Goal: Task Accomplishment & Management: Manage account settings

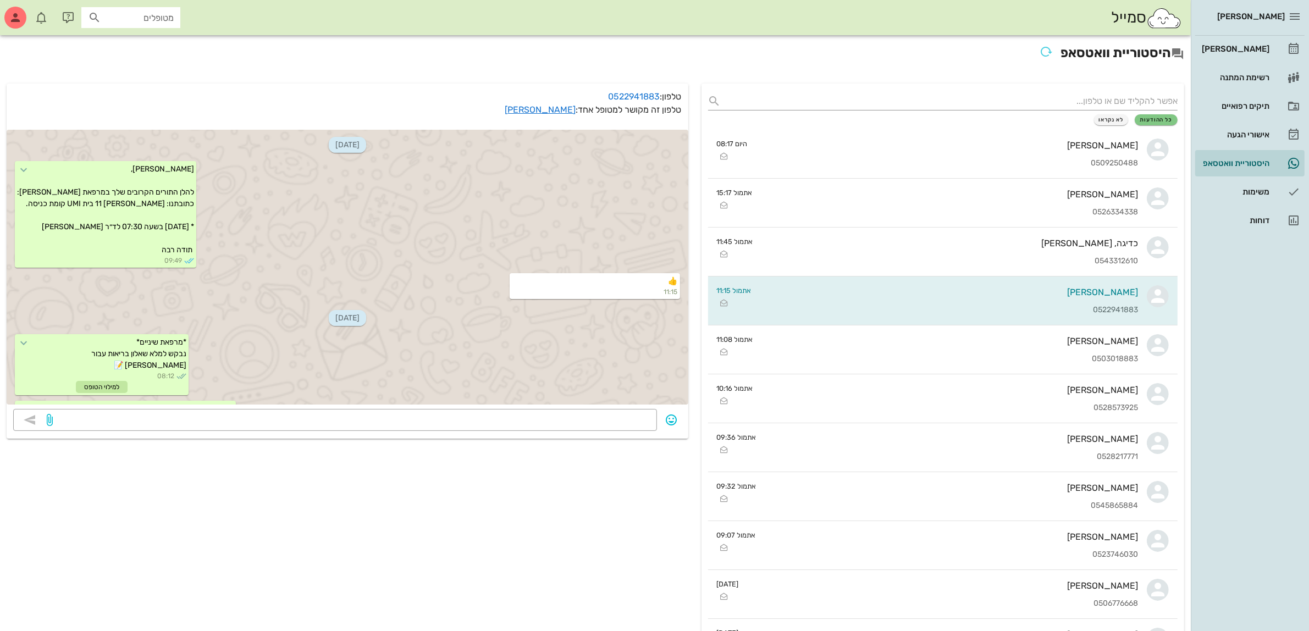
scroll to position [328, 0]
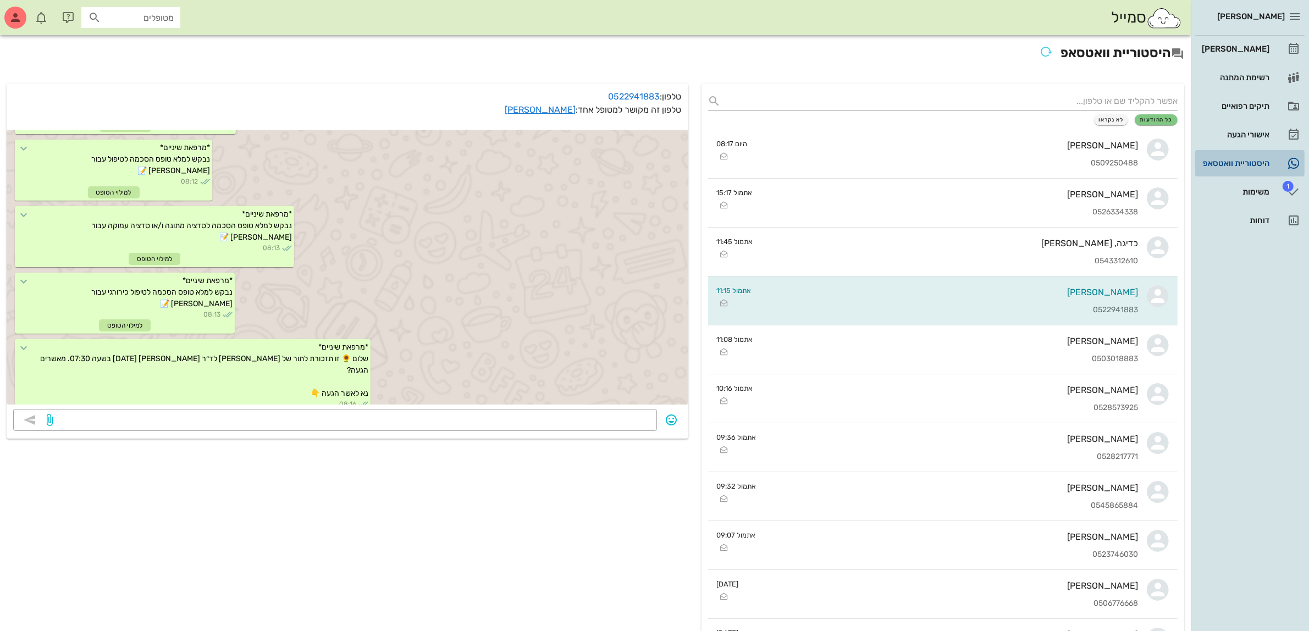
click at [1233, 167] on div "היסטוריית וואטסאפ" at bounding box center [1234, 163] width 70 height 9
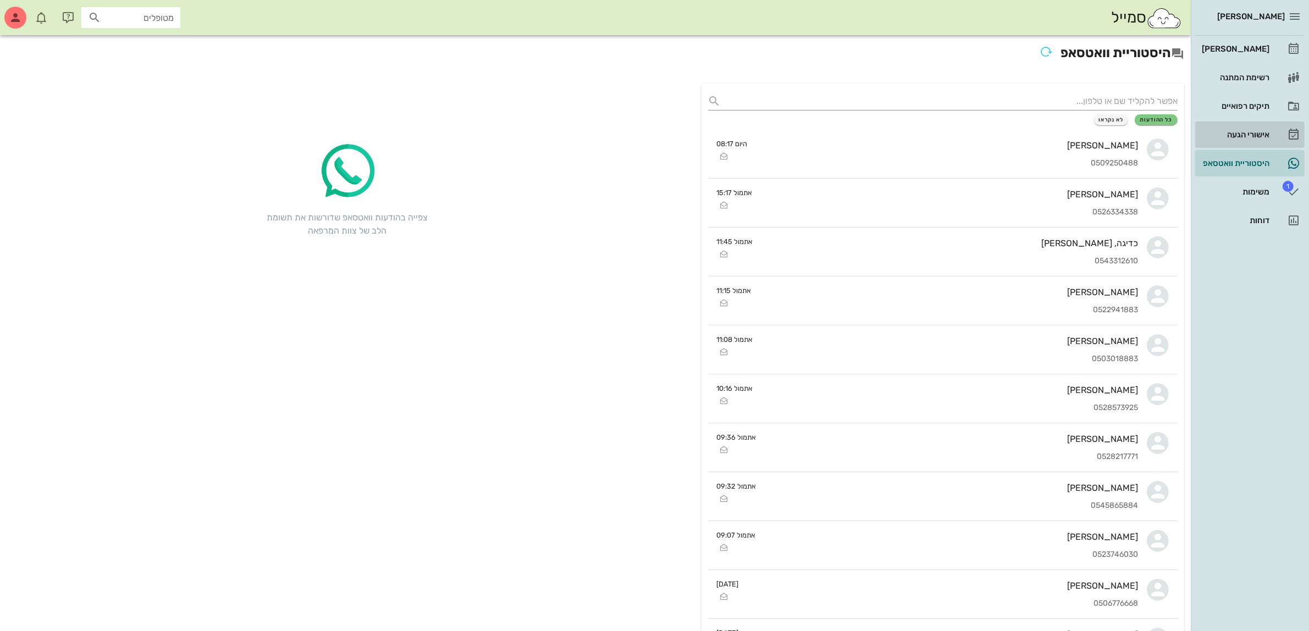
click at [1230, 131] on div "אישורי הגעה" at bounding box center [1234, 134] width 70 height 9
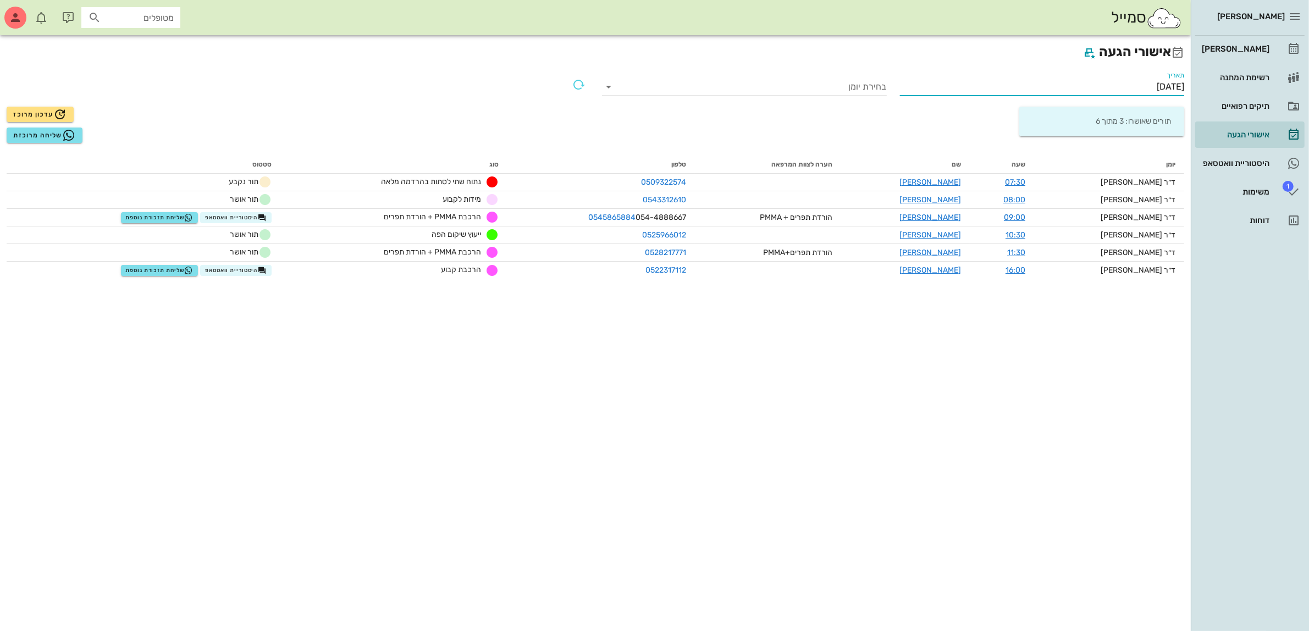
click at [1143, 85] on input "[DATE]" at bounding box center [1042, 87] width 285 height 18
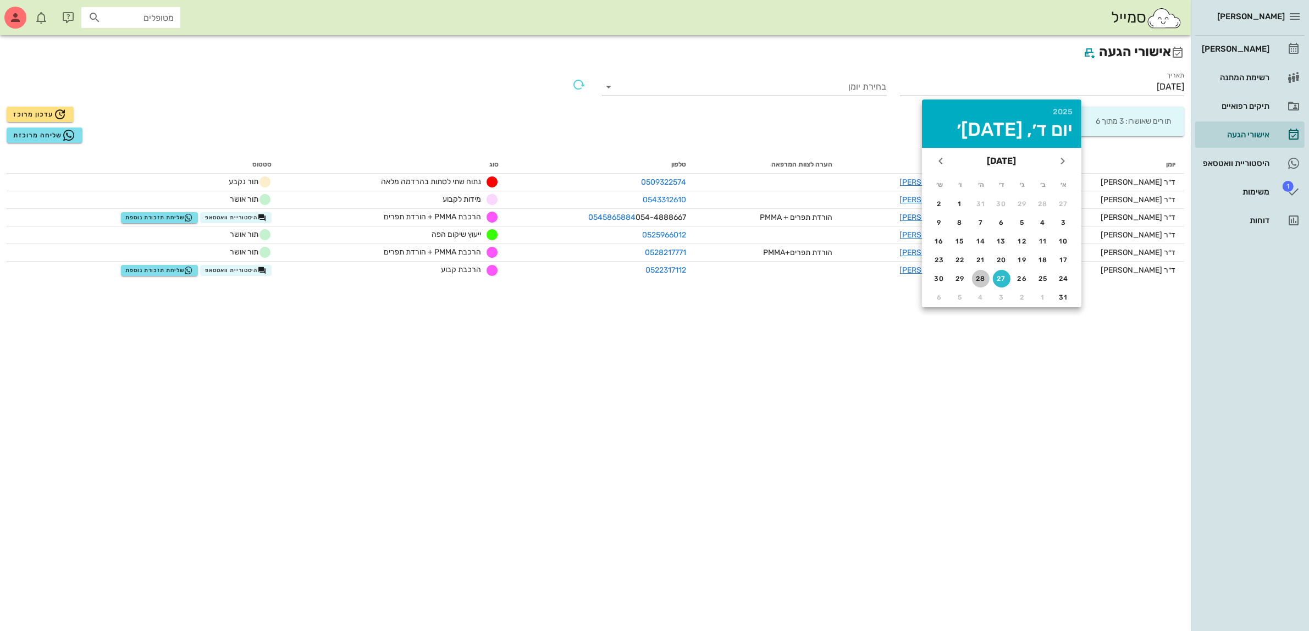
click at [979, 276] on div "28" at bounding box center [981, 279] width 18 height 8
type input "[DATE]"
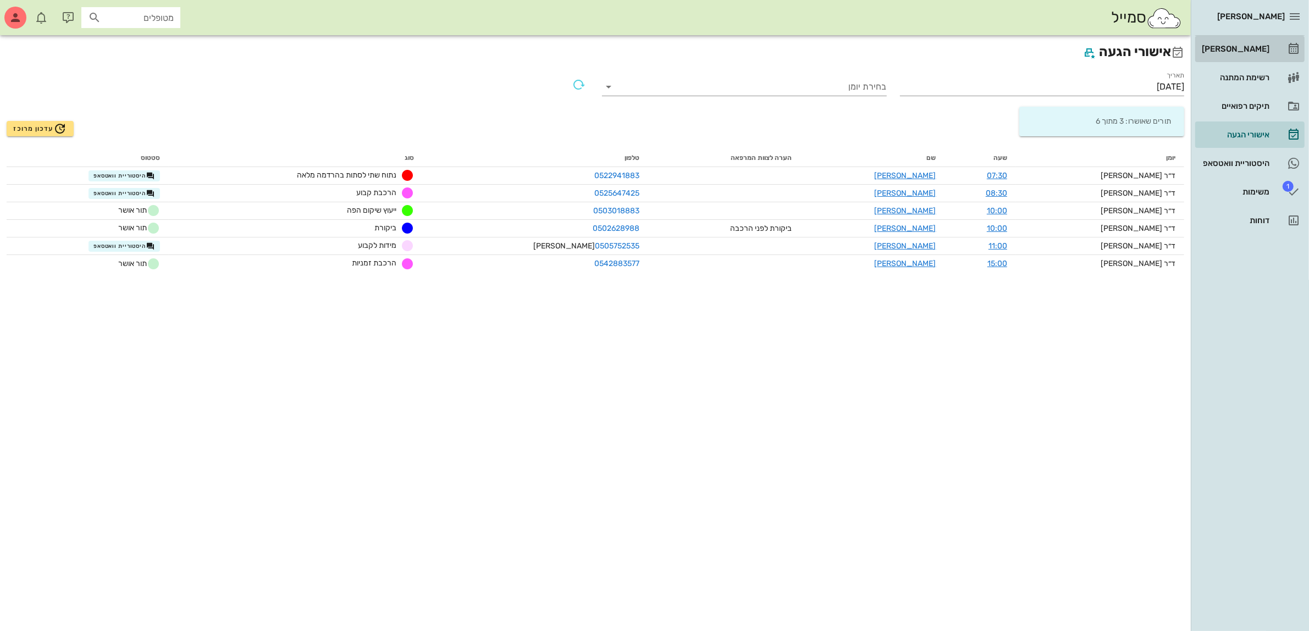
click at [1241, 48] on div "[PERSON_NAME]" at bounding box center [1234, 49] width 70 height 9
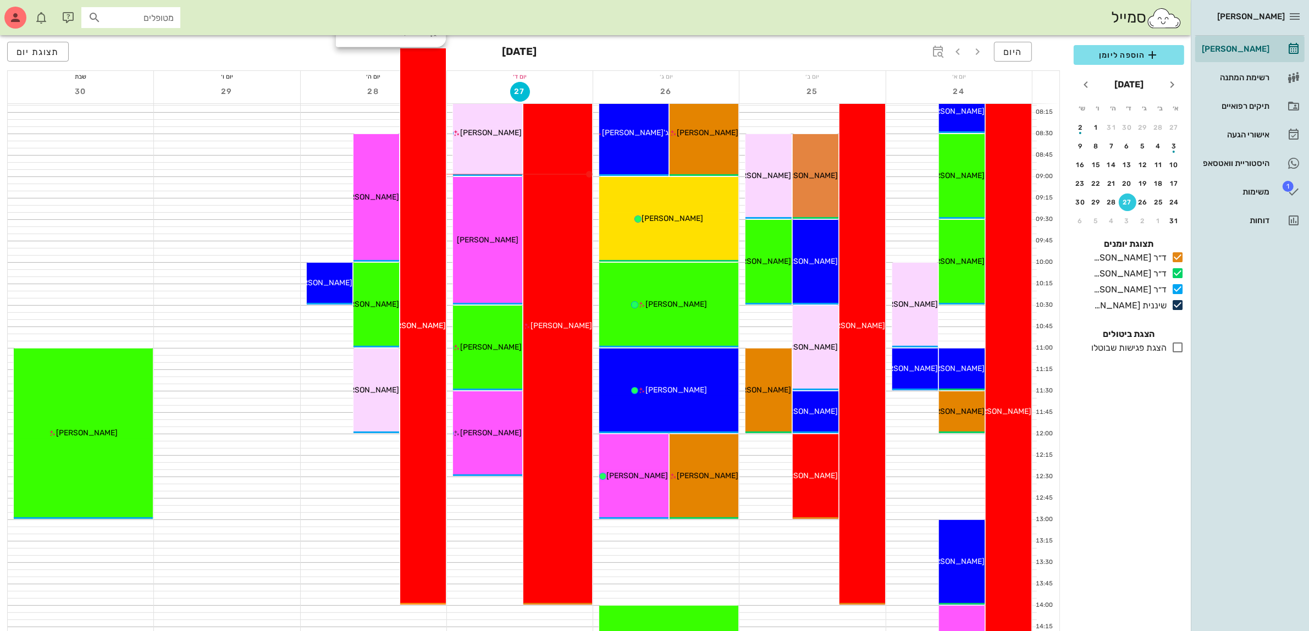
scroll to position [69, 0]
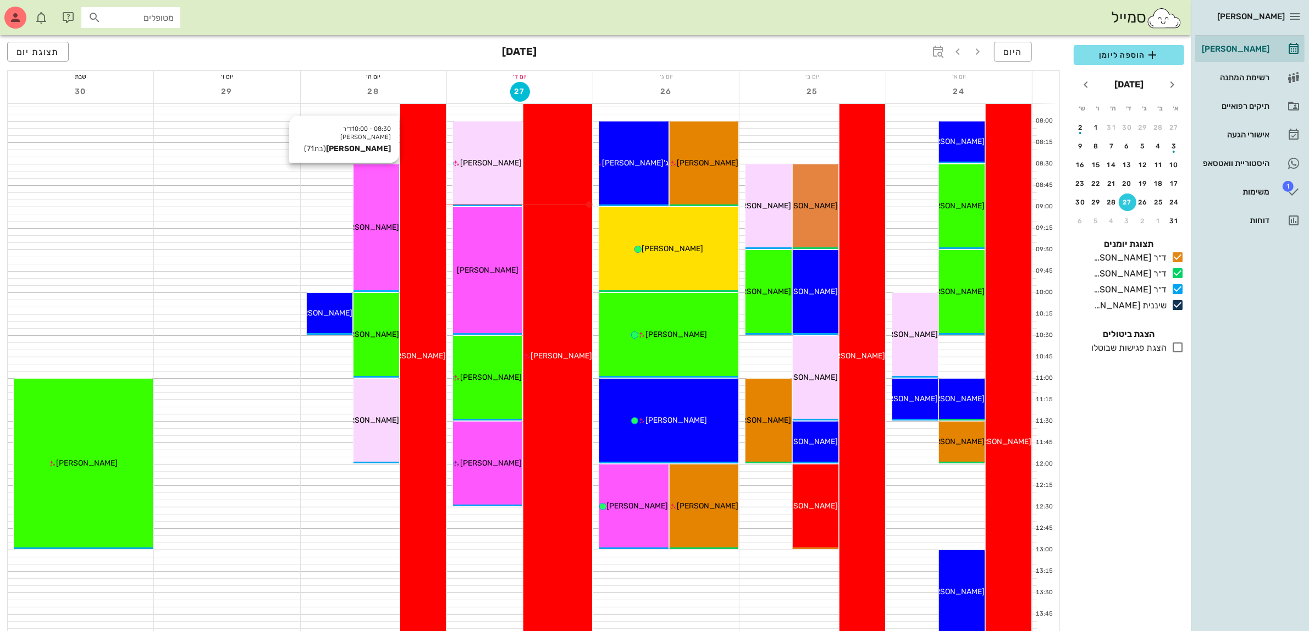
click at [371, 240] on div "08:30 - 10:00 ד״ר [PERSON_NAME] [PERSON_NAME] (בת 71 ) [PERSON_NAME]" at bounding box center [376, 228] width 46 height 128
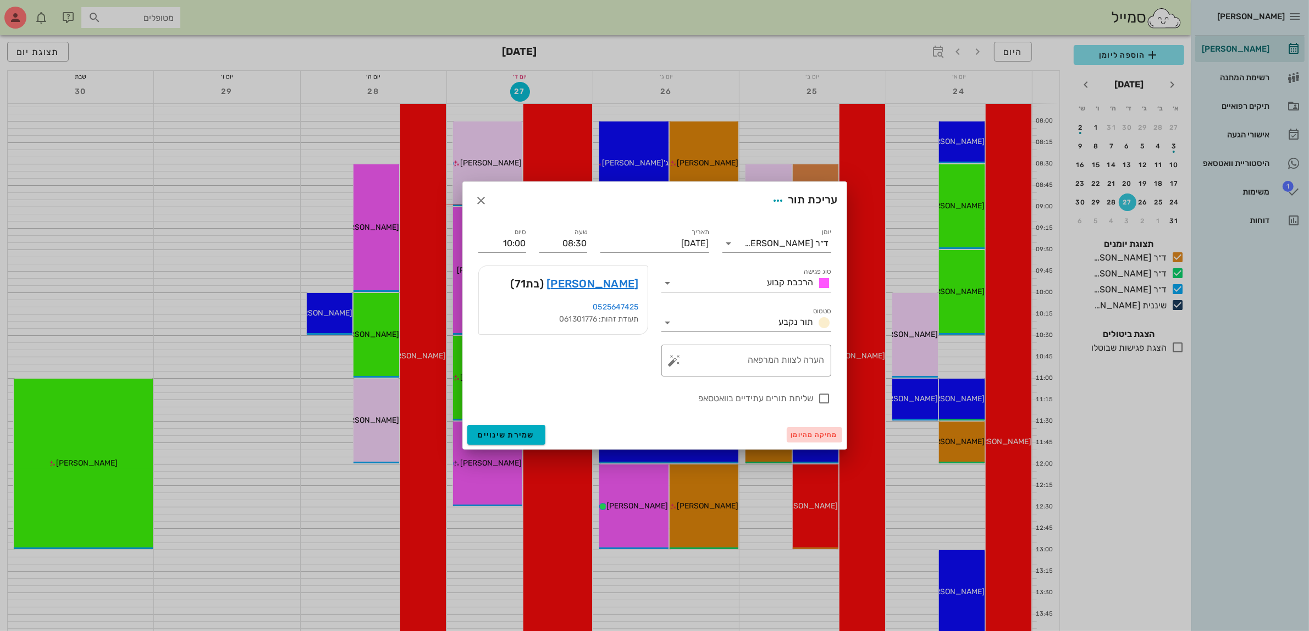
click at [812, 437] on span "מחיקה מהיומן" at bounding box center [814, 435] width 47 height 8
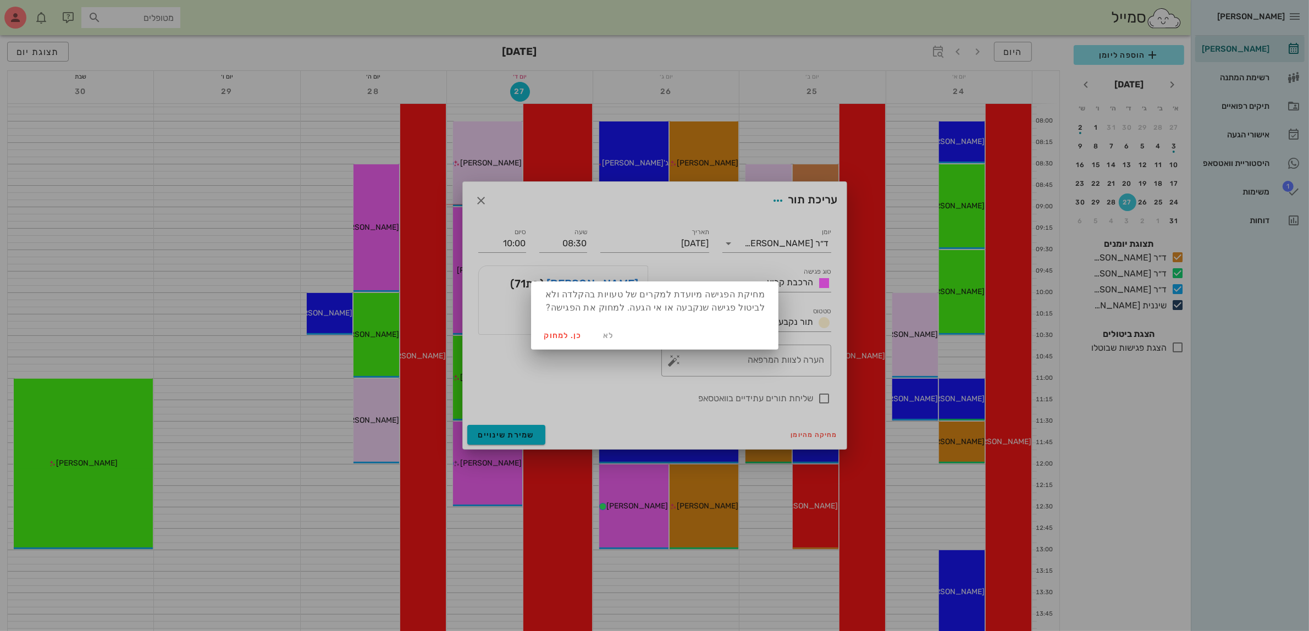
click at [503, 438] on div at bounding box center [654, 315] width 1309 height 631
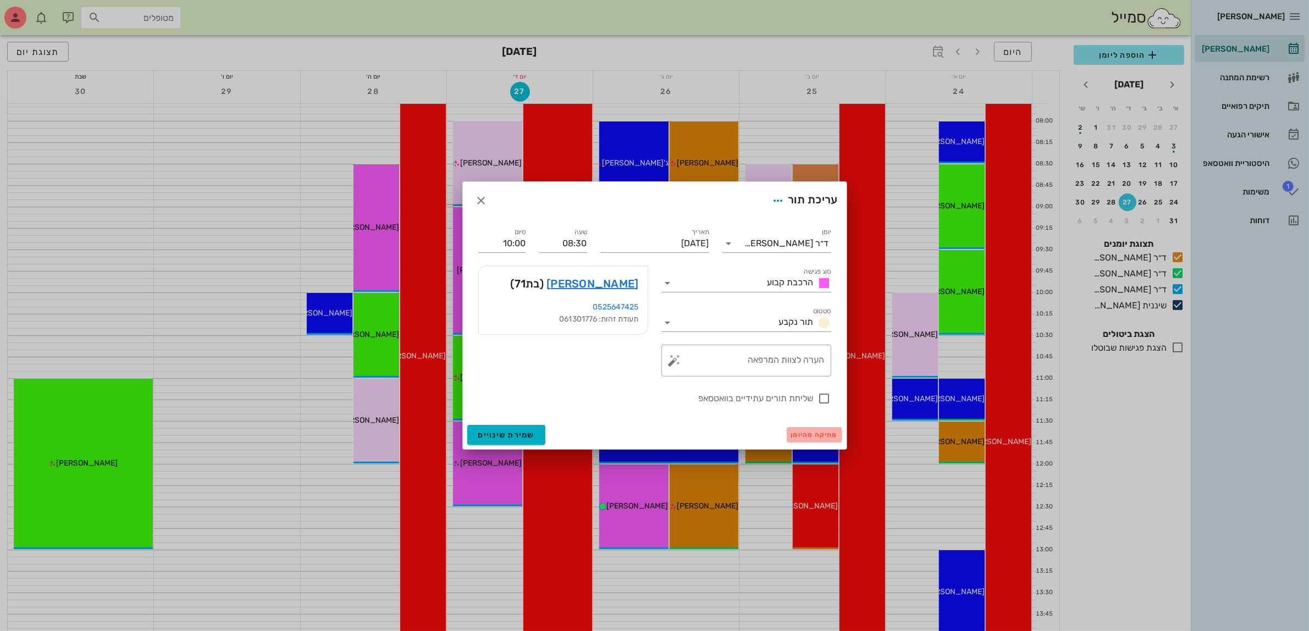
click at [799, 431] on span "מחיקה מהיומן" at bounding box center [814, 435] width 47 height 8
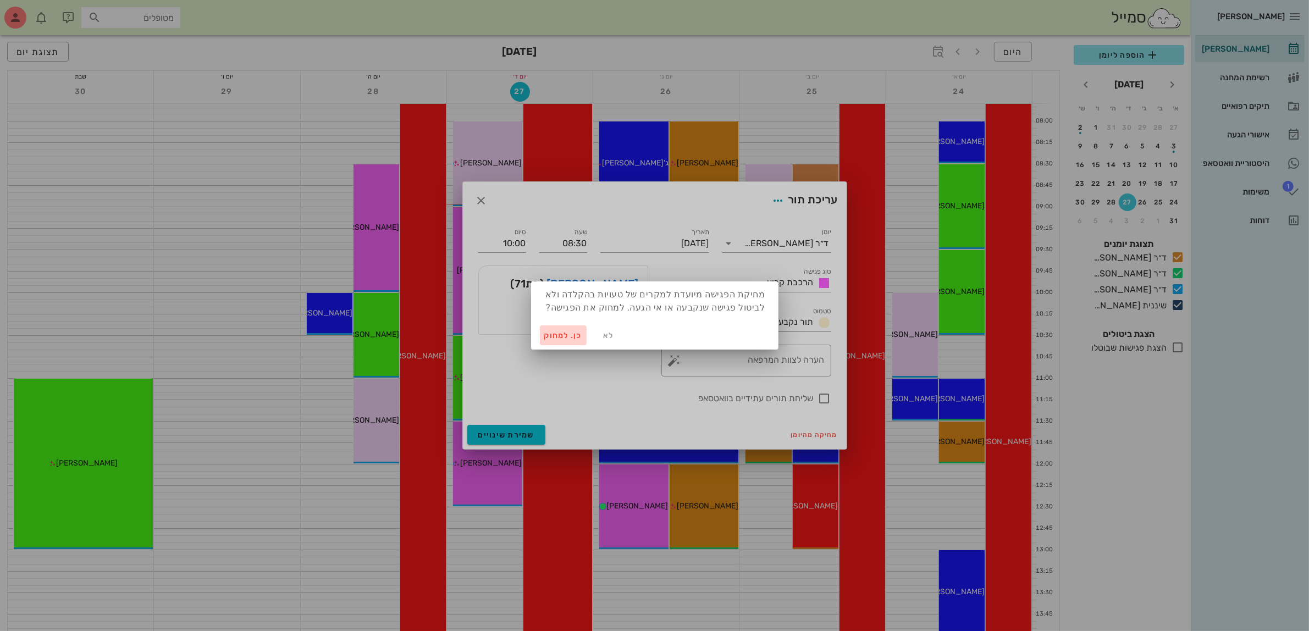
click at [563, 335] on span "כן. למחוק" at bounding box center [563, 335] width 38 height 9
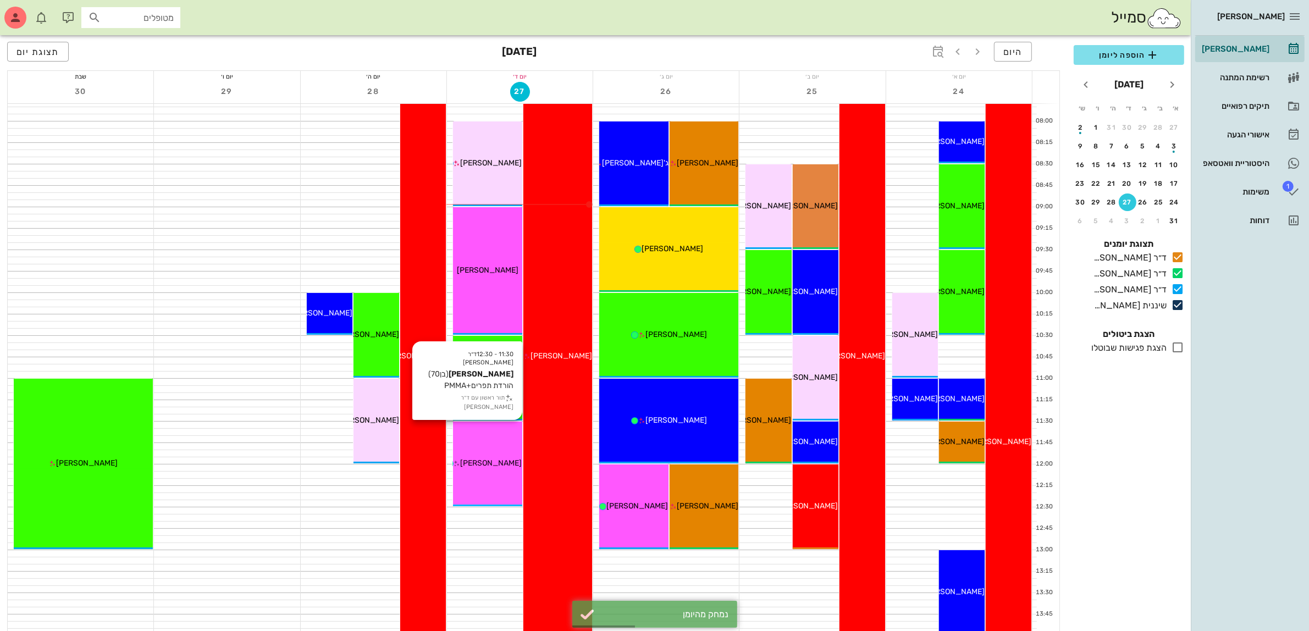
click at [507, 452] on div "11:30 - 12:30 ד״ר [PERSON_NAME] [PERSON_NAME] [PERSON_NAME] (בן 70 ) הורדת תפרי…" at bounding box center [487, 464] width 69 height 85
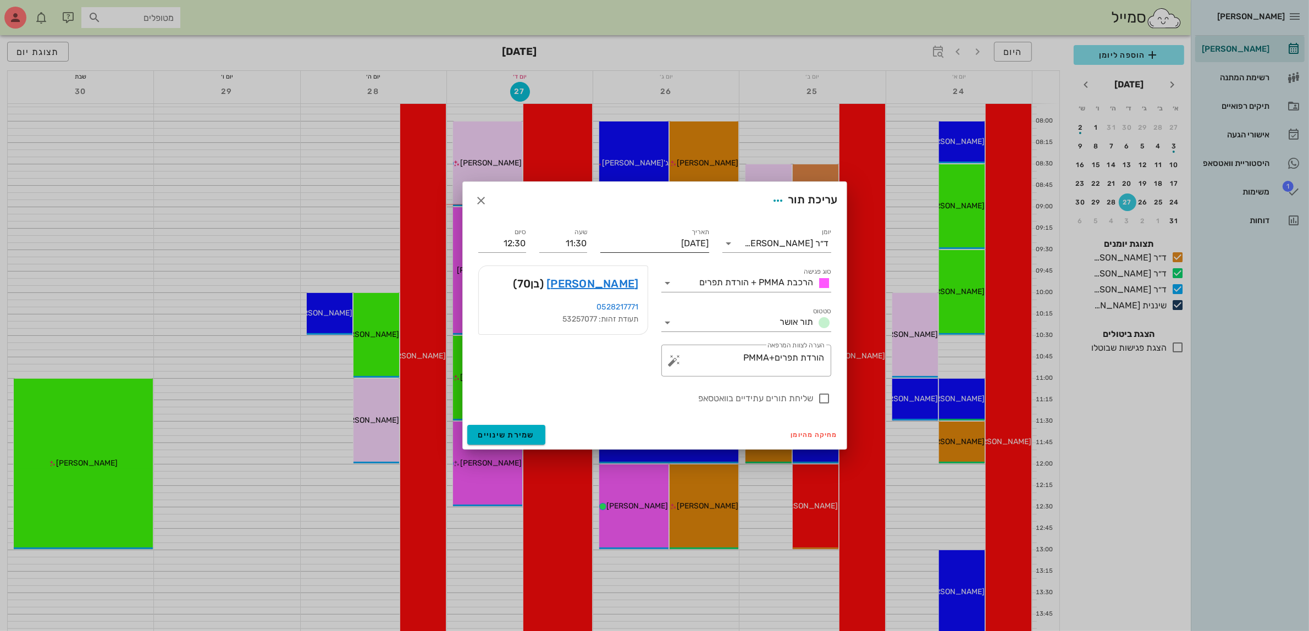
click at [682, 243] on input "[DATE]" at bounding box center [654, 244] width 109 height 18
click at [631, 381] on div "28" at bounding box center [631, 383] width 18 height 8
type input "[DATE]"
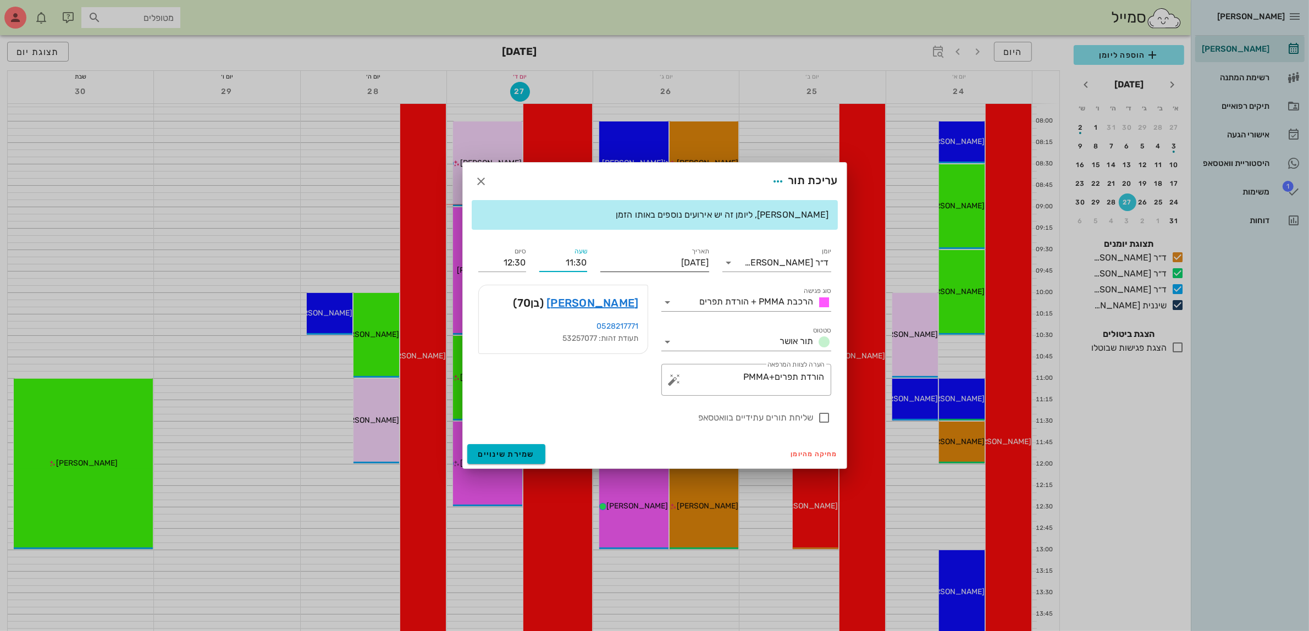
drag, startPoint x: 558, startPoint y: 264, endPoint x: 619, endPoint y: 260, distance: 61.1
click at [619, 260] on div "יומן ד״ר [PERSON_NAME] סוג פגישה הרכבת PMMA + הורדת תפרים סטטוס תור אושר תאריך …" at bounding box center [655, 335] width 366 height 192
type input "09:00"
type input "10:00"
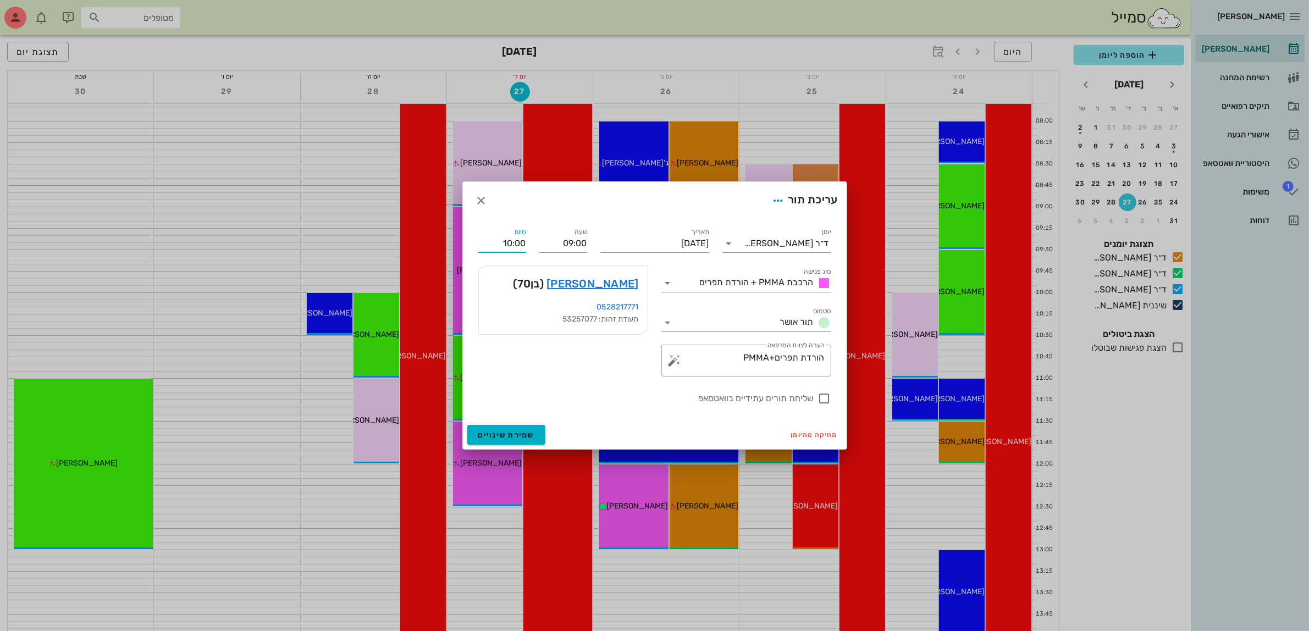
drag, startPoint x: 496, startPoint y: 261, endPoint x: 548, endPoint y: 262, distance: 52.2
click at [548, 262] on div "יומן ד״ר [PERSON_NAME] סוג פגישה הרכבת PMMA + הורדת תפרים סטטוס תור אושר תאריך …" at bounding box center [655, 315] width 366 height 192
click at [823, 399] on div at bounding box center [824, 398] width 19 height 19
checkbox input "true"
click at [515, 433] on span "שמירת שינויים" at bounding box center [506, 434] width 57 height 9
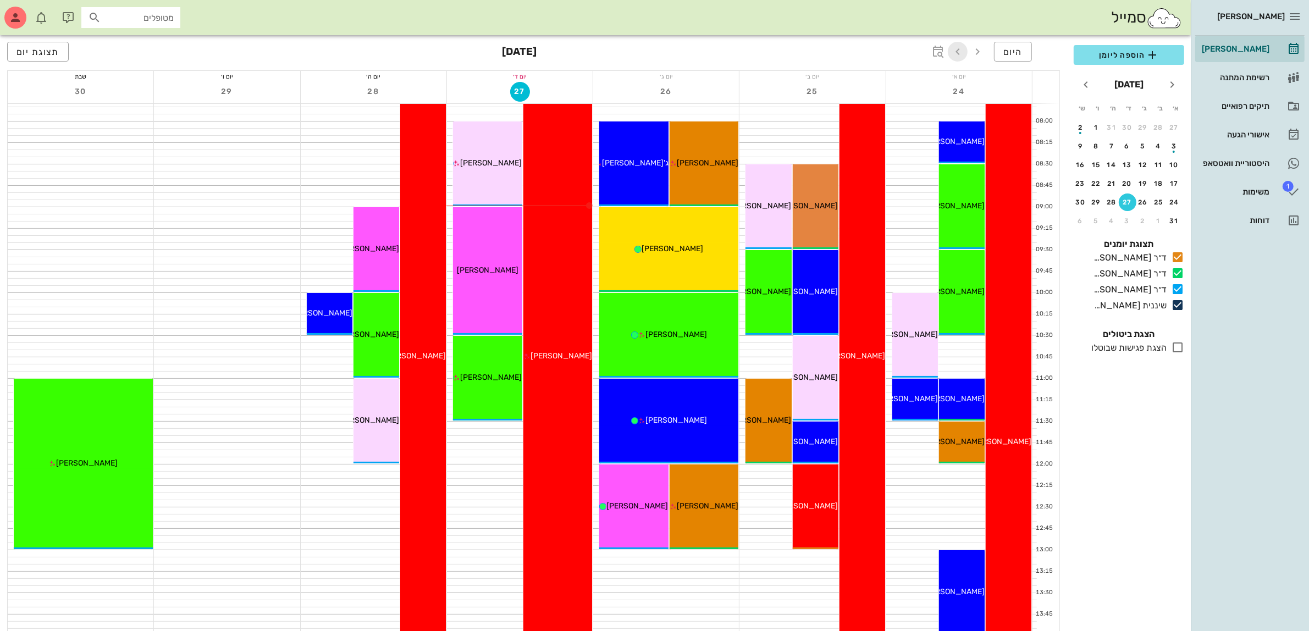
click at [954, 51] on icon "button" at bounding box center [957, 51] width 13 height 13
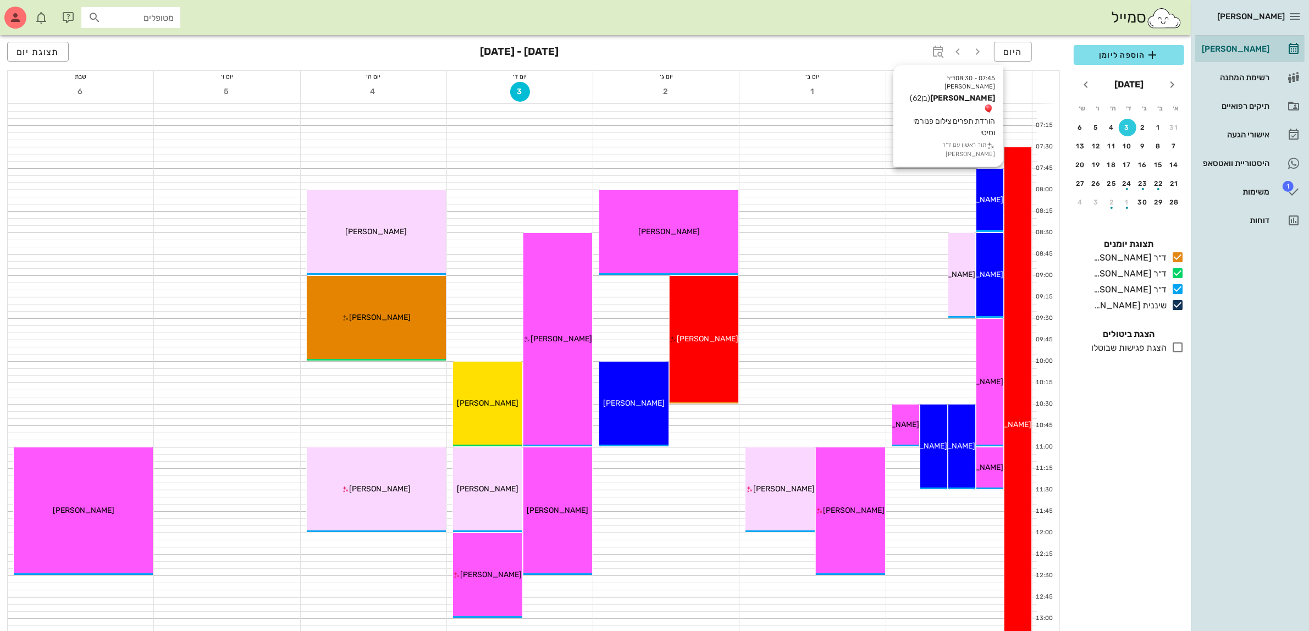
click at [995, 201] on span "[PERSON_NAME]" at bounding box center [973, 199] width 62 height 9
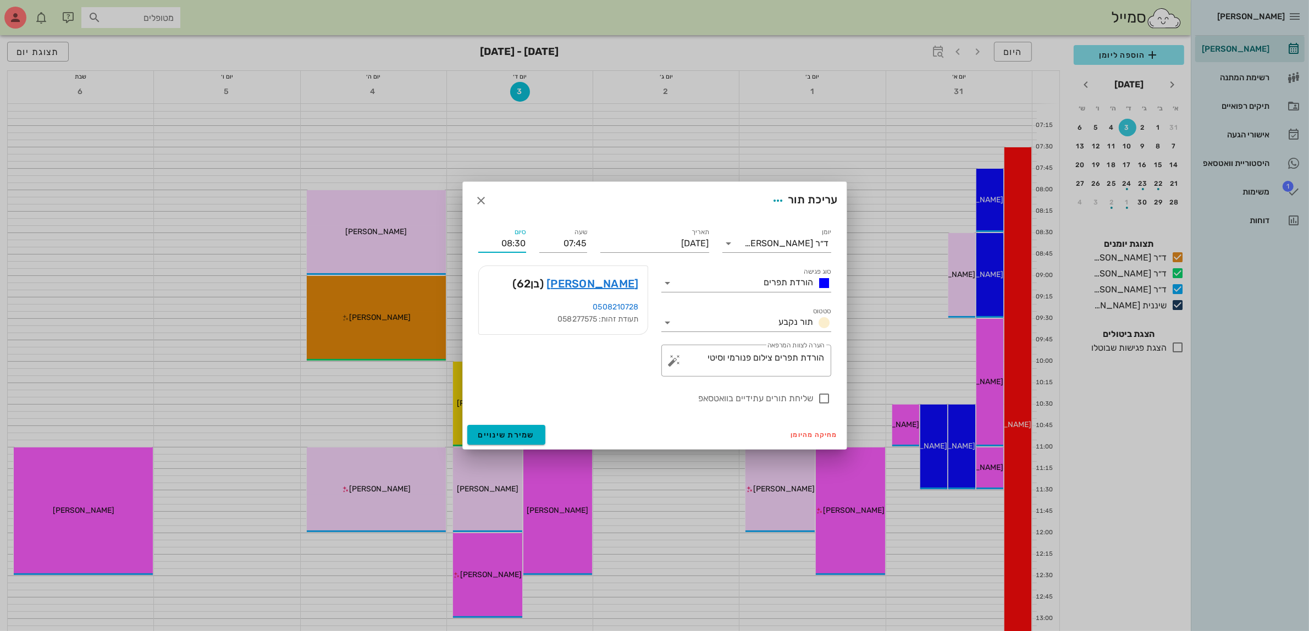
drag, startPoint x: 514, startPoint y: 245, endPoint x: 529, endPoint y: 240, distance: 15.6
click at [529, 240] on div "סיום 08:30" at bounding box center [502, 239] width 61 height 40
type input "08:00"
click at [510, 435] on span "שמירת שינויים" at bounding box center [506, 434] width 57 height 9
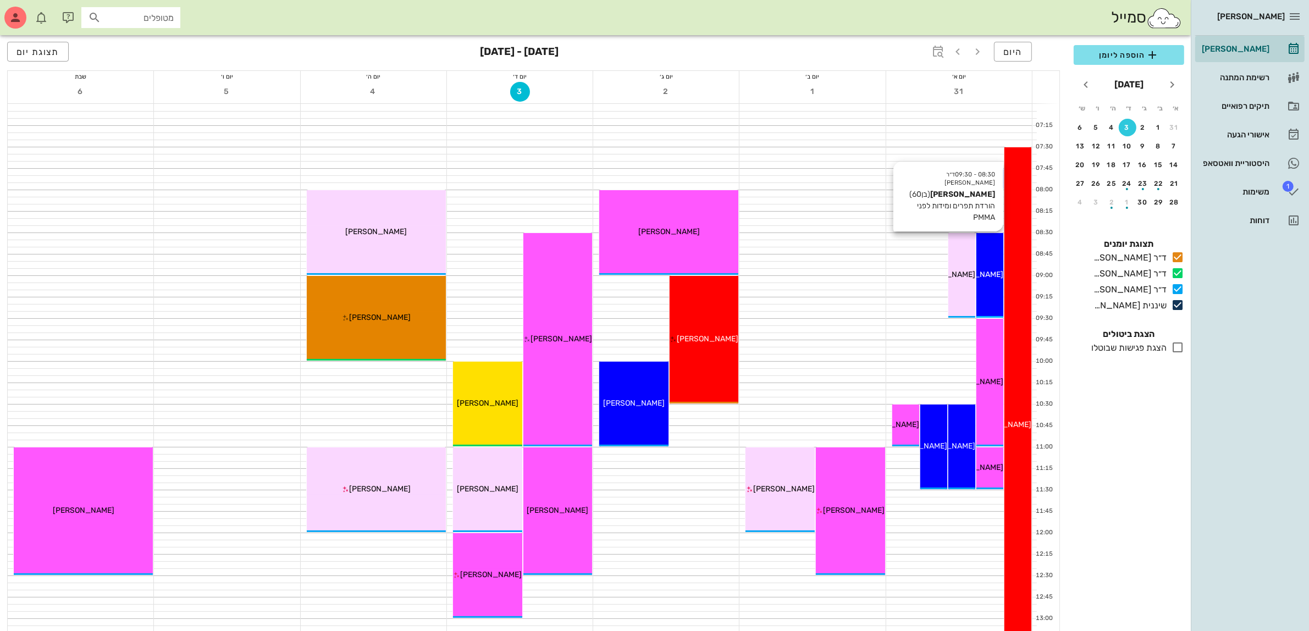
click at [987, 271] on span "[PERSON_NAME]" at bounding box center [973, 274] width 62 height 9
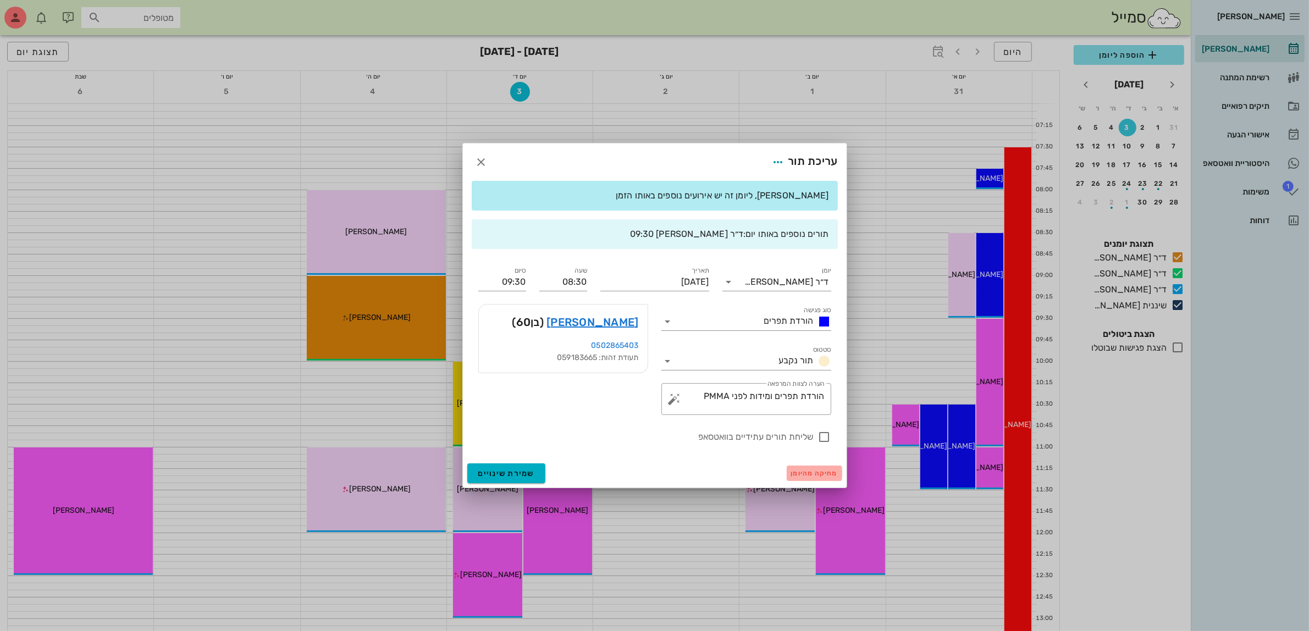
click at [822, 473] on span "מחיקה מהיומן" at bounding box center [814, 473] width 47 height 8
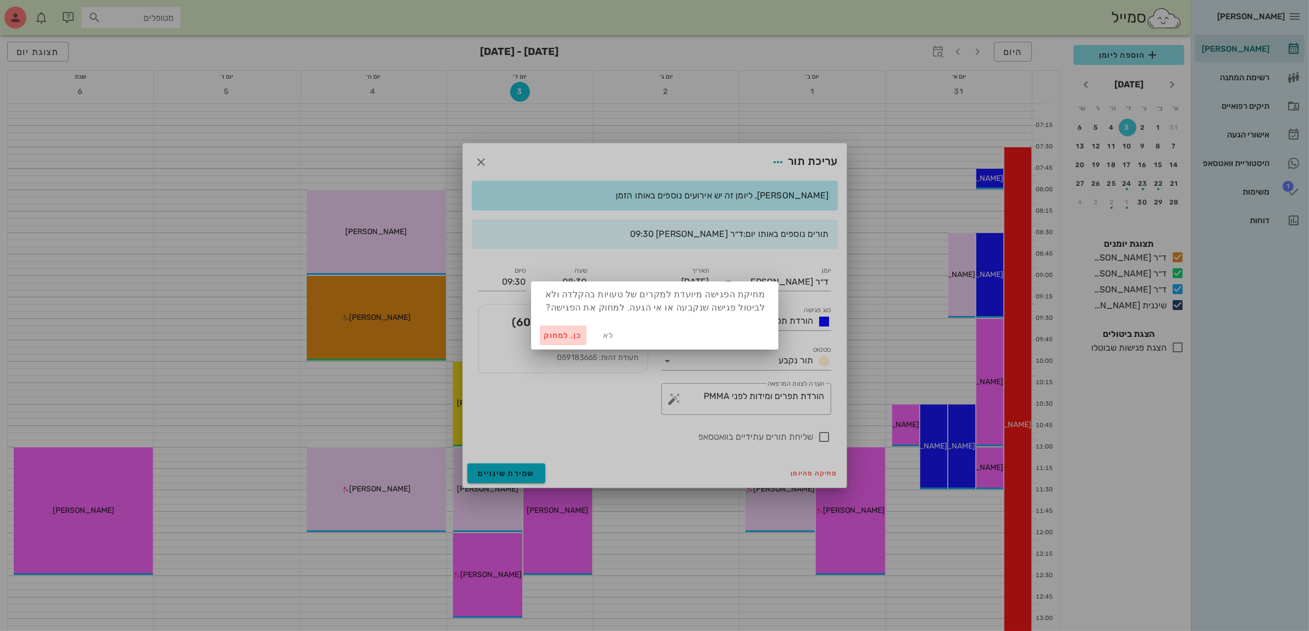
click at [565, 334] on span "כן. למחוק" at bounding box center [563, 335] width 38 height 9
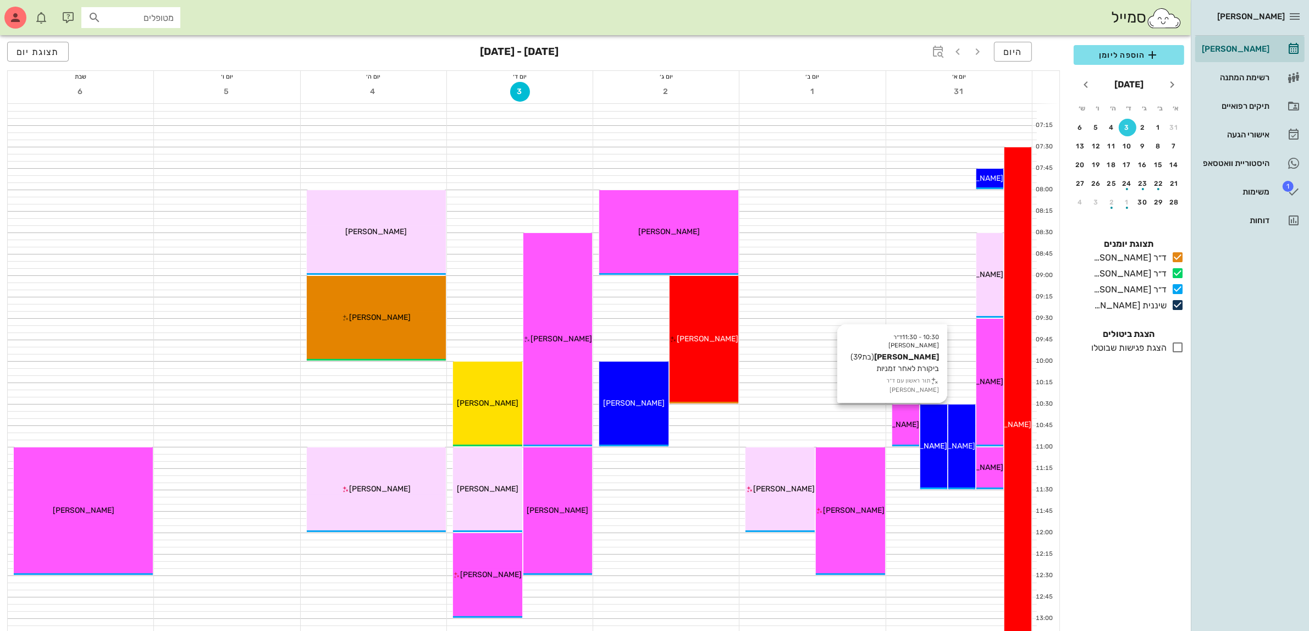
click at [929, 452] on div "10:30 - 11:30 ד״ר [PERSON_NAME] [PERSON_NAME] (בת 39 ) ביקורת לאחר זמניות תור ר…" at bounding box center [933, 447] width 27 height 85
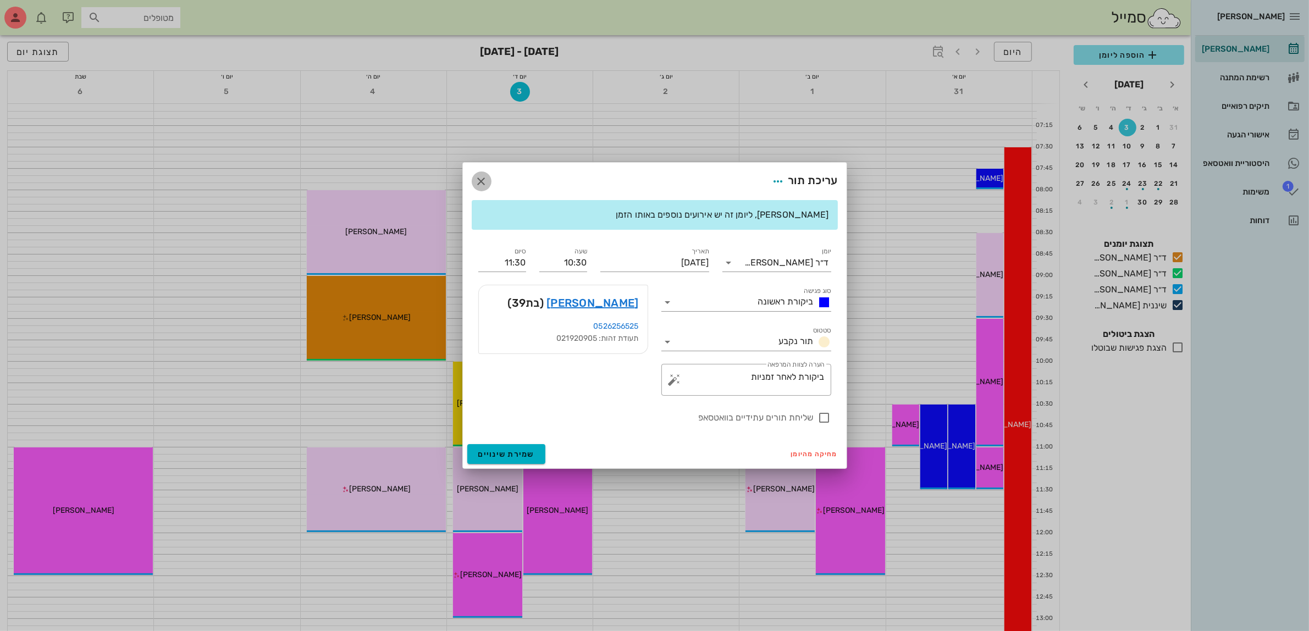
click at [481, 180] on icon "button" at bounding box center [481, 181] width 13 height 13
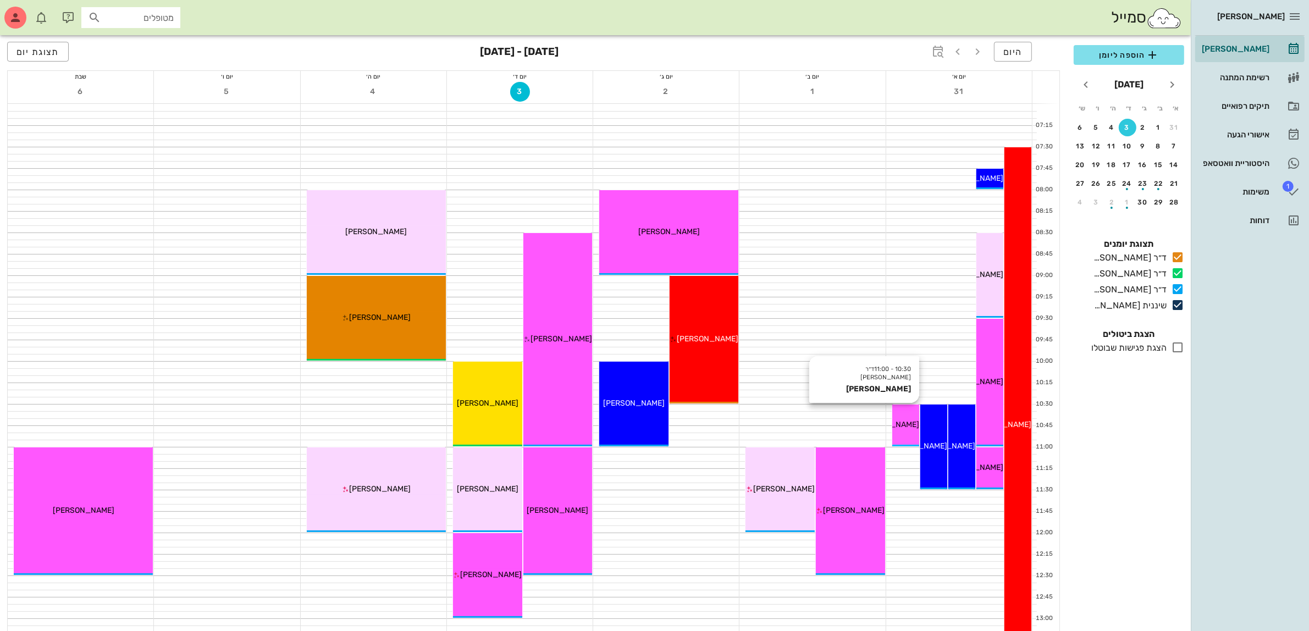
click at [900, 420] on span "[PERSON_NAME]" at bounding box center [888, 424] width 62 height 9
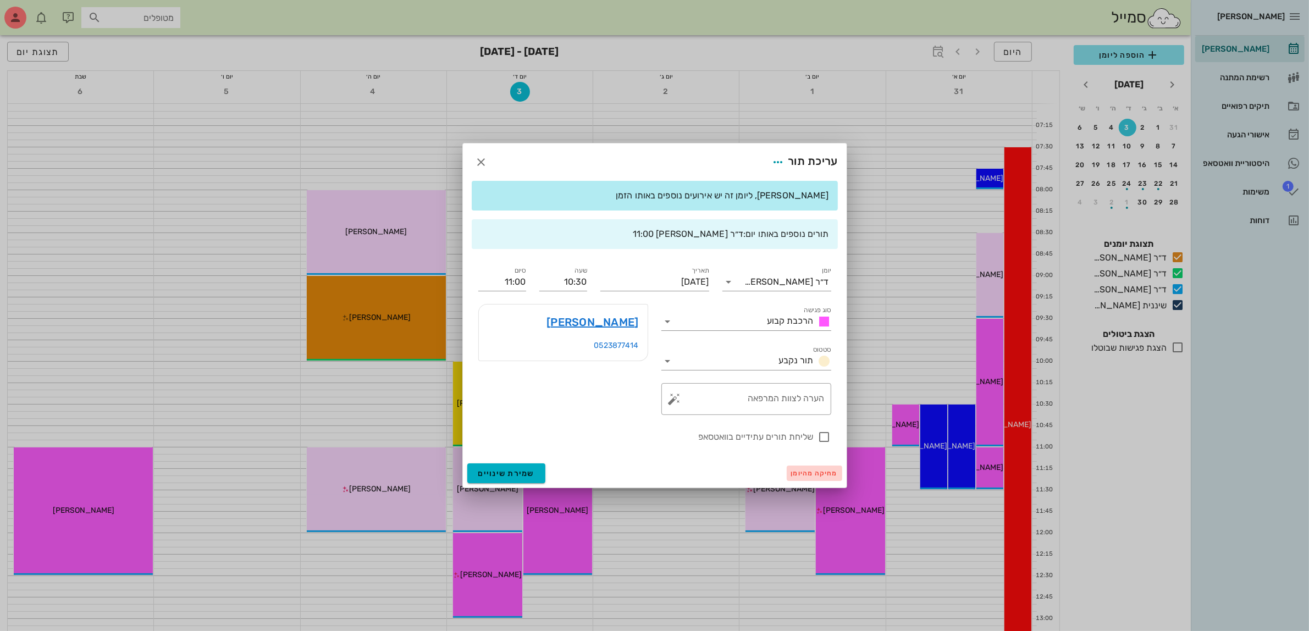
click at [814, 470] on span "מחיקה מהיומן" at bounding box center [814, 473] width 47 height 8
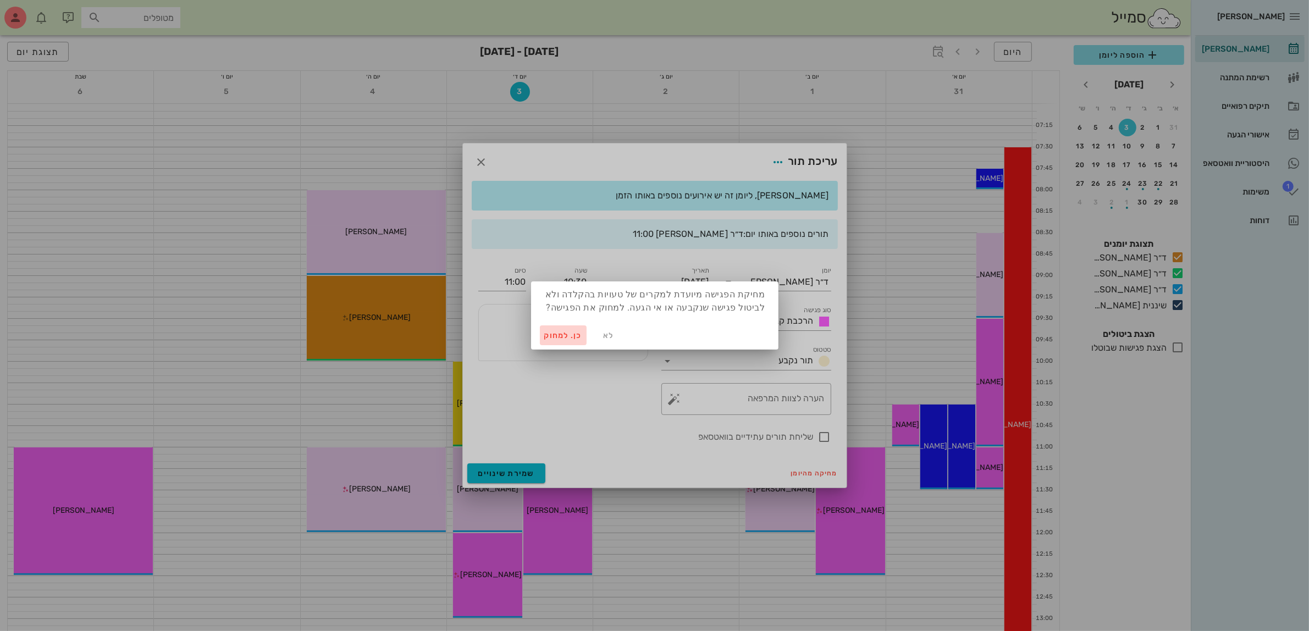
click at [555, 334] on span "כן. למחוק" at bounding box center [563, 335] width 38 height 9
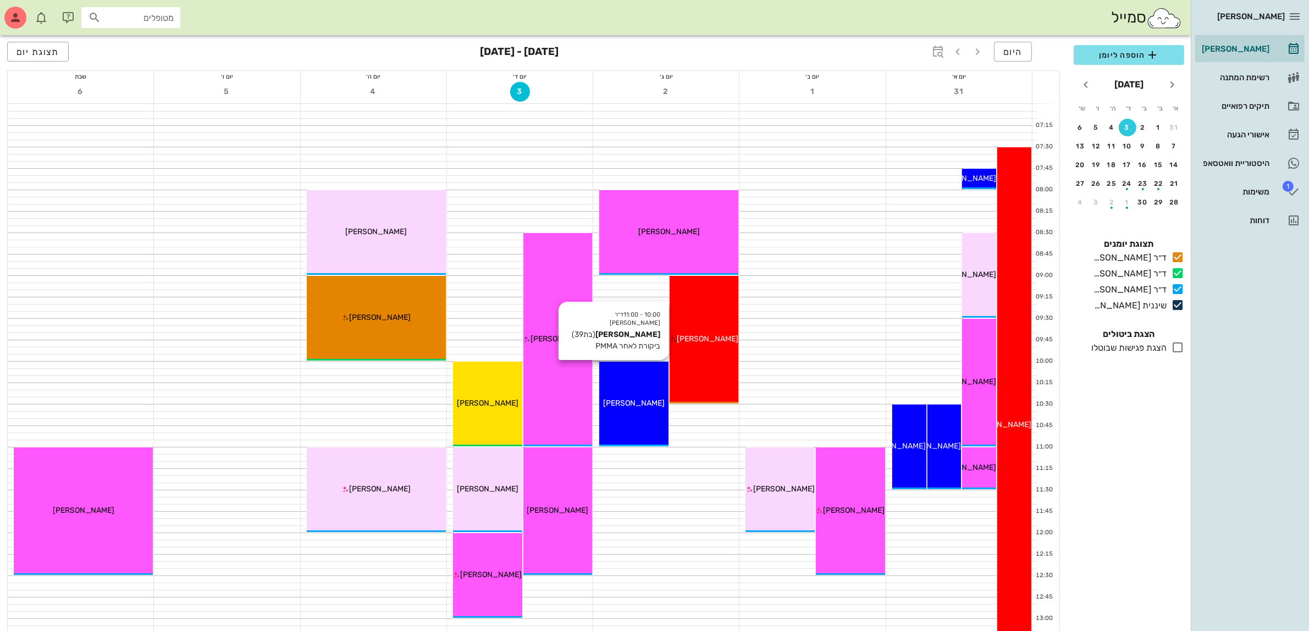
click at [638, 404] on span "[PERSON_NAME]" at bounding box center [634, 402] width 62 height 9
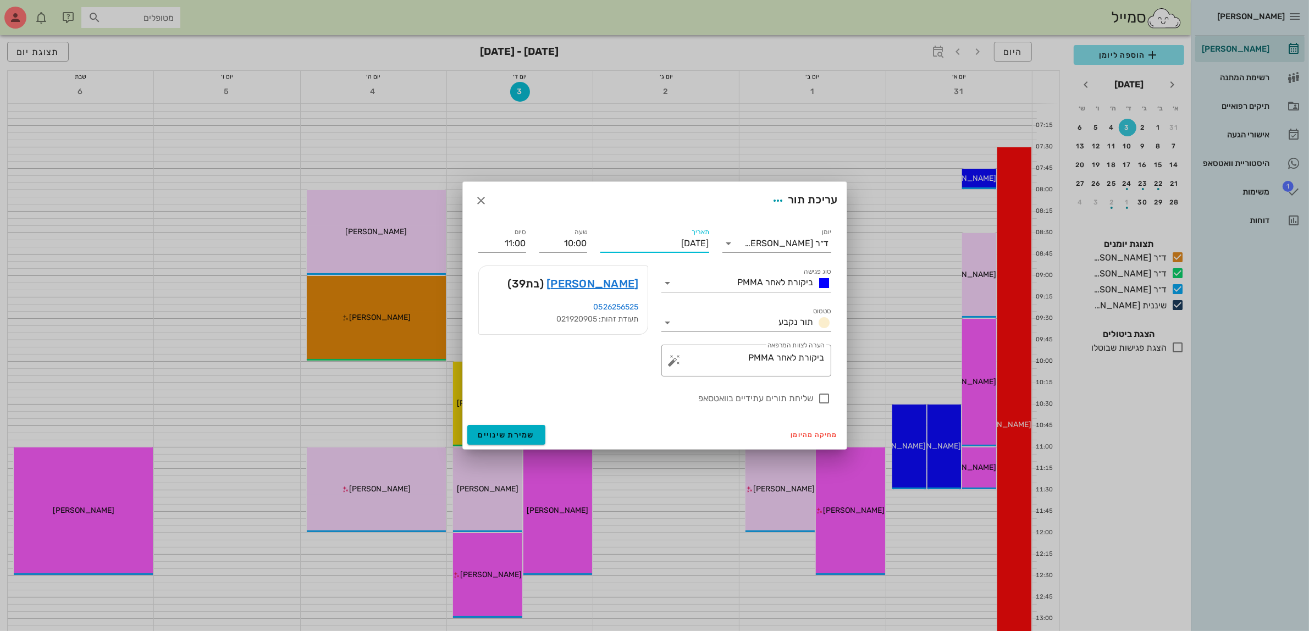
click at [661, 242] on input "[DATE]" at bounding box center [654, 244] width 109 height 18
click at [708, 264] on icon "חודש שעבר" at bounding box center [712, 265] width 13 height 13
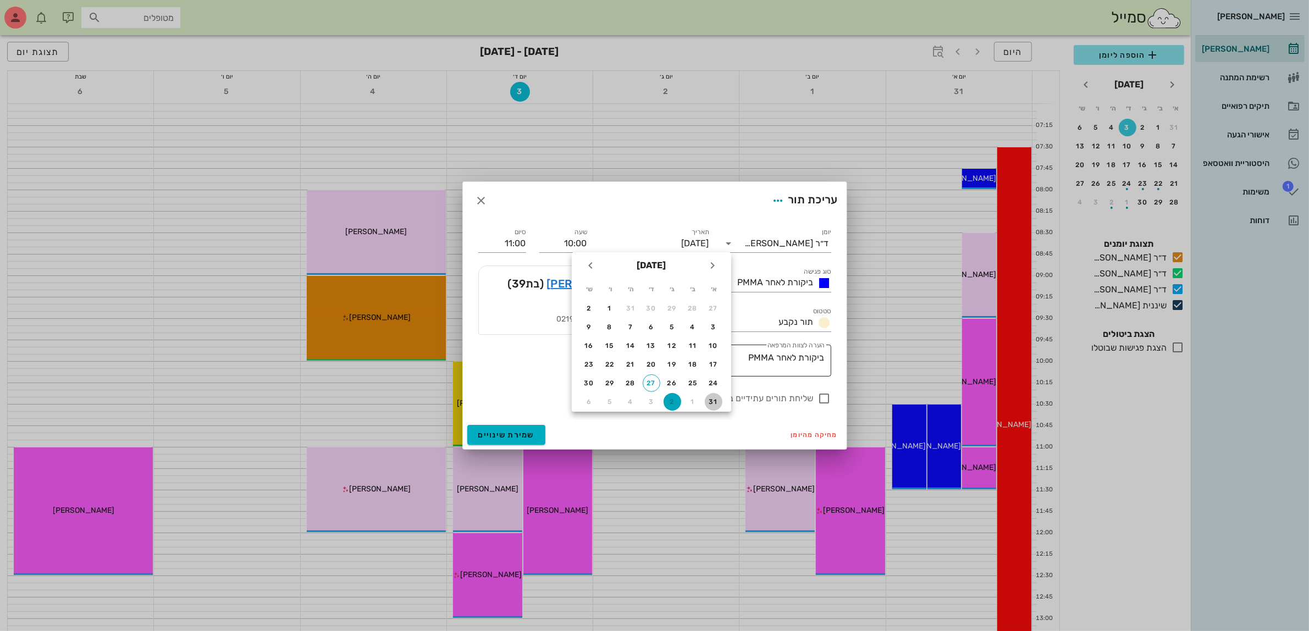
click at [716, 398] on div "31" at bounding box center [714, 402] width 18 height 8
type input "[DATE]"
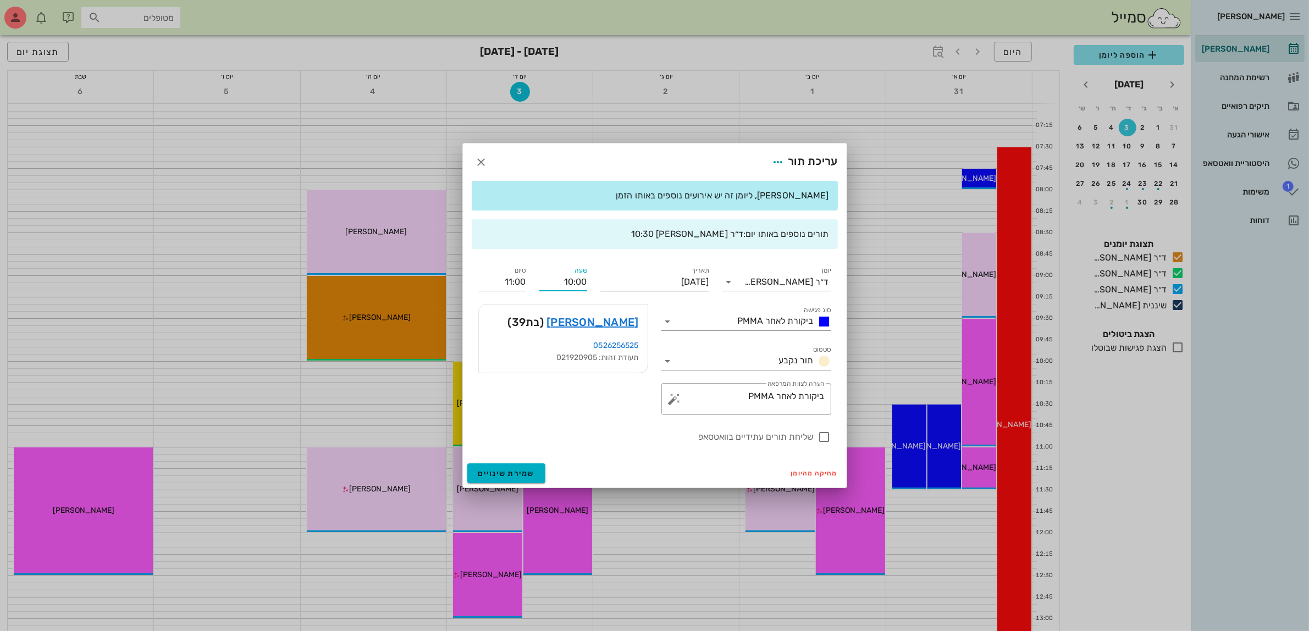
drag, startPoint x: 562, startPoint y: 280, endPoint x: 626, endPoint y: 275, distance: 64.0
click at [626, 275] on div "יומן ד״ר [PERSON_NAME] סוג פגישה ביקורת לאחר PMMA סטטוס תור נקבע תאריך [DATE] ש…" at bounding box center [655, 354] width 366 height 192
type input "11:00"
type input "12:00"
click at [484, 278] on input "12:00" at bounding box center [502, 282] width 48 height 18
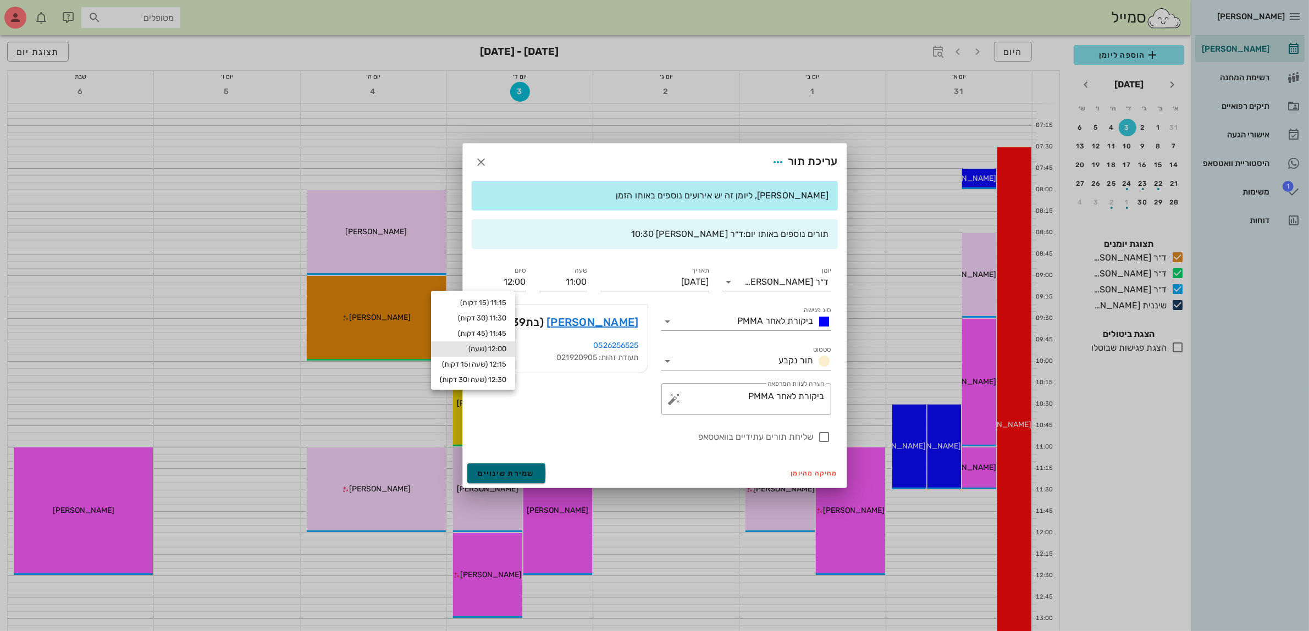
click at [505, 471] on span "שמירת שינויים" at bounding box center [506, 473] width 57 height 9
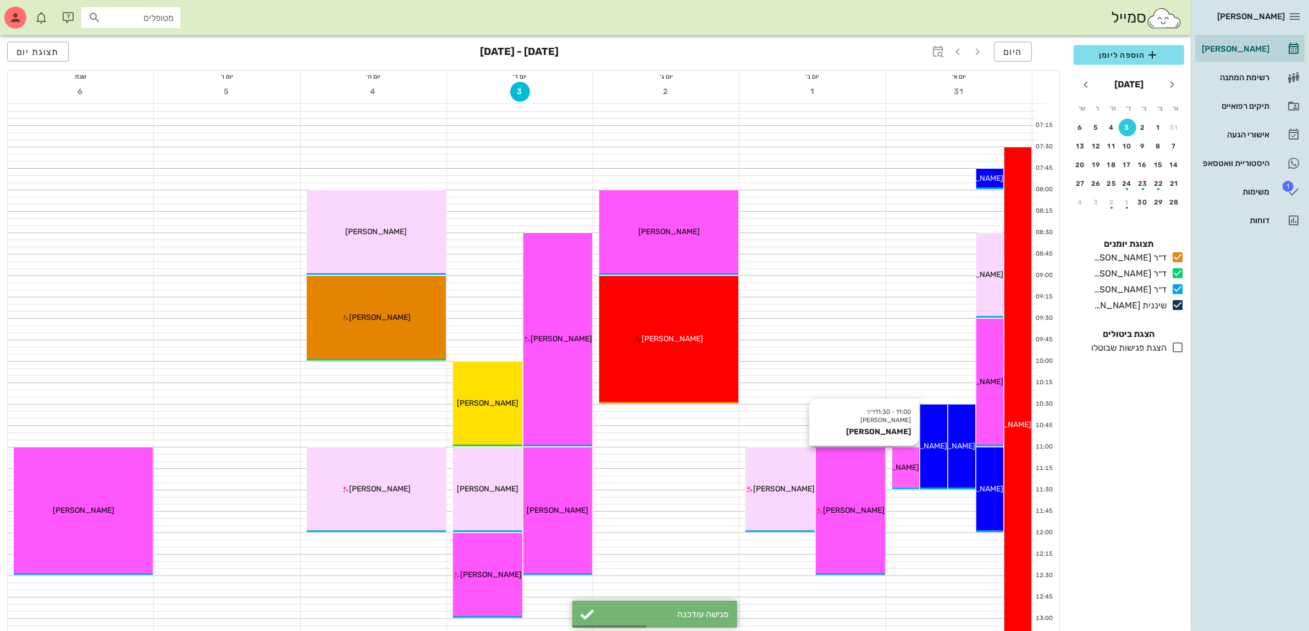
click at [907, 464] on span "[PERSON_NAME]" at bounding box center [888, 467] width 62 height 9
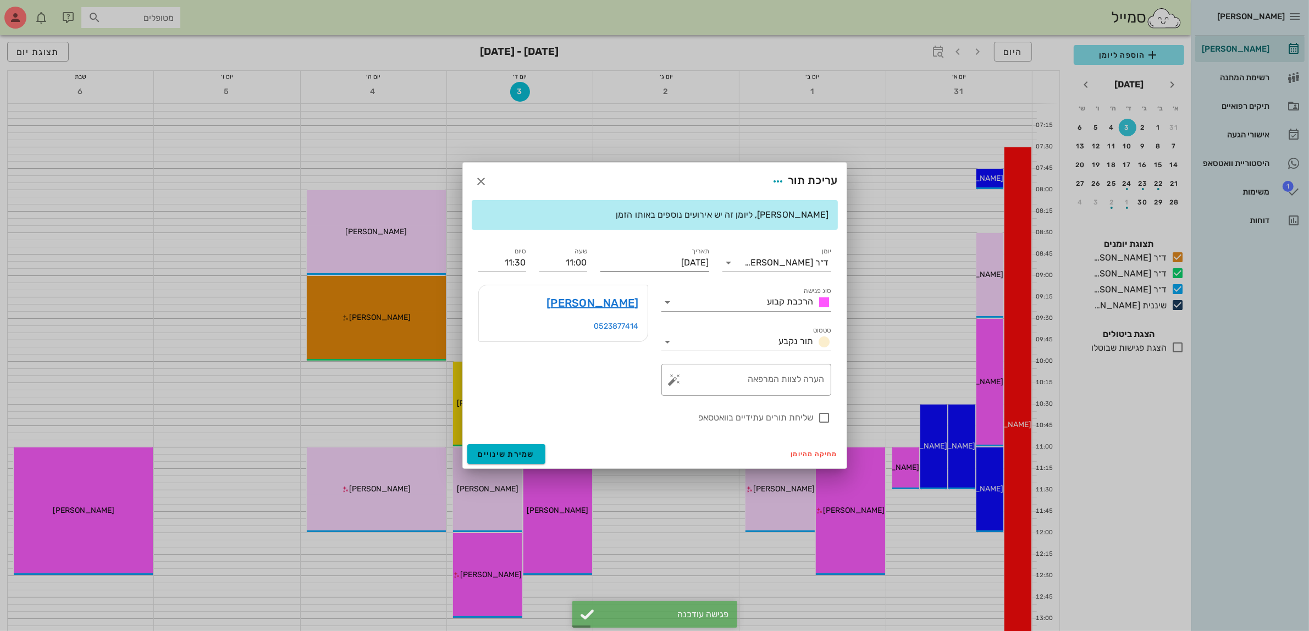
click at [690, 262] on input "[DATE]" at bounding box center [654, 263] width 109 height 18
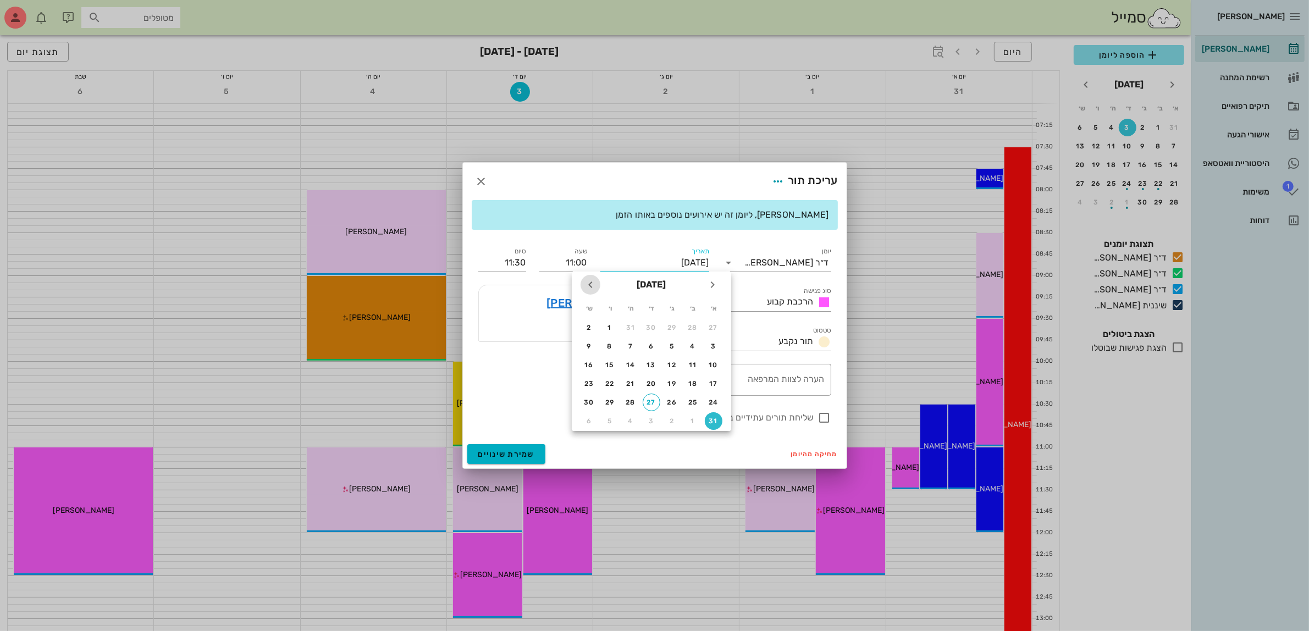
click at [586, 286] on icon "חודש הבא" at bounding box center [590, 284] width 13 height 13
click at [672, 325] on div "2" at bounding box center [672, 328] width 18 height 8
type input "[DATE]"
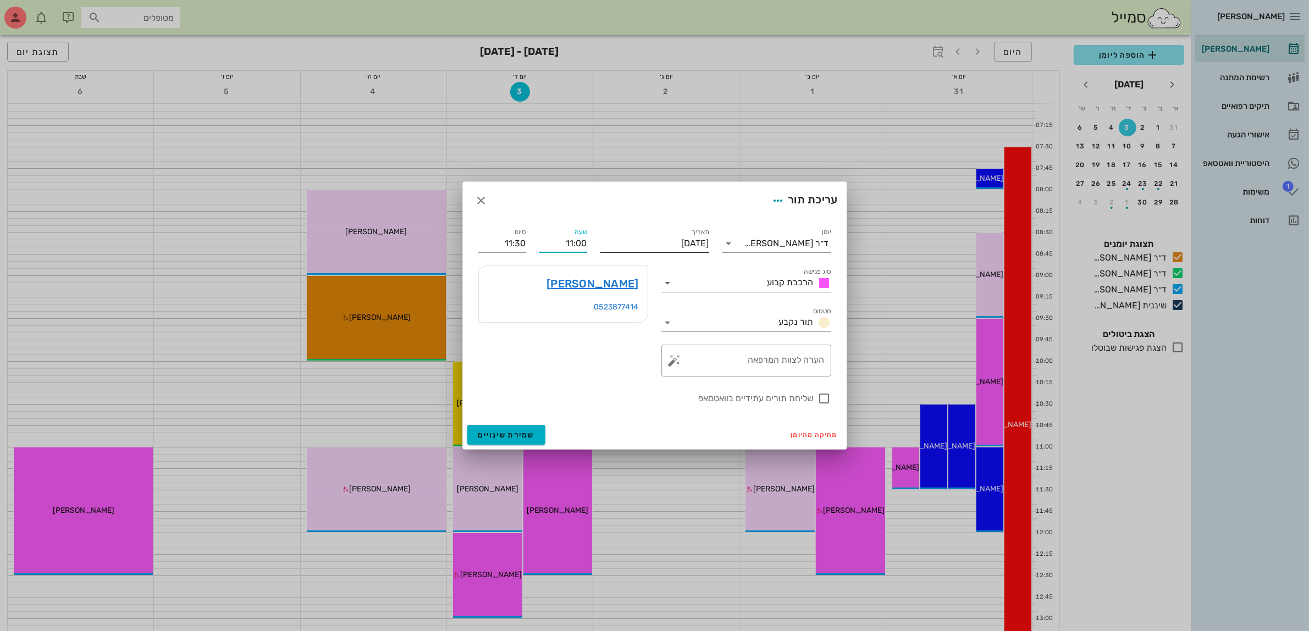
drag, startPoint x: 562, startPoint y: 245, endPoint x: 646, endPoint y: 248, distance: 84.7
click at [641, 248] on div "יומן ד״ר [PERSON_NAME] סוג פגישה הרכבת קבוע סטטוס תור נקבע תאריך [DATE] שעה 11:…" at bounding box center [655, 315] width 366 height 192
type input "11:30"
type input "12:00"
drag, startPoint x: 495, startPoint y: 242, endPoint x: 568, endPoint y: 246, distance: 72.6
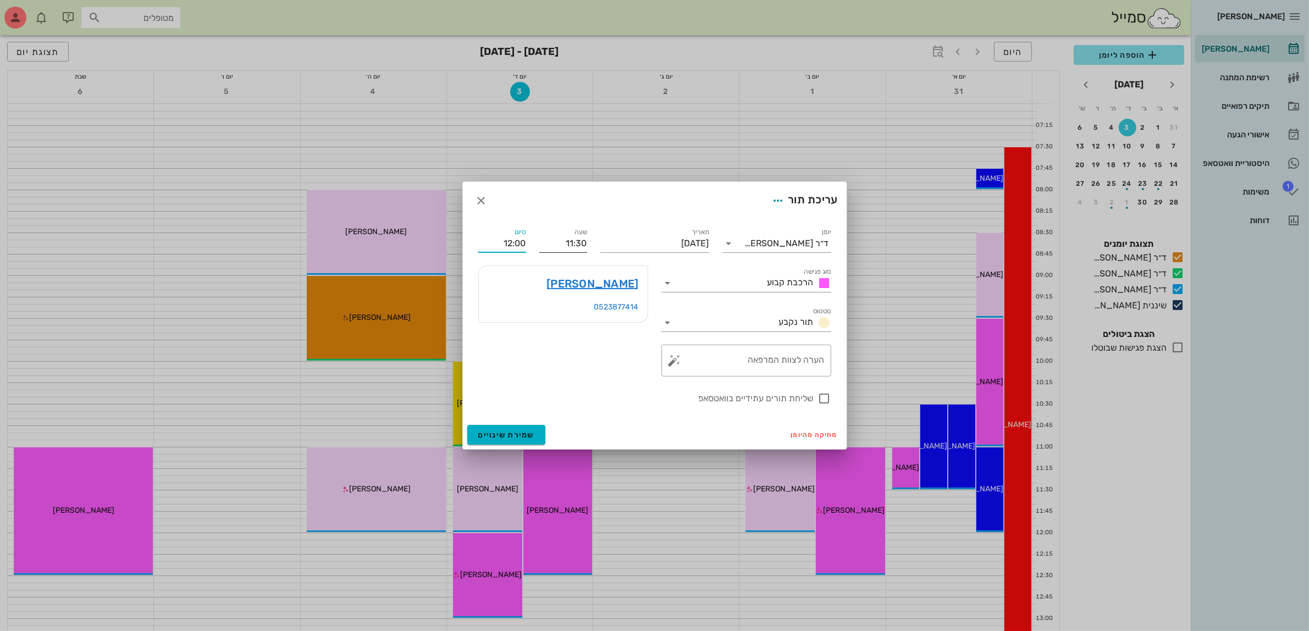
click at [568, 245] on div "יומן ד״ר [PERSON_NAME] סוג פגישה הרכבת קבוע סטטוס תור נקבע תאריך [DATE] שעה 11:…" at bounding box center [655, 315] width 366 height 192
click at [817, 398] on div at bounding box center [824, 398] width 19 height 19
checkbox input "true"
click at [492, 435] on span "שמירת שינויים" at bounding box center [506, 434] width 57 height 9
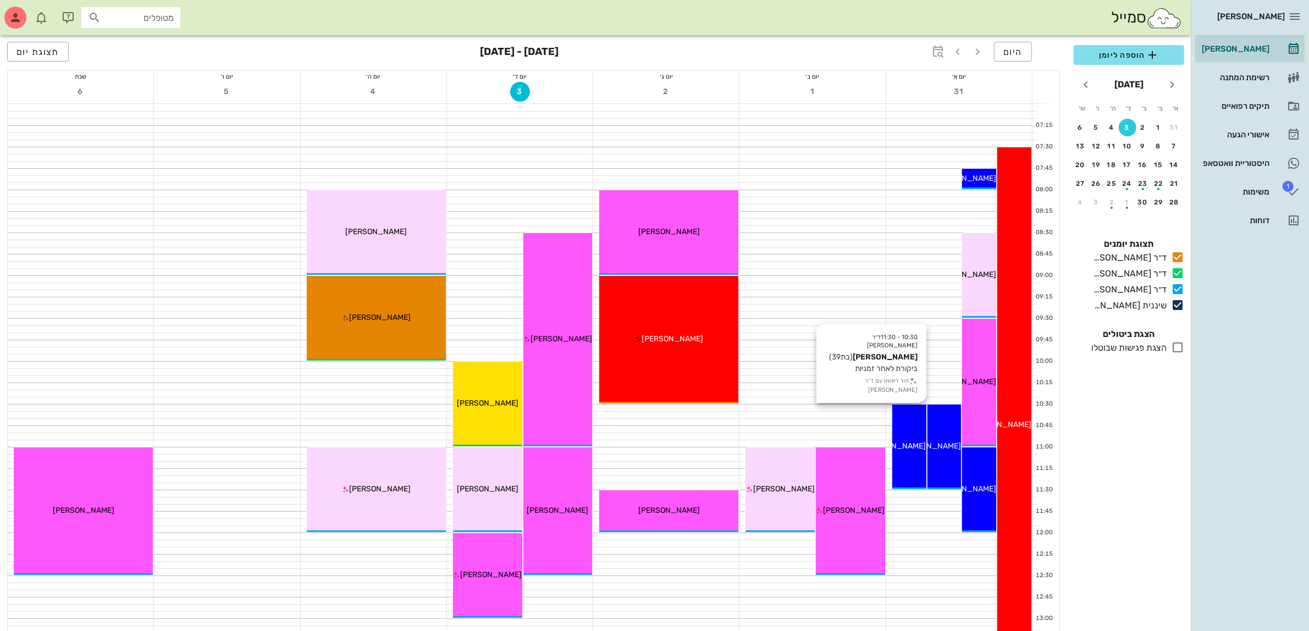
click at [910, 434] on div "10:30 - 11:30 ד״ר [PERSON_NAME] [PERSON_NAME] (בת 39 ) ביקורת לאחר זמניות תור ר…" at bounding box center [909, 447] width 34 height 85
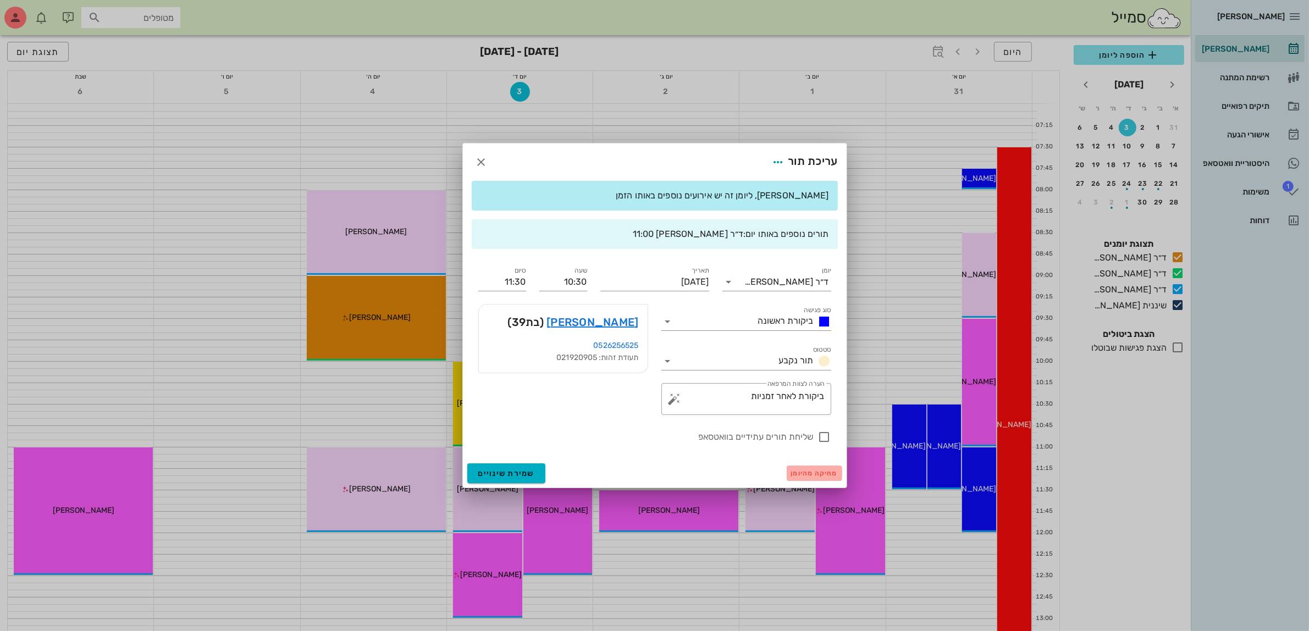
click at [807, 470] on span "מחיקה מהיומן" at bounding box center [814, 473] width 47 height 8
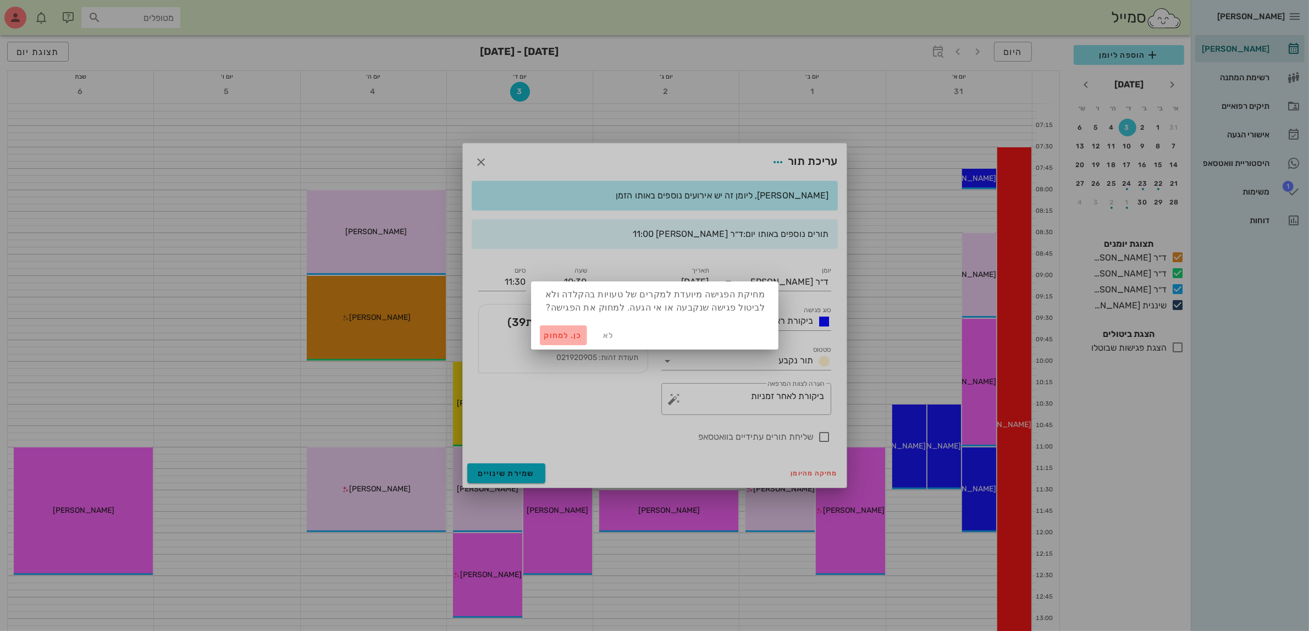
click at [559, 333] on span "כן. למחוק" at bounding box center [563, 335] width 38 height 9
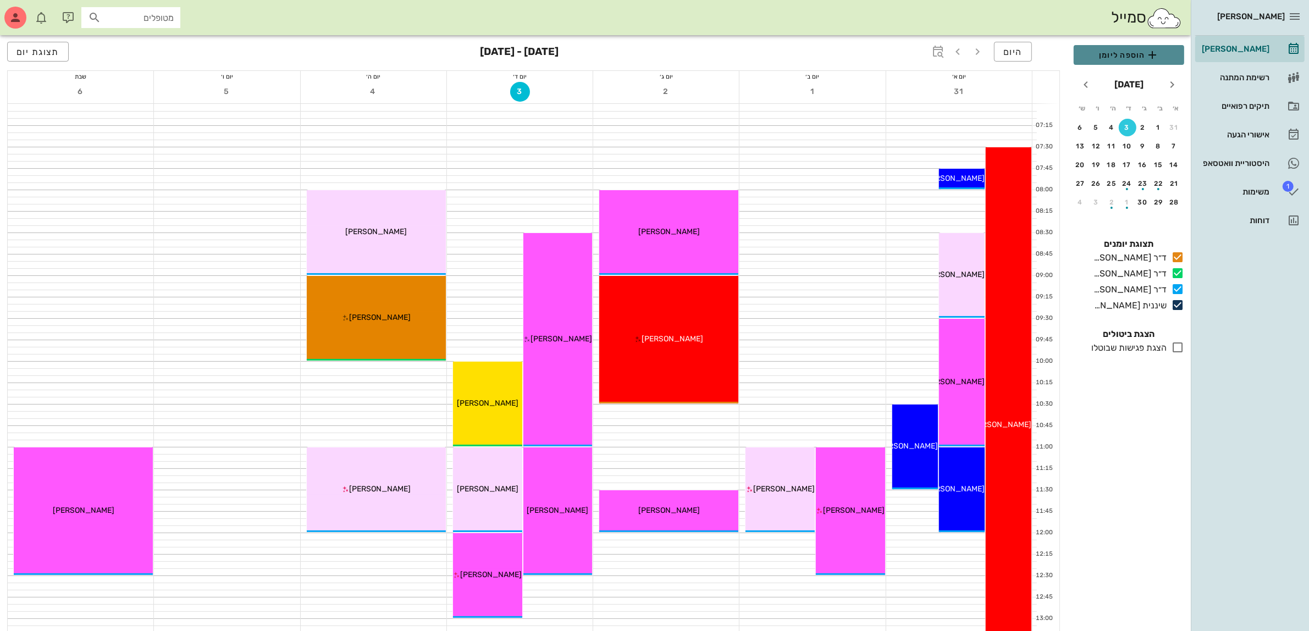
click at [1128, 57] on span "הוספה ליומן" at bounding box center [1128, 54] width 93 height 13
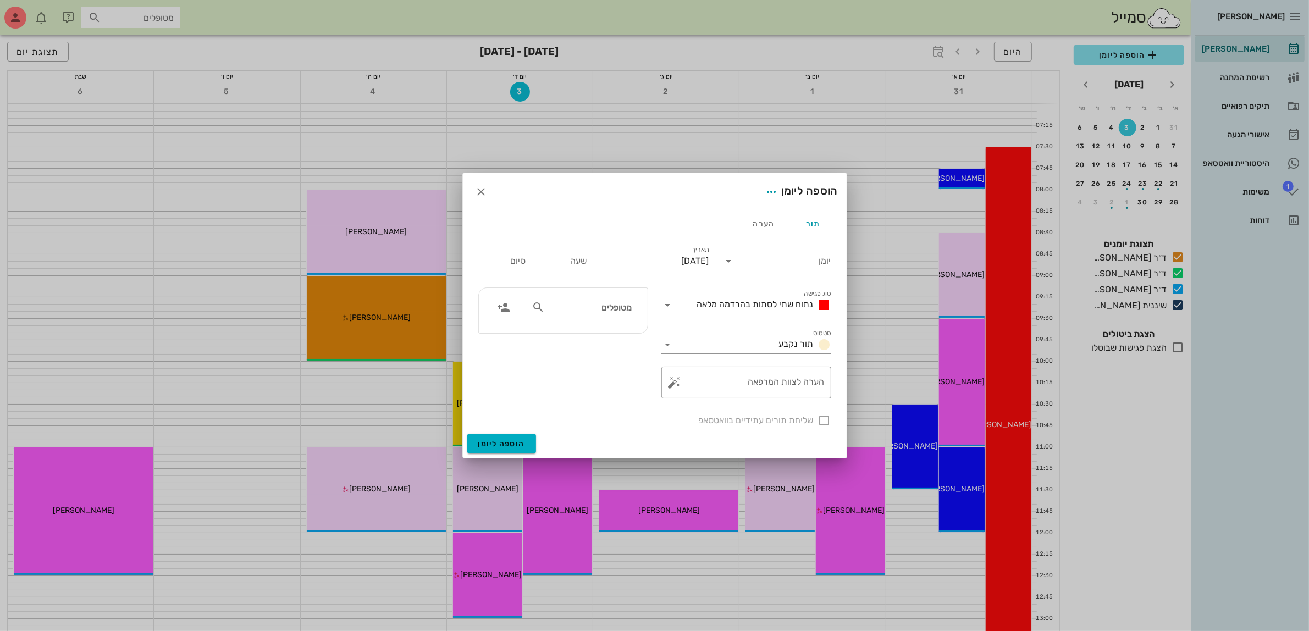
click at [603, 314] on input "מטופלים" at bounding box center [589, 307] width 85 height 14
type input "[PERSON_NAME]"
click at [485, 187] on icon "button" at bounding box center [481, 191] width 13 height 13
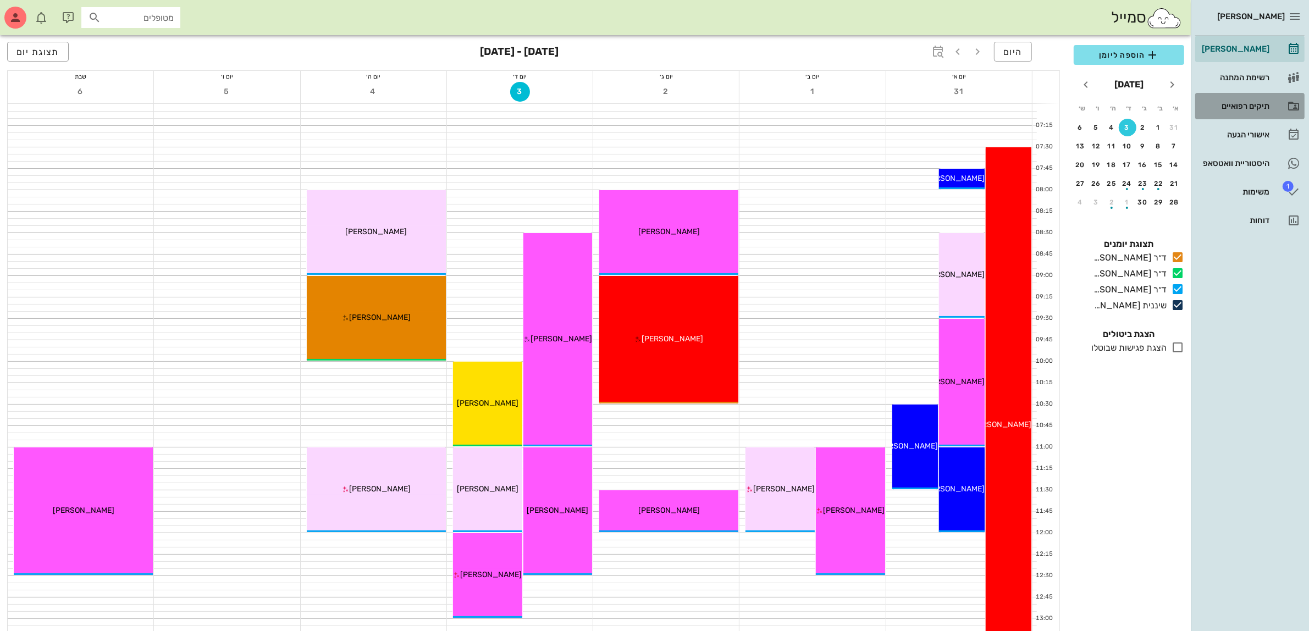
click at [1231, 99] on div "תיקים רפואיים" at bounding box center [1234, 106] width 70 height 18
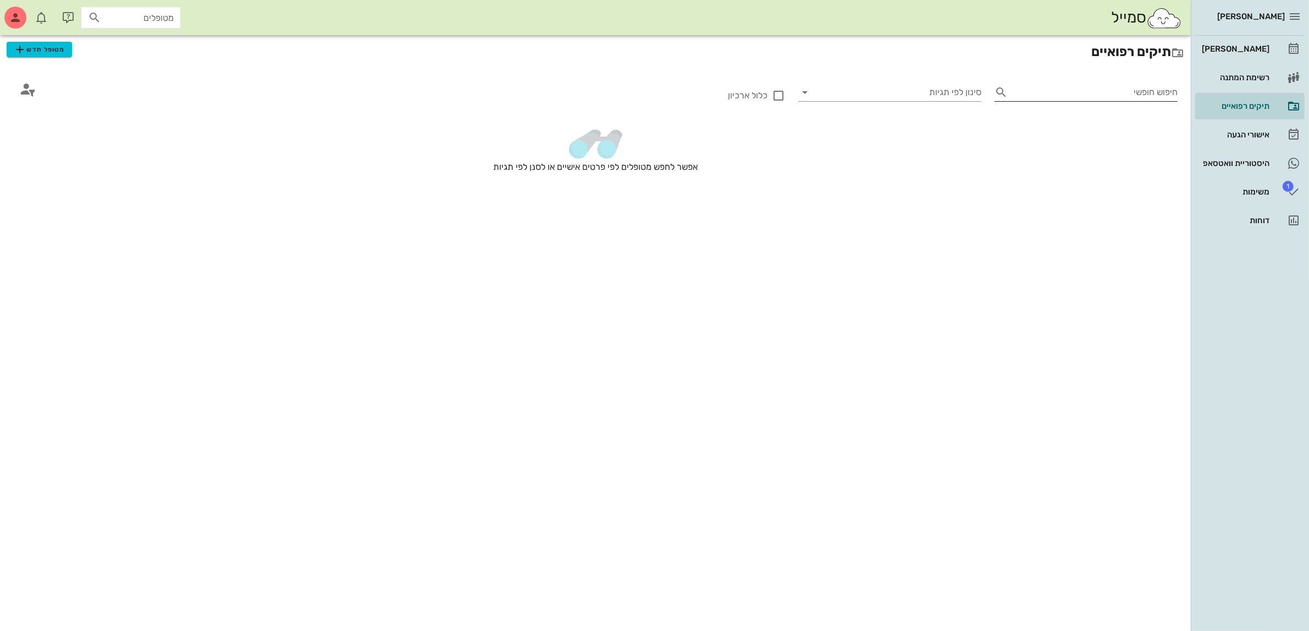
click at [1075, 95] on input "חיפוש חופשי" at bounding box center [1094, 93] width 165 height 18
click at [37, 50] on span "מטופל חדש" at bounding box center [39, 49] width 52 height 13
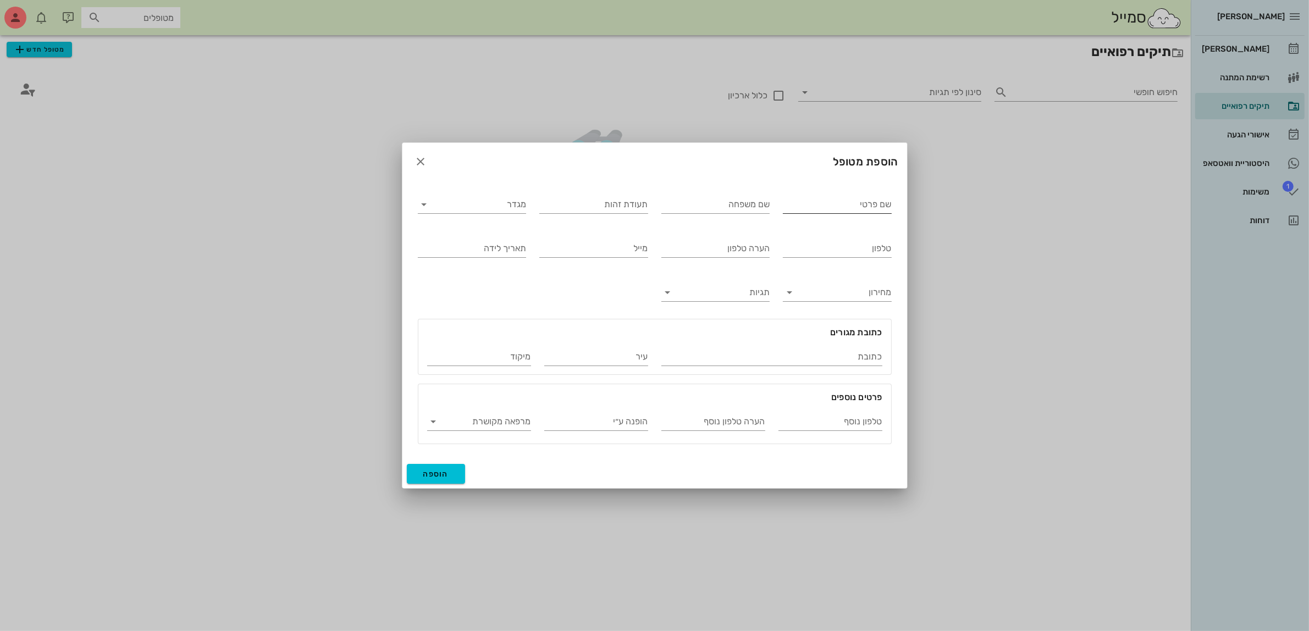
click at [825, 204] on input "שם פרטי" at bounding box center [837, 205] width 109 height 18
type input "[PERSON_NAME]"
click at [483, 207] on input "מגדר" at bounding box center [480, 205] width 91 height 18
click at [501, 237] on div "נקבה" at bounding box center [472, 239] width 91 height 10
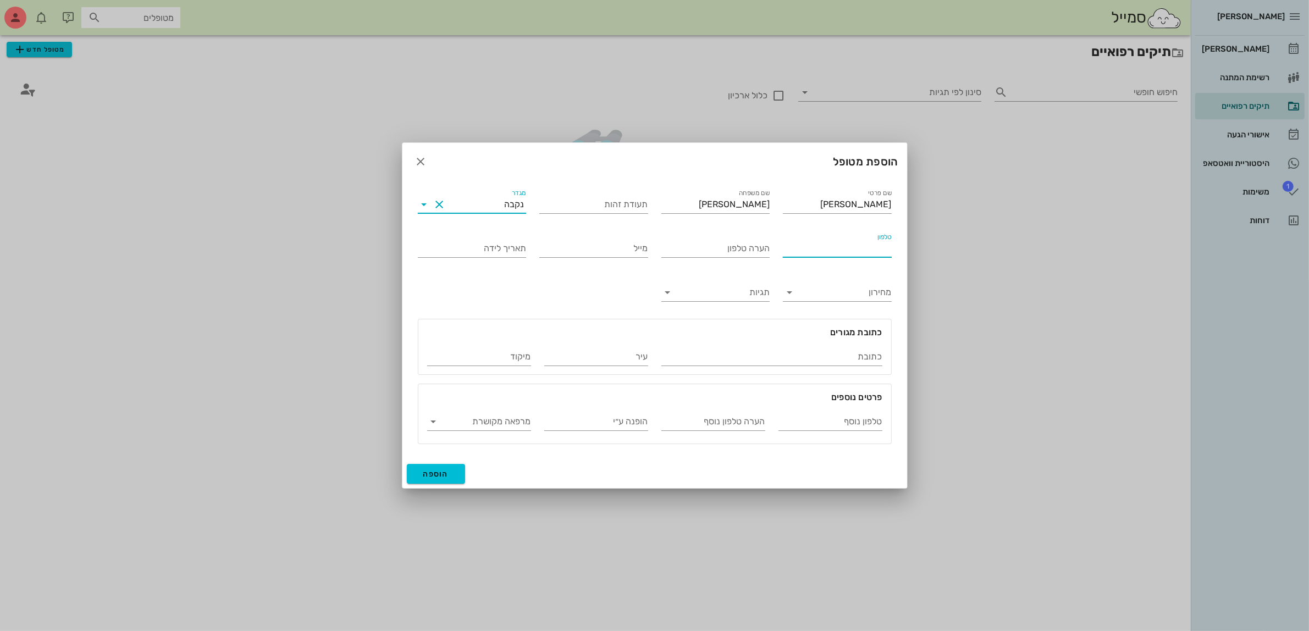
click at [863, 253] on input "טלפון" at bounding box center [837, 249] width 109 height 18
click at [861, 248] on input "טלפון" at bounding box center [837, 249] width 109 height 18
type input "050-5072356"
click at [443, 475] on span "הוספה" at bounding box center [436, 473] width 26 height 9
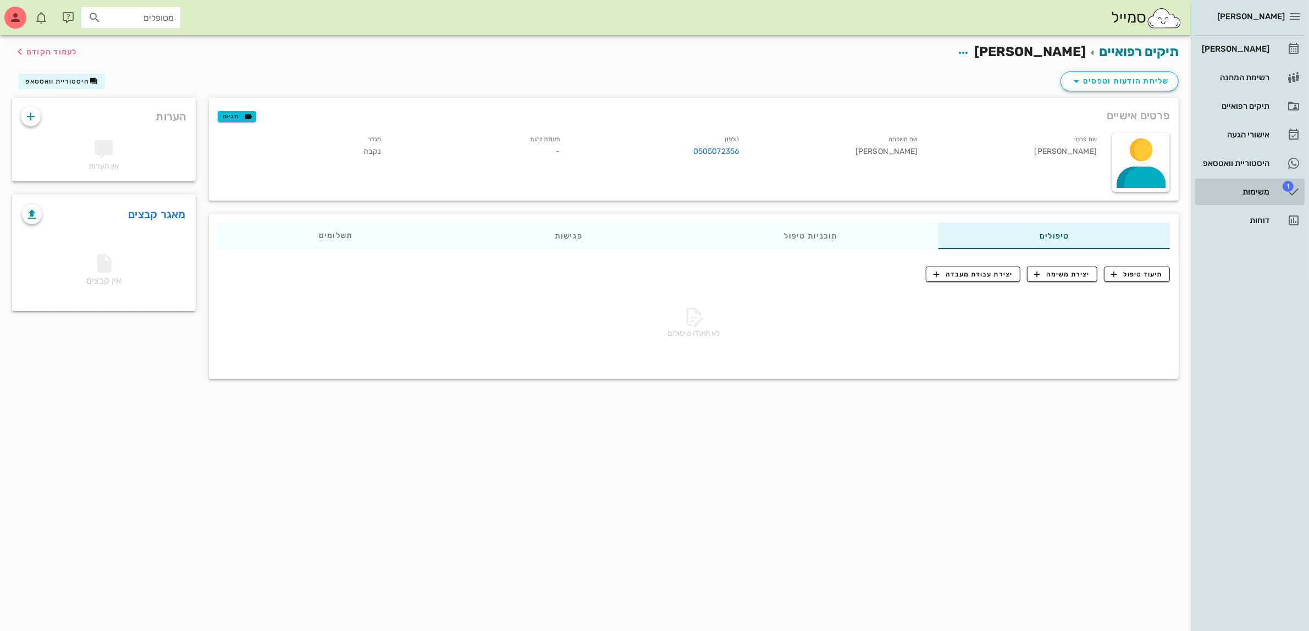
click at [1250, 192] on div "משימות" at bounding box center [1234, 191] width 70 height 9
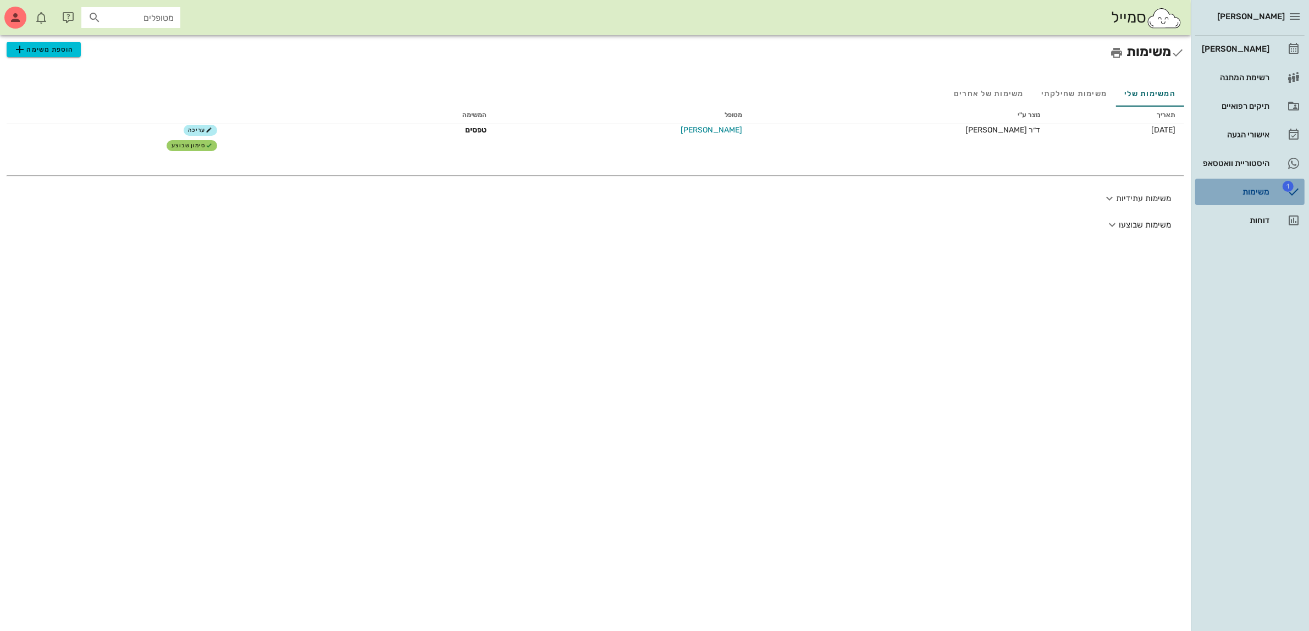
drag, startPoint x: 1226, startPoint y: 187, endPoint x: 1137, endPoint y: 191, distance: 89.2
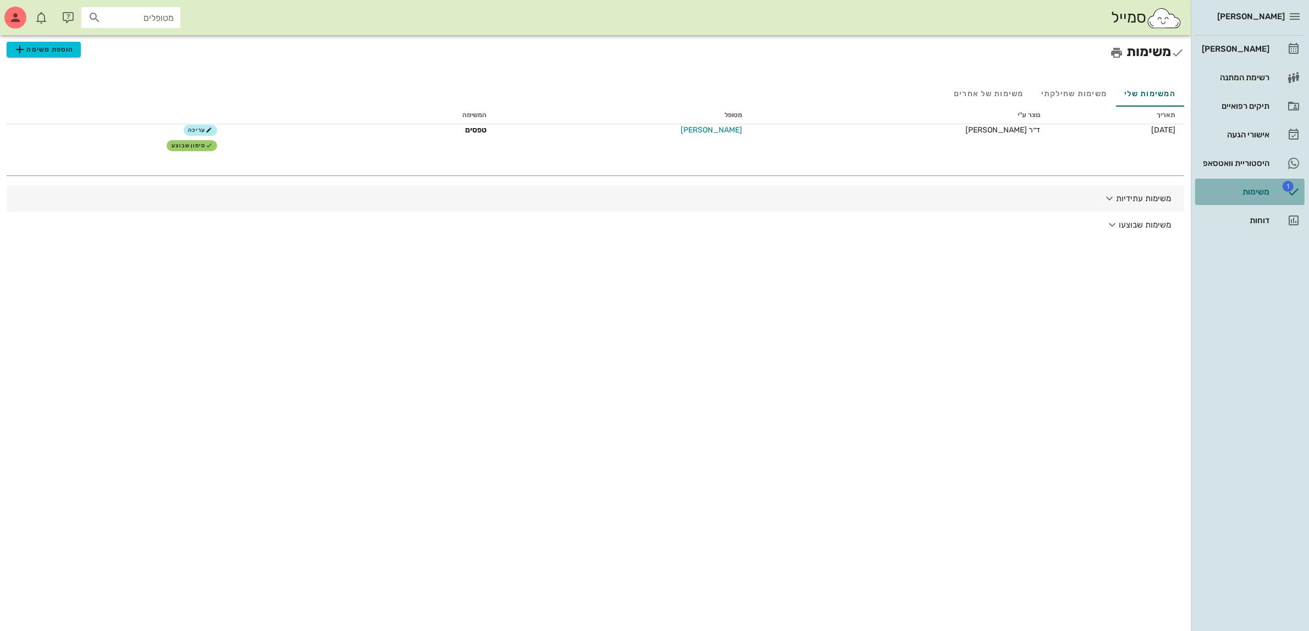
click at [1226, 186] on div "משימות" at bounding box center [1234, 192] width 70 height 18
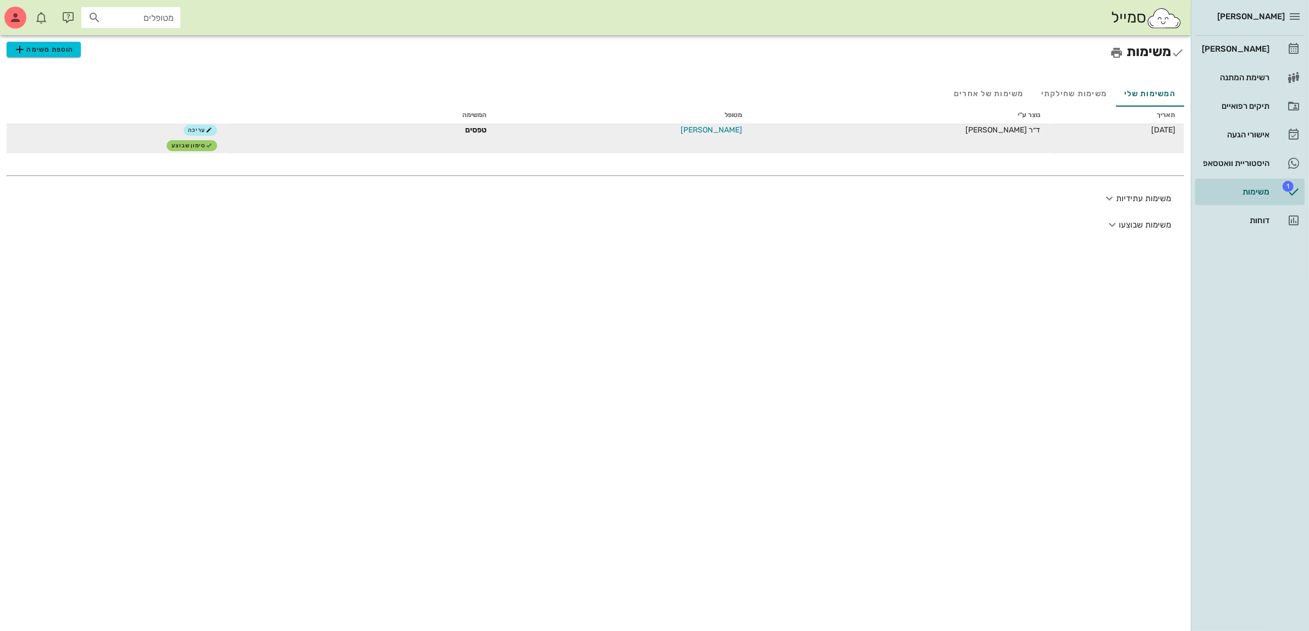
click at [1081, 135] on td "[DATE]" at bounding box center [1116, 138] width 135 height 29
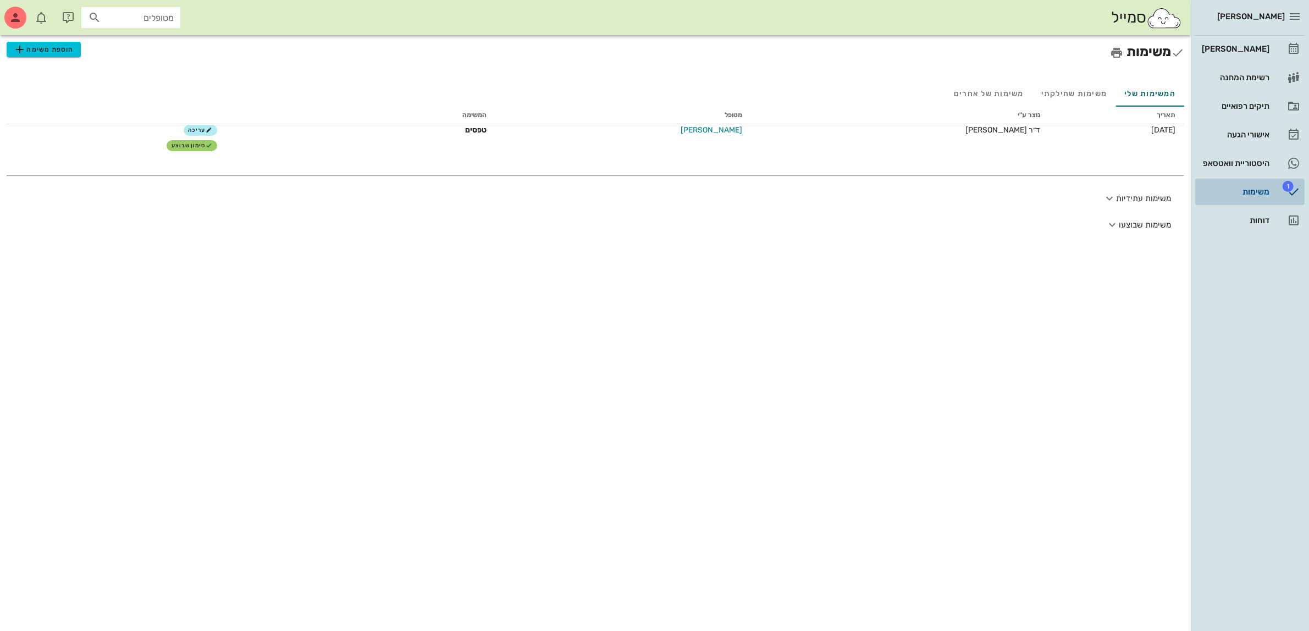
click at [1258, 188] on div "משימות" at bounding box center [1234, 191] width 70 height 9
click at [967, 260] on div "משימות הוספת משימה המשימות שלי משימות שחילקתי משימות של אחרים תאריך נוצר ע"י מט…" at bounding box center [595, 333] width 1191 height 596
click at [1231, 106] on div "תיקים רפואיים" at bounding box center [1234, 106] width 70 height 9
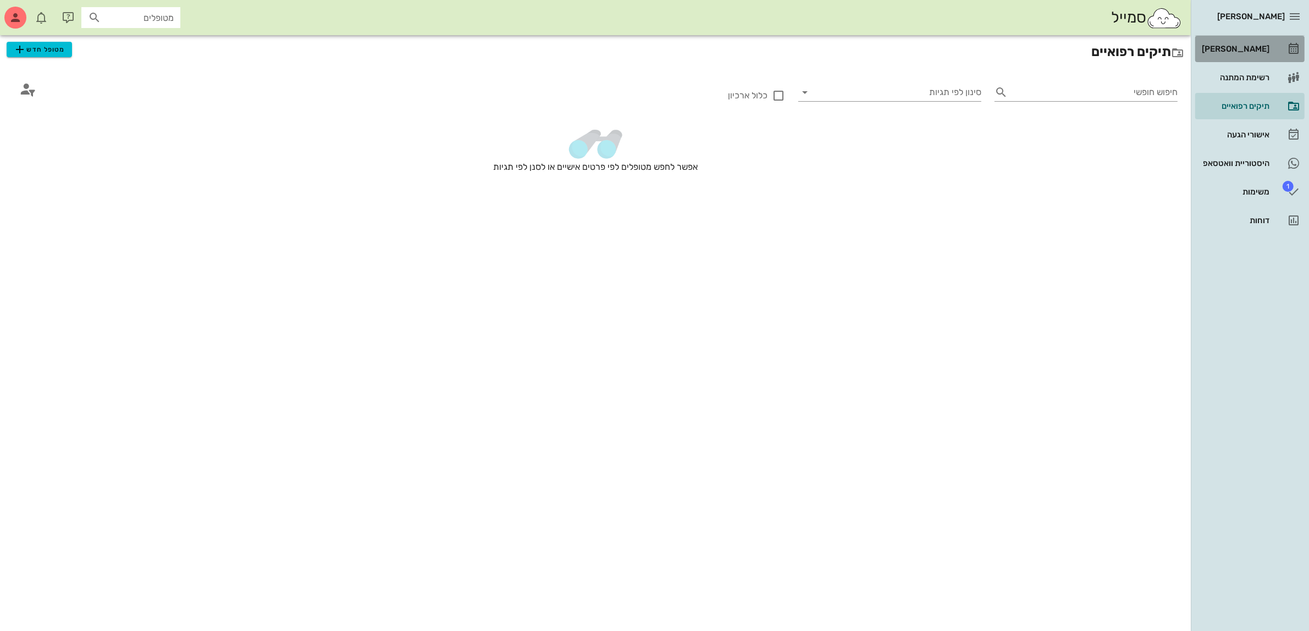
click at [1237, 51] on div "[PERSON_NAME]" at bounding box center [1234, 49] width 70 height 9
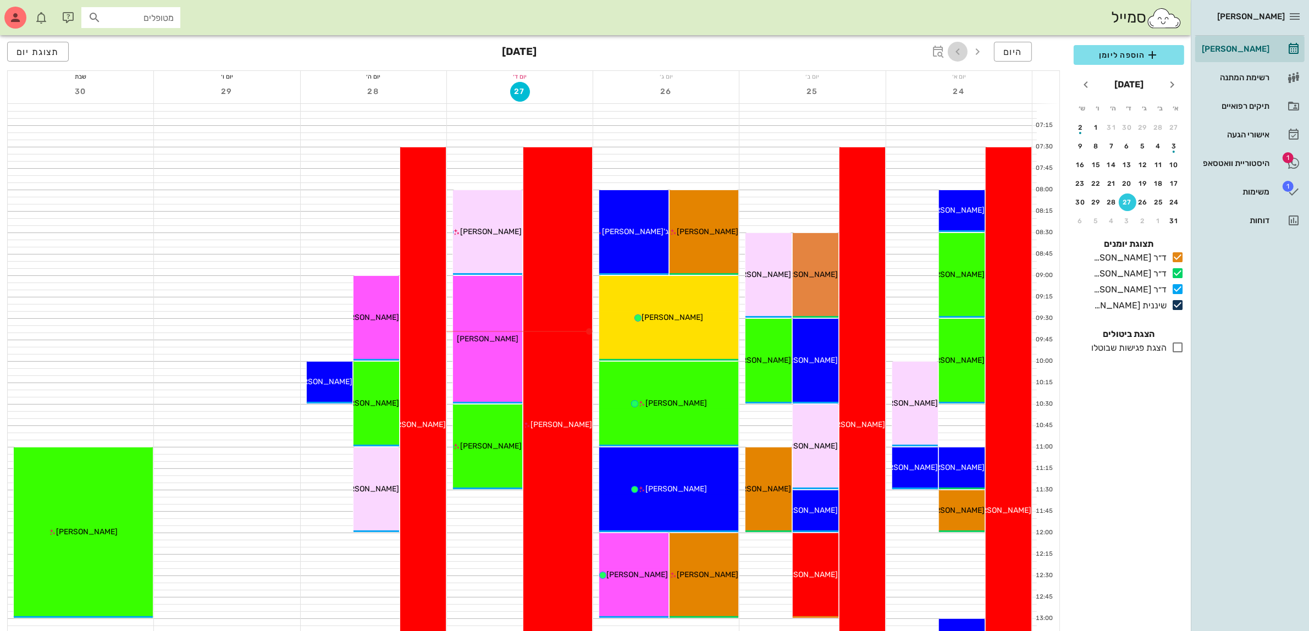
click at [957, 53] on icon "button" at bounding box center [957, 51] width 13 height 13
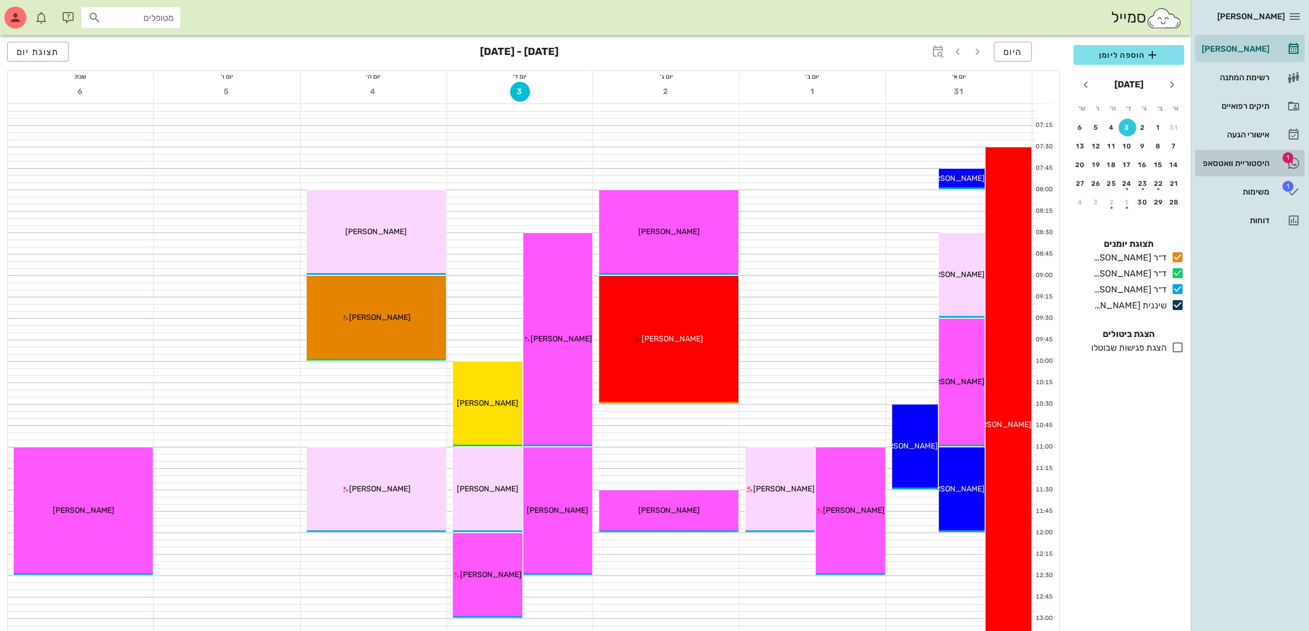
click at [1237, 159] on div "היסטוריית וואטסאפ" at bounding box center [1234, 163] width 70 height 9
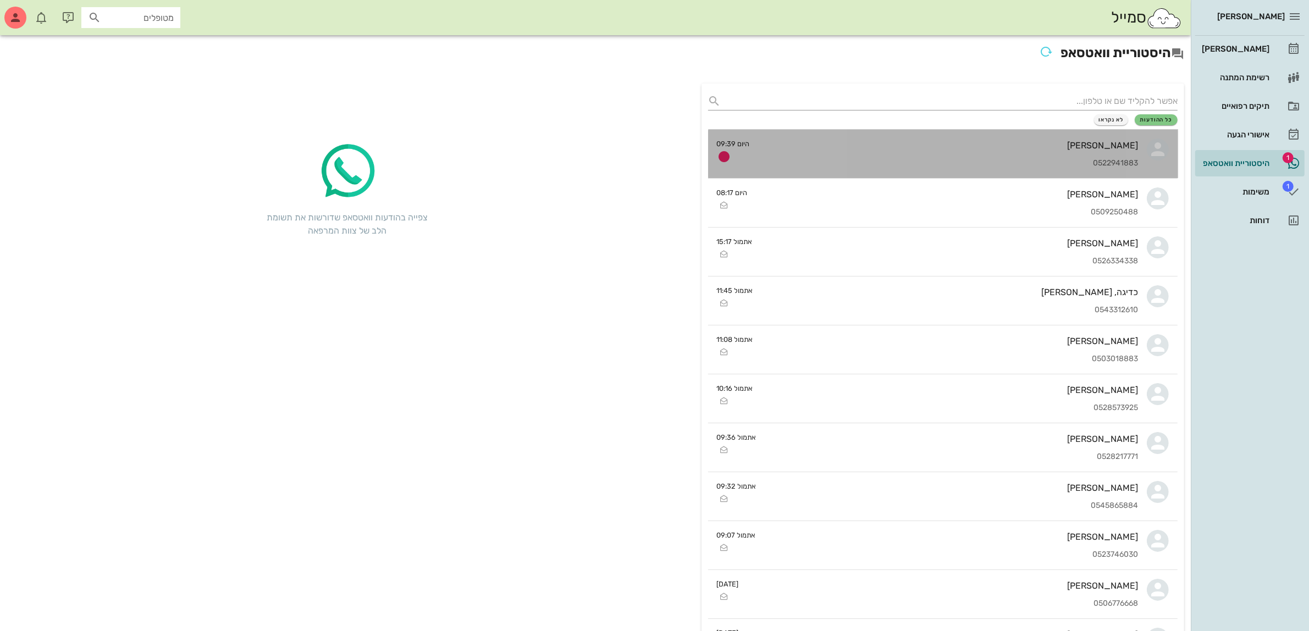
click at [1001, 160] on div "0522941883" at bounding box center [949, 163] width 380 height 9
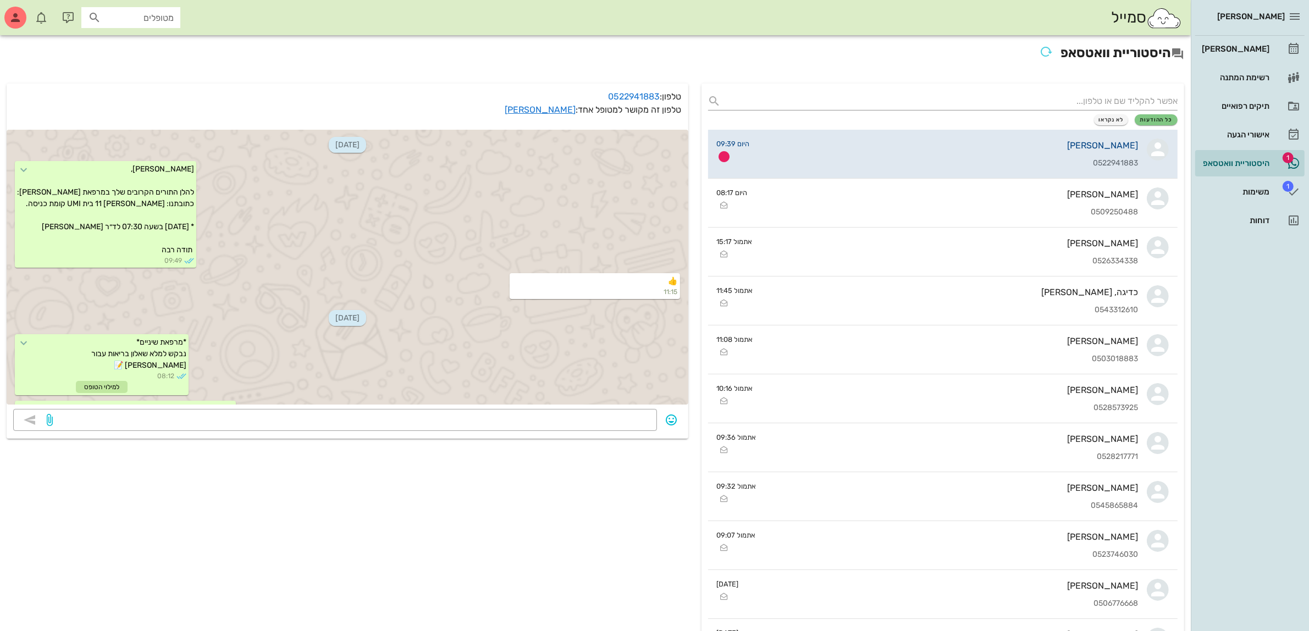
scroll to position [375, 0]
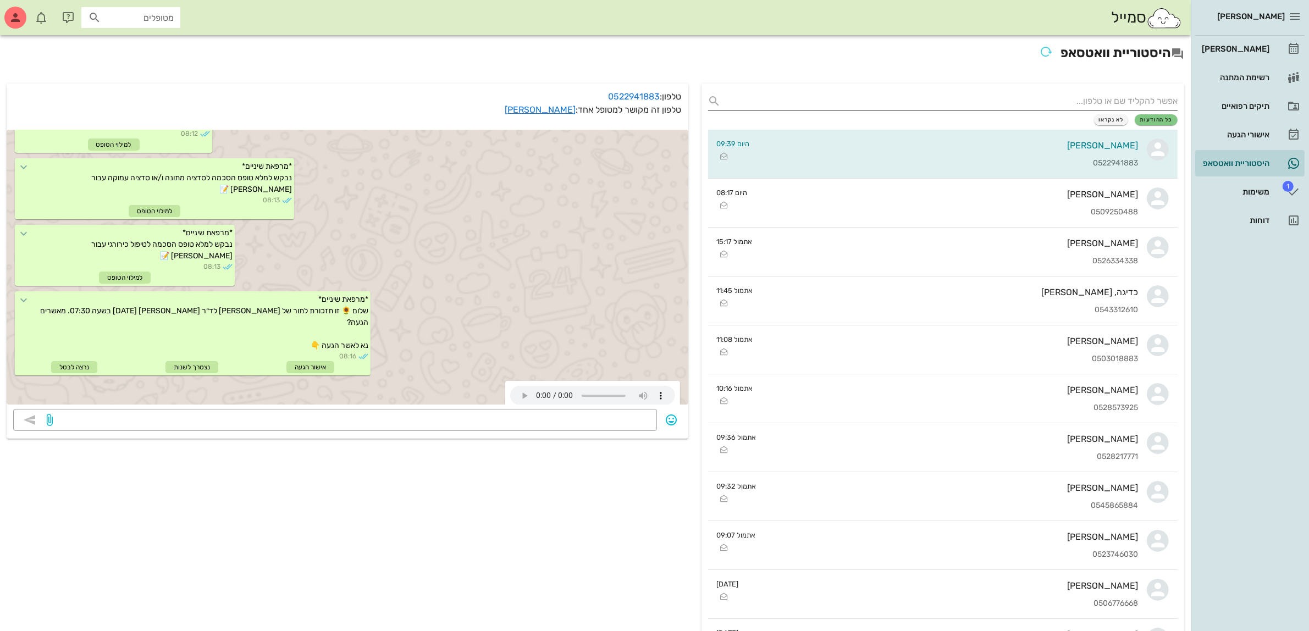
click at [1039, 95] on input "text" at bounding box center [952, 101] width 452 height 18
click at [1250, 191] on div "משימות" at bounding box center [1234, 191] width 70 height 9
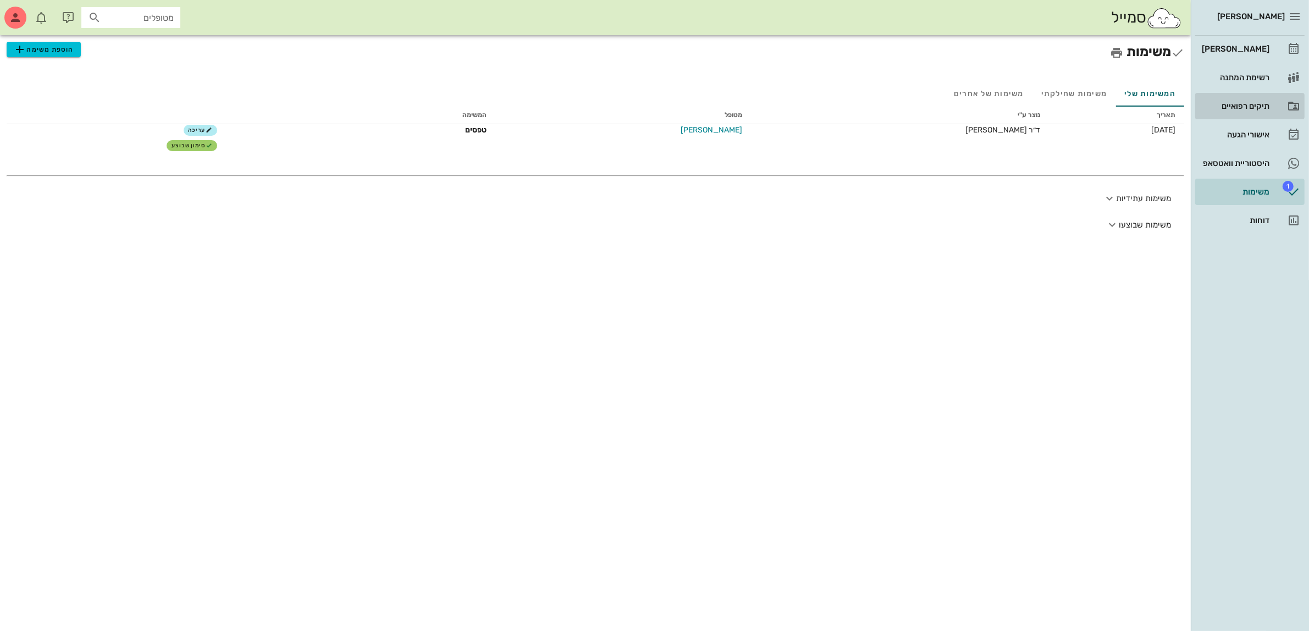
click at [1232, 102] on div "תיקים רפואיים" at bounding box center [1234, 106] width 70 height 9
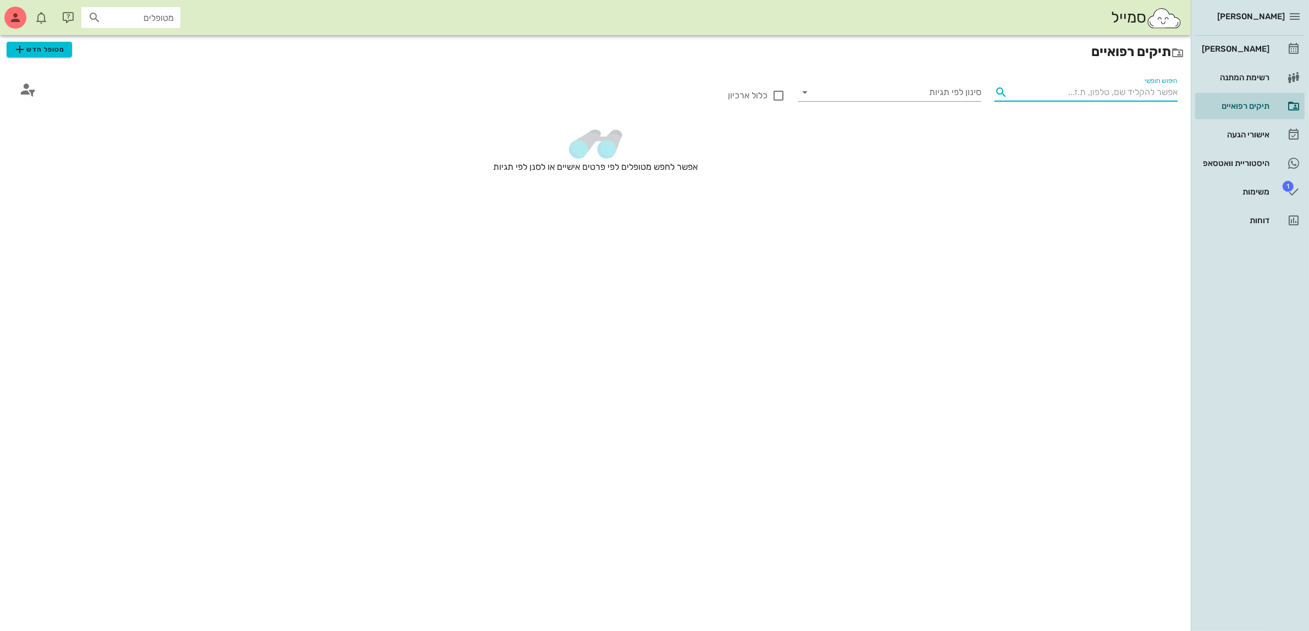
click at [1075, 88] on input "חיפוש חופשי" at bounding box center [1094, 93] width 165 height 18
click at [40, 52] on span "מטופל חדש" at bounding box center [39, 49] width 52 height 13
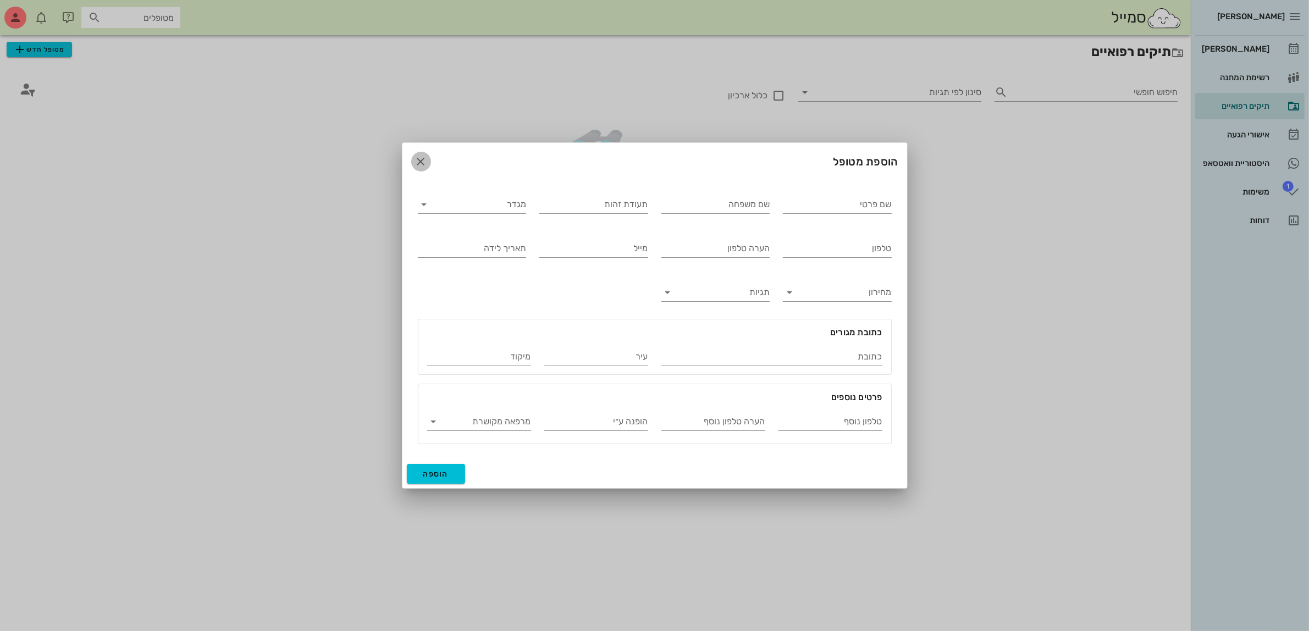
click at [424, 161] on icon "button" at bounding box center [420, 161] width 13 height 13
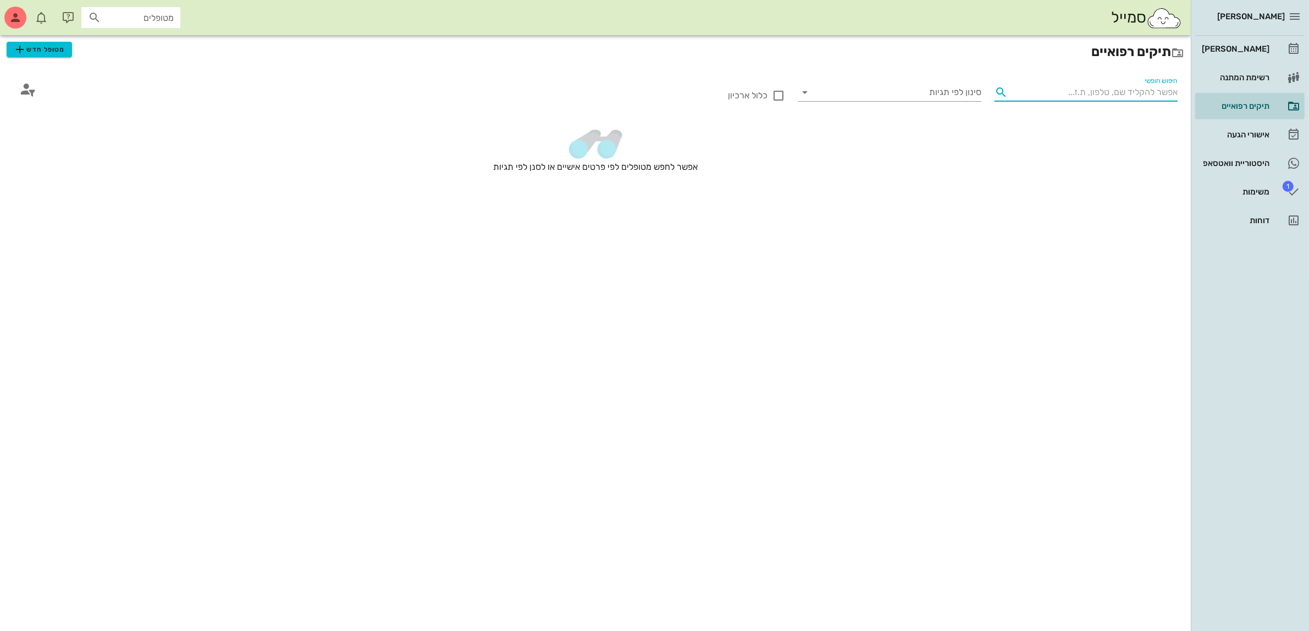
click at [1126, 95] on input "חיפוש חופשי" at bounding box center [1094, 93] width 165 height 18
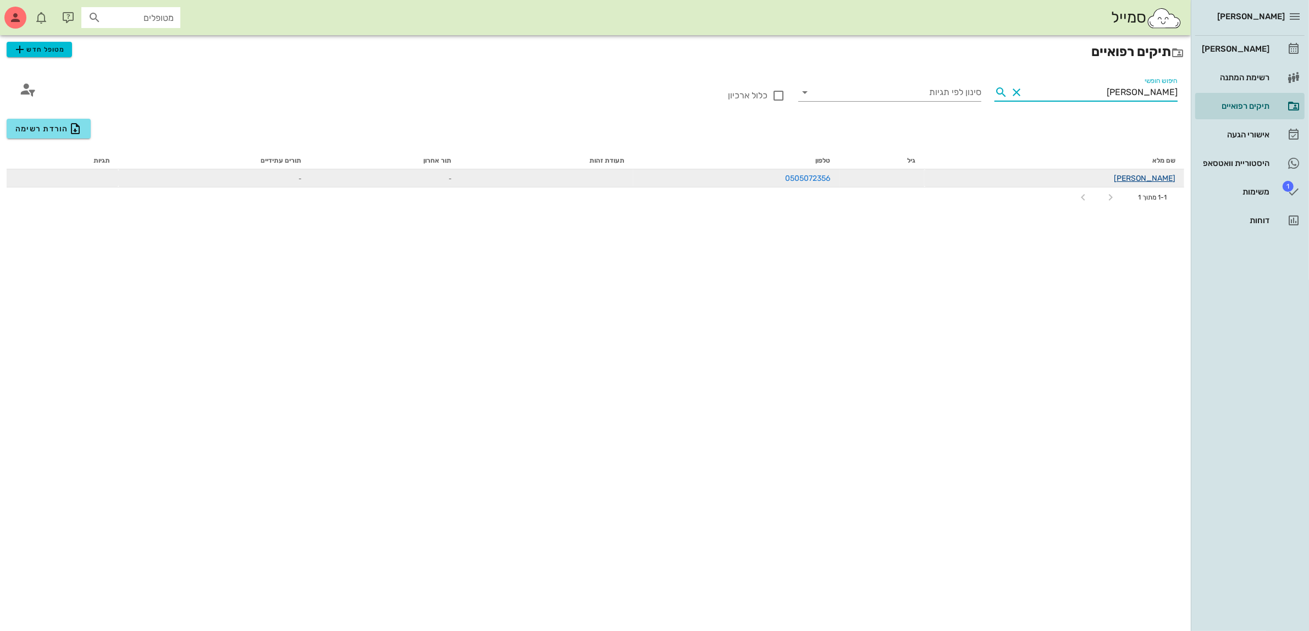
type input "[PERSON_NAME]"
click at [1153, 174] on link "[PERSON_NAME]" at bounding box center [1145, 178] width 62 height 9
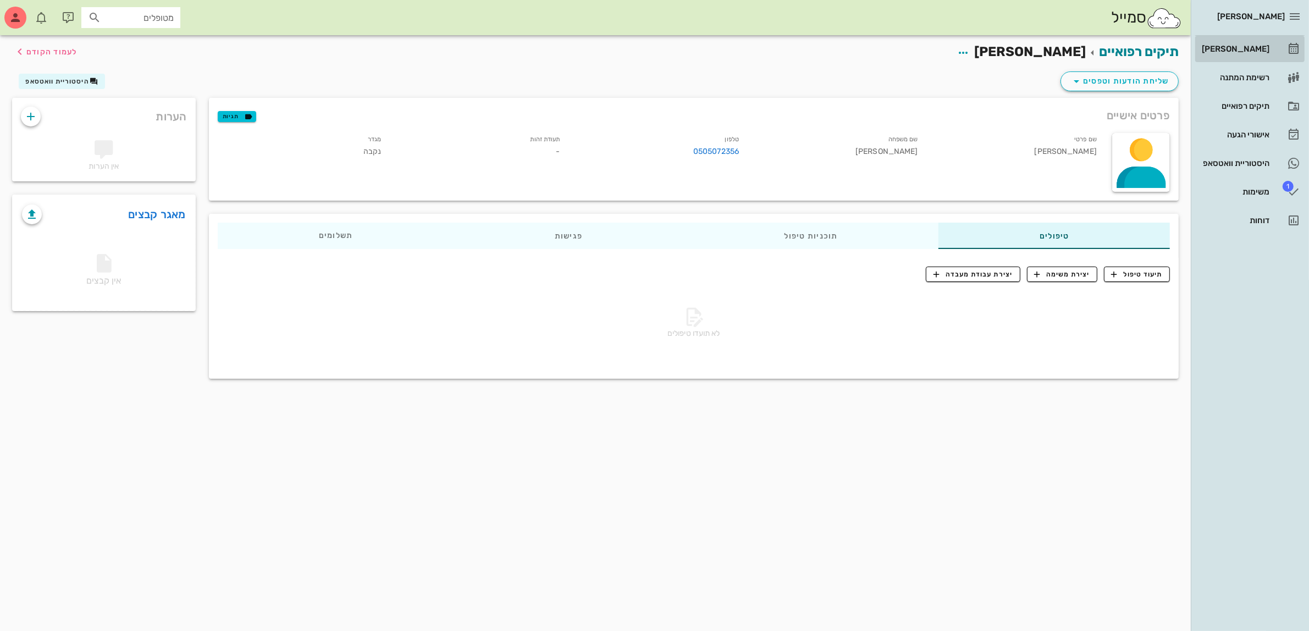
click at [1230, 45] on div "[PERSON_NAME]" at bounding box center [1234, 49] width 70 height 9
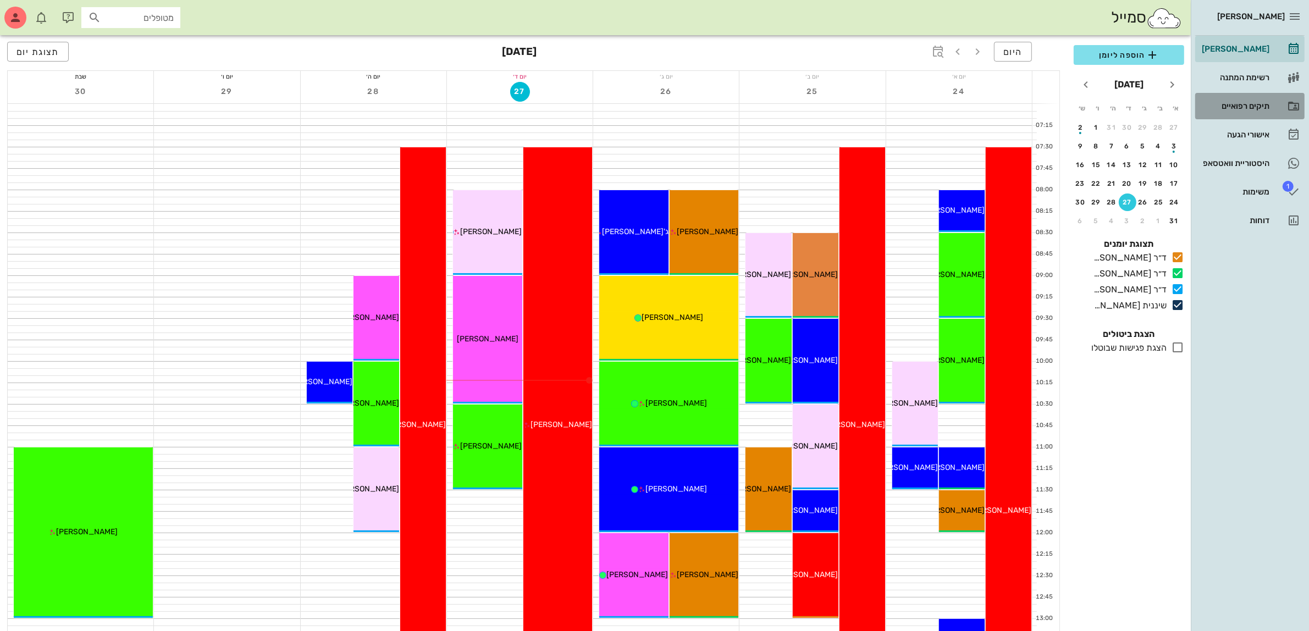
click at [1237, 102] on div "תיקים רפואיים" at bounding box center [1234, 106] width 70 height 9
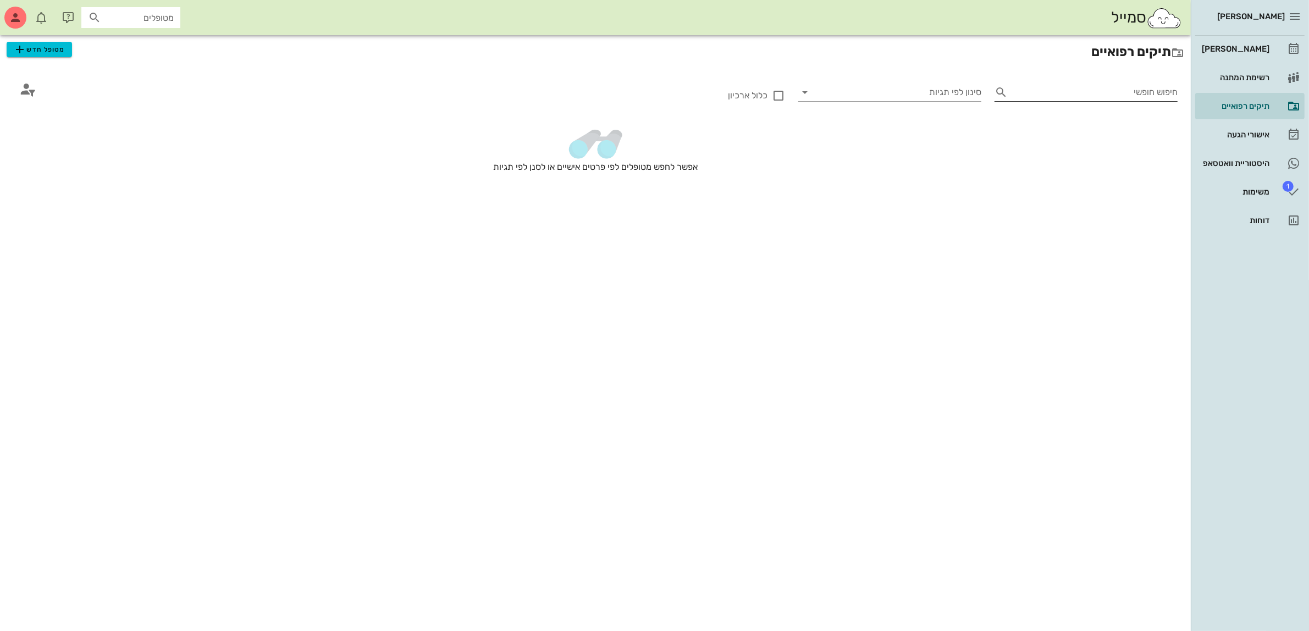
click at [1076, 91] on input "חיפוש חופשי" at bounding box center [1094, 93] width 165 height 18
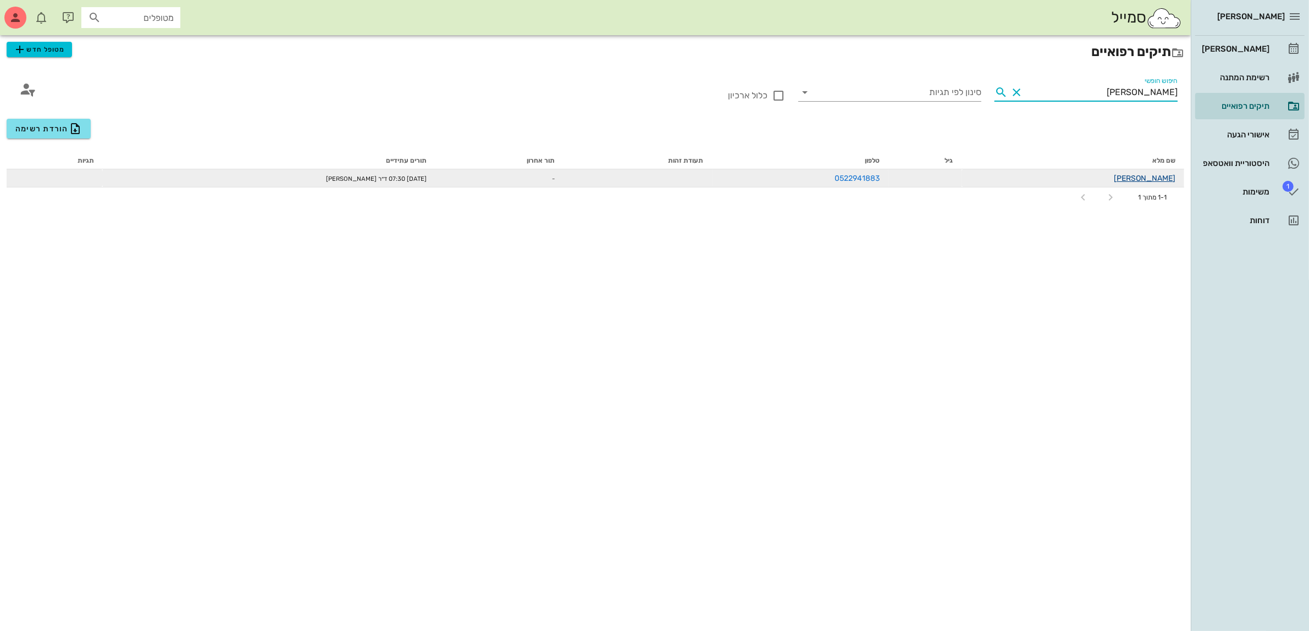
type input "[PERSON_NAME]"
click at [1159, 176] on link "[PERSON_NAME]" at bounding box center [1145, 178] width 62 height 9
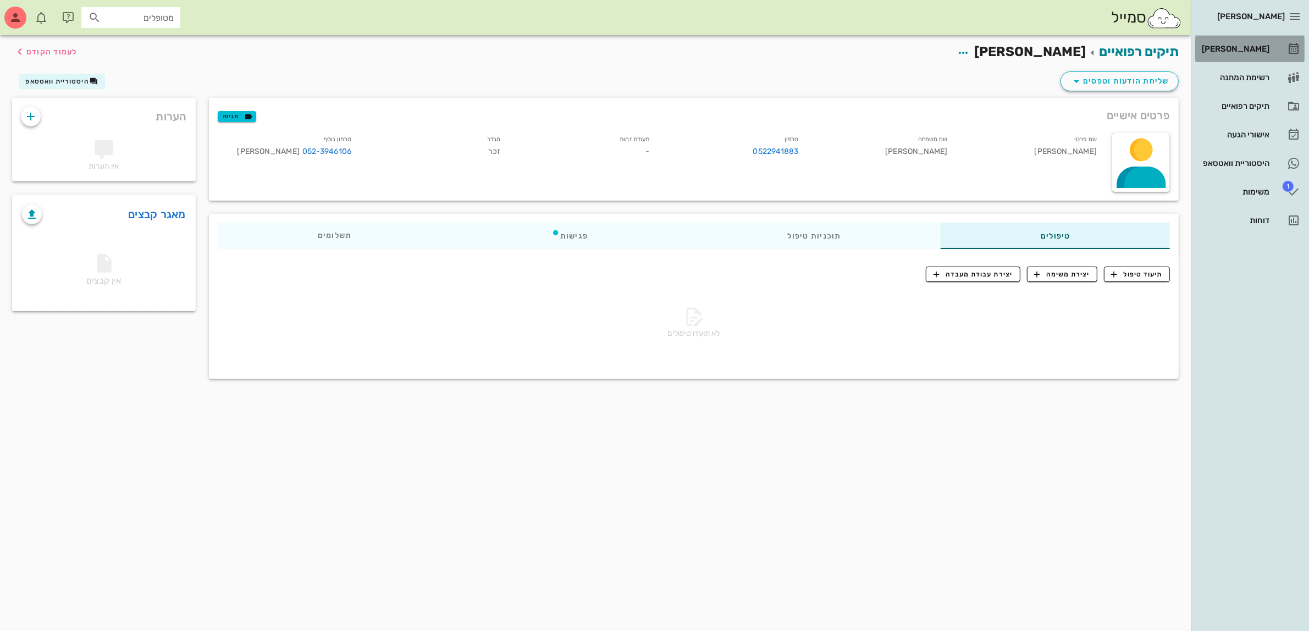
click at [1250, 51] on div "[PERSON_NAME]" at bounding box center [1234, 49] width 70 height 9
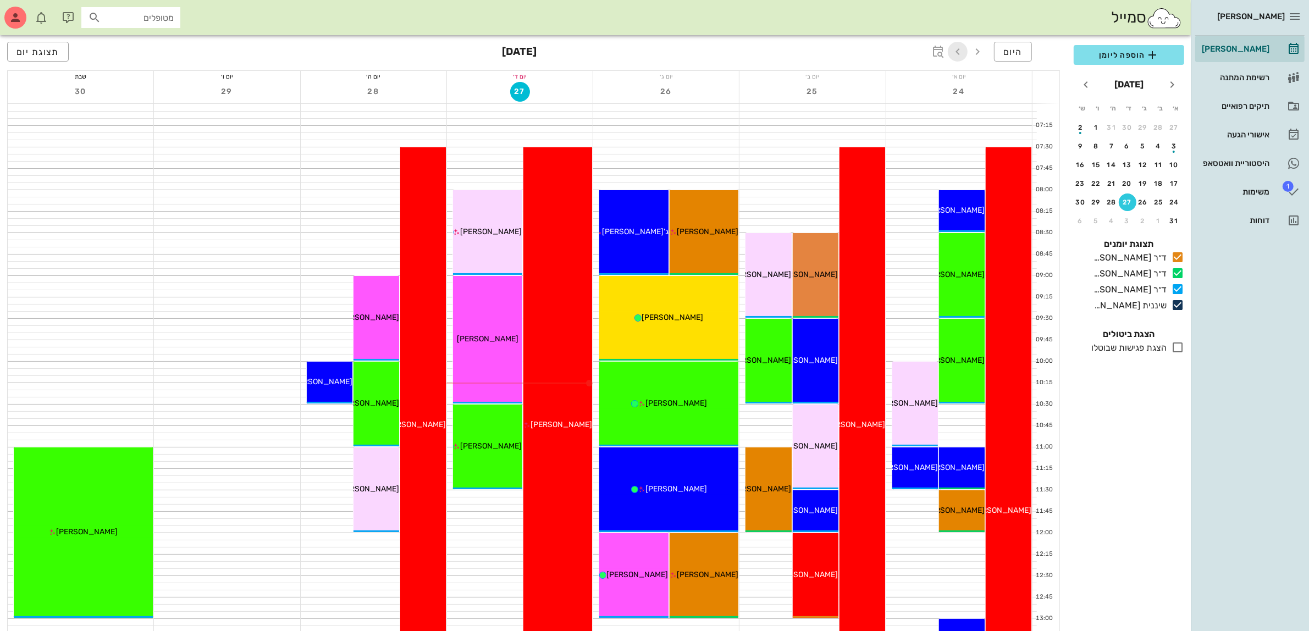
click at [958, 52] on icon "button" at bounding box center [957, 51] width 13 height 13
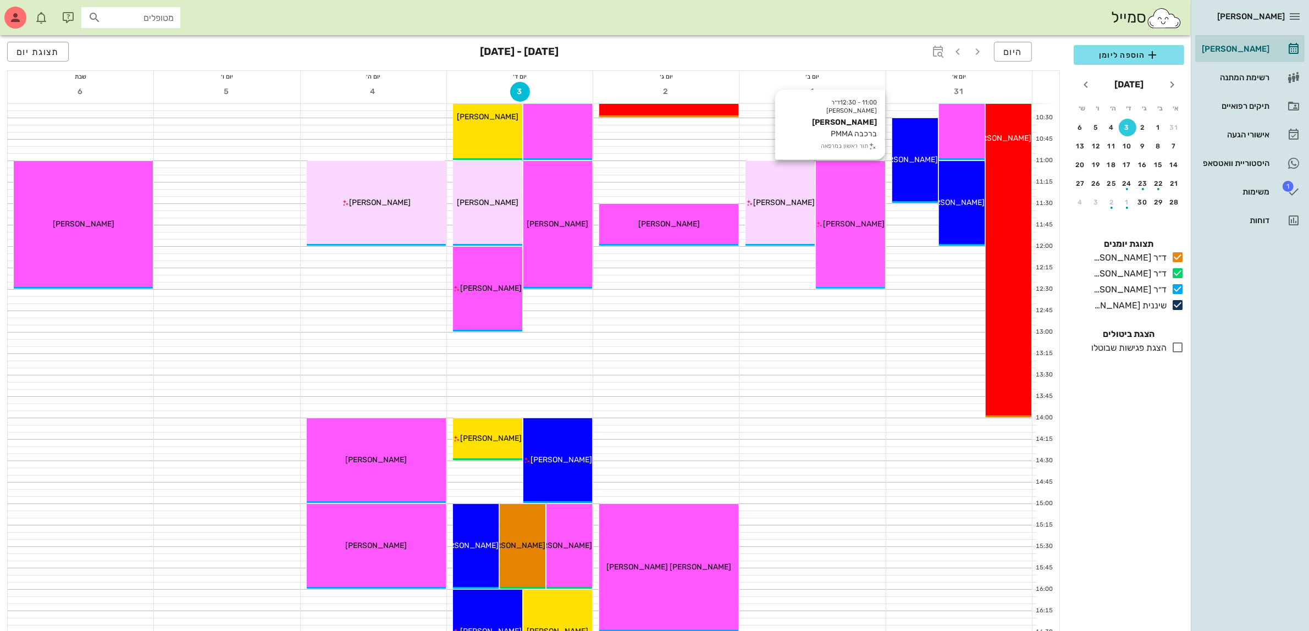
scroll to position [275, 0]
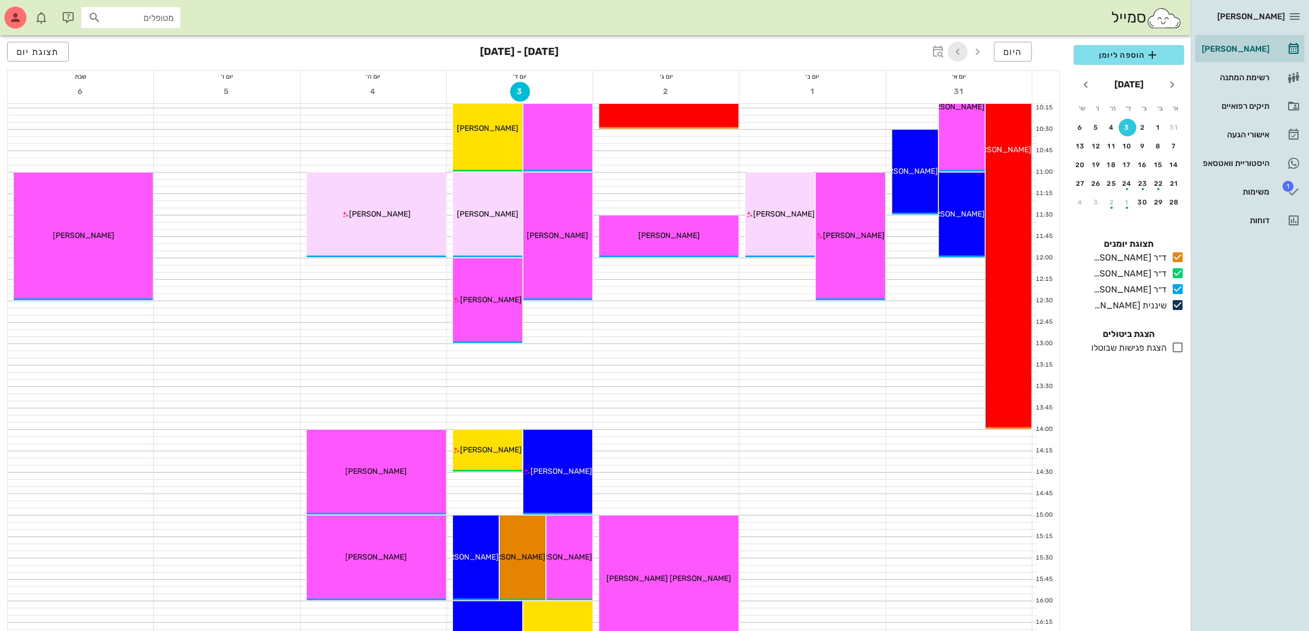
click at [961, 50] on icon "button" at bounding box center [957, 51] width 13 height 13
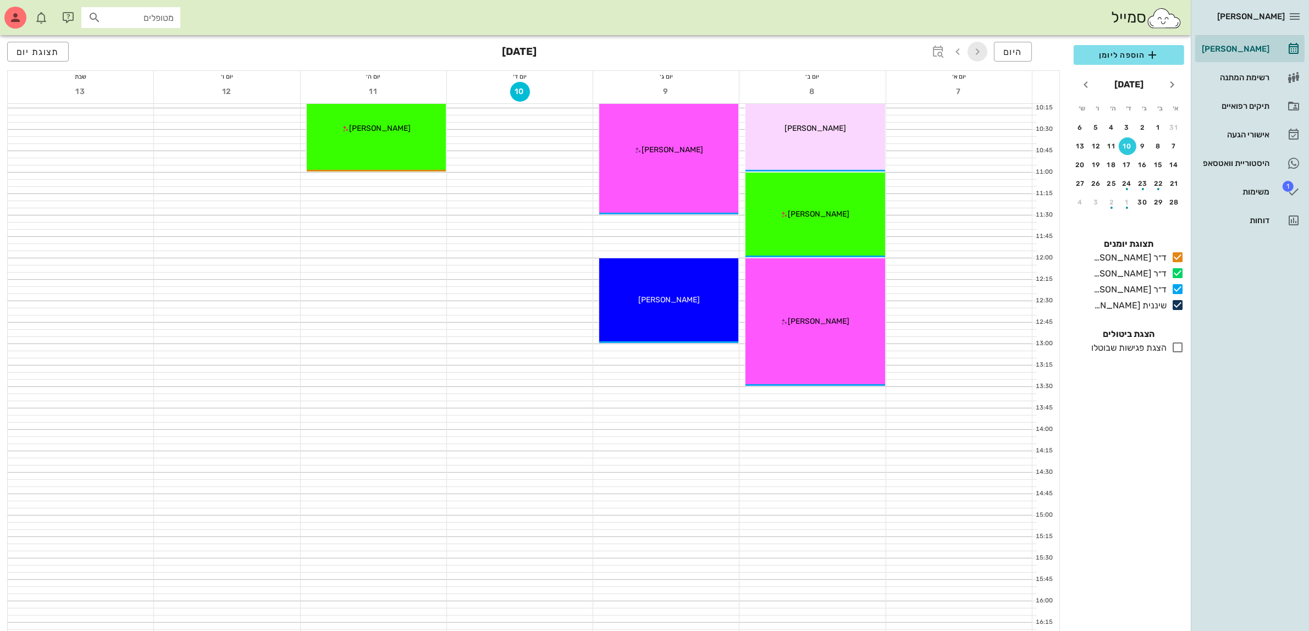
click at [977, 51] on icon "button" at bounding box center [977, 51] width 13 height 13
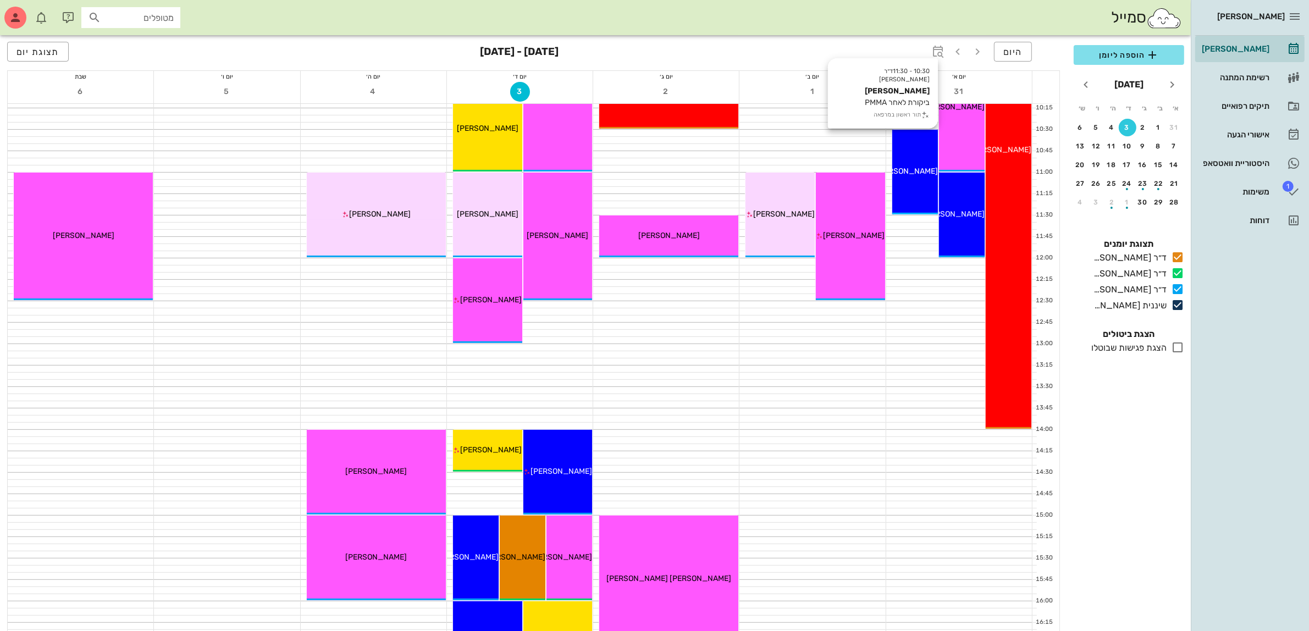
click at [925, 181] on div "10:30 - 11:30 ד״ר [PERSON_NAME] [PERSON_NAME] ביקורת לאחר PMMA תור ראשון במרפאה…" at bounding box center [915, 172] width 46 height 85
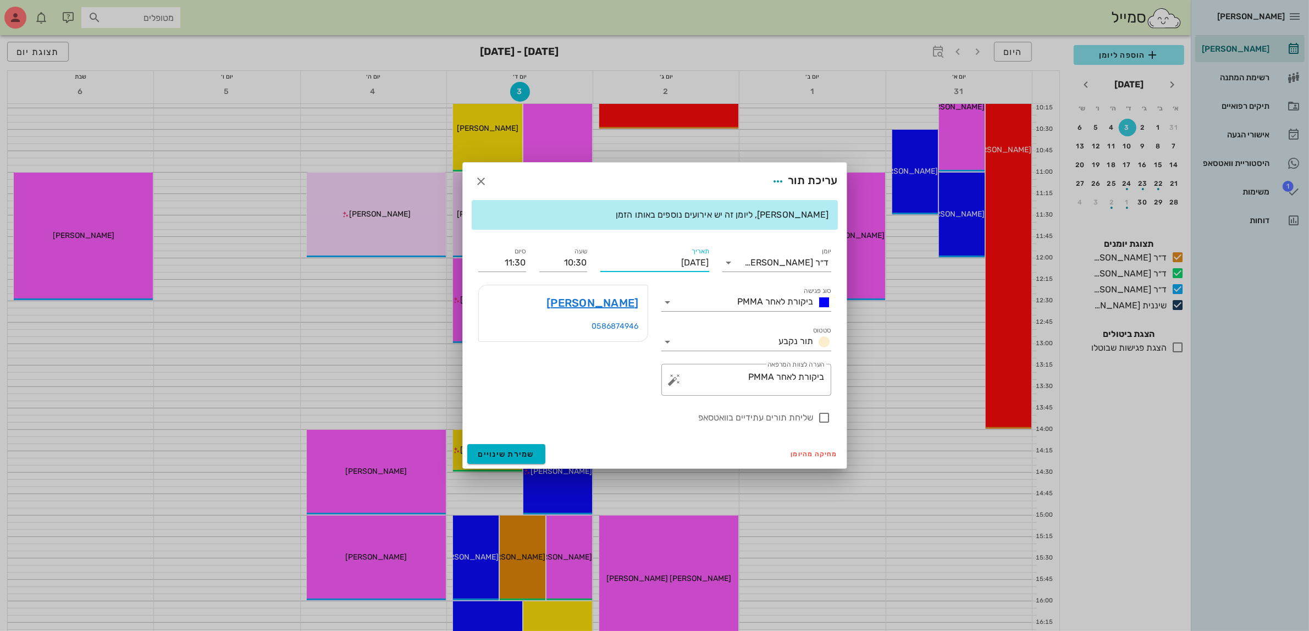
click at [646, 262] on input "[DATE]" at bounding box center [654, 263] width 109 height 18
click at [594, 280] on icon "חודש הבא" at bounding box center [590, 284] width 13 height 13
click at [650, 326] on div "3" at bounding box center [652, 328] width 18 height 8
type input "[DATE]"
drag, startPoint x: 561, startPoint y: 261, endPoint x: 647, endPoint y: 258, distance: 86.9
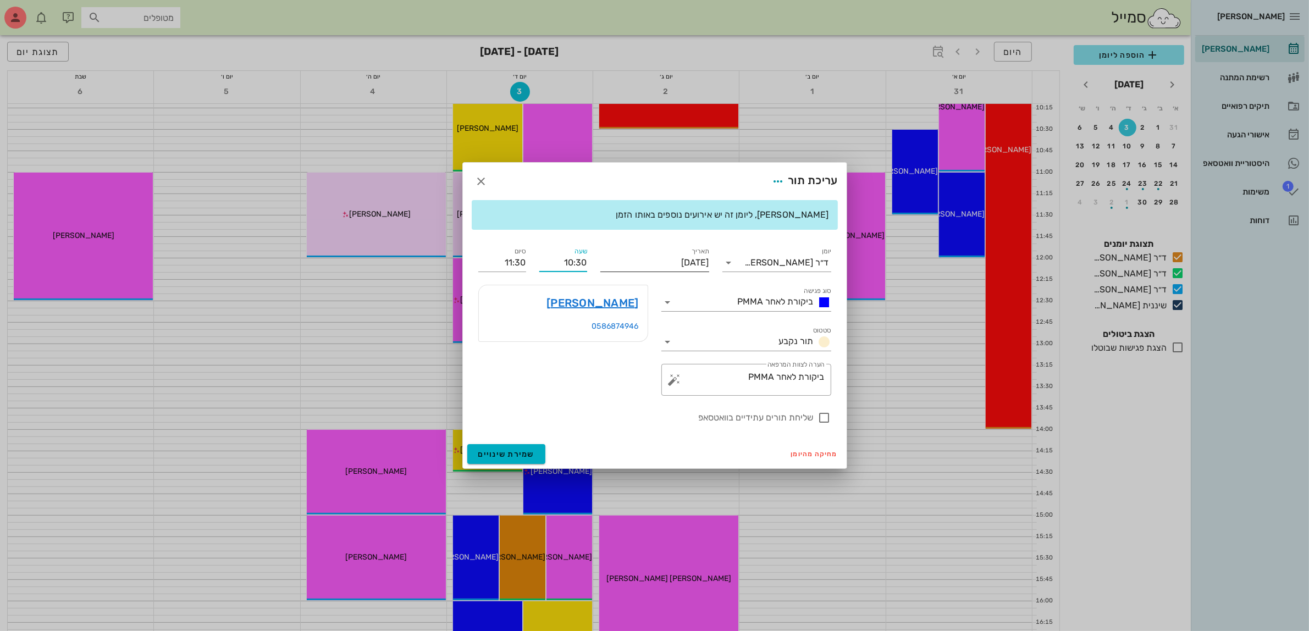
click at [647, 258] on div "יומן ד״ר [PERSON_NAME] סוג פגישה ביקורת לאחר PMMA סטטוס תור נקבע תאריך [DATE] ש…" at bounding box center [655, 335] width 366 height 192
type input "14:00"
type input "15:00"
click at [487, 450] on span "שמירת שינויים" at bounding box center [506, 454] width 57 height 9
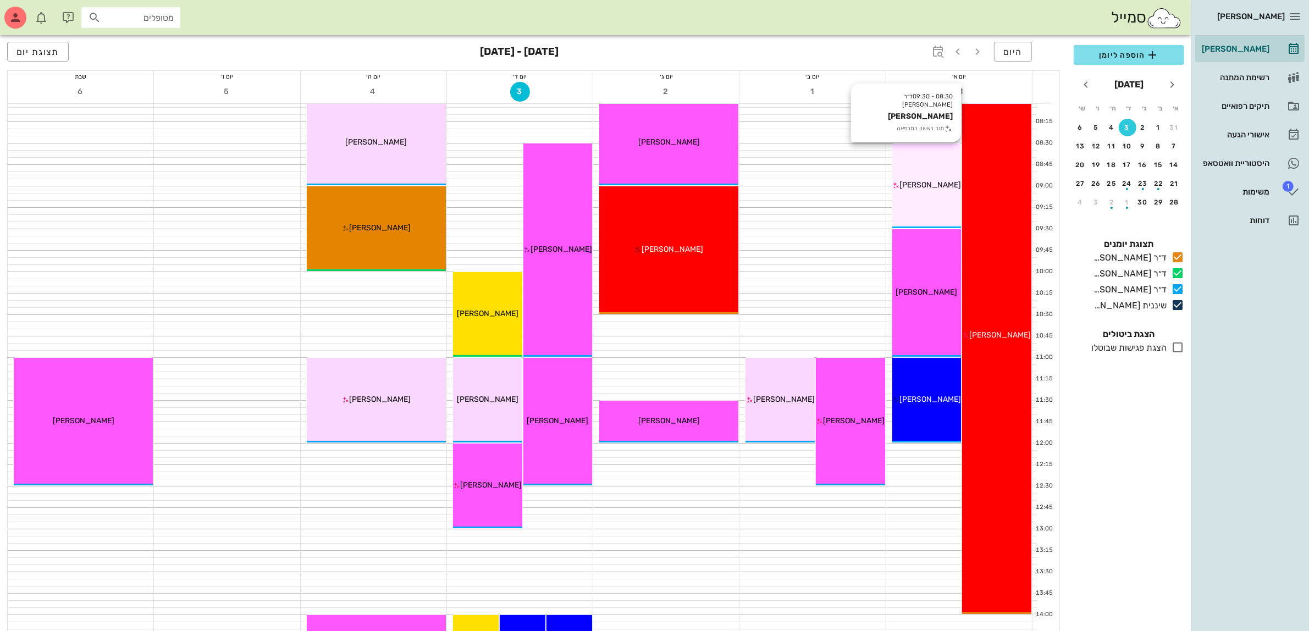
scroll to position [69, 0]
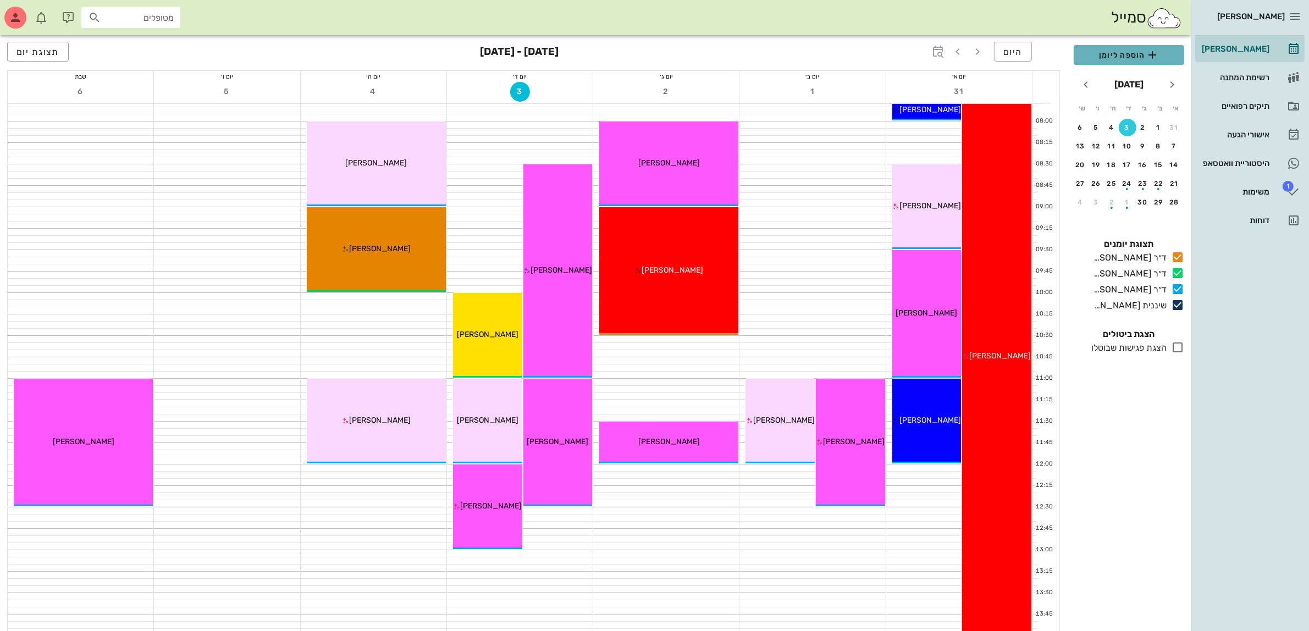
click at [1121, 56] on span "הוספה ליומן" at bounding box center [1128, 54] width 93 height 13
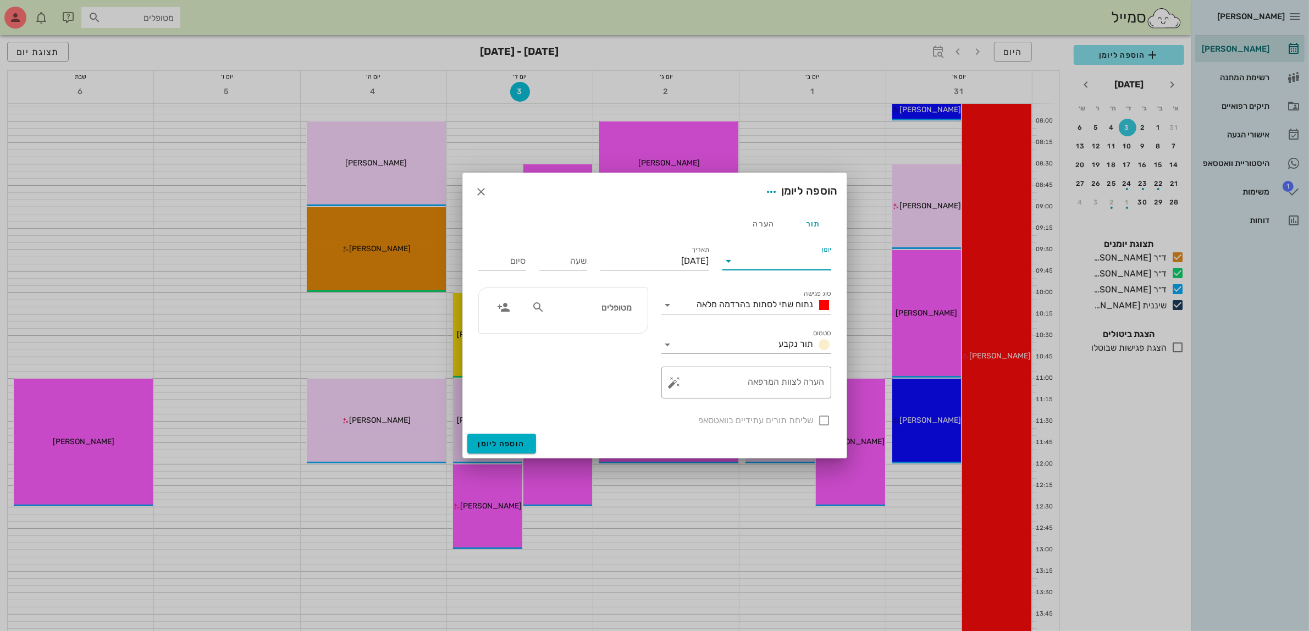
click at [749, 262] on input "יומן" at bounding box center [784, 261] width 93 height 18
click at [771, 326] on div "ד״ר [PERSON_NAME]" at bounding box center [779, 322] width 97 height 10
click at [743, 305] on span "נתוח שתי לסתות בהרדמה מלאה" at bounding box center [755, 304] width 117 height 10
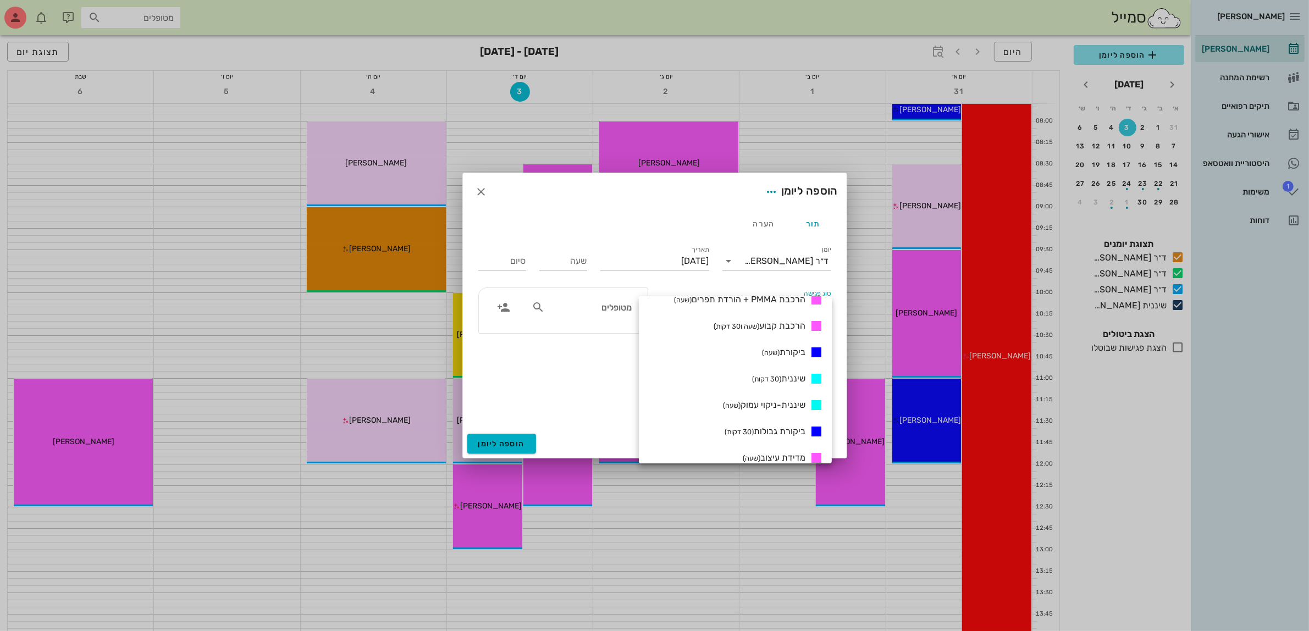
scroll to position [481, 0]
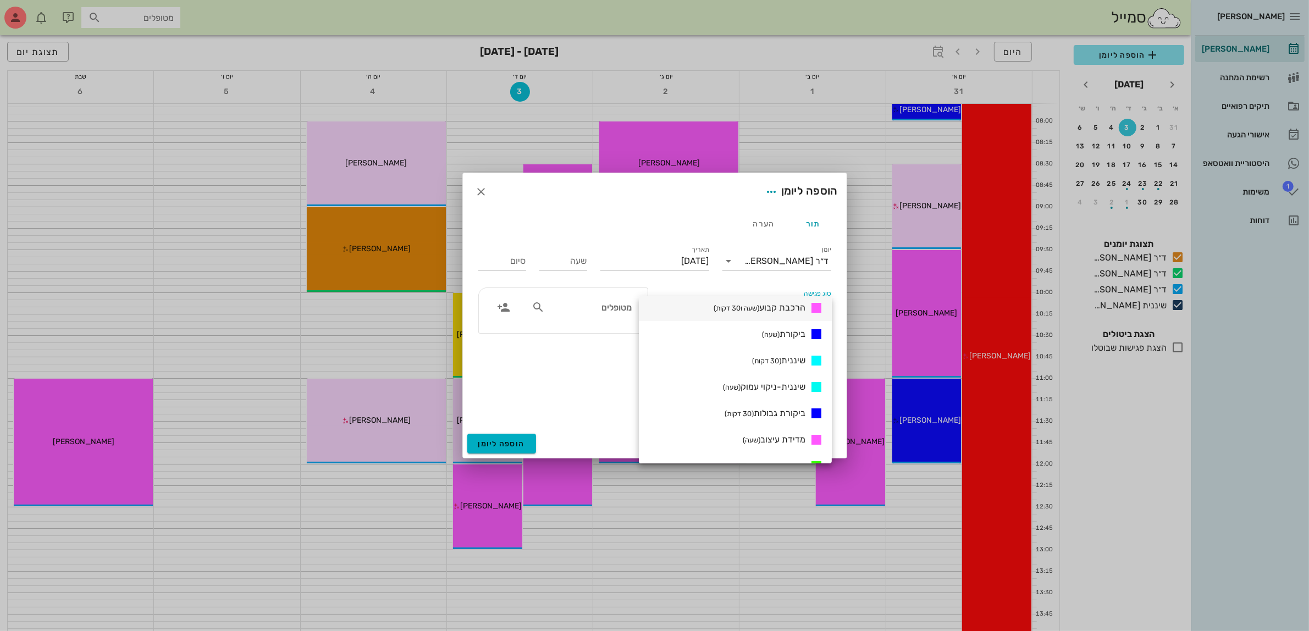
click at [788, 306] on span "הרכבת קבוע (שעה ו30 דקות)" at bounding box center [759, 307] width 92 height 10
type input "01:30"
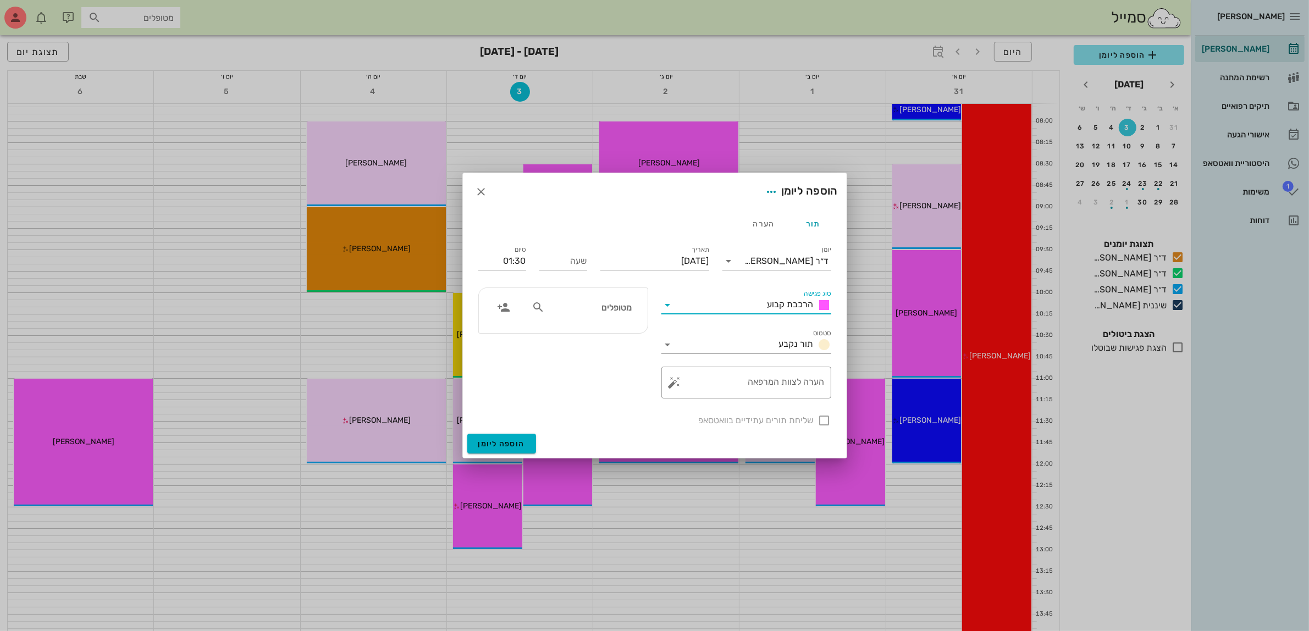
scroll to position [0, 0]
click at [634, 262] on input "[DATE]" at bounding box center [654, 261] width 109 height 18
click at [567, 264] on input "שעה" at bounding box center [563, 261] width 48 height 18
type input "09:00"
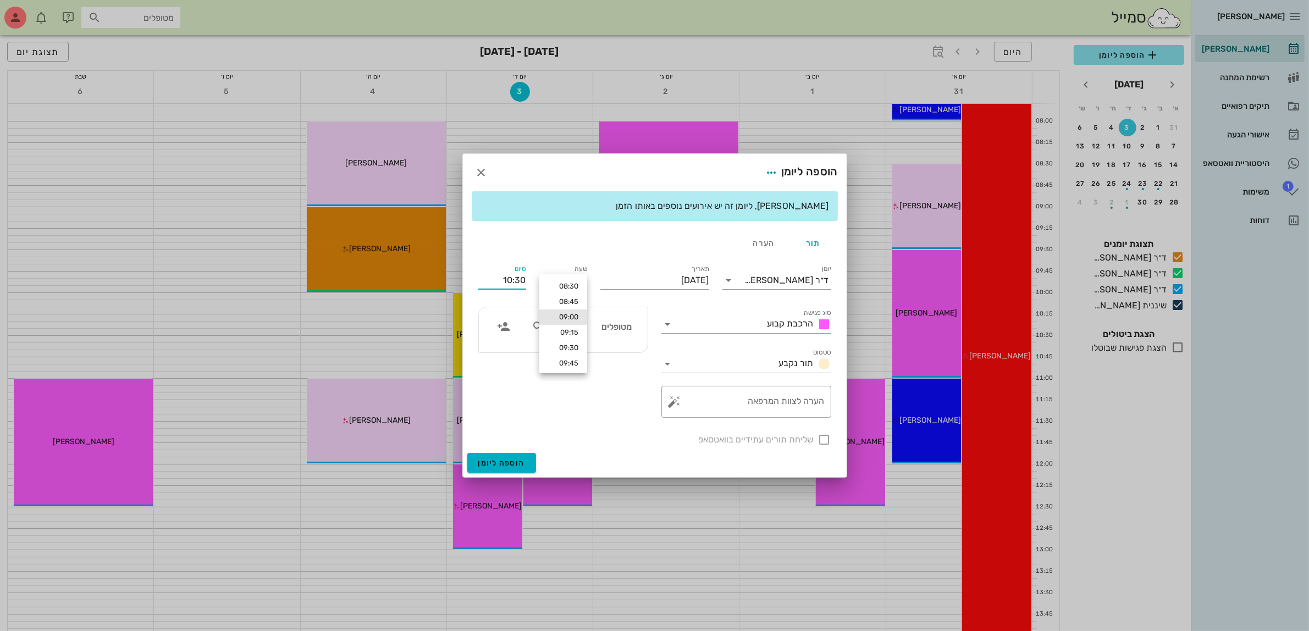
drag, startPoint x: 501, startPoint y: 258, endPoint x: 529, endPoint y: 258, distance: 28.0
click at [529, 258] on div "סיום 10:30" at bounding box center [502, 278] width 61 height 44
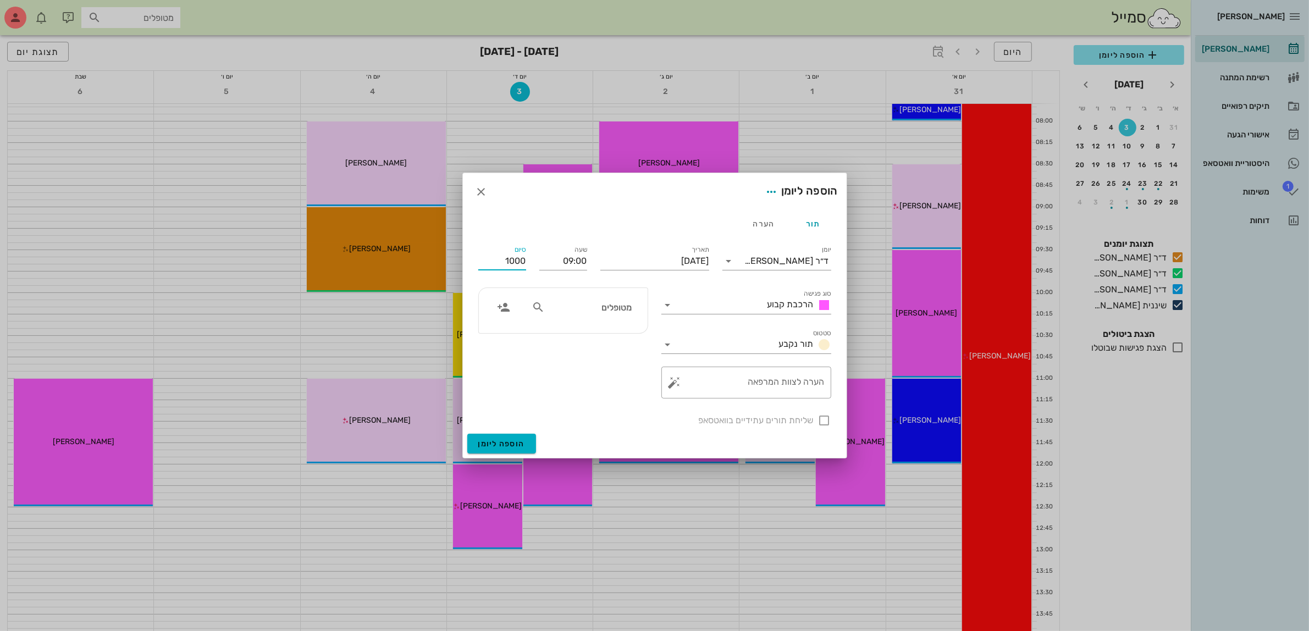
type input "10:00"
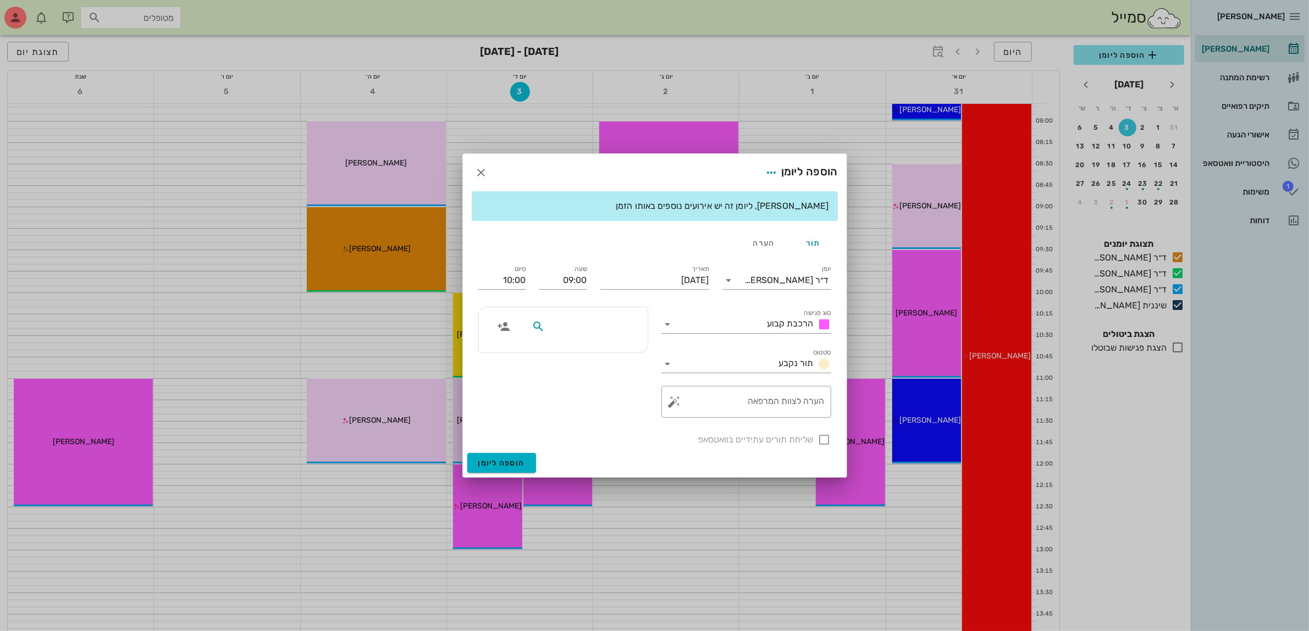
click at [602, 308] on div at bounding box center [563, 329] width 169 height 45
click at [600, 331] on input "text" at bounding box center [589, 326] width 85 height 14
type input "[PERSON_NAME]"
click at [612, 353] on div "[PERSON_NAME]" at bounding box center [569, 351] width 121 height 9
click at [735, 312] on div "סוג פגישה הרכבת קבוע" at bounding box center [746, 321] width 170 height 24
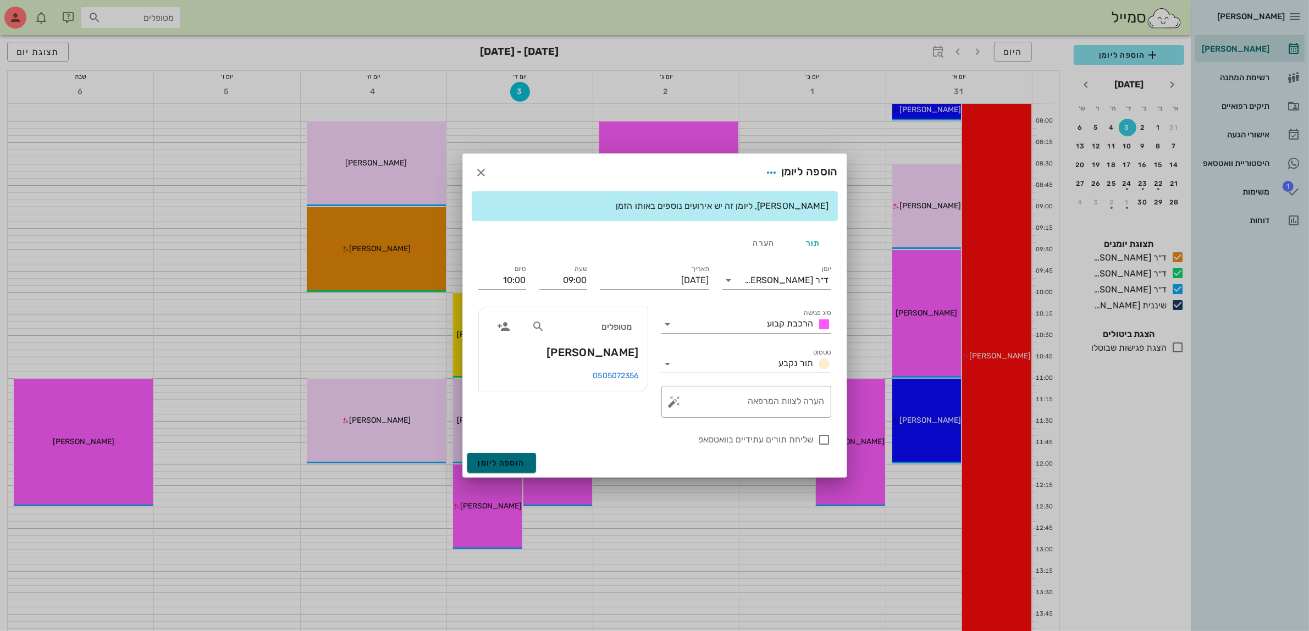
click at [506, 462] on span "הוספה ליומן" at bounding box center [501, 462] width 47 height 9
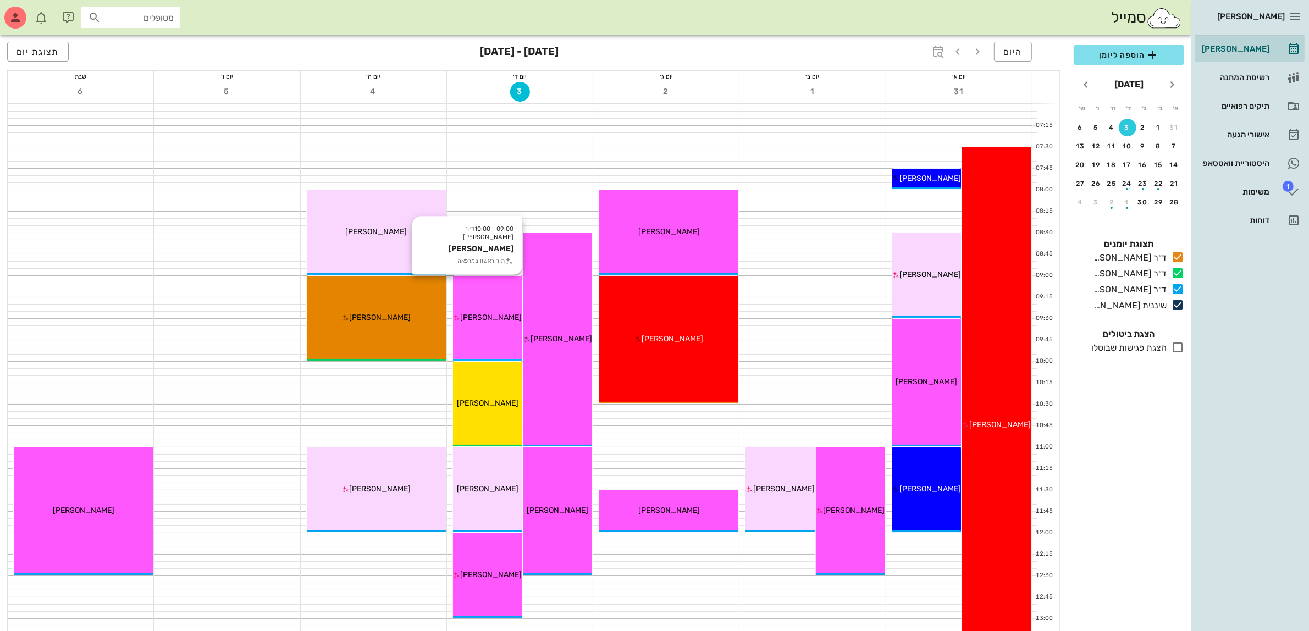
click at [485, 322] on div "[PERSON_NAME]" at bounding box center [487, 318] width 69 height 12
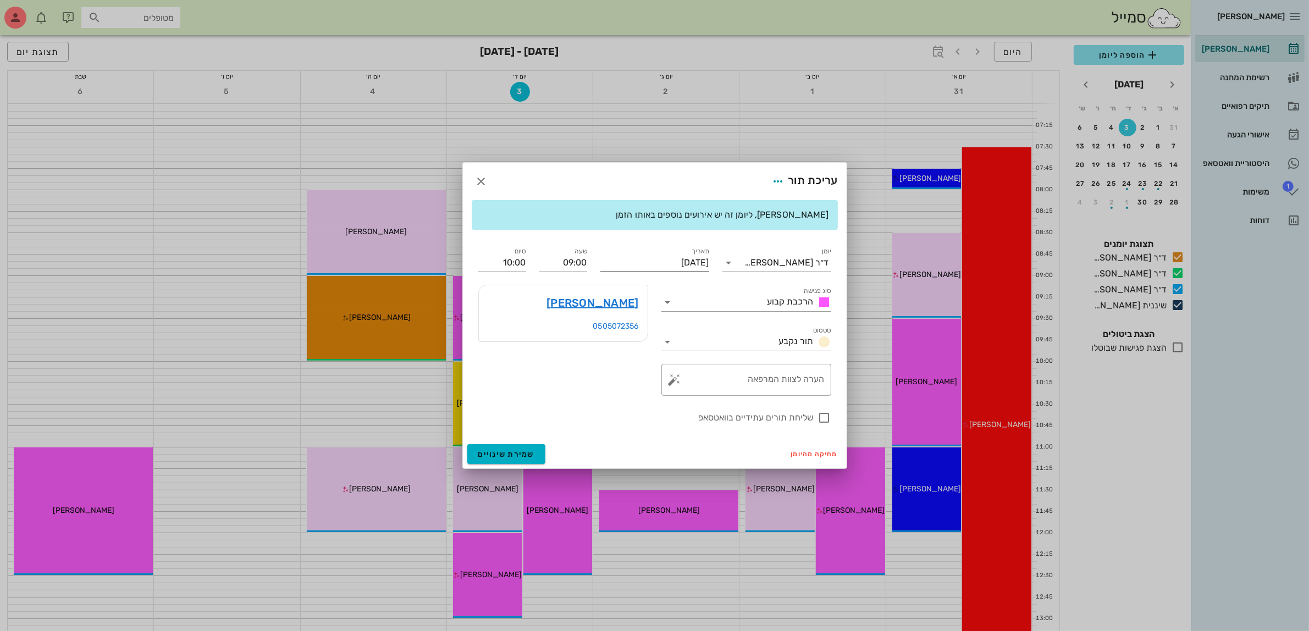
click at [678, 265] on input "[DATE]" at bounding box center [654, 263] width 109 height 18
click at [693, 326] on div "1" at bounding box center [693, 328] width 18 height 8
type input "[DATE]"
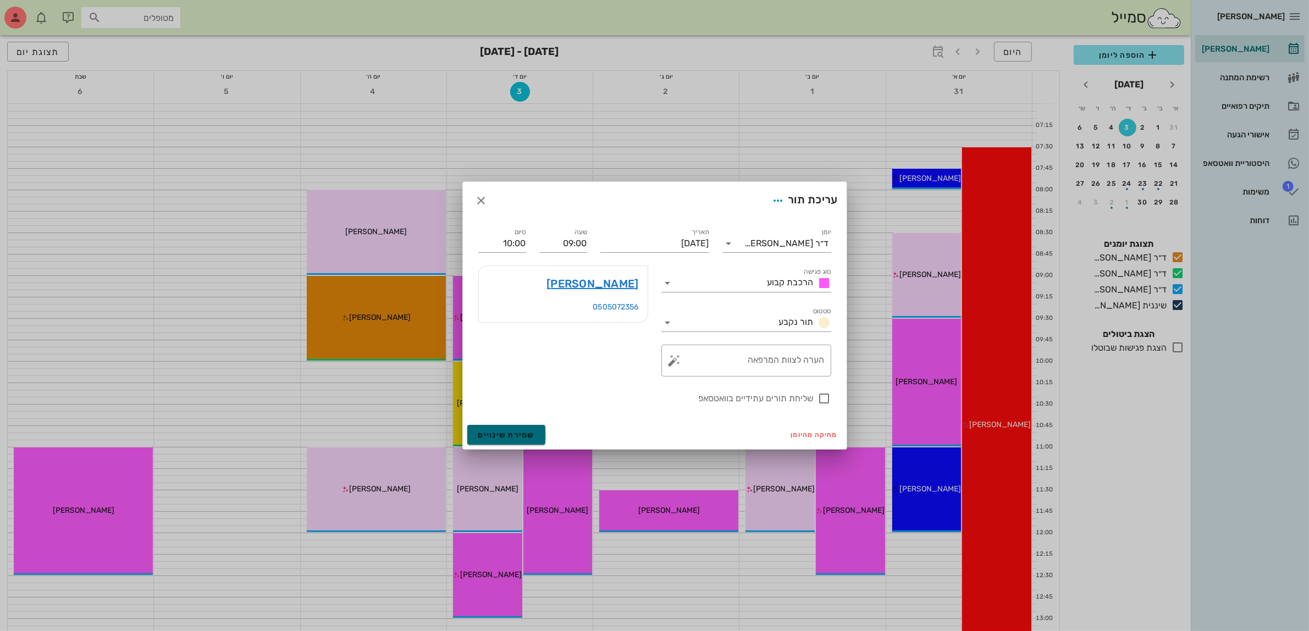
click at [504, 439] on span "שמירת שינויים" at bounding box center [506, 434] width 57 height 9
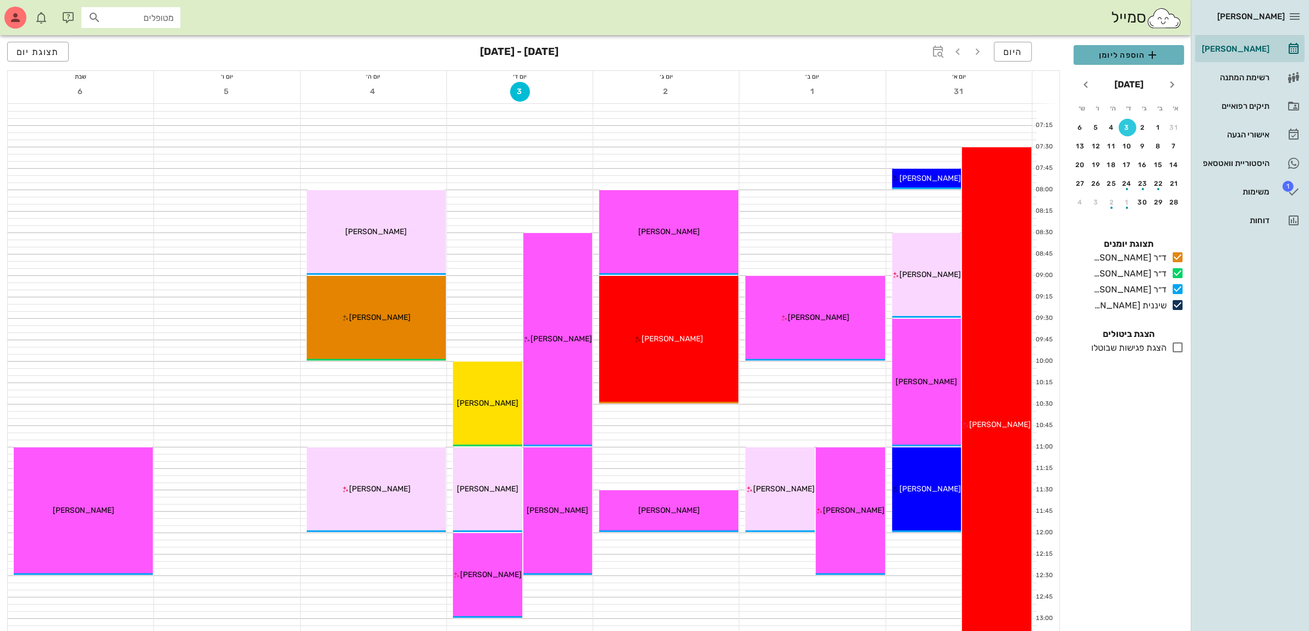
click at [1103, 54] on span "הוספה ליומן" at bounding box center [1128, 54] width 93 height 13
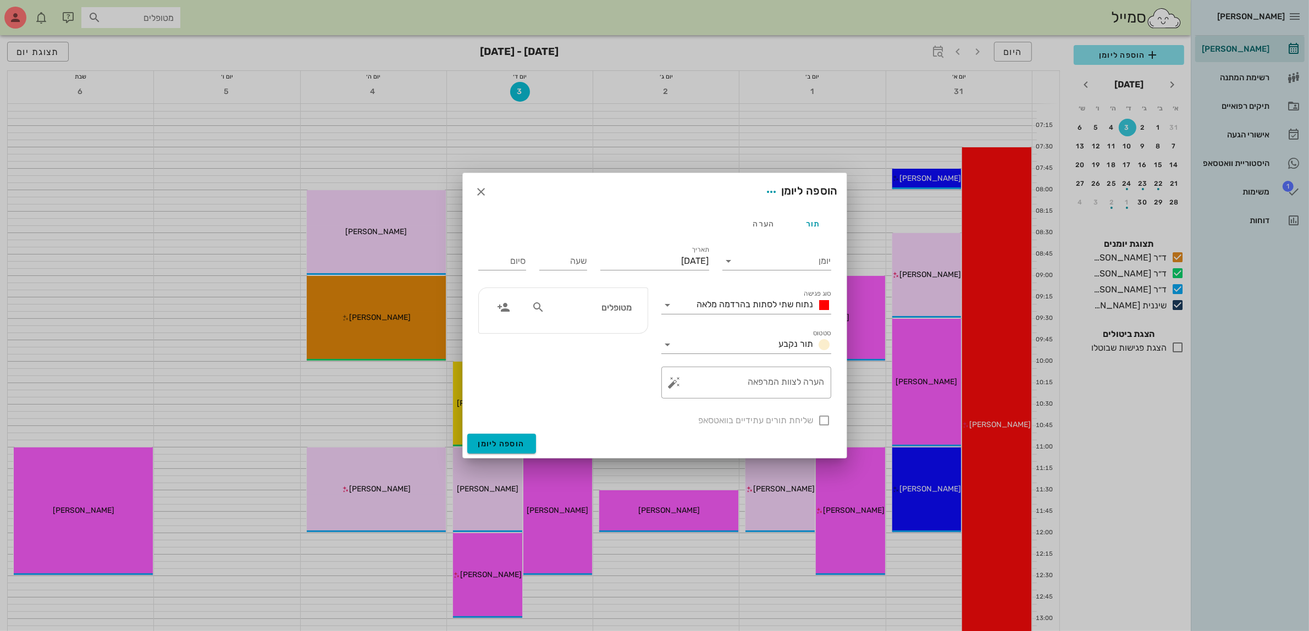
click at [592, 308] on input "מטופלים" at bounding box center [589, 307] width 85 height 14
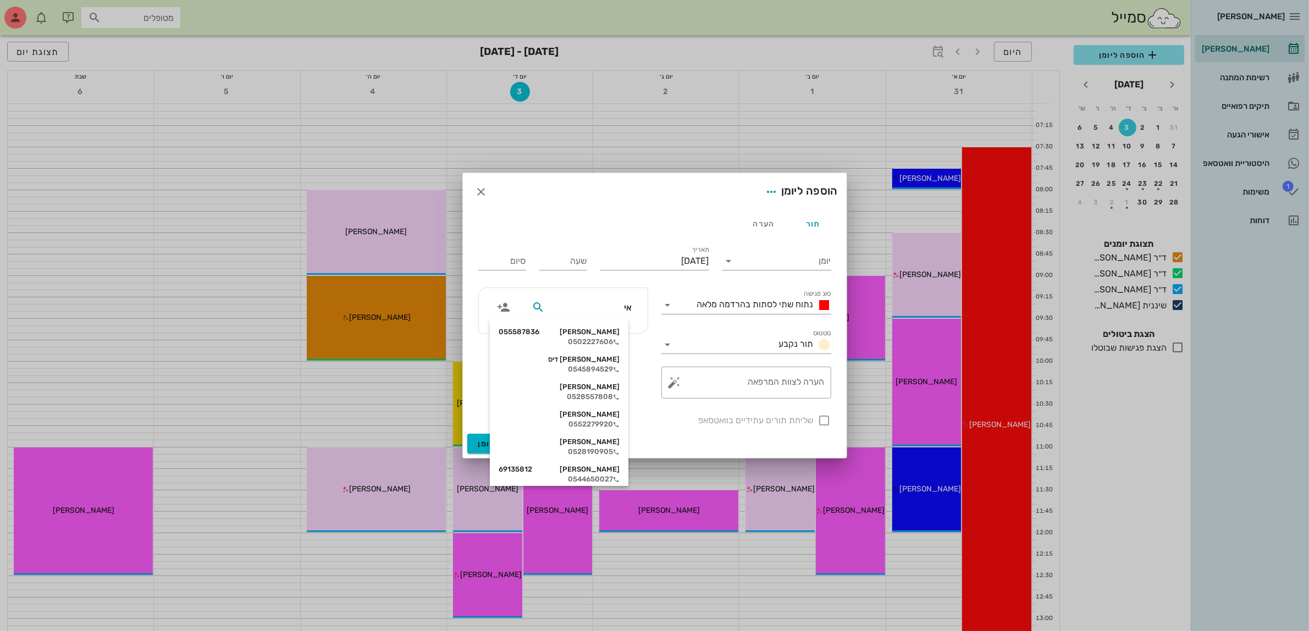
type input "איז"
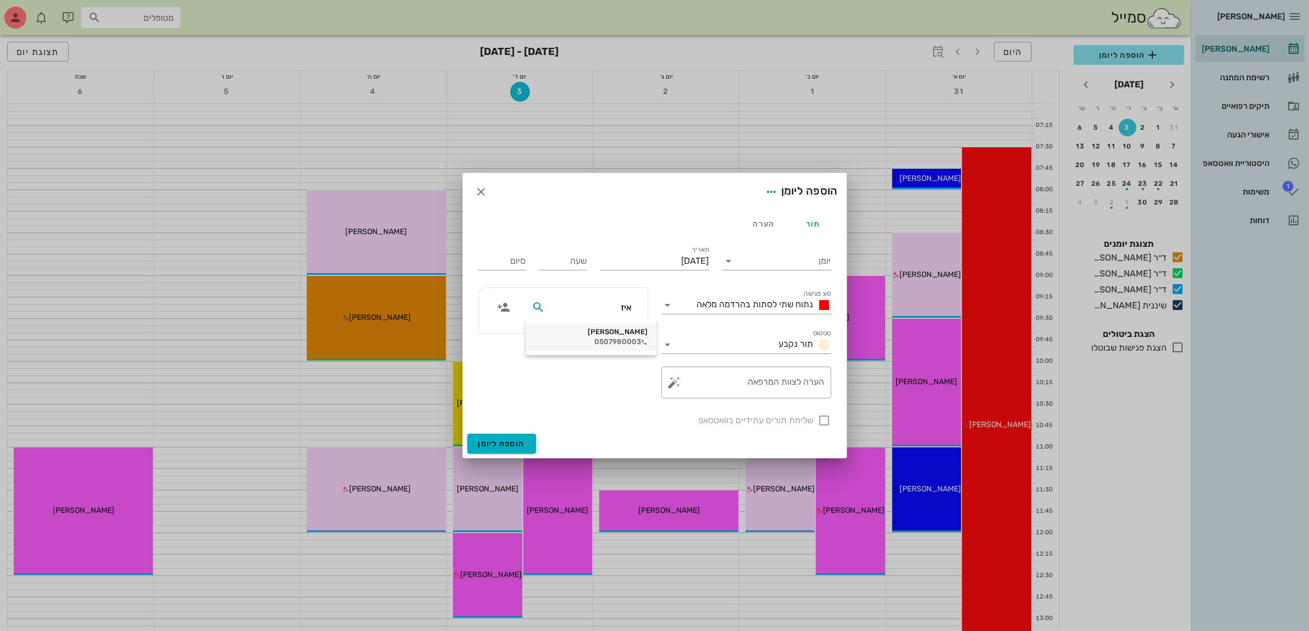
click at [603, 334] on div "[PERSON_NAME]" at bounding box center [590, 332] width 113 height 9
click at [783, 264] on input "יומן" at bounding box center [784, 261] width 93 height 18
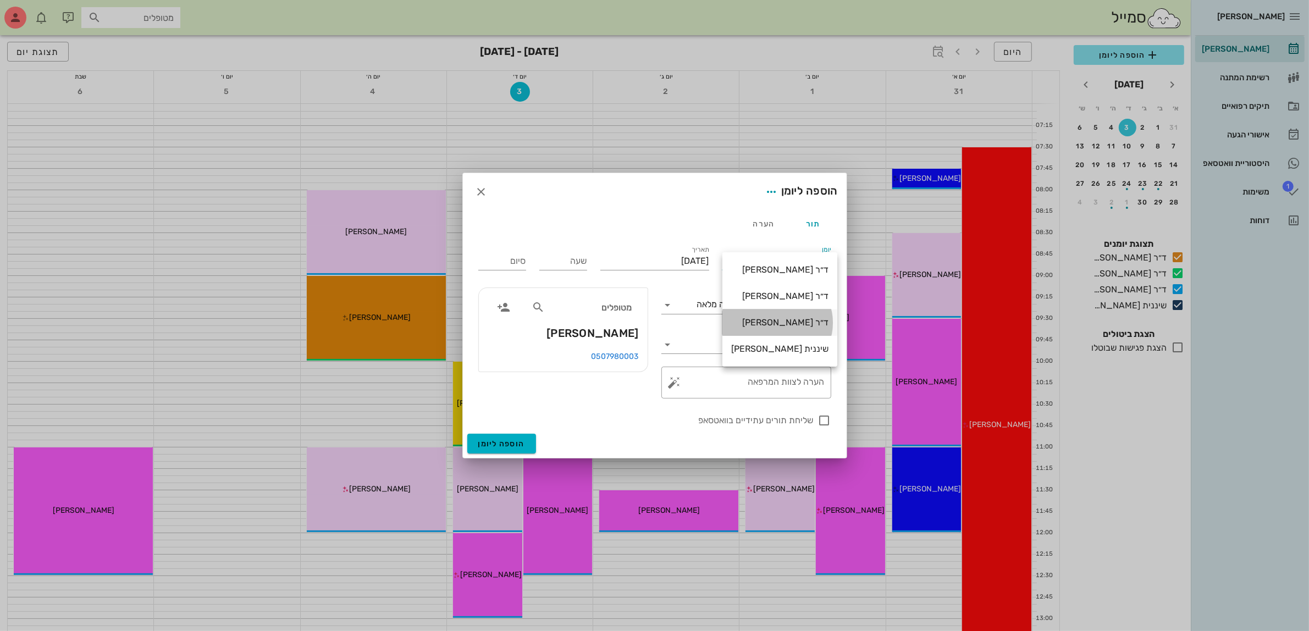
click at [790, 319] on div "ד״ר [PERSON_NAME]" at bounding box center [779, 322] width 97 height 10
click at [732, 298] on div "נתוח שתי לסתות בהרדמה מלאה" at bounding box center [762, 304] width 139 height 13
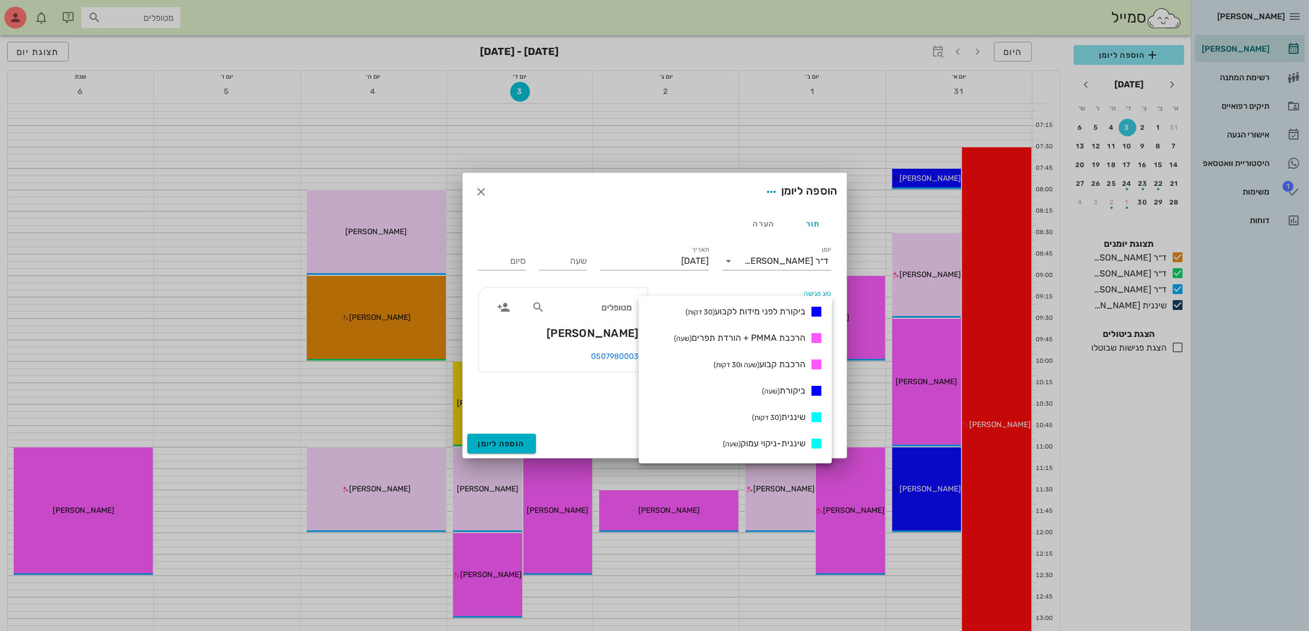
scroll to position [412, 0]
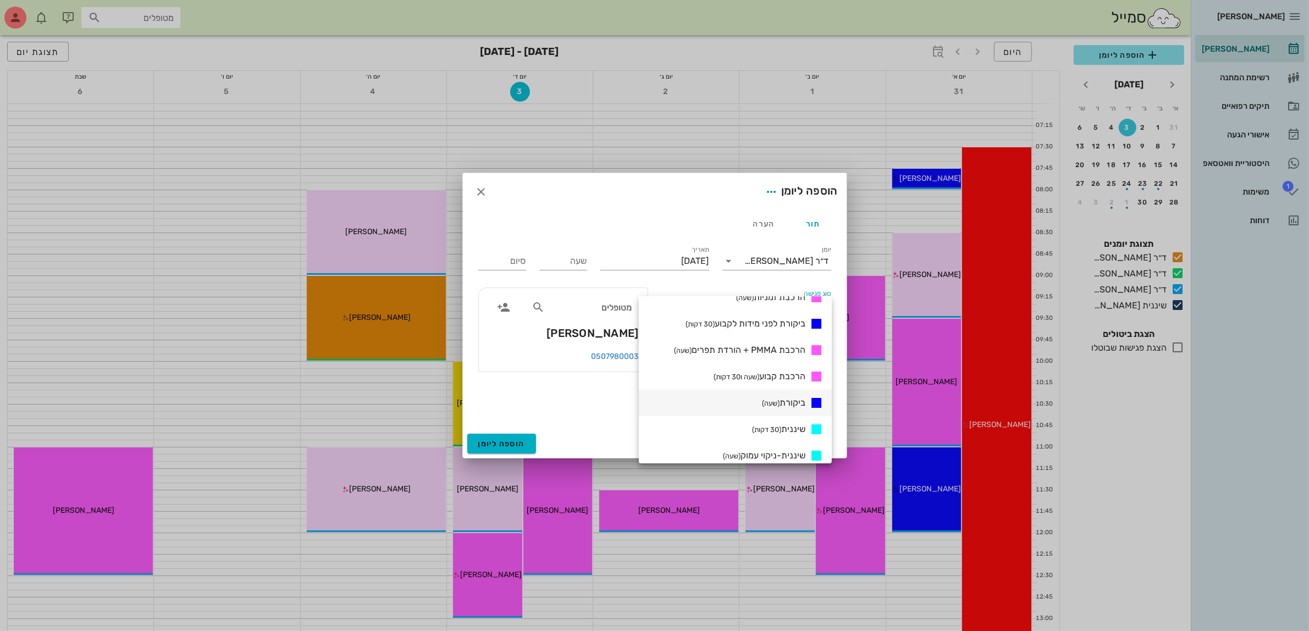
click at [781, 397] on span "ביקורת (שעה)" at bounding box center [783, 402] width 43 height 10
type input "01:00"
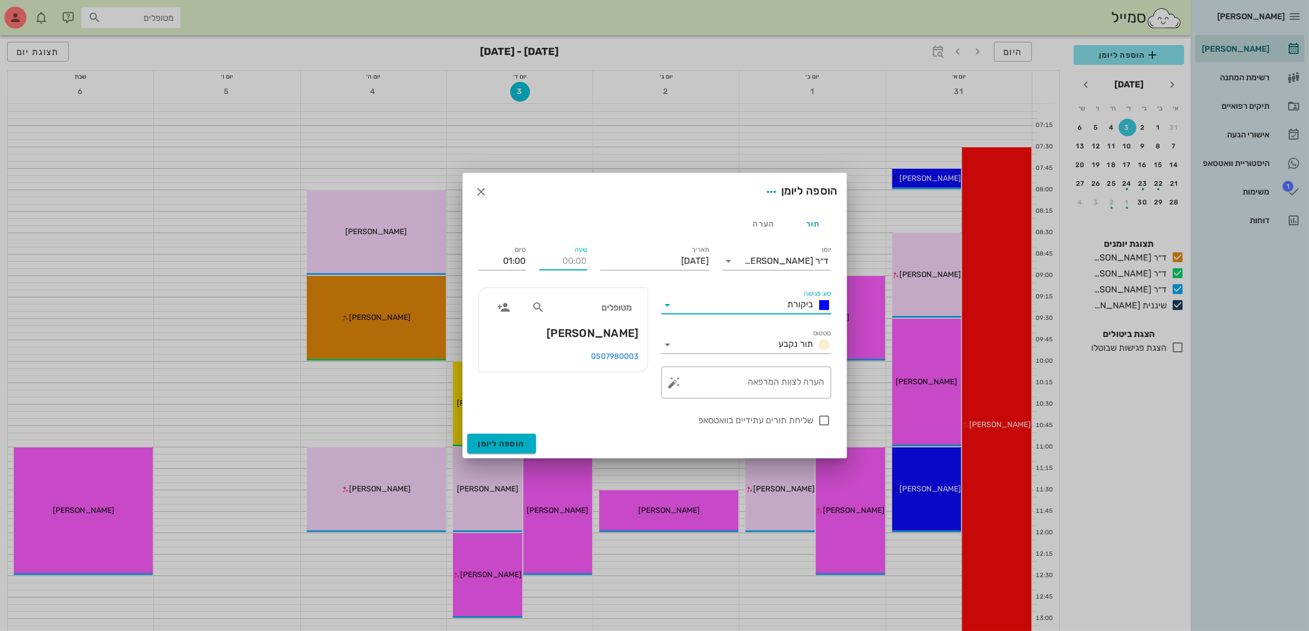
click at [569, 264] on input "שעה" at bounding box center [563, 261] width 48 height 18
type input "10:00"
type input "11:00"
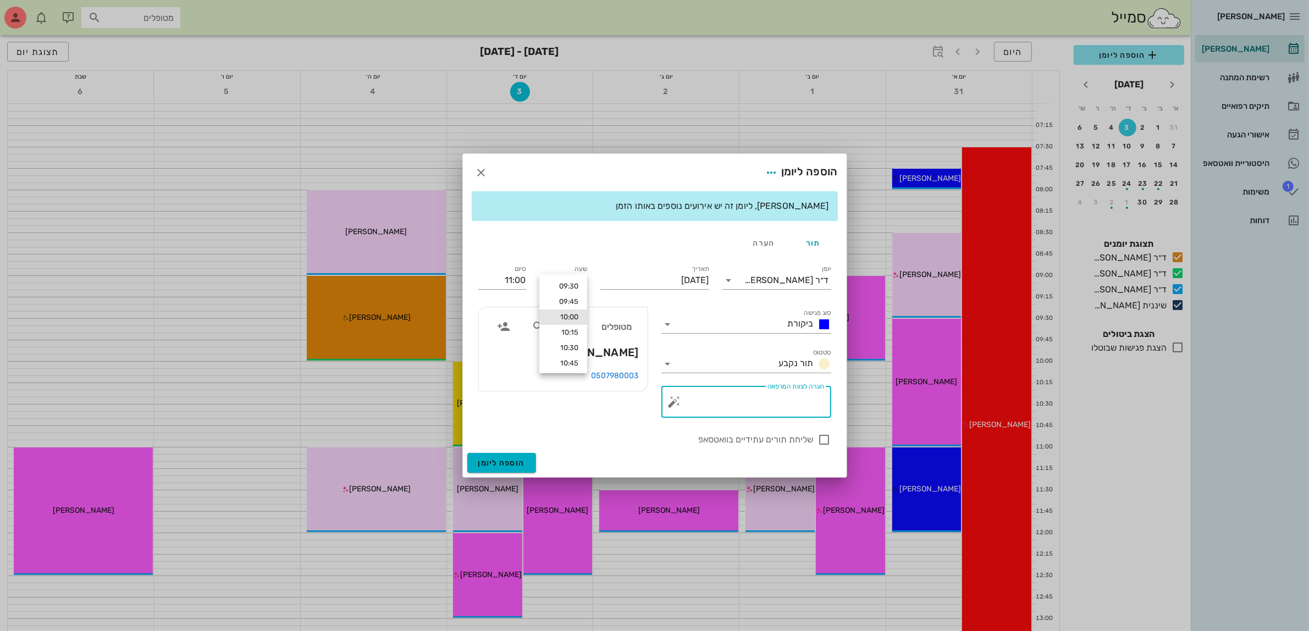
click at [776, 404] on textarea "הערה לצוות המרפאה" at bounding box center [751, 404] width 148 height 26
type textarea "המשך טיפול-[PERSON_NAME]"
click at [672, 278] on input "[DATE]" at bounding box center [654, 281] width 109 height 18
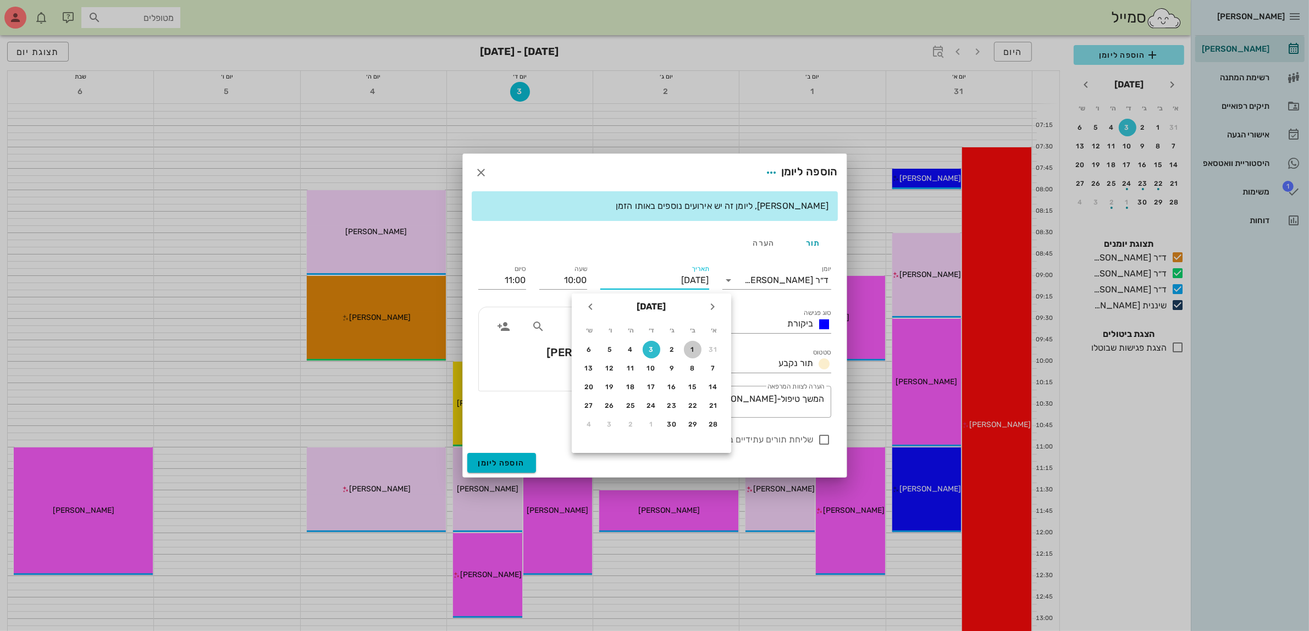
click at [694, 347] on div "1" at bounding box center [693, 350] width 18 height 8
type input "[DATE]"
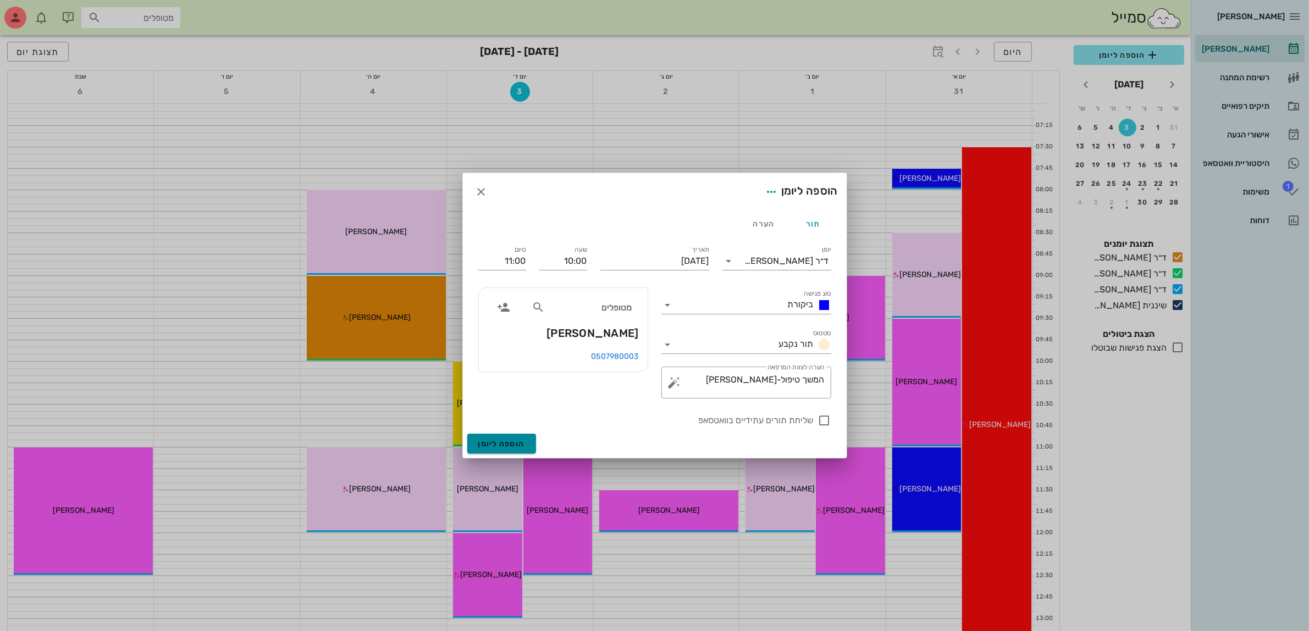
click at [499, 445] on span "הוספה ליומן" at bounding box center [501, 443] width 47 height 9
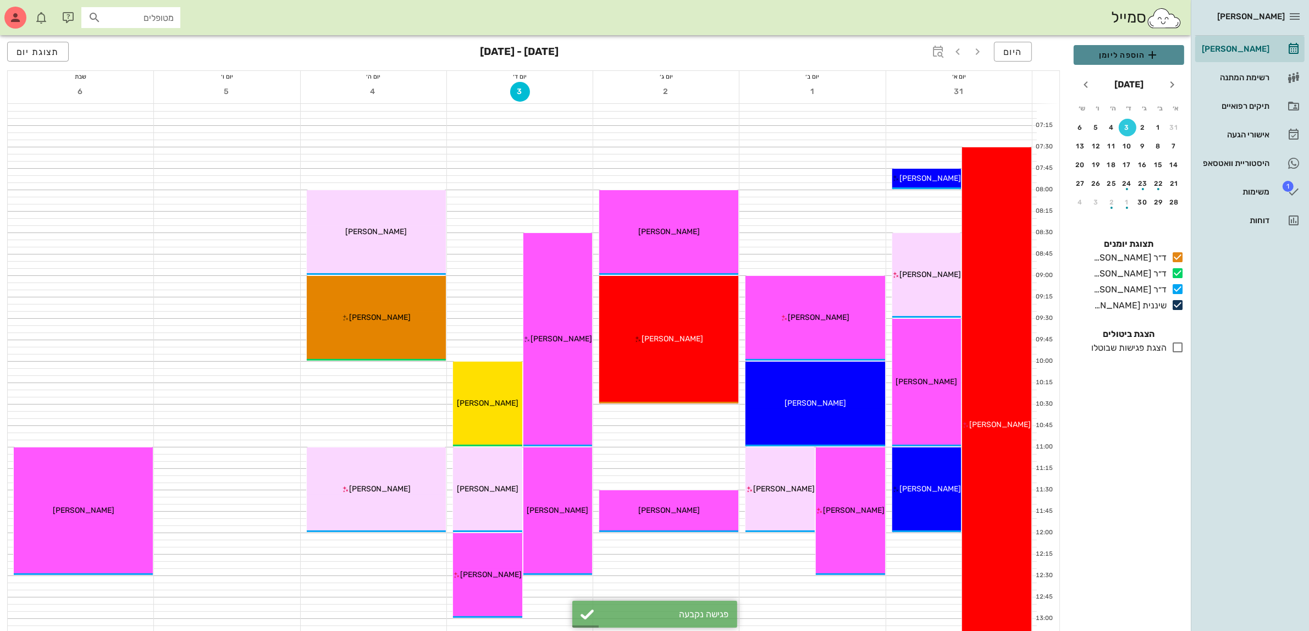
click at [1117, 49] on span "הוספה ליומן" at bounding box center [1128, 54] width 93 height 13
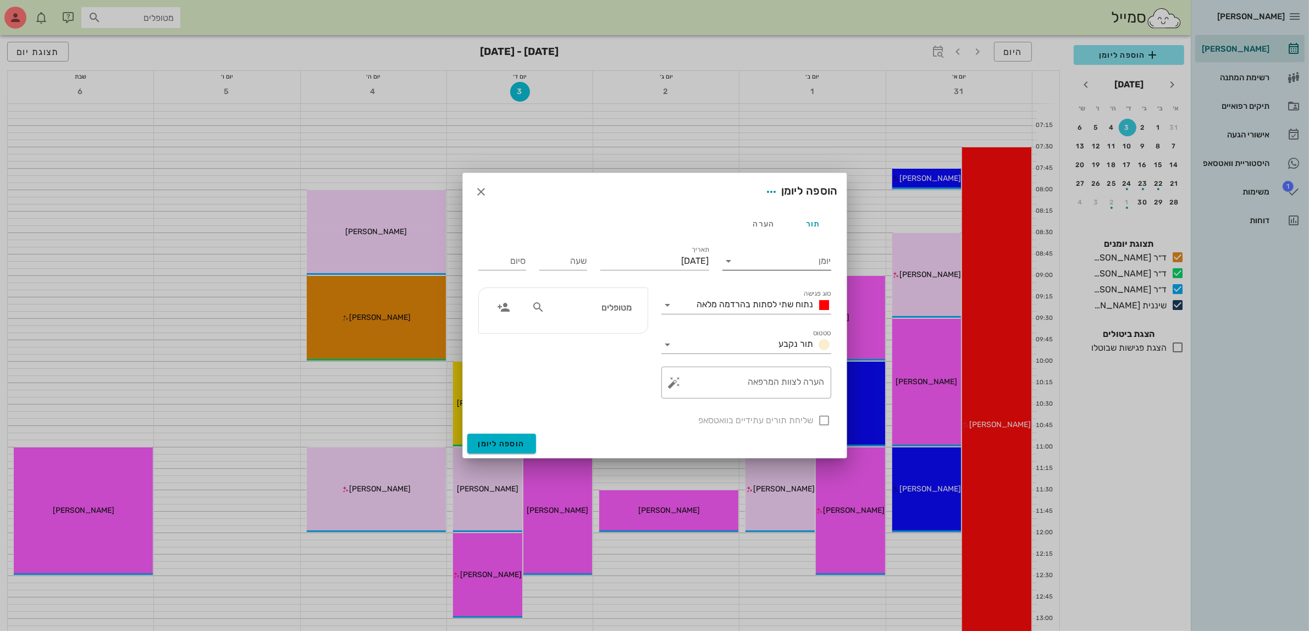
click at [760, 259] on input "יומן" at bounding box center [784, 261] width 93 height 18
click at [787, 325] on div "ד״ר [PERSON_NAME]" at bounding box center [779, 322] width 97 height 10
click at [776, 304] on span "נתוח שתי לסתות בהרדמה מלאה" at bounding box center [755, 304] width 117 height 10
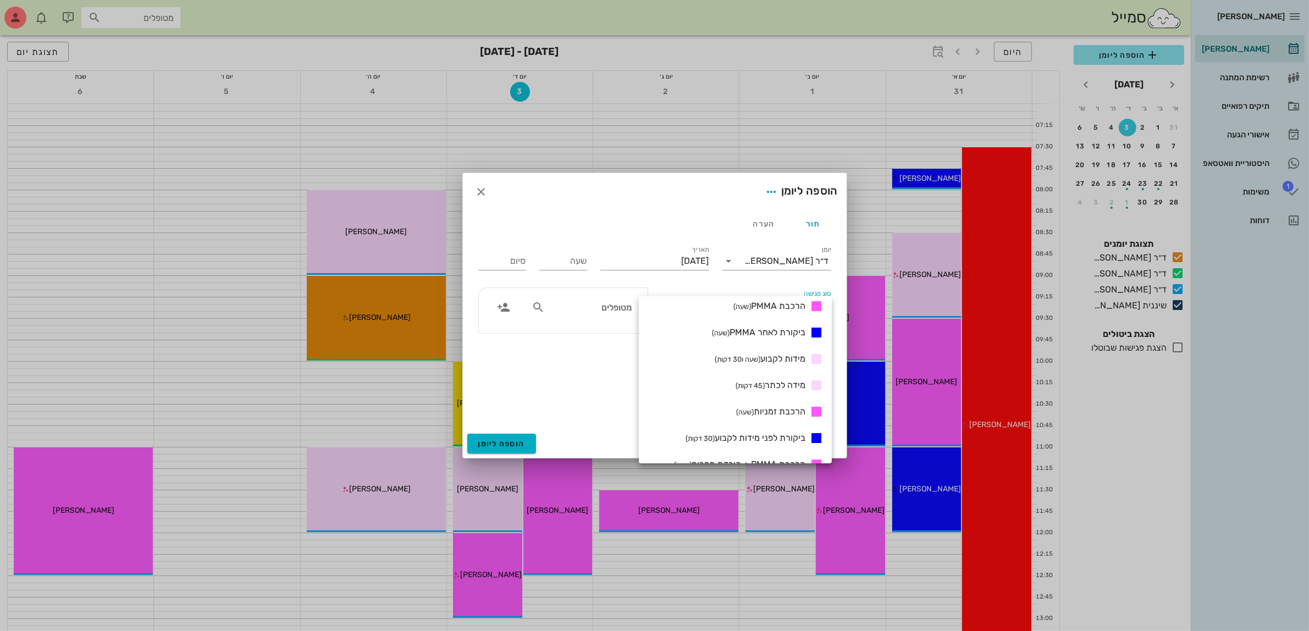
scroll to position [344, 0]
click at [786, 312] on span "מידות לקבוע (שעה ו30 דקות)" at bounding box center [760, 313] width 91 height 10
type input "01:30"
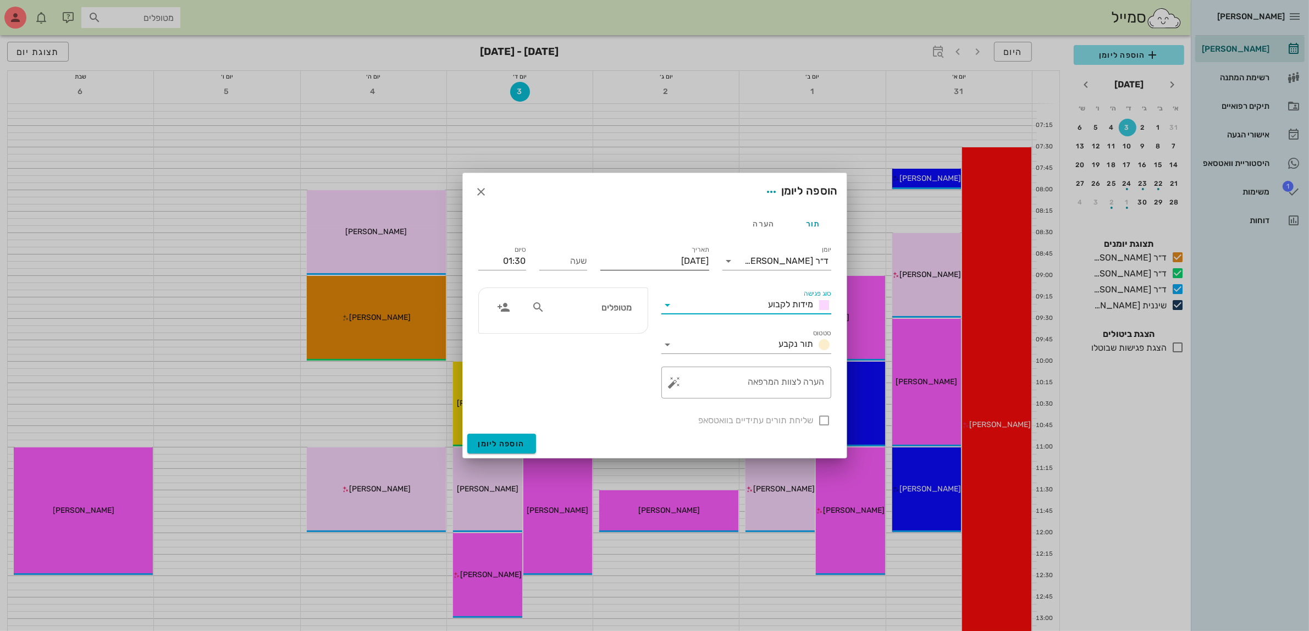
scroll to position [0, 0]
click at [636, 262] on input "[DATE]" at bounding box center [654, 261] width 109 height 18
click at [690, 330] on div "1" at bounding box center [693, 330] width 18 height 8
type input "[DATE]"
click at [542, 262] on input "שעה" at bounding box center [563, 261] width 48 height 18
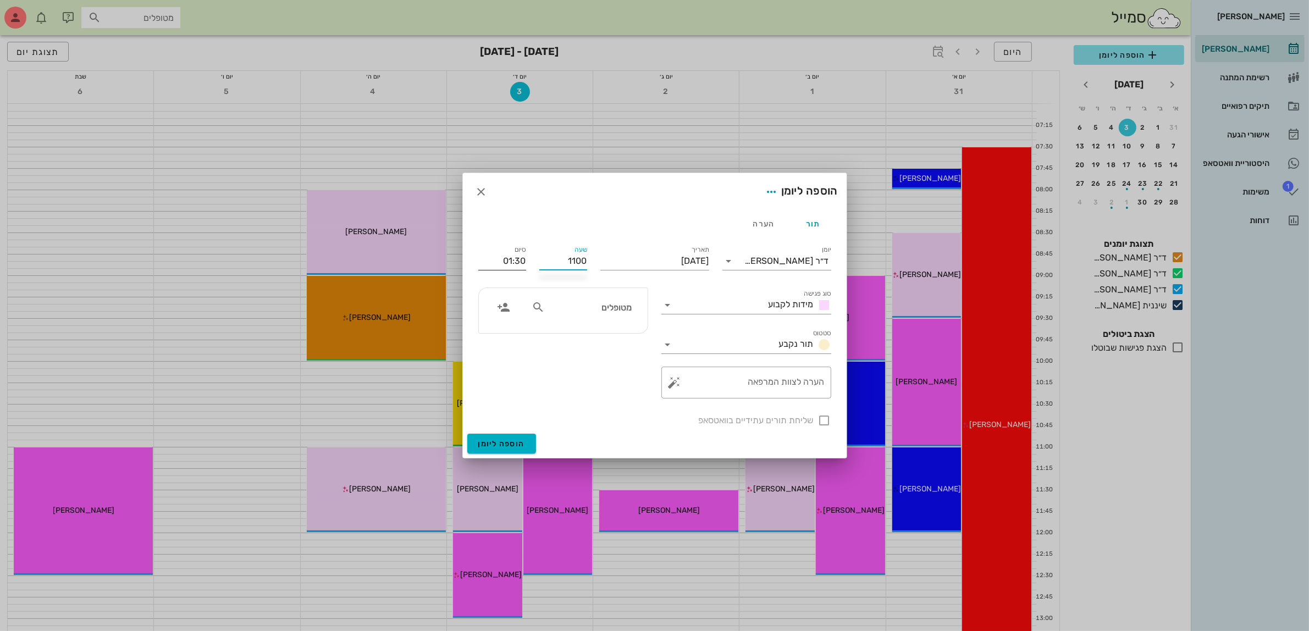
type input "11:00"
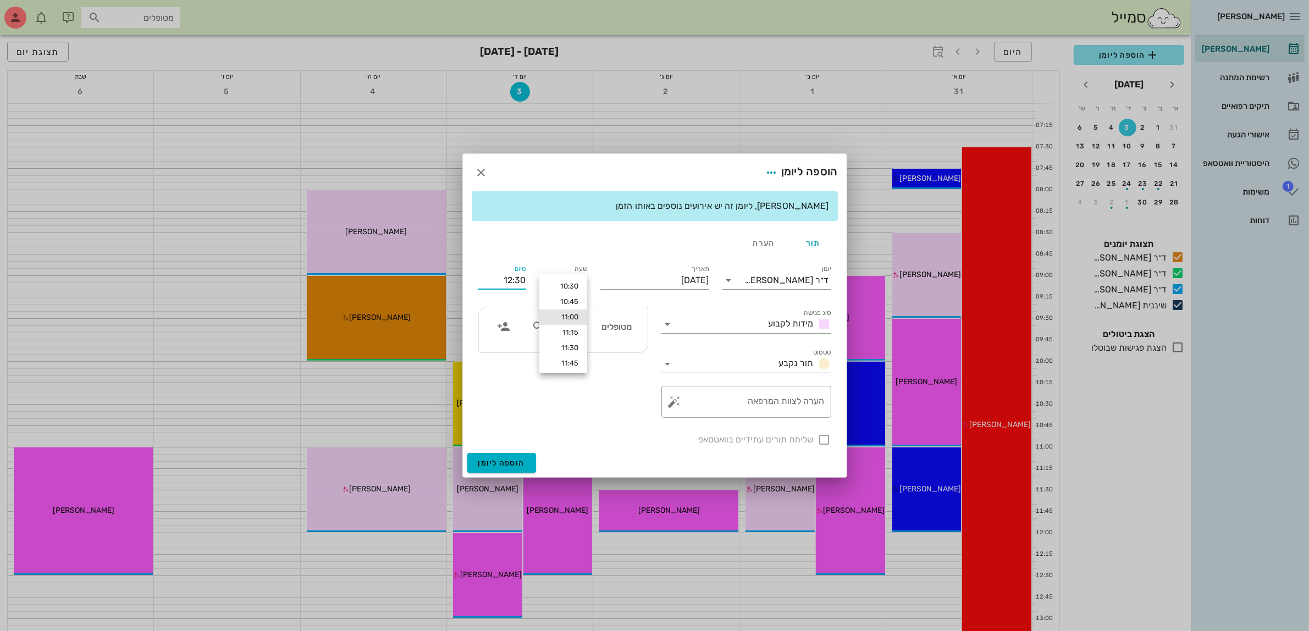
click at [501, 252] on div "[PERSON_NAME], ליומן זה יש אירועים נוספים באותו הזמן תור הערה יומן ד״ר [PERSON_…" at bounding box center [655, 322] width 384 height 262
drag, startPoint x: 496, startPoint y: 276, endPoint x: 559, endPoint y: 278, distance: 62.7
click at [559, 278] on div "יומן ד״ר [PERSON_NAME] סוג פגישה מידות לקבוע סטטוס תור נקבע תאריך [DATE] שעה 11…" at bounding box center [655, 354] width 366 height 197
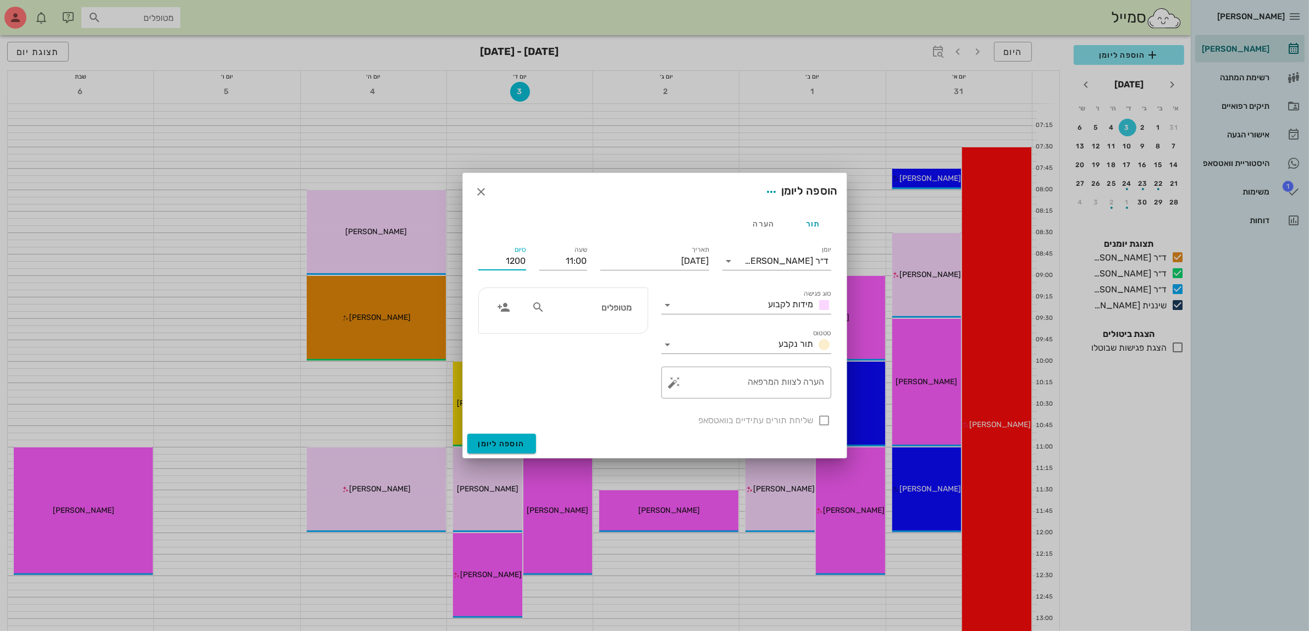
type input "12:00"
click at [583, 314] on div "מטופלים" at bounding box center [563, 310] width 169 height 45
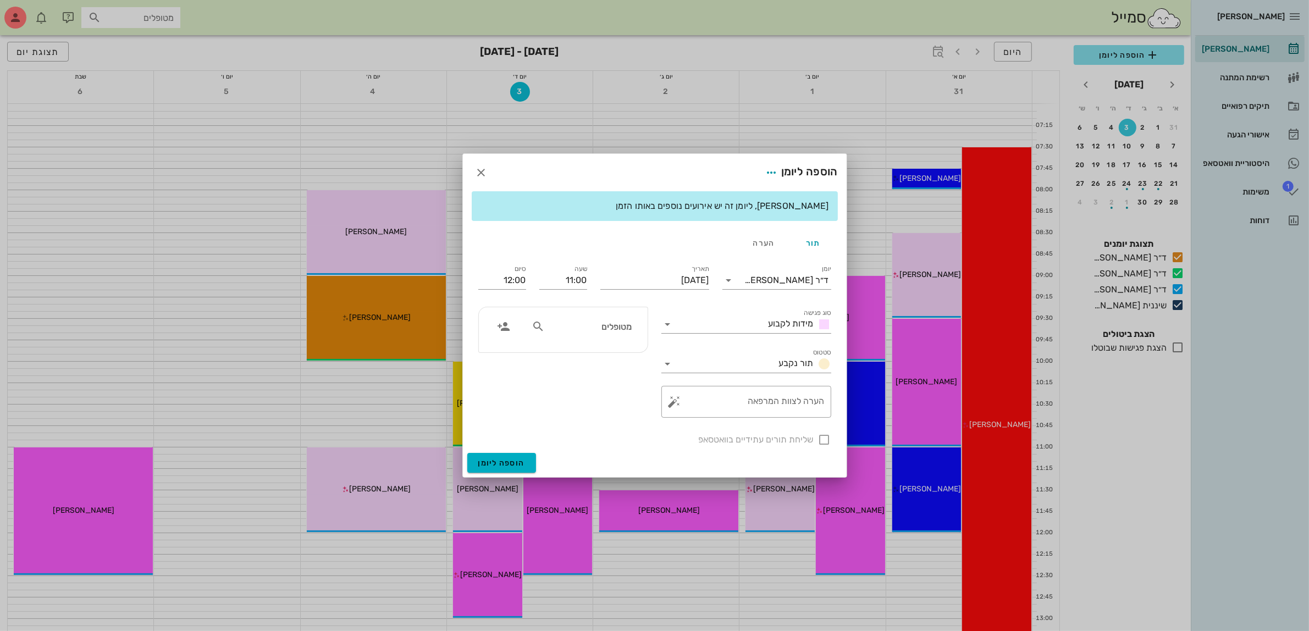
click at [586, 341] on div "מטופלים" at bounding box center [581, 329] width 113 height 27
click at [584, 323] on input "text" at bounding box center [589, 326] width 85 height 14
type input "לו"
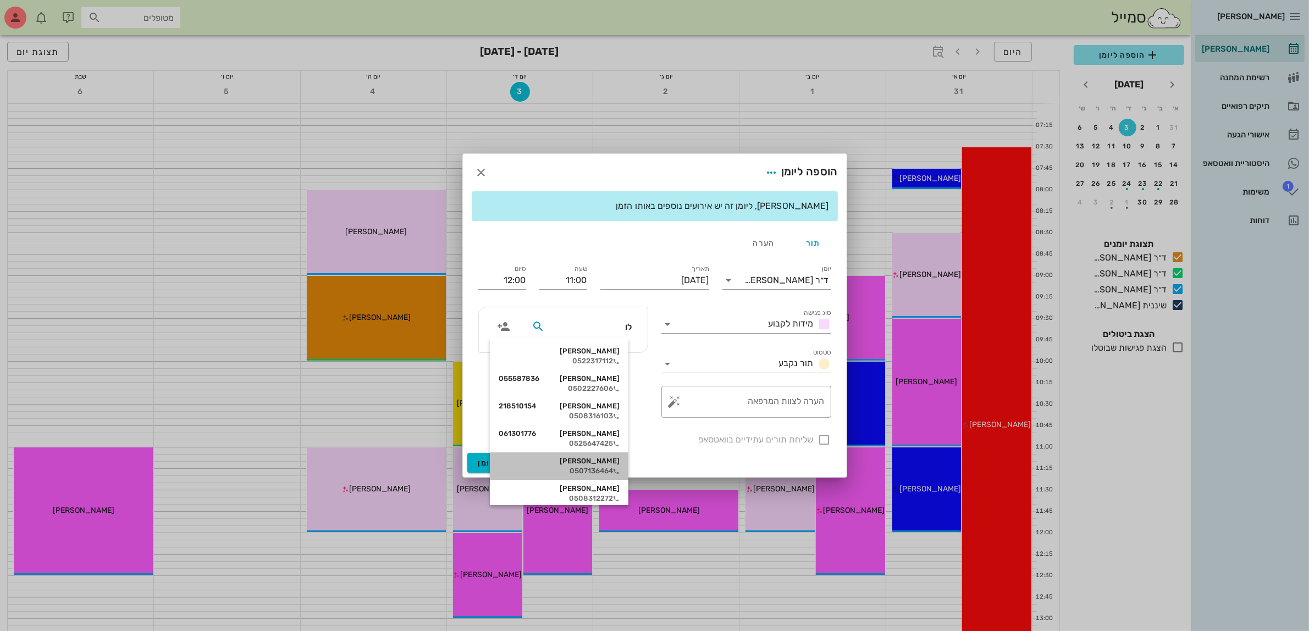
click at [603, 461] on div "[PERSON_NAME]" at bounding box center [559, 461] width 121 height 9
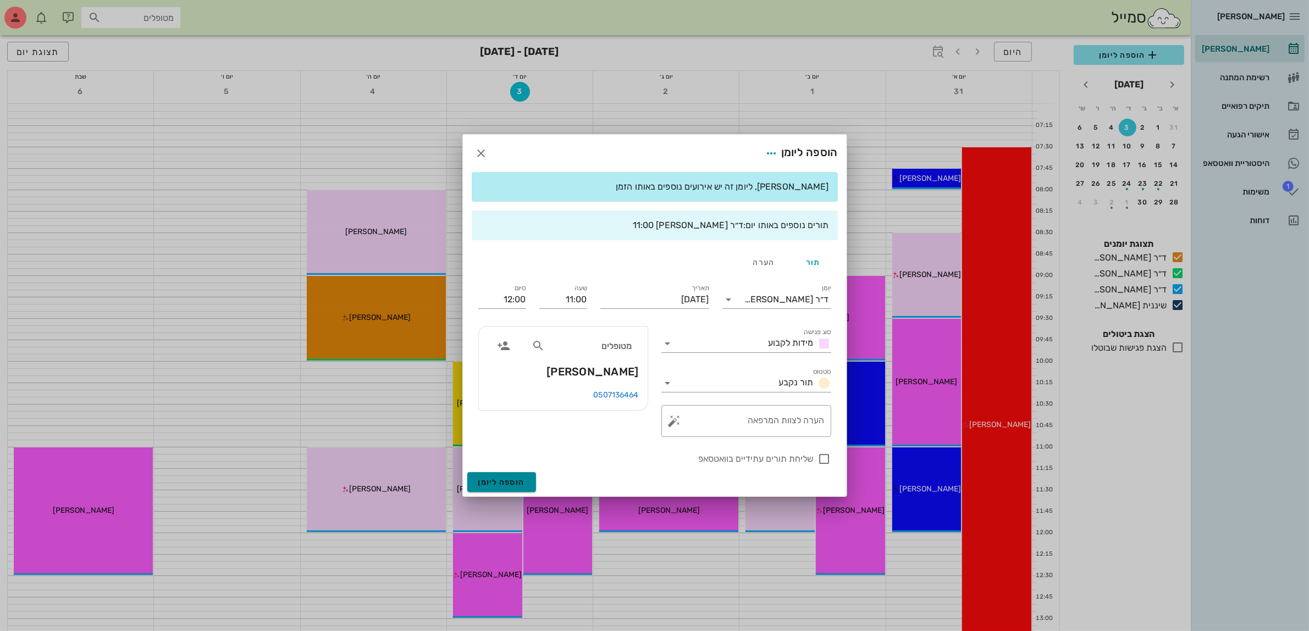
click at [496, 478] on span "הוספה ליומן" at bounding box center [501, 482] width 47 height 9
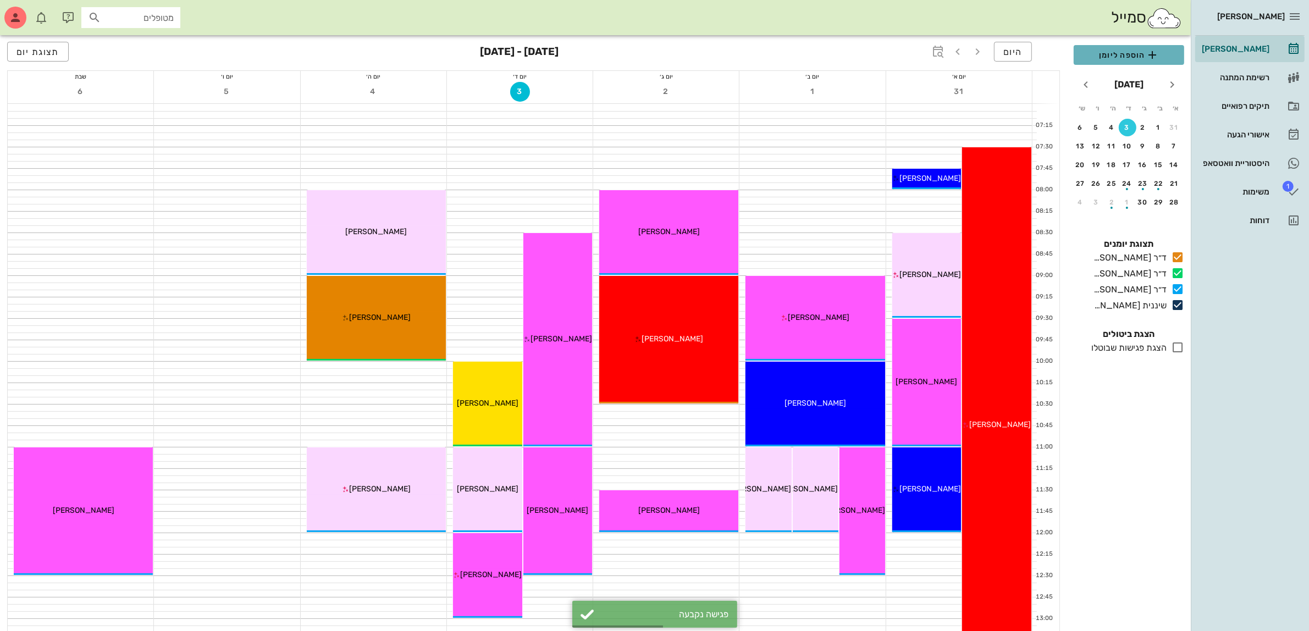
click at [1111, 53] on span "הוספה ליומן" at bounding box center [1128, 54] width 93 height 13
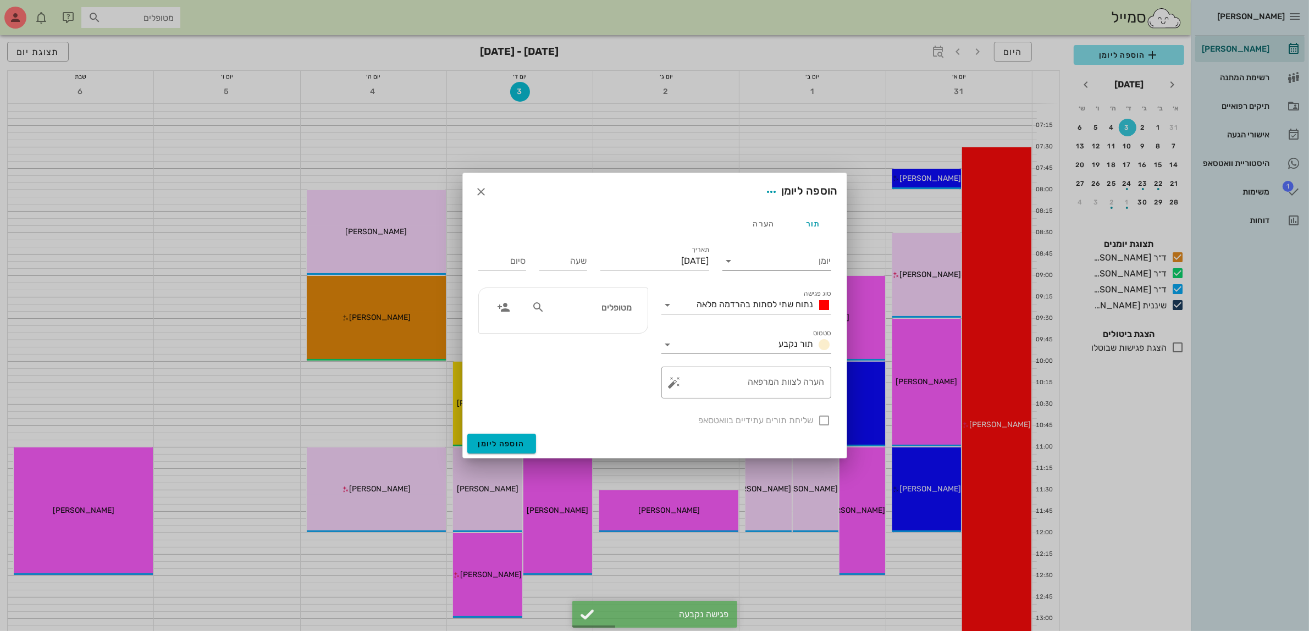
click at [771, 259] on input "יומן" at bounding box center [784, 261] width 93 height 18
click at [772, 327] on div "ד״ר [PERSON_NAME]" at bounding box center [779, 322] width 97 height 10
click at [756, 301] on span "נתוח שתי לסתות בהרדמה מלאה" at bounding box center [755, 304] width 117 height 10
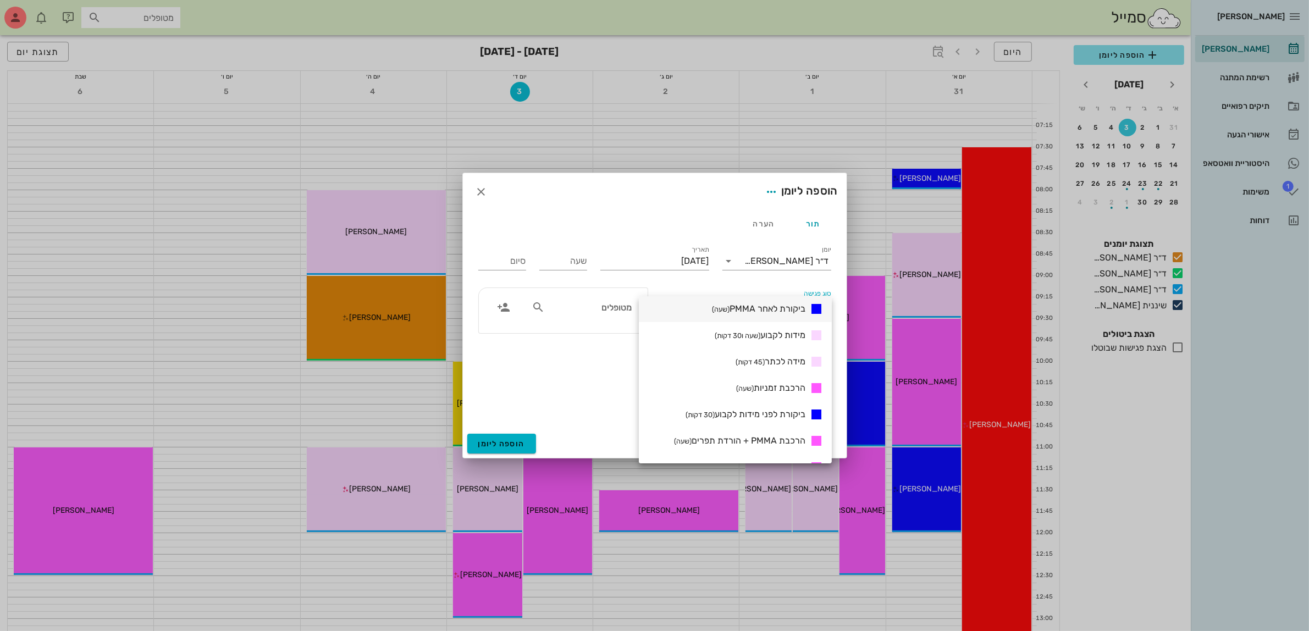
scroll to position [344, 0]
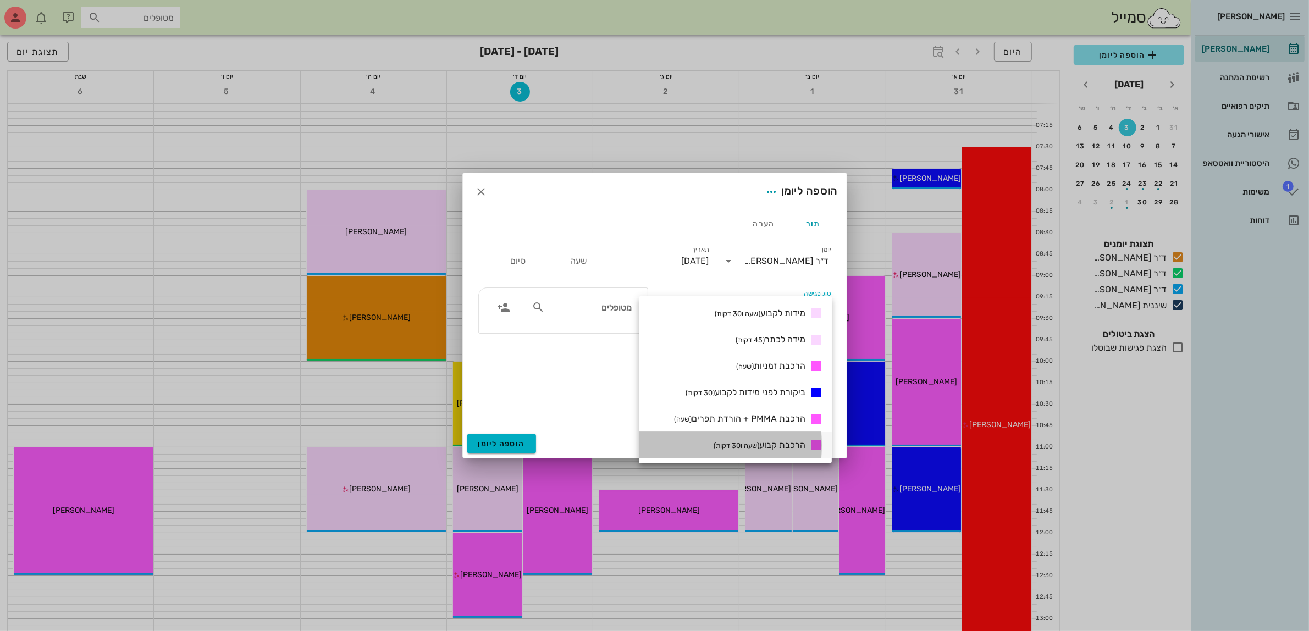
click at [781, 444] on span "הרכבת קבוע (שעה ו30 דקות)" at bounding box center [759, 445] width 92 height 10
type input "01:30"
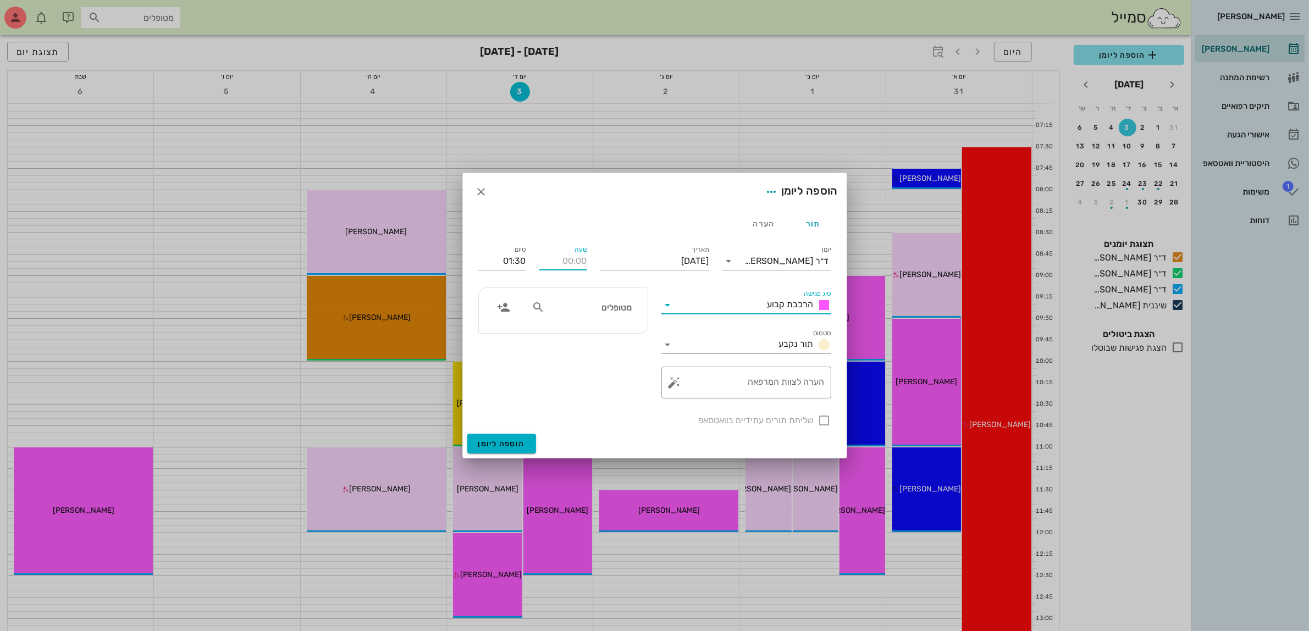
click at [553, 267] on input "שעה" at bounding box center [563, 261] width 48 height 18
type input "12:00"
type input "13:30"
click at [496, 257] on div "סיום 13:30" at bounding box center [502, 259] width 61 height 44
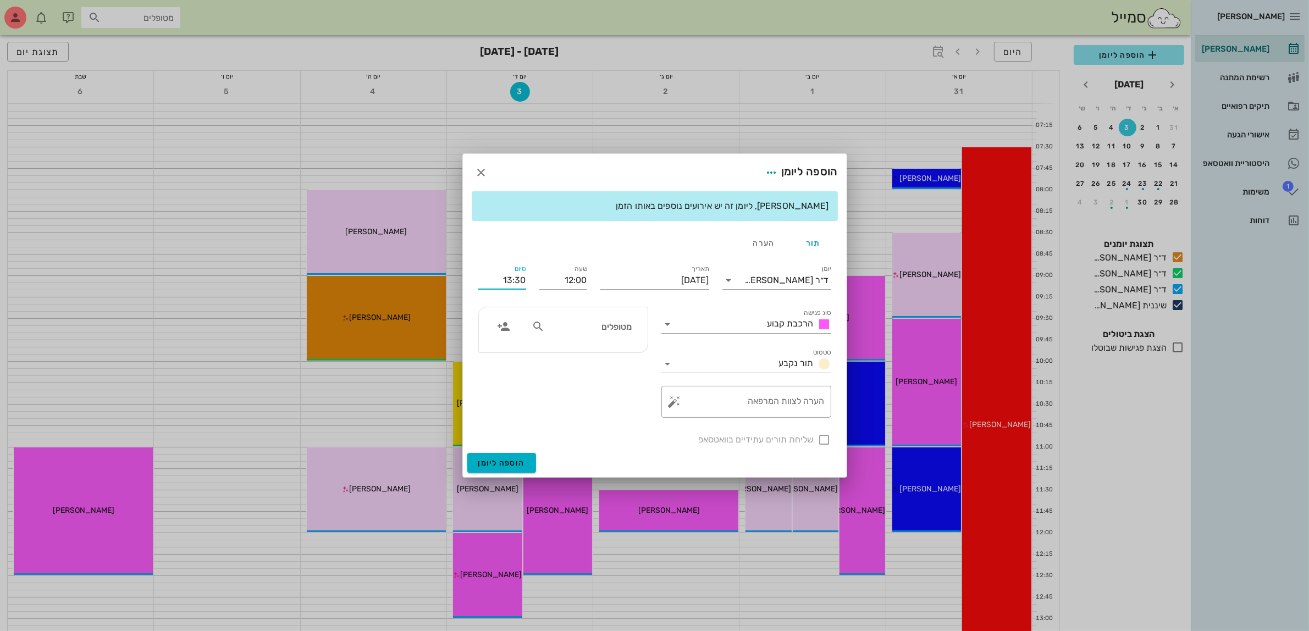
drag, startPoint x: 496, startPoint y: 273, endPoint x: 527, endPoint y: 276, distance: 30.5
click at [527, 276] on div "סיום 13:30" at bounding box center [502, 278] width 61 height 44
click at [594, 326] on input "text" at bounding box center [589, 326] width 85 height 14
type input "שוקי"
click at [599, 349] on div "[PERSON_NAME]'" at bounding box center [590, 351] width 112 height 9
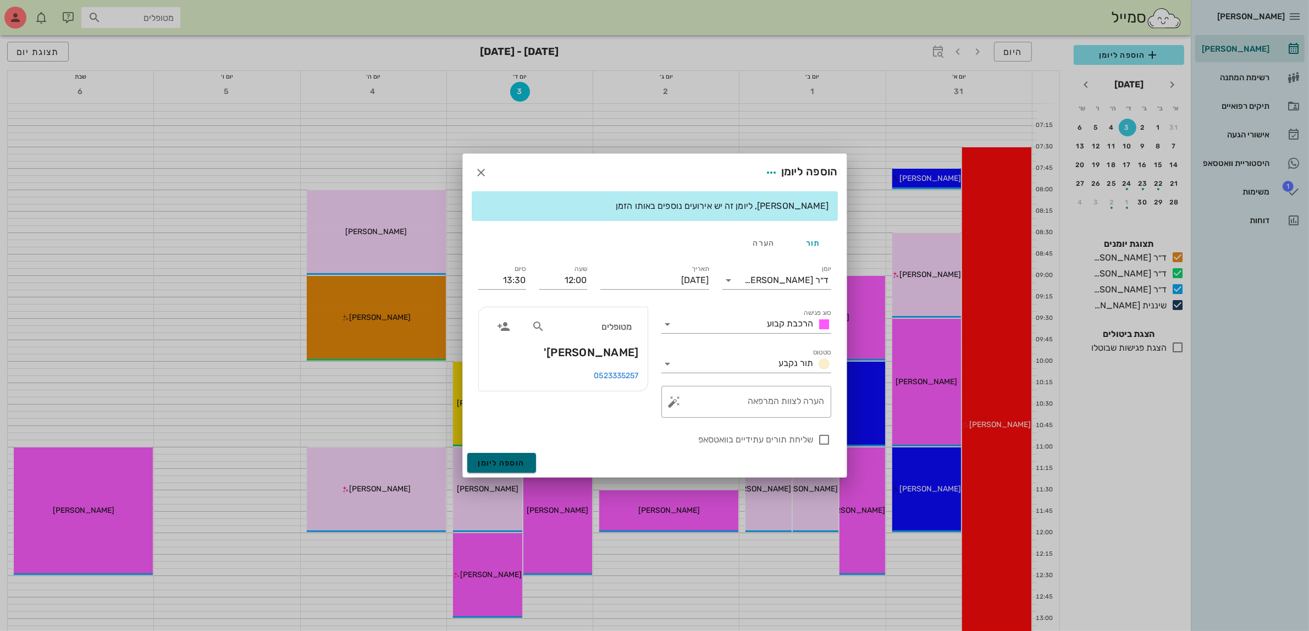
click at [492, 460] on span "הוספה ליומן" at bounding box center [501, 462] width 47 height 9
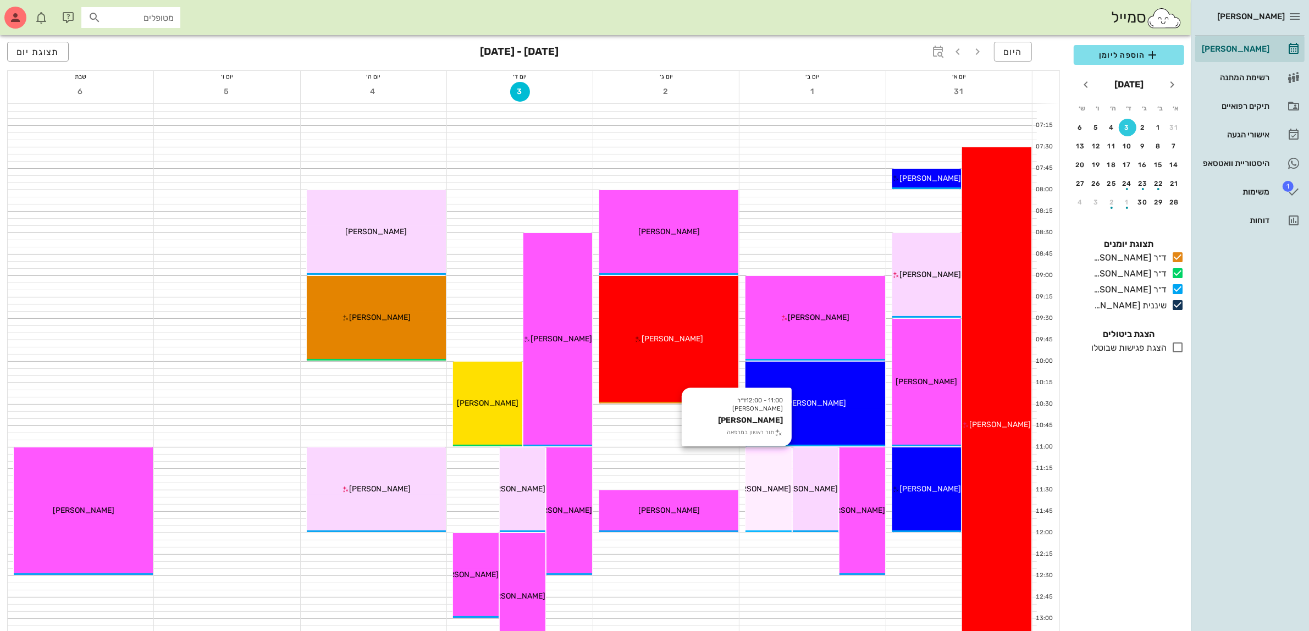
click at [767, 492] on span "[PERSON_NAME]" at bounding box center [761, 488] width 62 height 9
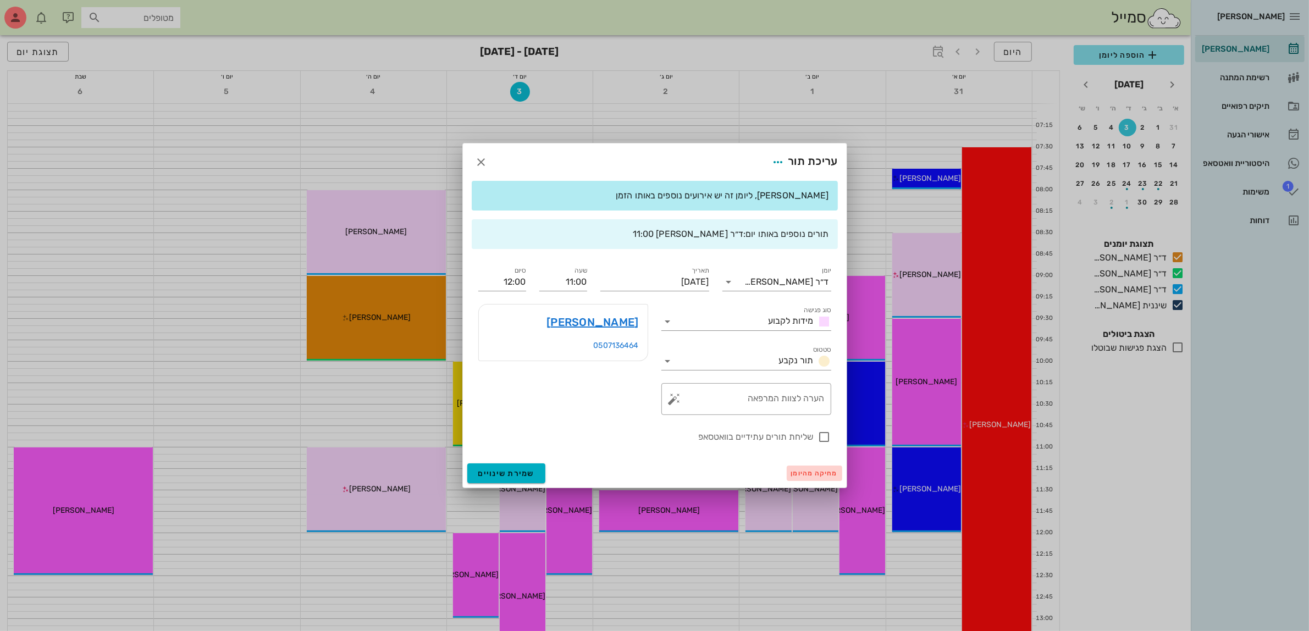
click at [800, 476] on span "מחיקה מהיומן" at bounding box center [814, 473] width 47 height 8
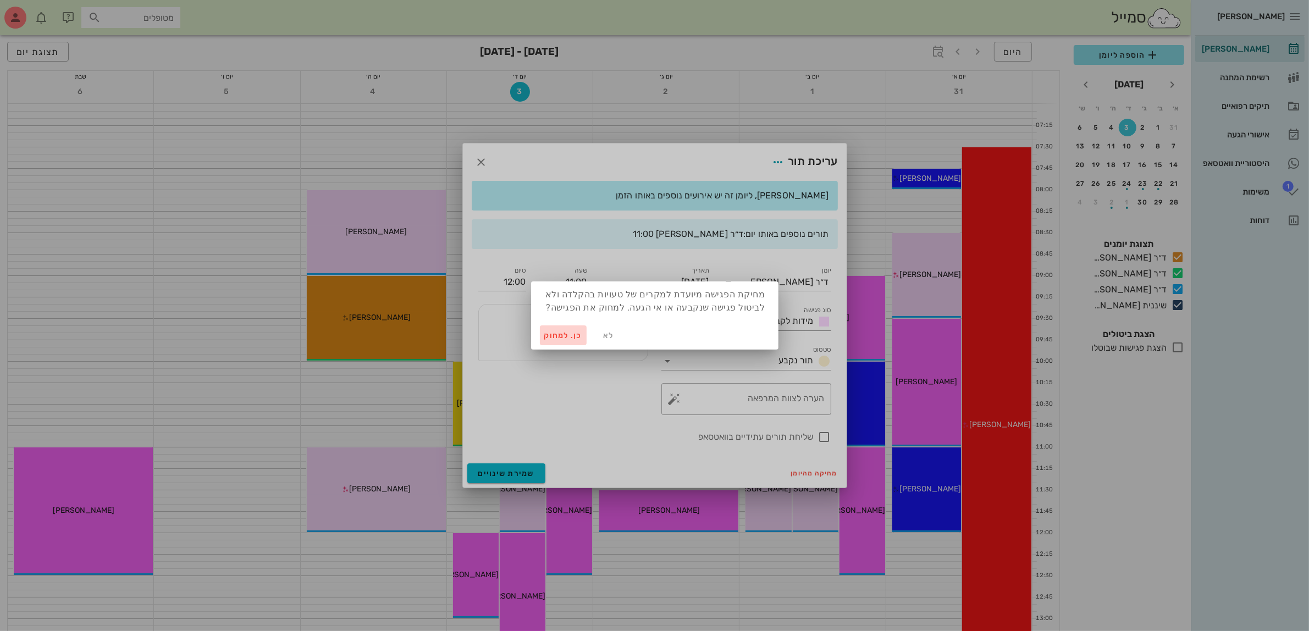
click at [550, 331] on span "כן. למחוק" at bounding box center [563, 335] width 38 height 9
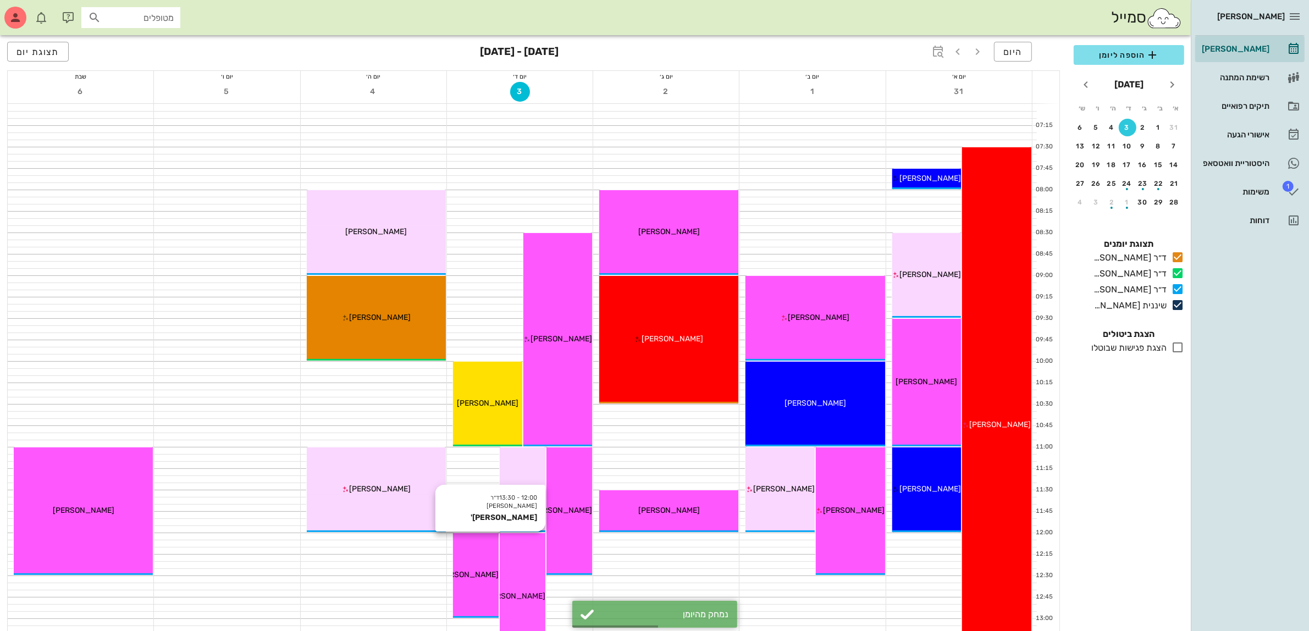
click at [524, 580] on div "12:00 - 13:30 ד״ר [PERSON_NAME] [PERSON_NAME]' [PERSON_NAME]'" at bounding box center [523, 597] width 46 height 128
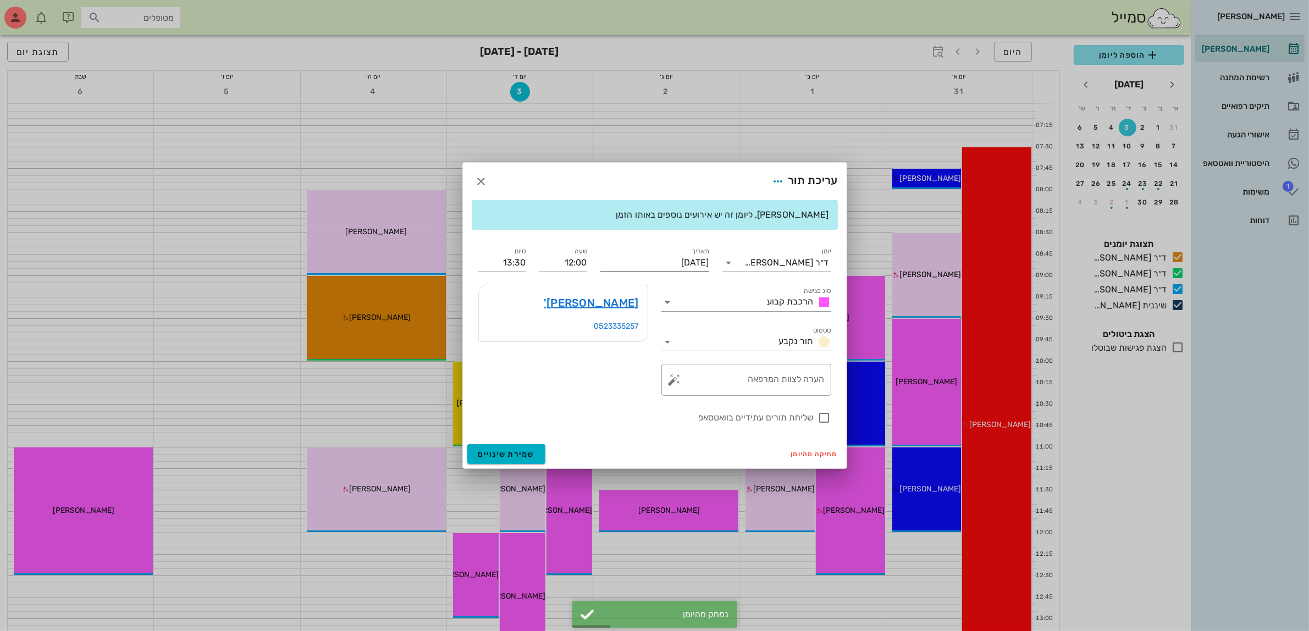
click at [685, 264] on input "[DATE]" at bounding box center [654, 263] width 109 height 18
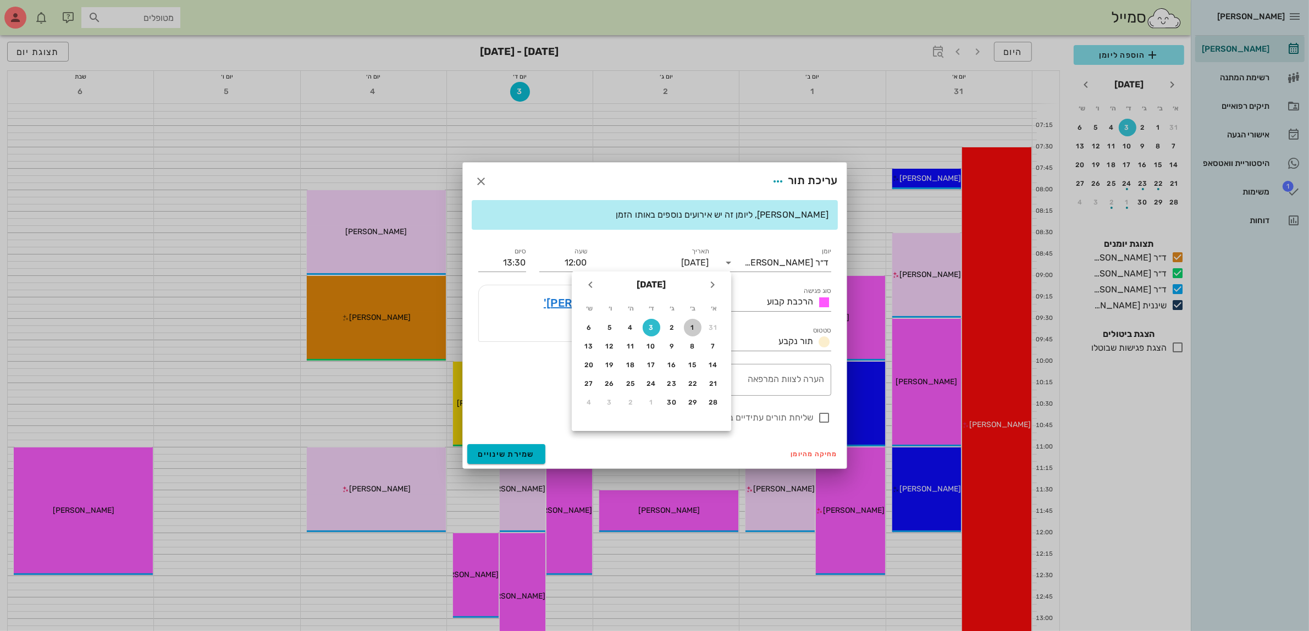
click at [693, 325] on div "1" at bounding box center [693, 328] width 18 height 8
type input "[DATE]"
click at [506, 457] on span "שמירת שינויים" at bounding box center [506, 454] width 57 height 9
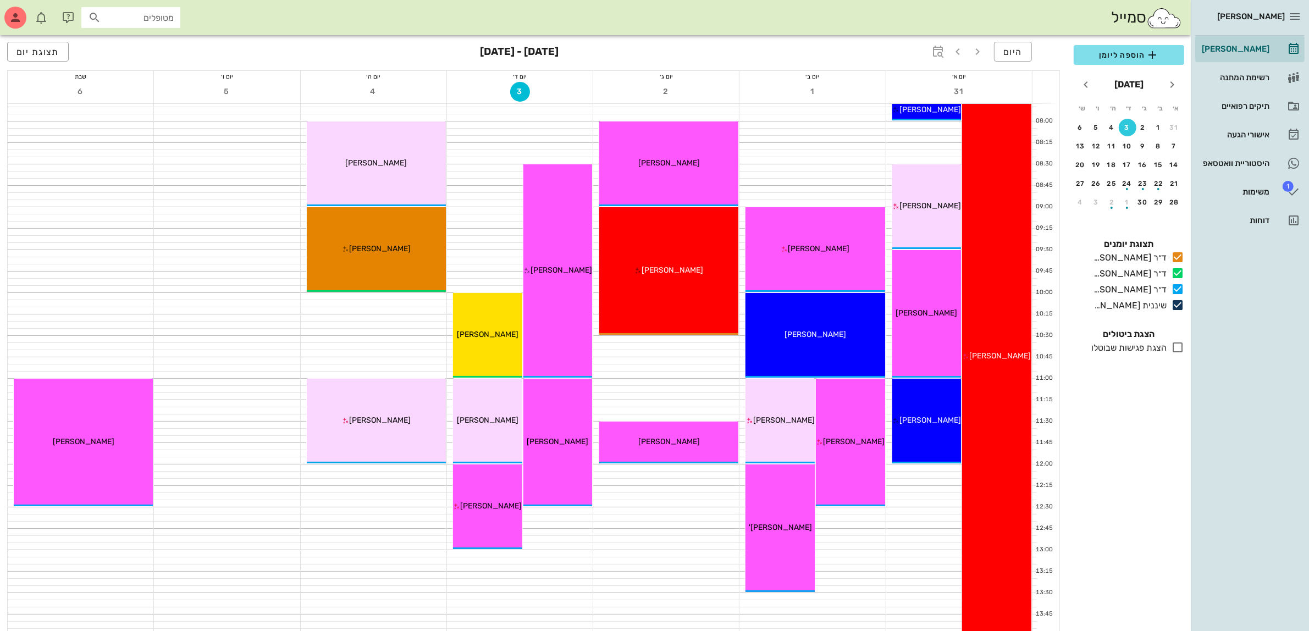
scroll to position [0, 0]
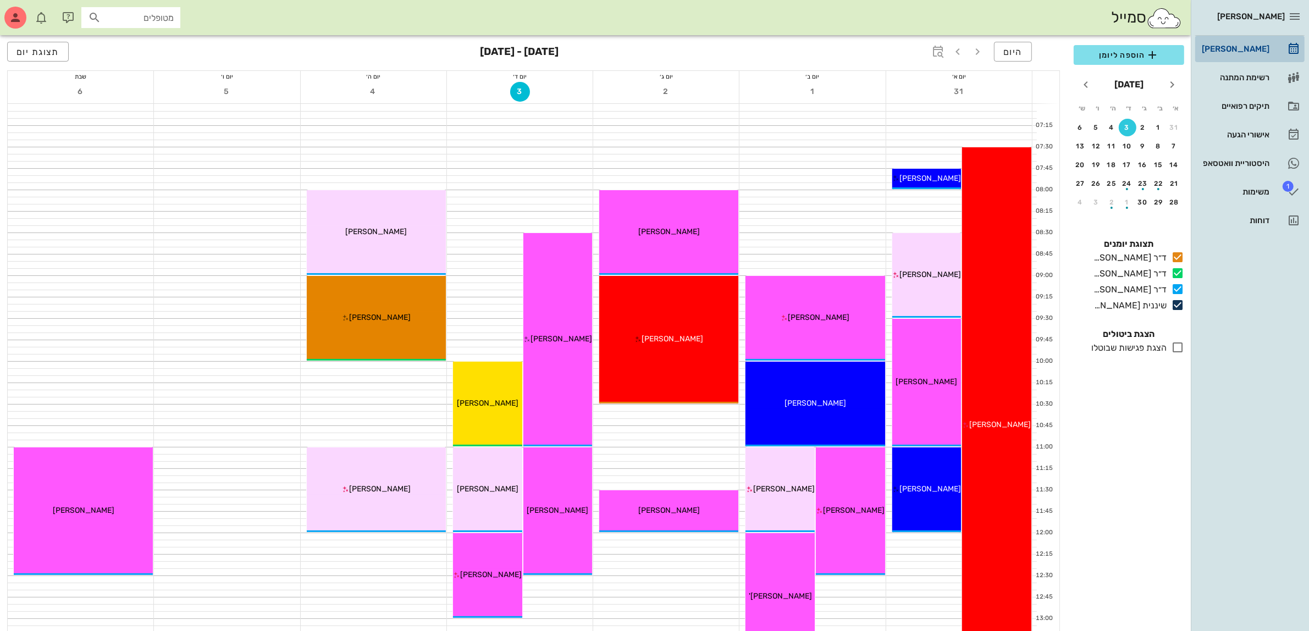
click at [1239, 45] on div "[PERSON_NAME]" at bounding box center [1234, 49] width 70 height 9
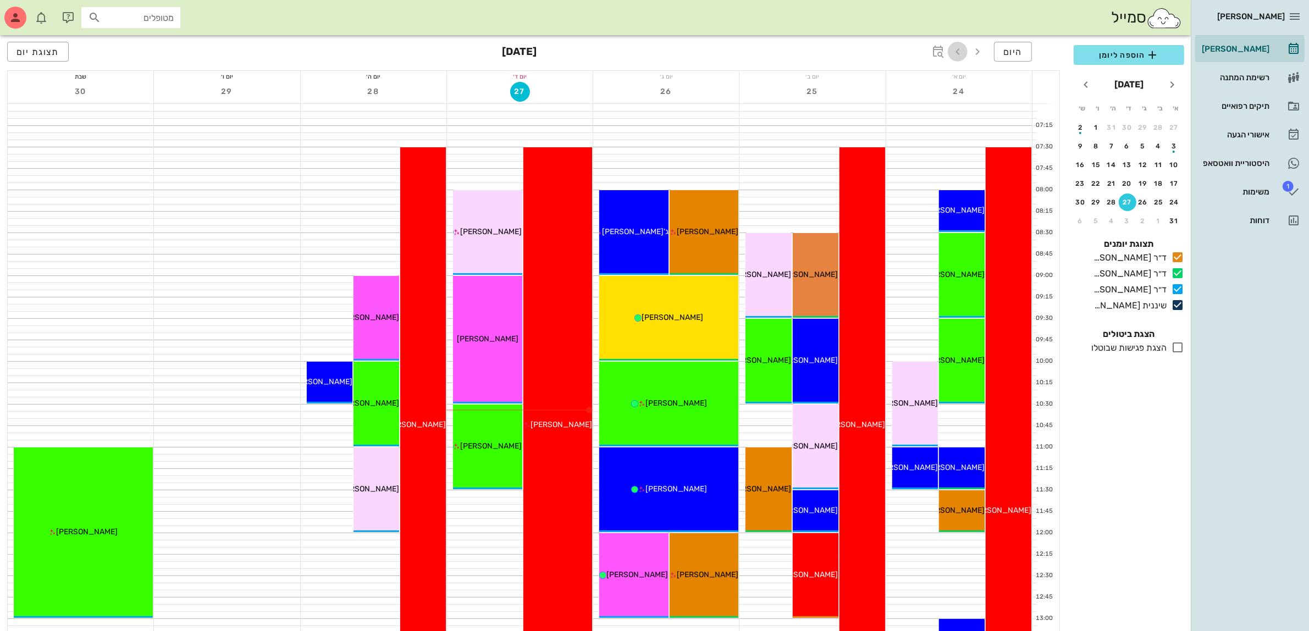
click at [957, 51] on icon "button" at bounding box center [957, 51] width 13 height 13
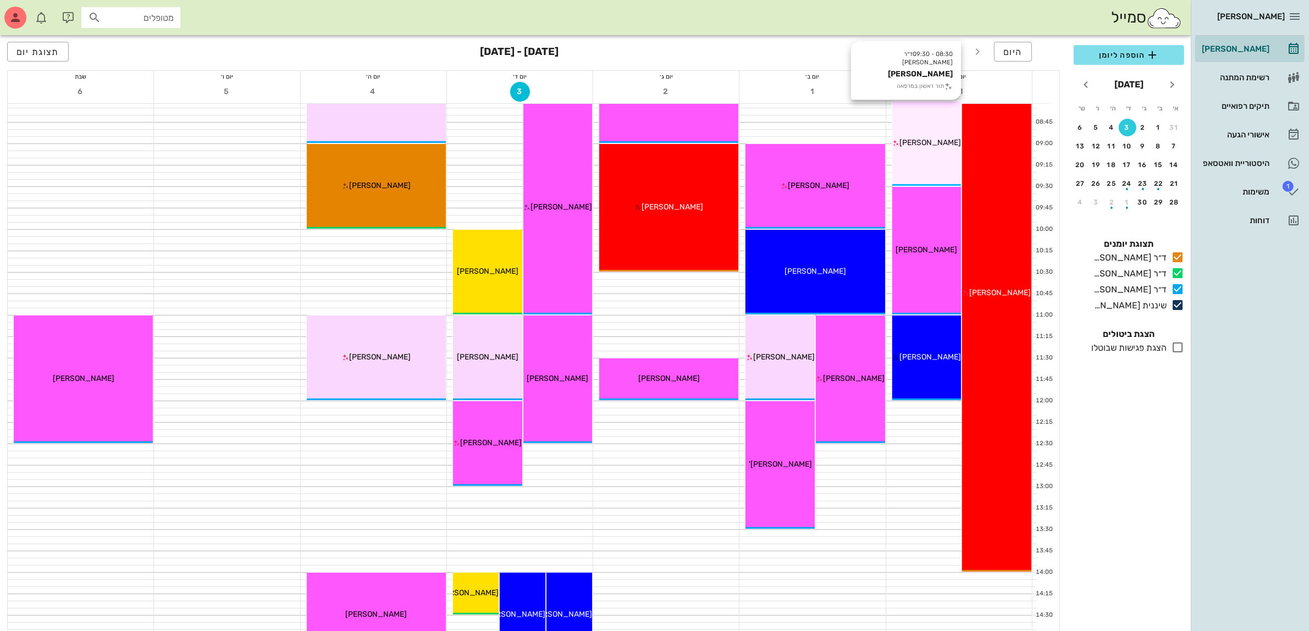
scroll to position [137, 0]
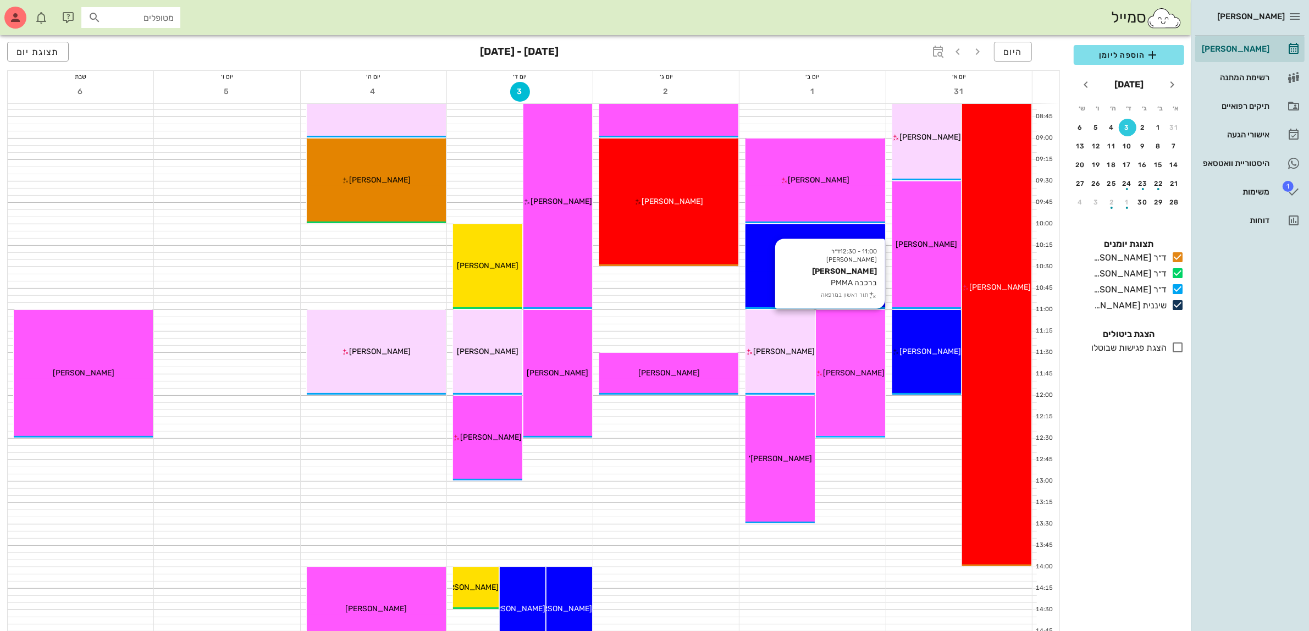
click at [867, 347] on div "11:00 - 12:30 ד״ר [PERSON_NAME] [PERSON_NAME] ברכבה PMMA תור ראשון במרפאה [PERS…" at bounding box center [850, 374] width 69 height 128
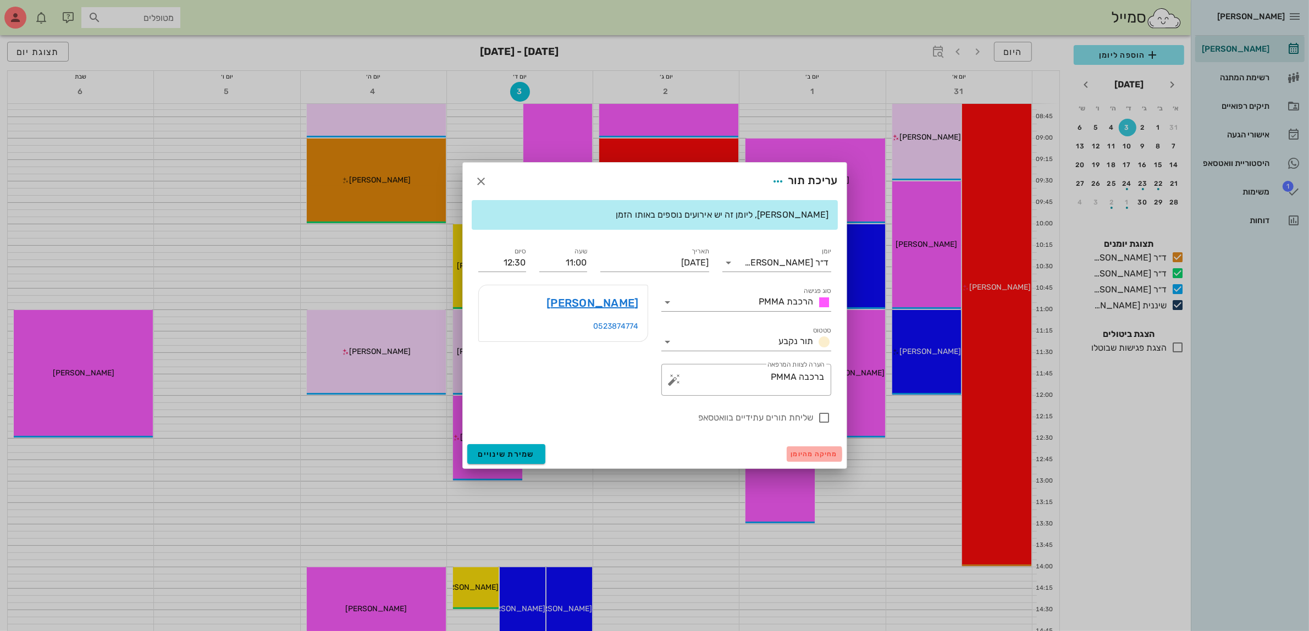
click at [797, 451] on span "מחיקה מהיומן" at bounding box center [814, 454] width 47 height 8
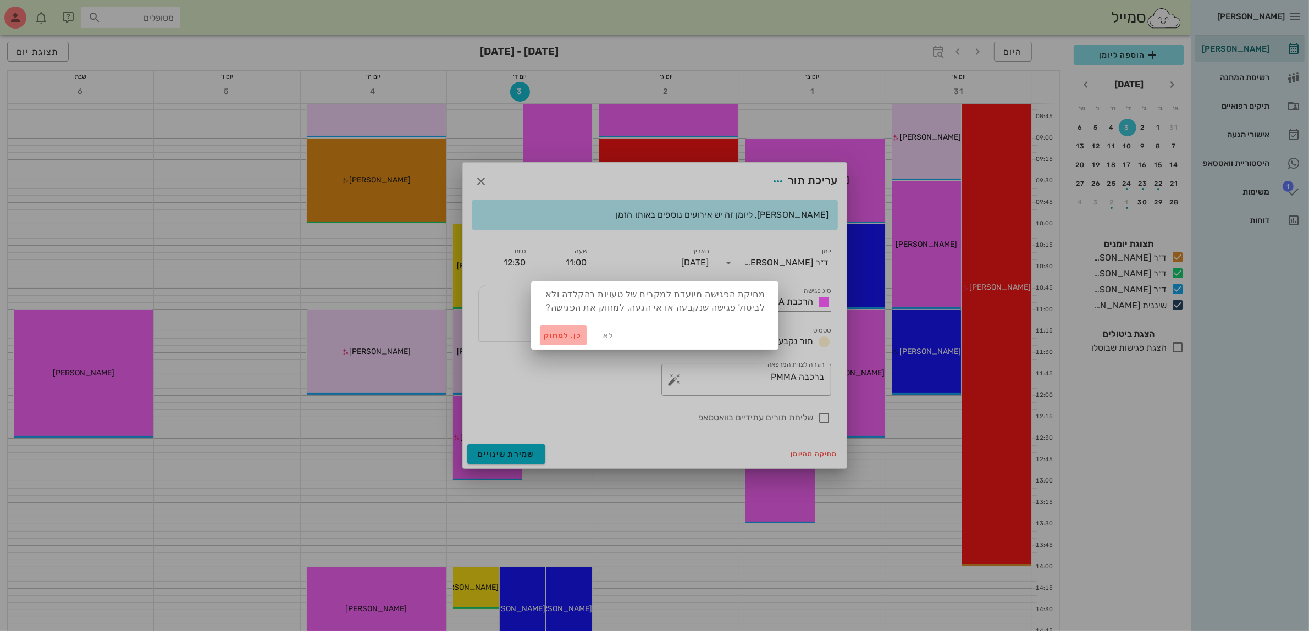
click at [551, 336] on span "כן. למחוק" at bounding box center [563, 335] width 38 height 9
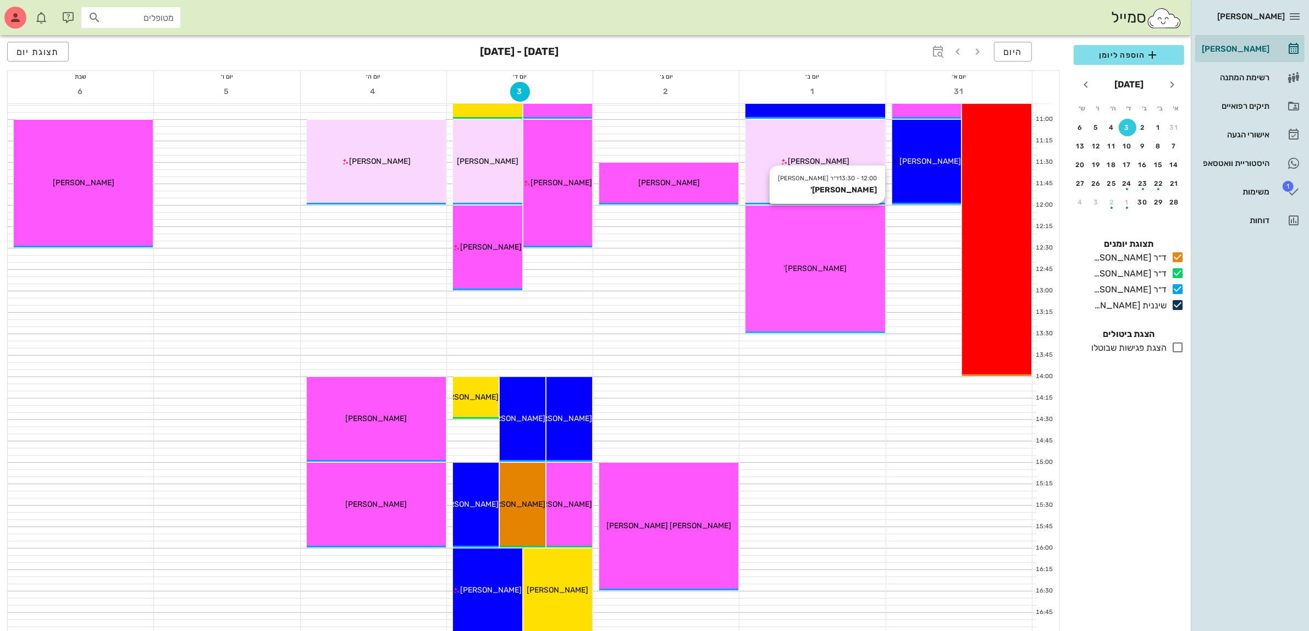
scroll to position [344, 0]
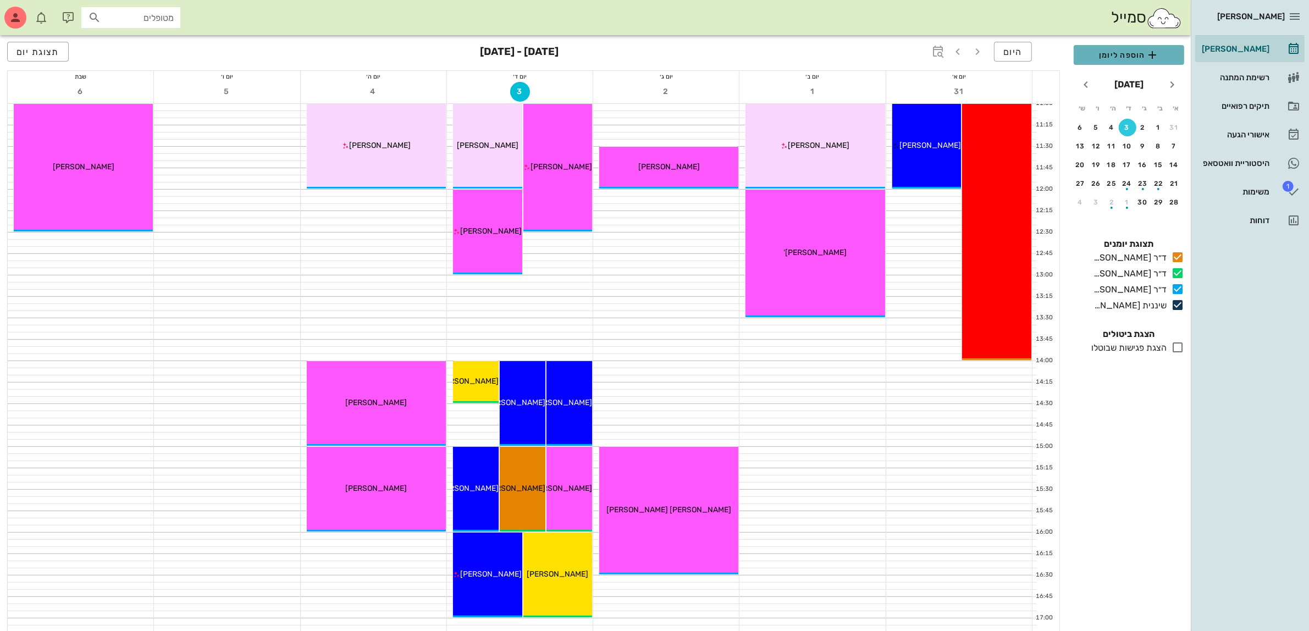
click at [1125, 53] on span "הוספה ליומן" at bounding box center [1128, 54] width 93 height 13
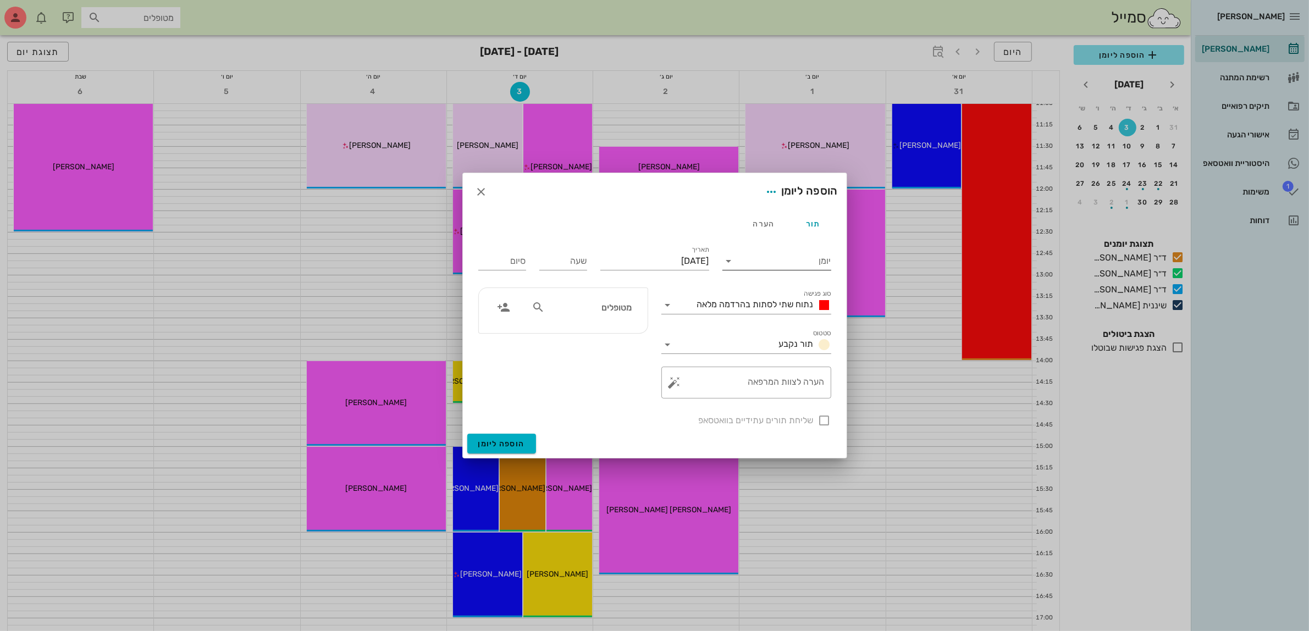
click at [754, 258] on input "יומן" at bounding box center [784, 261] width 93 height 18
click at [770, 322] on div "ד״ר [PERSON_NAME]" at bounding box center [779, 322] width 97 height 10
click at [759, 300] on span "נתוח שתי לסתות בהרדמה מלאה" at bounding box center [755, 304] width 117 height 10
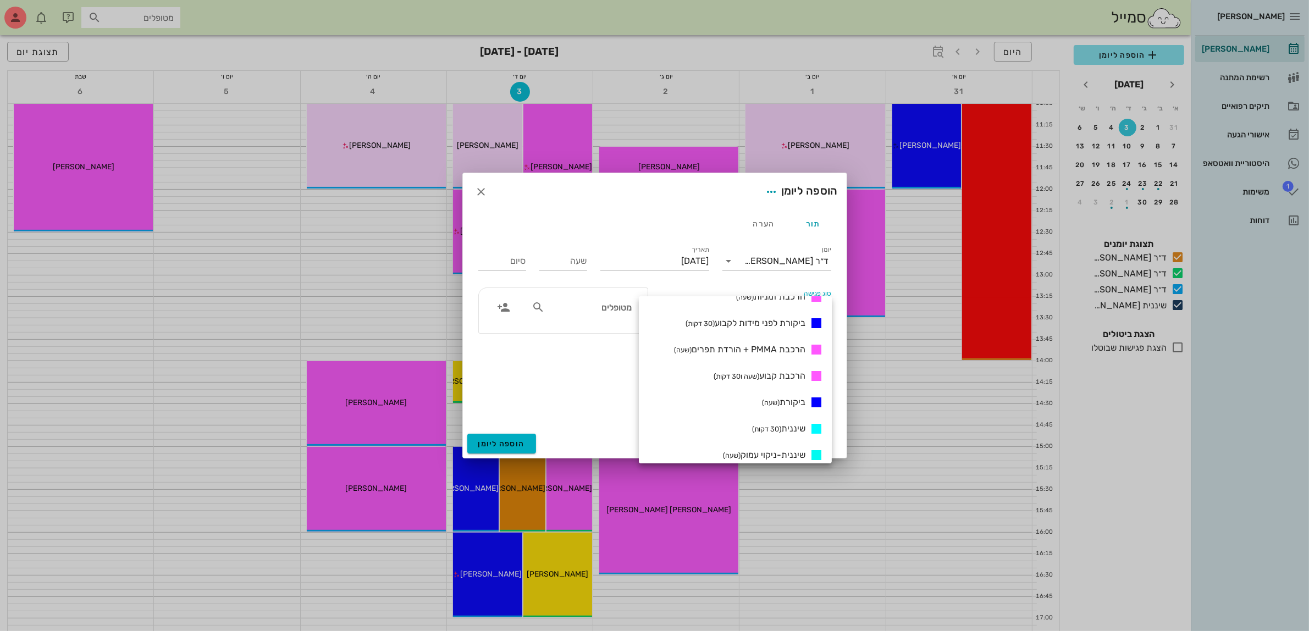
scroll to position [412, 0]
click at [786, 345] on span "הרכבת PMMA + הורדת תפרים (שעה)" at bounding box center [739, 350] width 131 height 10
type input "01:00"
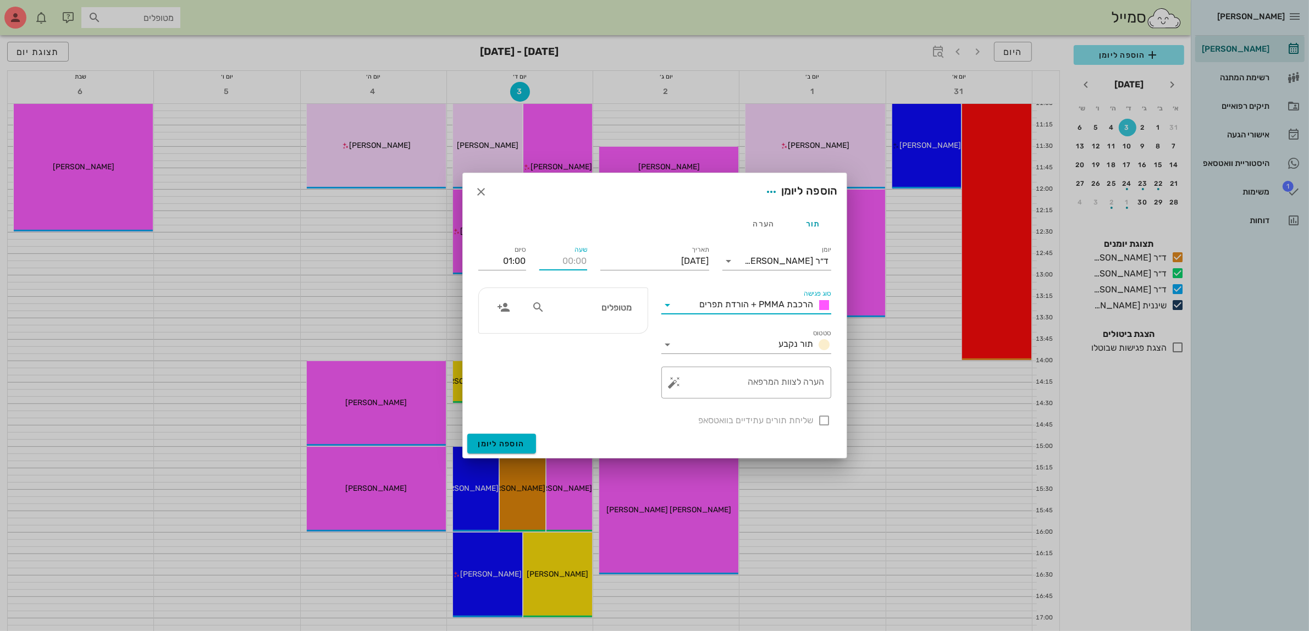
click at [553, 262] on input "שעה" at bounding box center [563, 261] width 48 height 18
type input "13:00"
type input "14:00"
drag, startPoint x: 496, startPoint y: 257, endPoint x: 563, endPoint y: 256, distance: 67.6
click at [563, 256] on div "יומן ד״ר [PERSON_NAME] סוג פגישה הרכבת PMMA + הורדת תפרים סטטוס תור נקבע תאריך …" at bounding box center [655, 335] width 366 height 197
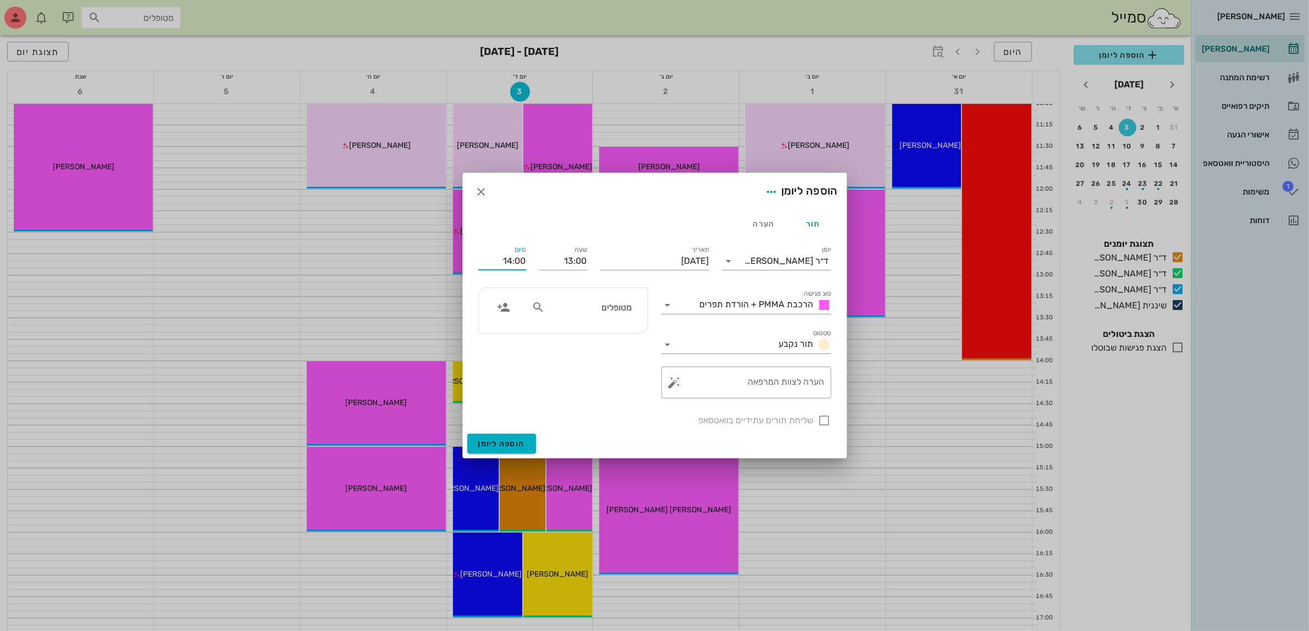
click at [505, 256] on input "14:00" at bounding box center [502, 261] width 48 height 18
click at [506, 330] on div "14:00 (שעה)" at bounding box center [473, 332] width 67 height 9
type input "14:00"
click at [626, 303] on input "מטופלים" at bounding box center [589, 307] width 85 height 14
type input "בני ד"
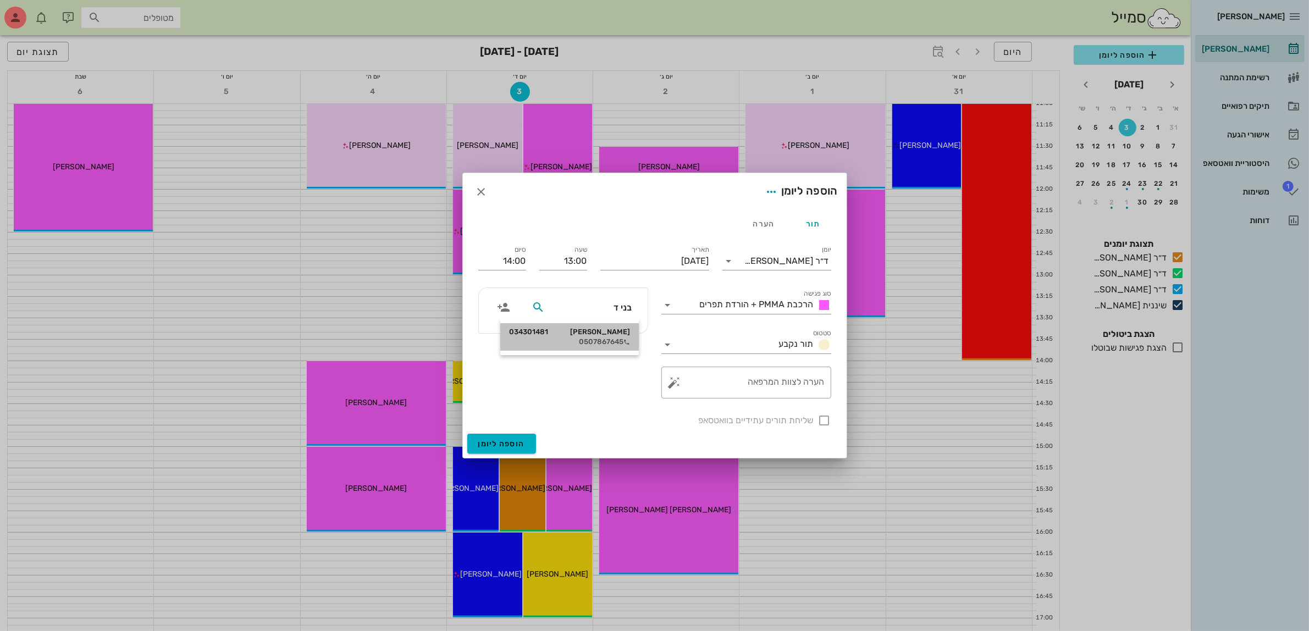
click at [607, 334] on div "[PERSON_NAME] 034301481" at bounding box center [569, 332] width 121 height 9
click at [506, 441] on span "הוספה ליומן" at bounding box center [501, 443] width 47 height 9
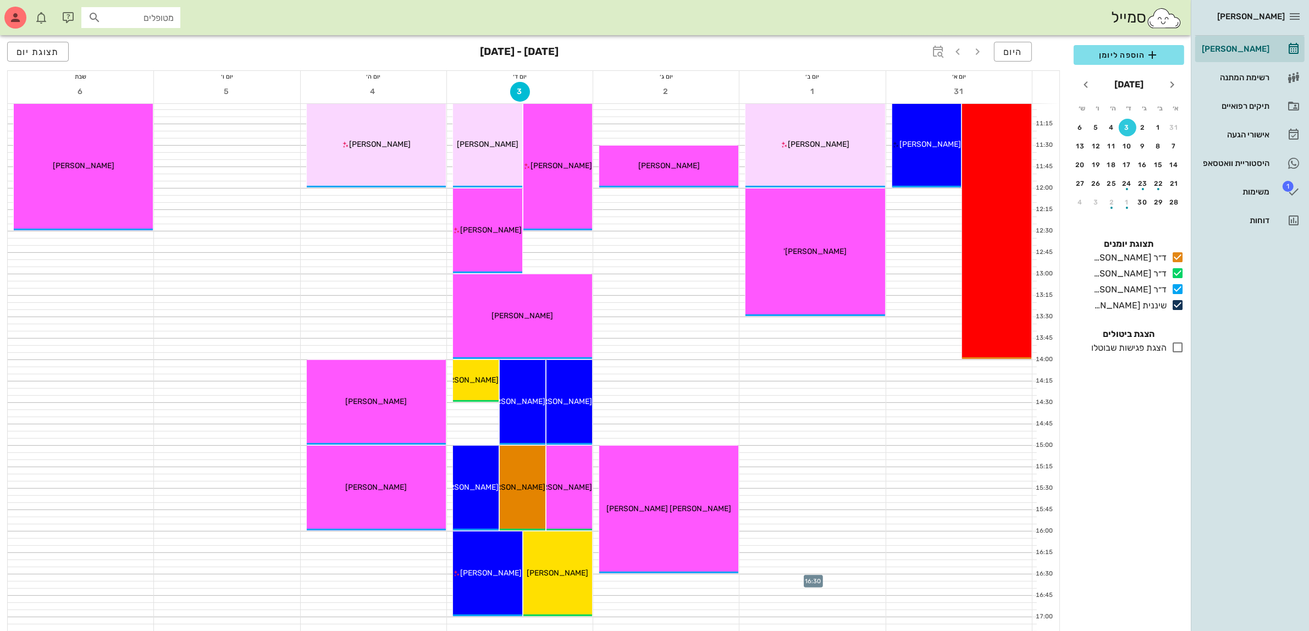
scroll to position [344, 0]
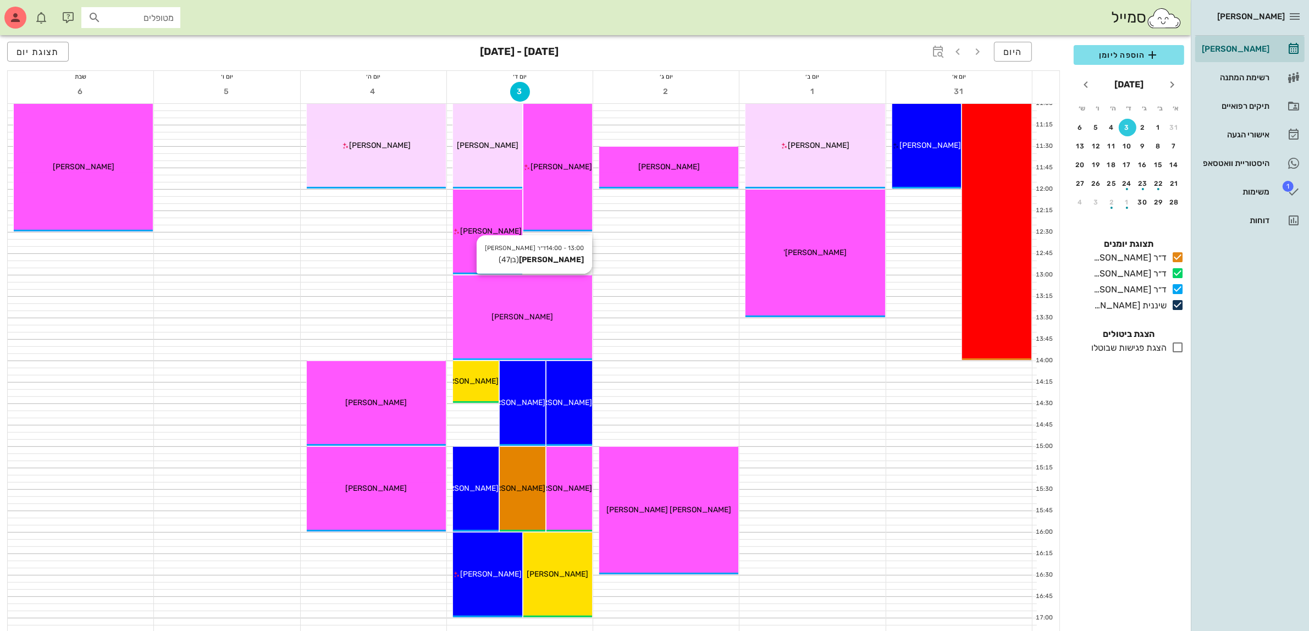
click at [517, 317] on span "[PERSON_NAME]" at bounding box center [523, 316] width 62 height 9
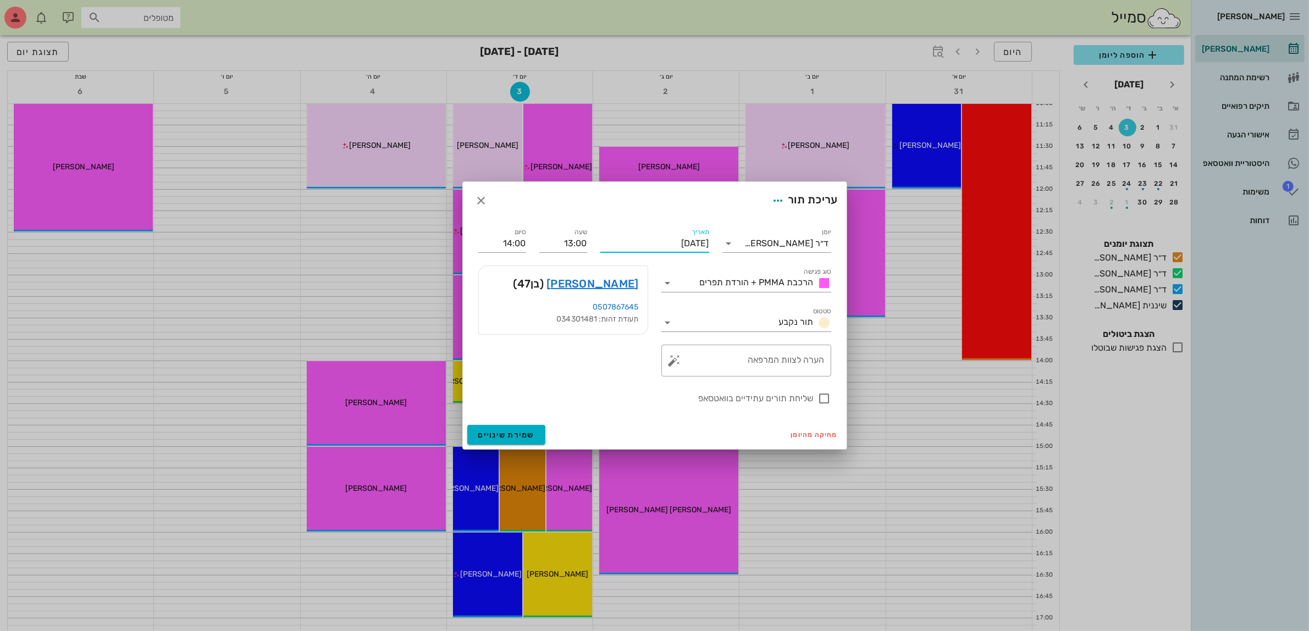
click at [671, 245] on input "[DATE]" at bounding box center [654, 244] width 109 height 18
click at [691, 308] on div "1" at bounding box center [693, 309] width 18 height 8
type input "[DATE]"
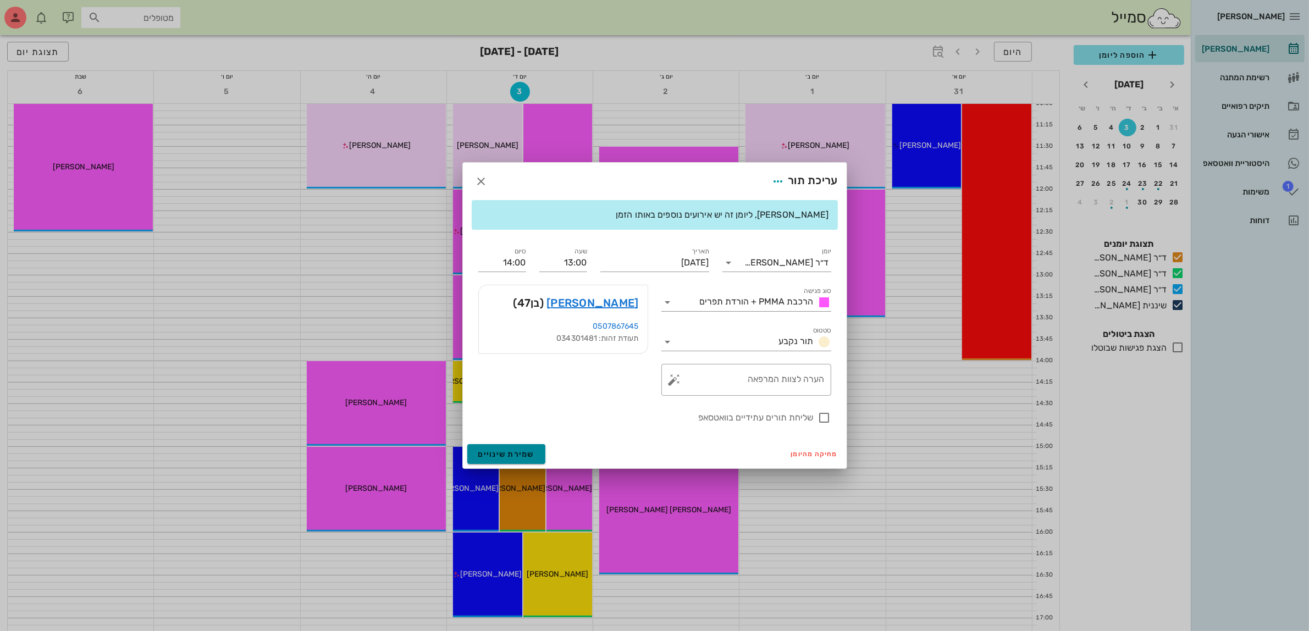
click at [498, 454] on span "שמירת שינויים" at bounding box center [506, 454] width 57 height 9
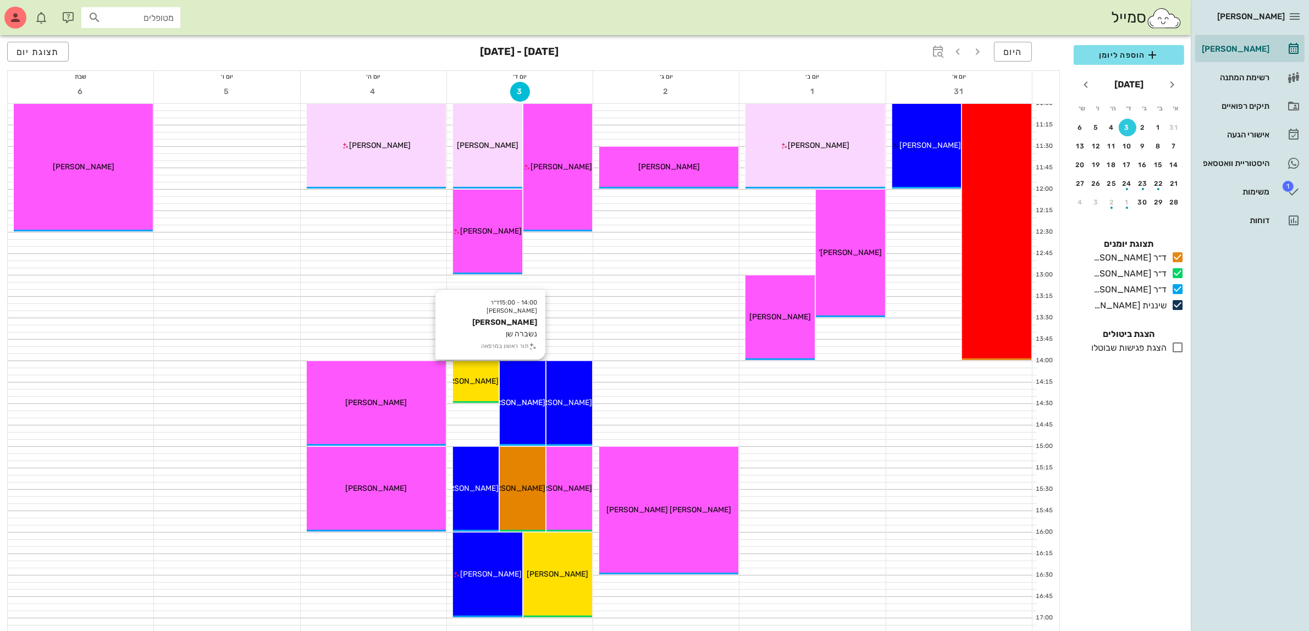
click at [526, 391] on div "14:00 - 15:00 ד״ר [PERSON_NAME] [PERSON_NAME] נשברה שן תור ראשון במרפאה [PERSON…" at bounding box center [523, 403] width 46 height 85
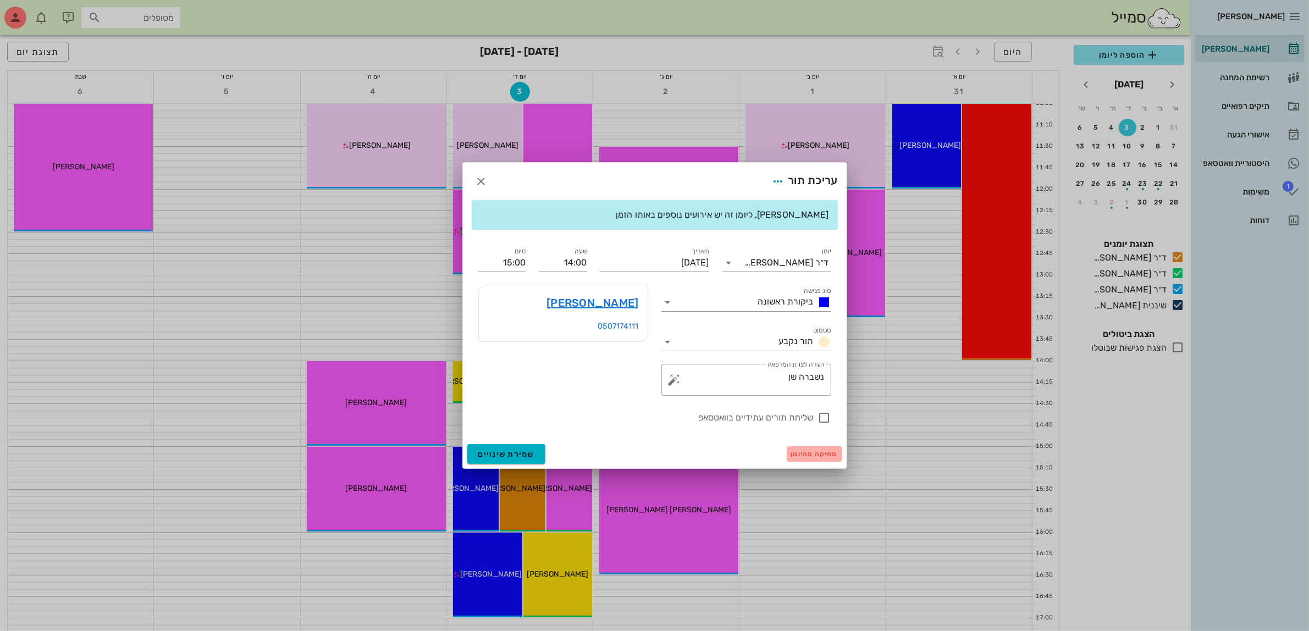
click at [809, 455] on span "מחיקה מהיומן" at bounding box center [814, 454] width 47 height 8
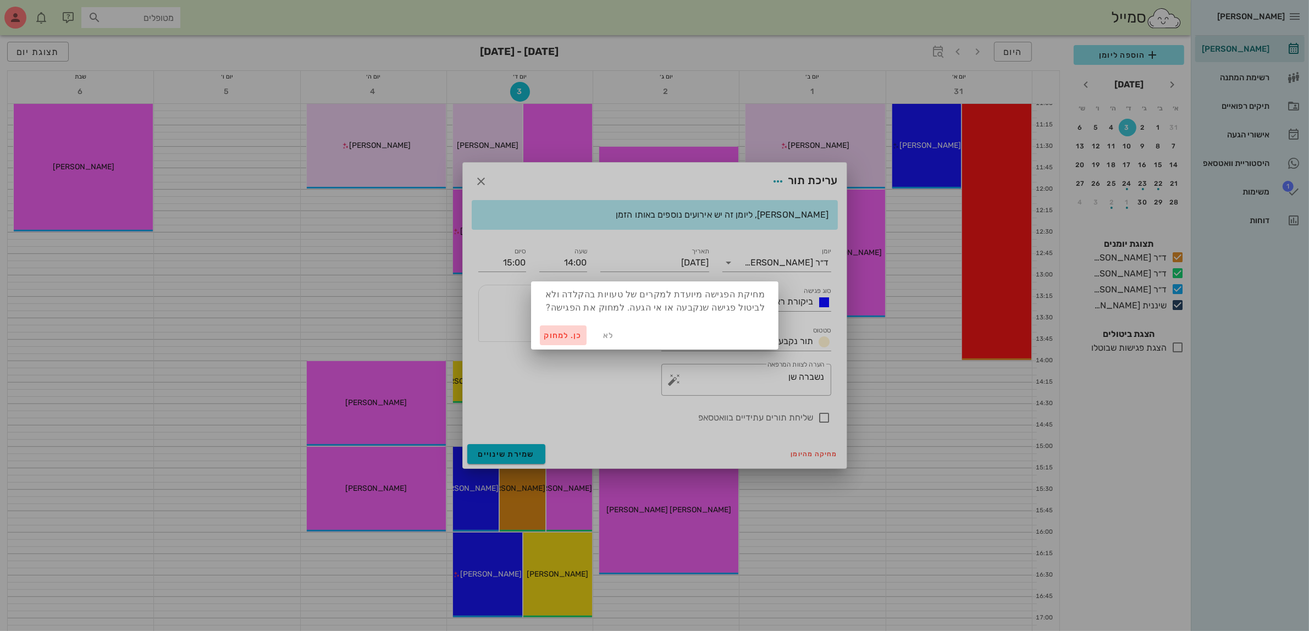
click at [564, 336] on span "כן. למחוק" at bounding box center [563, 335] width 38 height 9
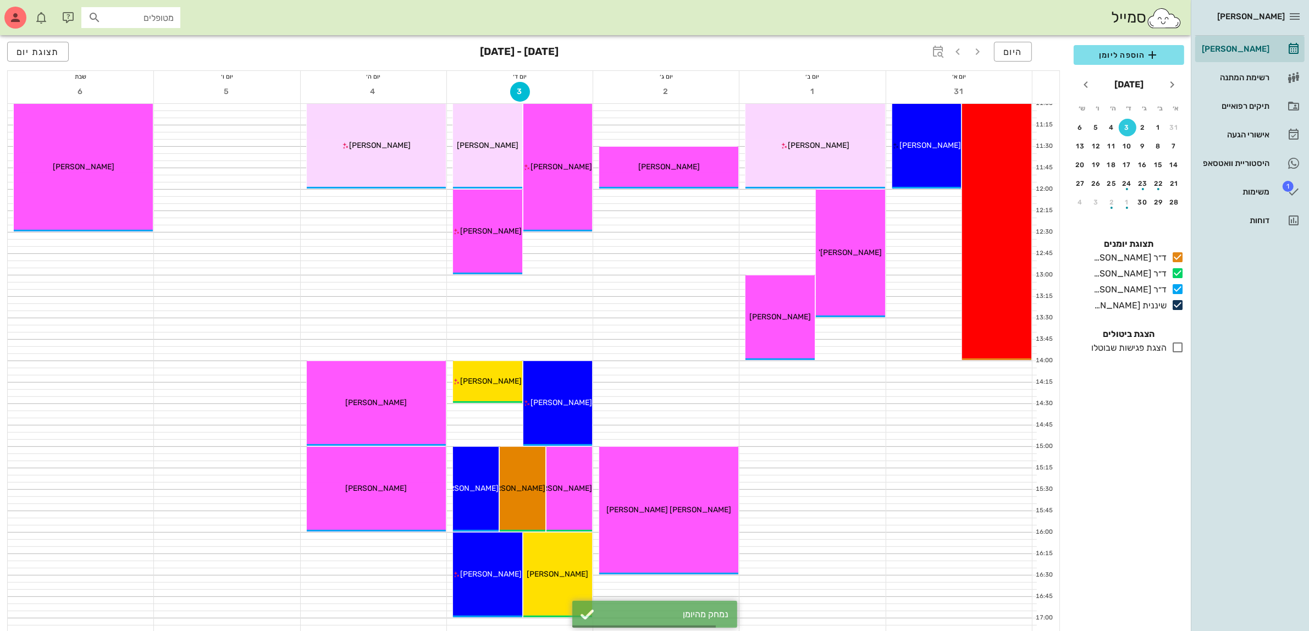
click at [500, 557] on div "16:00 - 17:00 ד״ר [PERSON_NAME] [PERSON_NAME] תזוזה תור ראשון במרפאה [PERSON_NA…" at bounding box center [487, 575] width 69 height 85
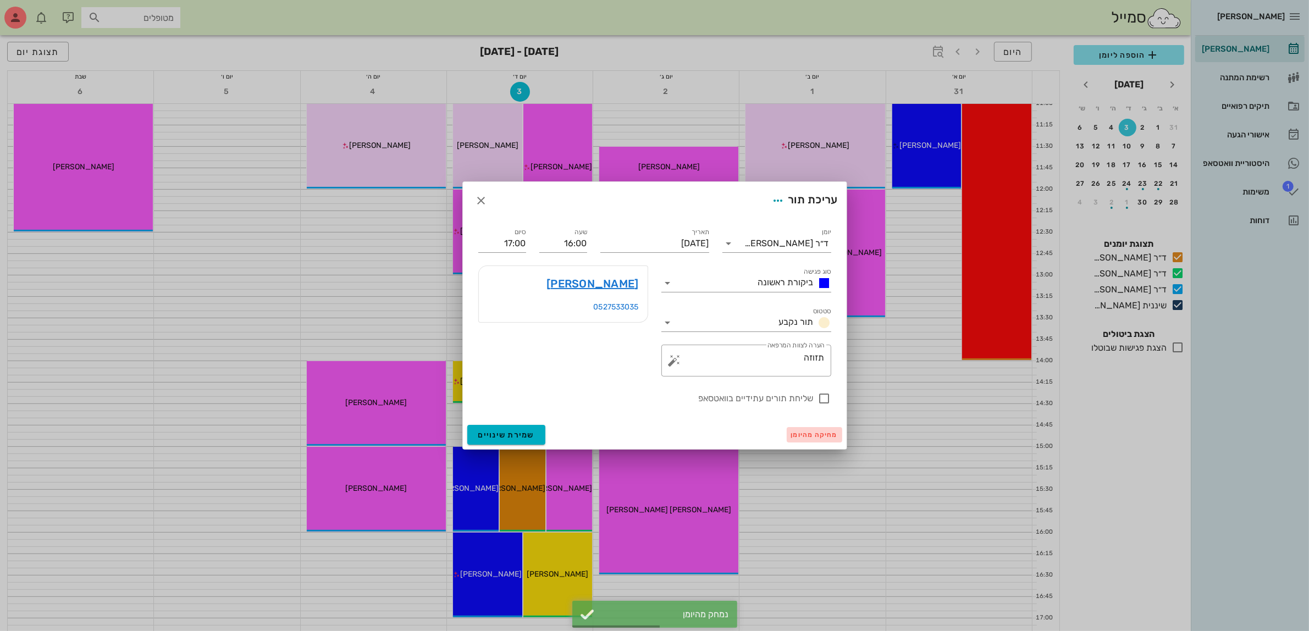
click at [806, 436] on span "מחיקה מהיומן" at bounding box center [814, 435] width 47 height 8
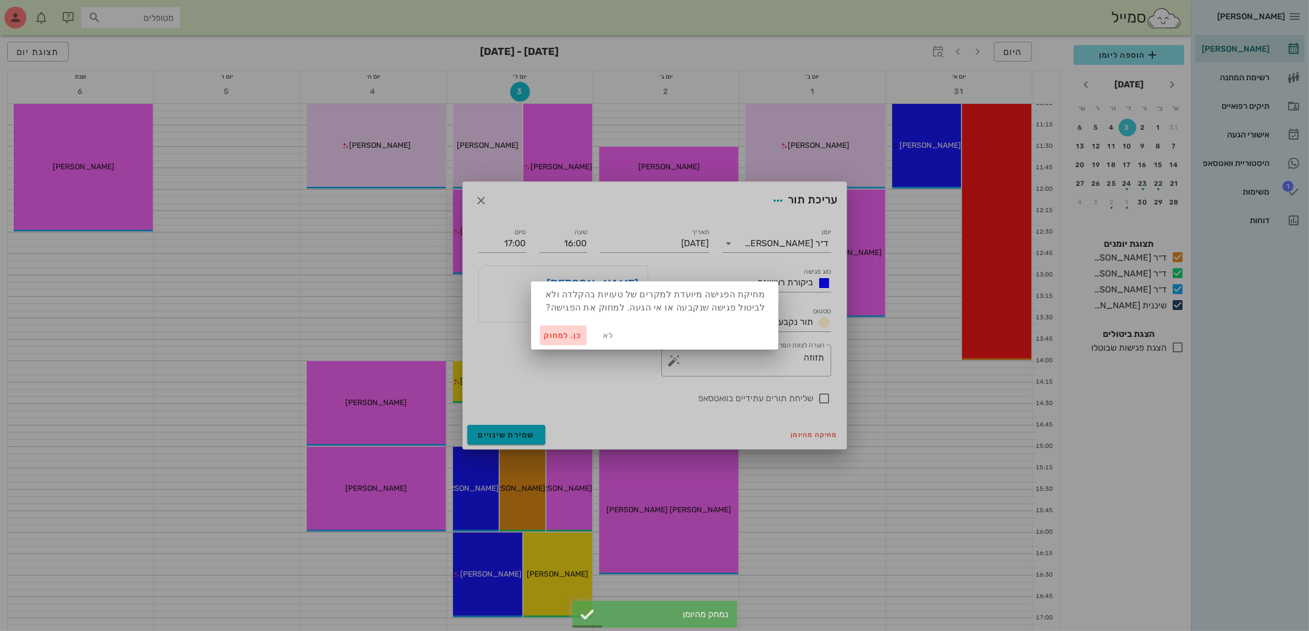
click at [556, 335] on span "כן. למחוק" at bounding box center [563, 335] width 38 height 9
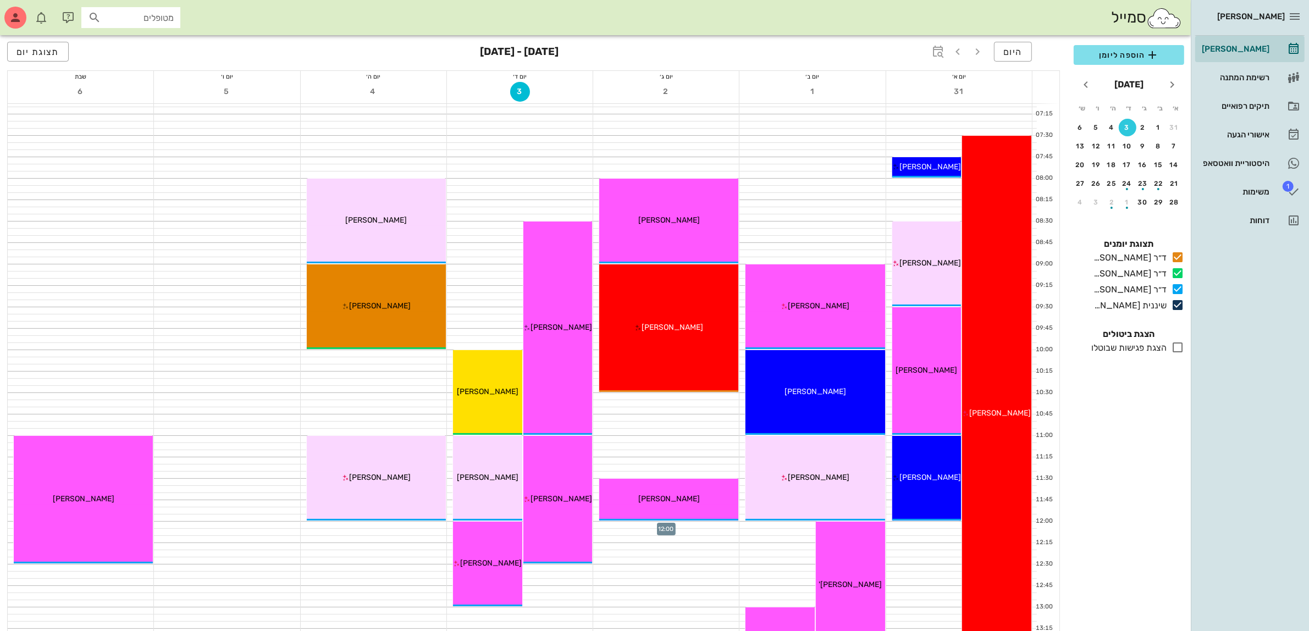
scroll to position [0, 0]
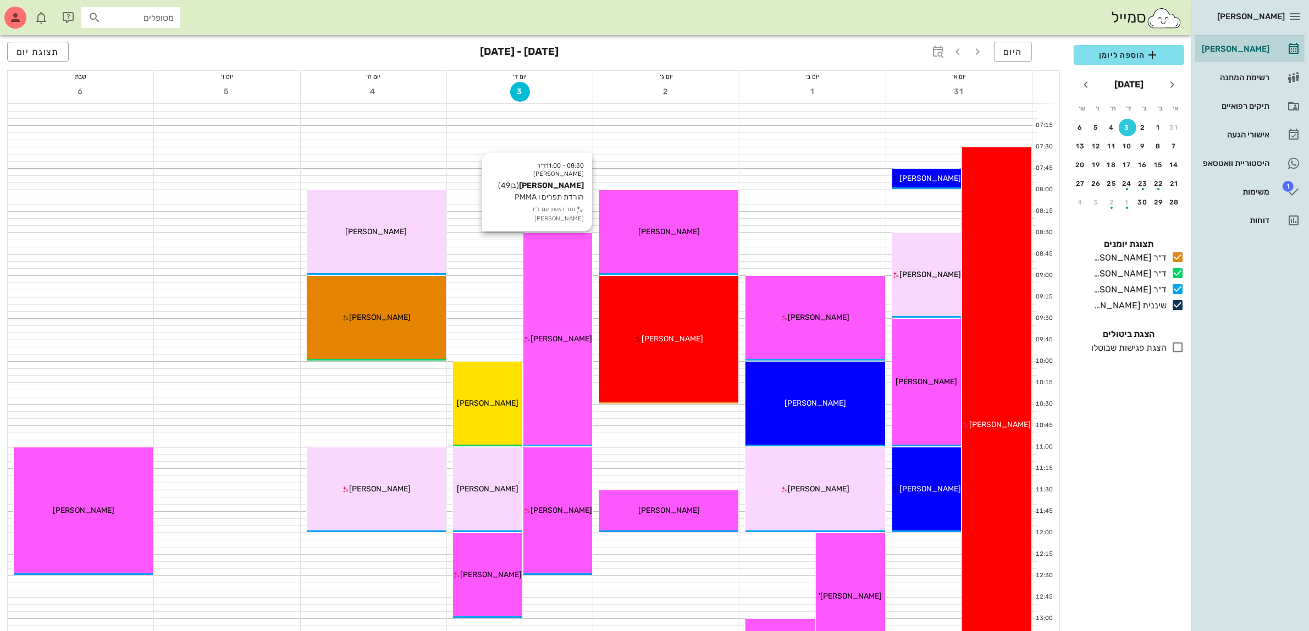
click at [562, 394] on div "08:30 - 11:00 ד״ר [PERSON_NAME] [PERSON_NAME] (בן 49 ) הורדת תפרים ו PMMA תור ר…" at bounding box center [557, 339] width 69 height 213
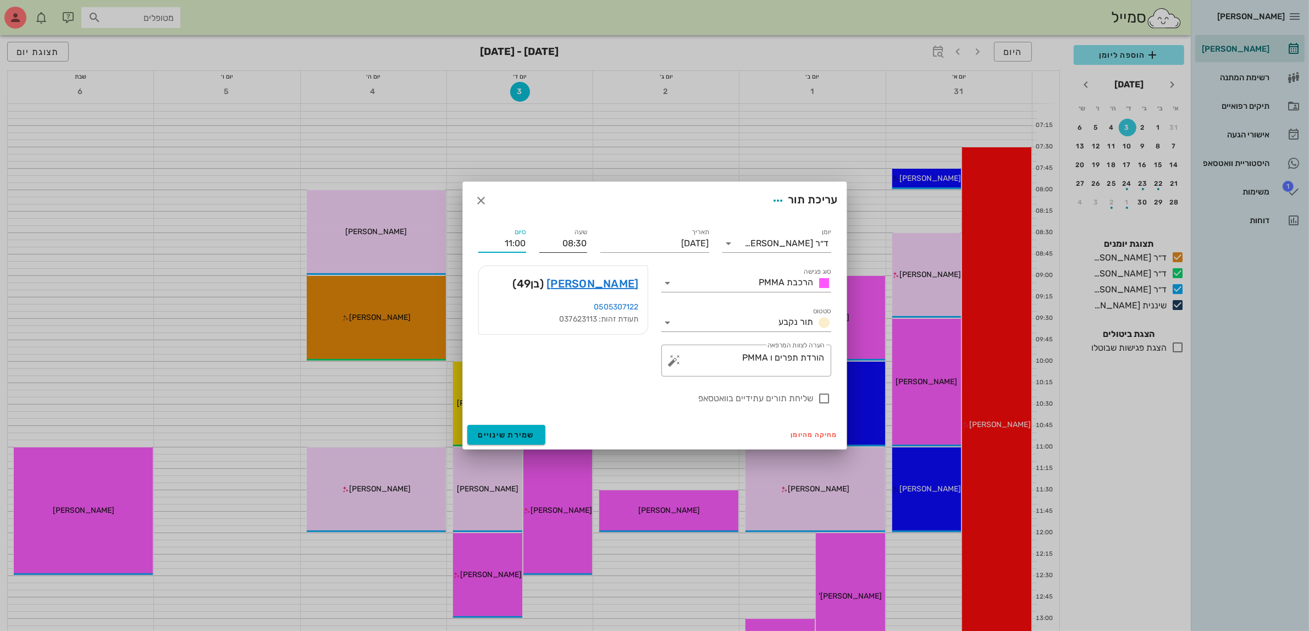
drag, startPoint x: 496, startPoint y: 245, endPoint x: 569, endPoint y: 241, distance: 73.2
click at [569, 241] on div "יומן ד״ר [PERSON_NAME] סוג פגישה הרכבת PMMA סטטוס תור נקבע תאריך [DATE] שעה 08:…" at bounding box center [655, 315] width 366 height 192
type input "10:00"
click at [510, 433] on span "שמירת שינויים" at bounding box center [506, 434] width 57 height 9
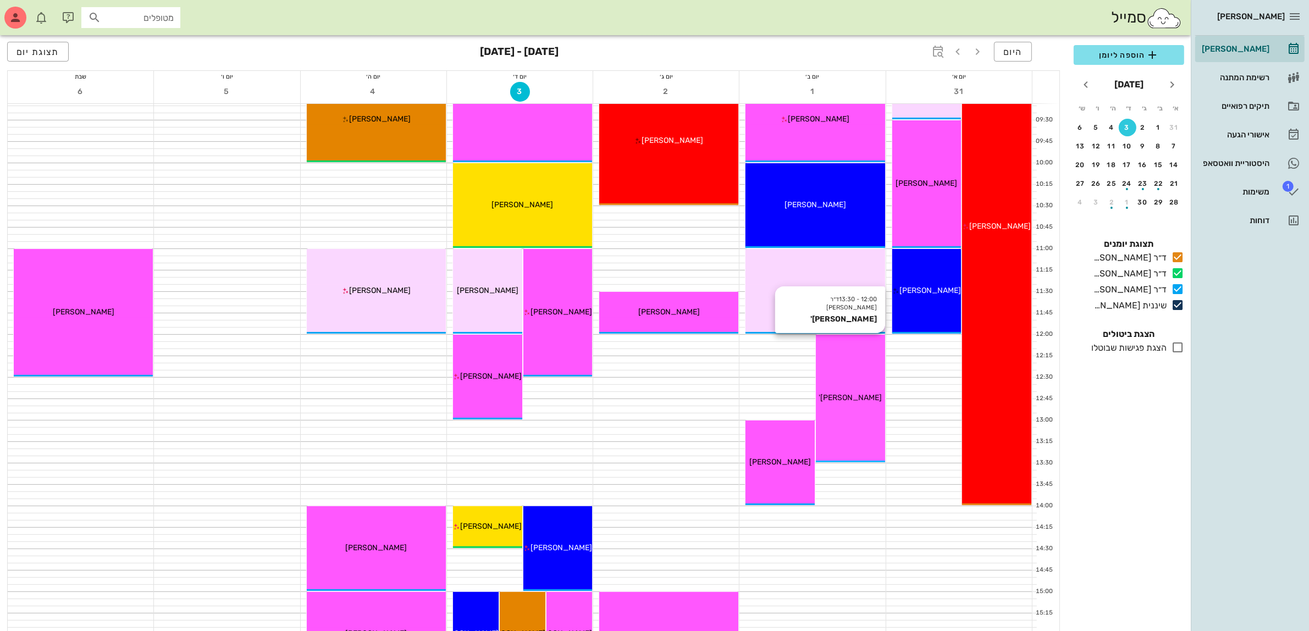
scroll to position [206, 0]
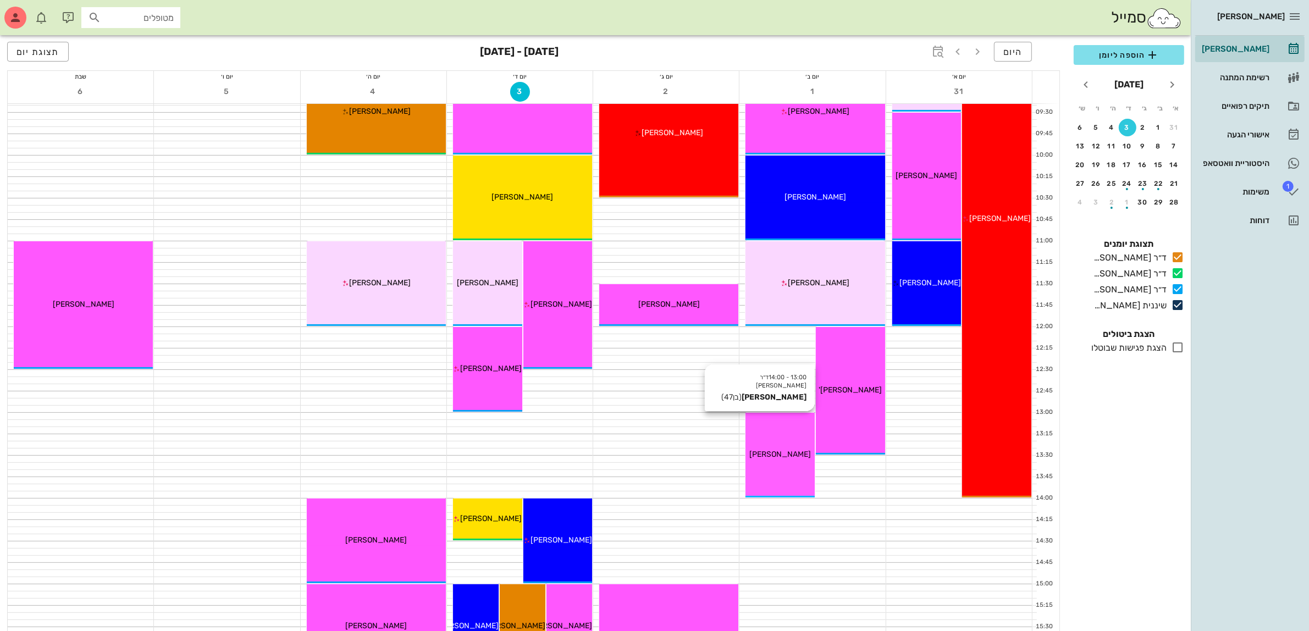
click at [779, 443] on div "13:00 - 14:00 ד״ר [PERSON_NAME] [PERSON_NAME] (בן 47 ) [PERSON_NAME]" at bounding box center [779, 455] width 69 height 85
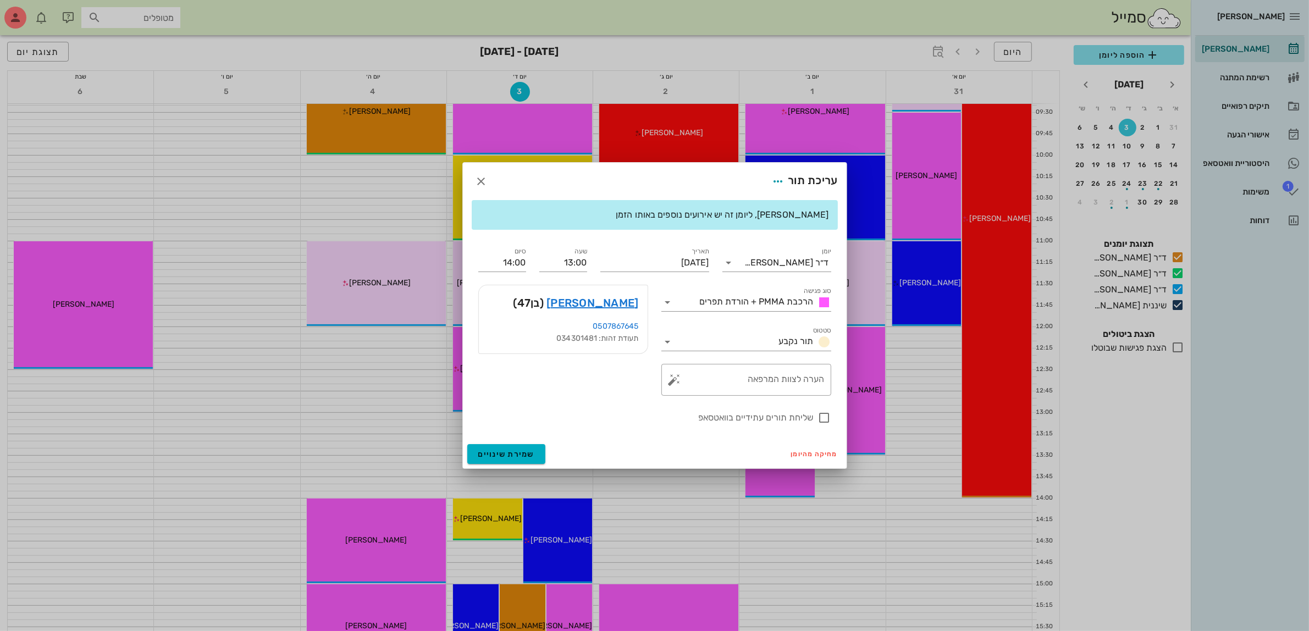
click at [278, 435] on div at bounding box center [654, 315] width 1309 height 631
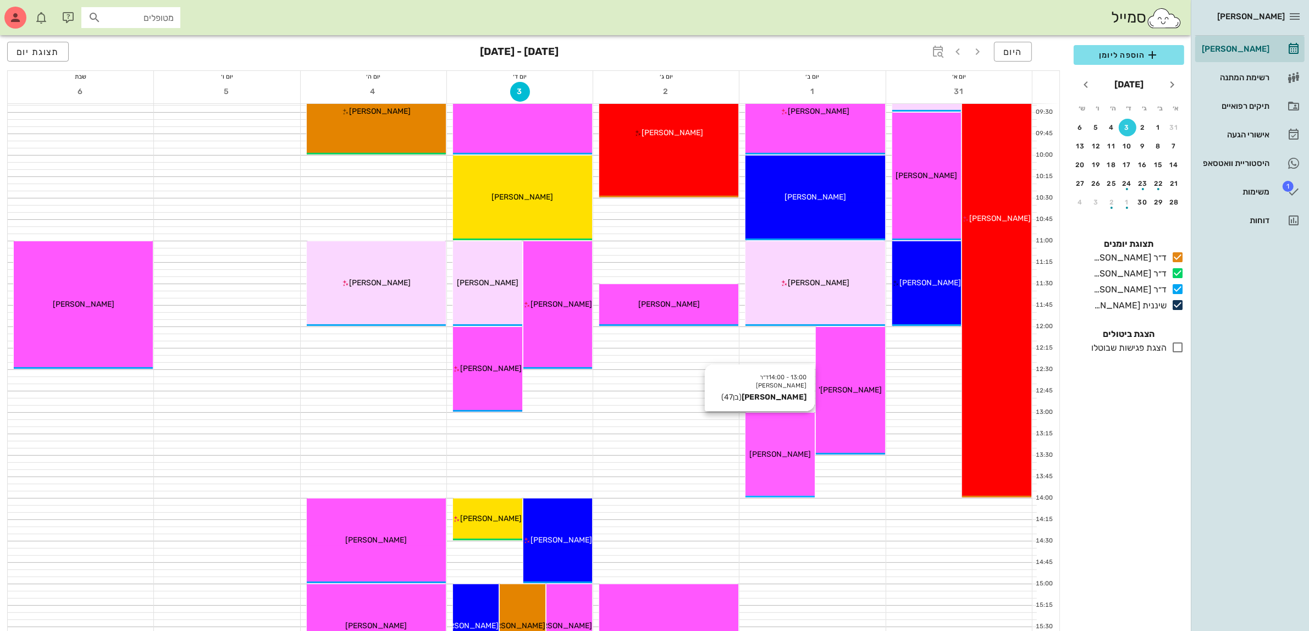
click at [793, 441] on div "13:00 - 14:00 ד״ר [PERSON_NAME] [PERSON_NAME] (בן 47 ) [PERSON_NAME]" at bounding box center [779, 455] width 69 height 85
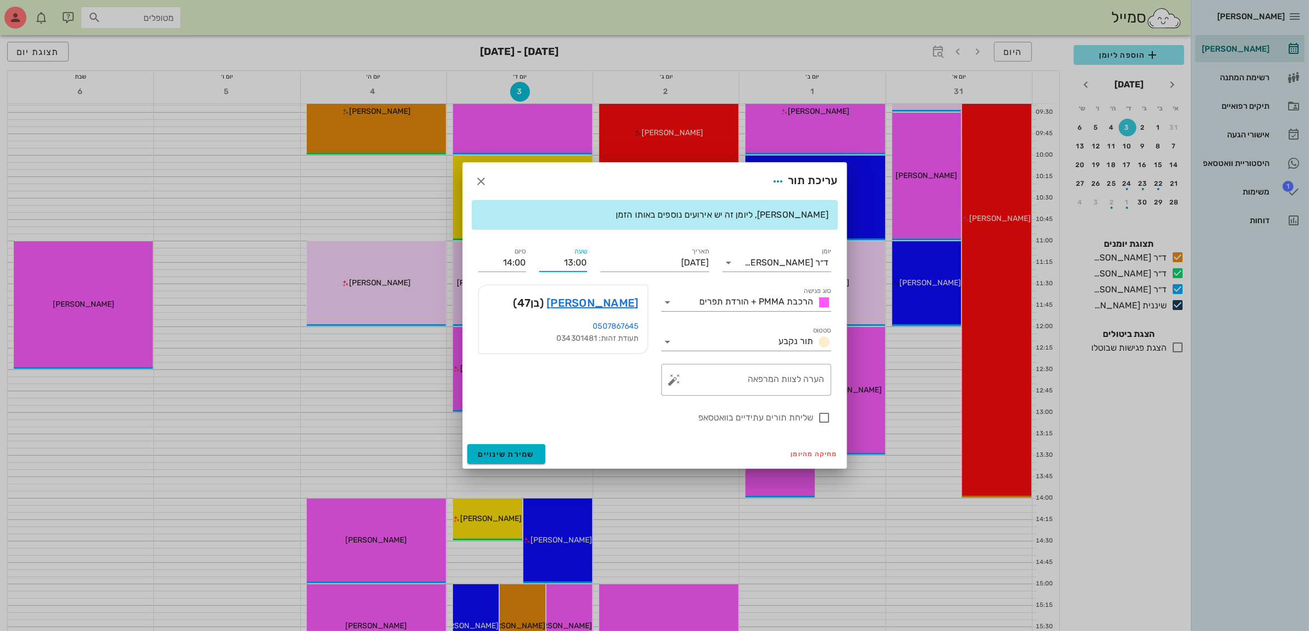
drag, startPoint x: 575, startPoint y: 262, endPoint x: 638, endPoint y: 220, distance: 74.9
click at [644, 264] on div "יומן ד״ר [PERSON_NAME] סוג פגישה הרכבת PMMA + הורדת תפרים סטטוס תור נקבע תאריך …" at bounding box center [655, 335] width 366 height 192
type input "13:30"
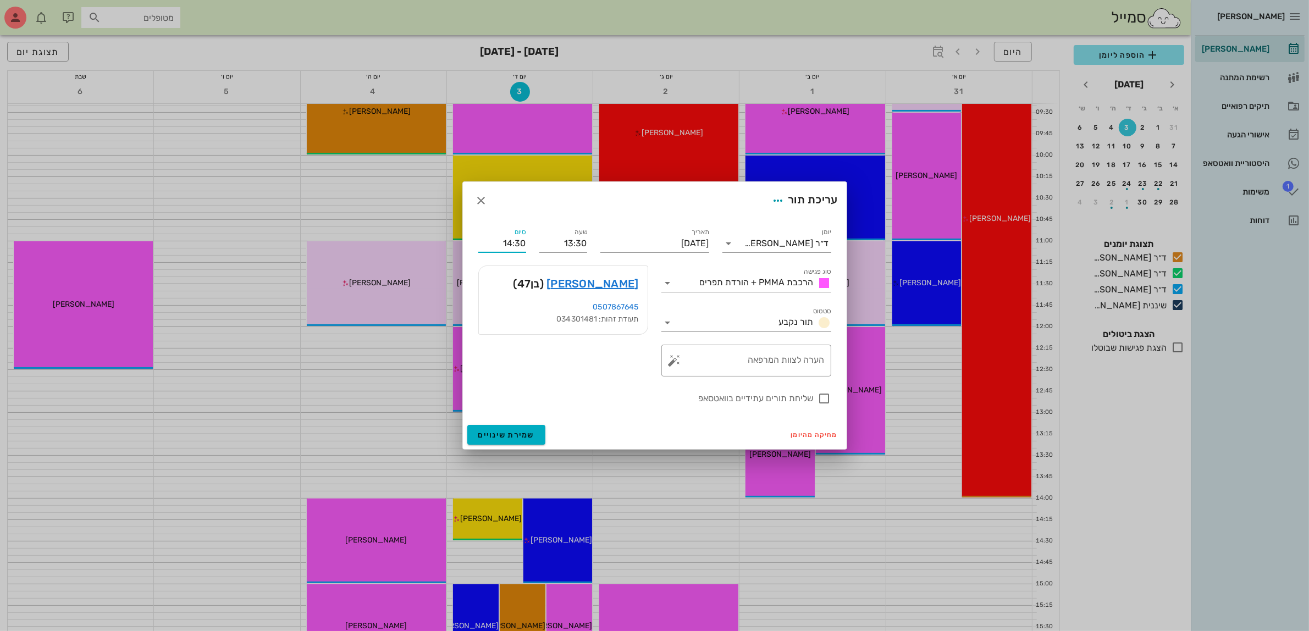
drag, startPoint x: 516, startPoint y: 263, endPoint x: 556, endPoint y: 262, distance: 40.1
click at [556, 262] on div "יומן ד״ר [PERSON_NAME] סוג פגישה הרכבת PMMA + הורדת תפרים סטטוס תור נקבע תאריך …" at bounding box center [655, 315] width 366 height 192
drag, startPoint x: 514, startPoint y: 243, endPoint x: 543, endPoint y: 243, distance: 29.1
type input "14:00"
click at [543, 243] on div "יומן ד״ר [PERSON_NAME] סוג פגישה הרכבת PMMA + הורדת תפרים סטטוס תור נקבע תאריך …" at bounding box center [655, 315] width 366 height 192
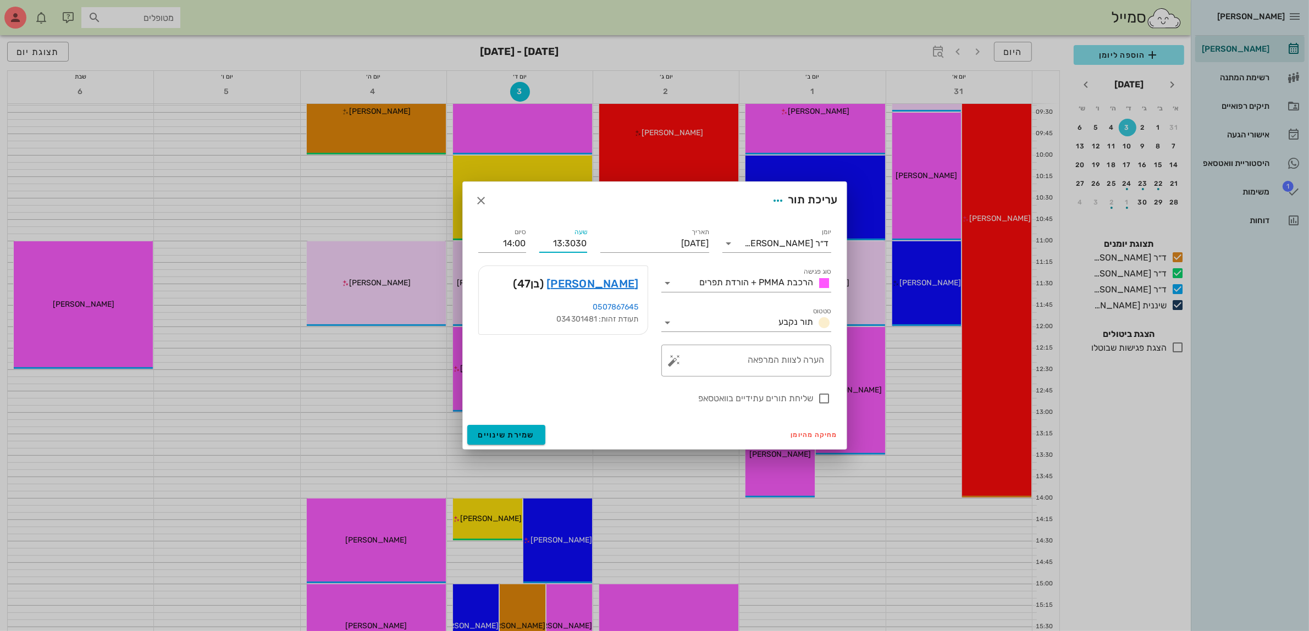
type input "13:00"
type input "13:30"
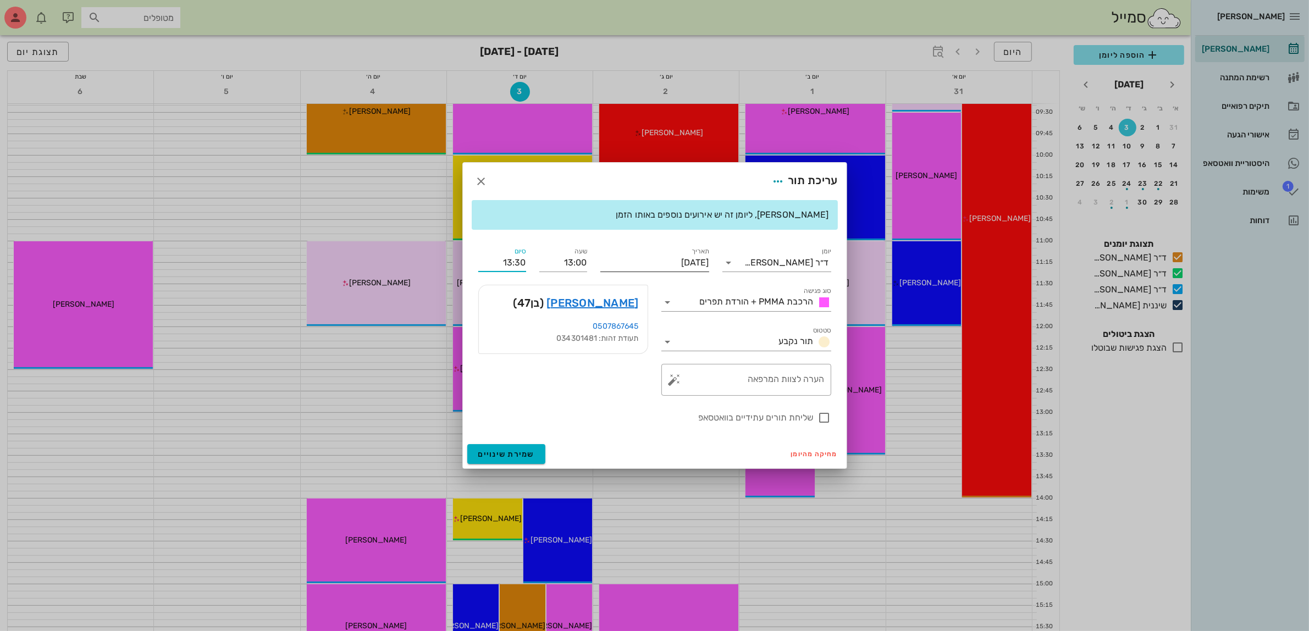
drag, startPoint x: 540, startPoint y: 242, endPoint x: 683, endPoint y: 258, distance: 143.2
click at [683, 257] on div "יומן ד״ר [PERSON_NAME] סוג פגישה הרכבת PMMA + הורדת תפרים סטטוס תור נקבע תאריך …" at bounding box center [655, 335] width 366 height 192
click at [561, 264] on input "13:00" at bounding box center [563, 263] width 48 height 18
drag, startPoint x: 561, startPoint y: 264, endPoint x: 593, endPoint y: 263, distance: 31.9
click at [593, 263] on div "שעה 13:00" at bounding box center [563, 259] width 61 height 40
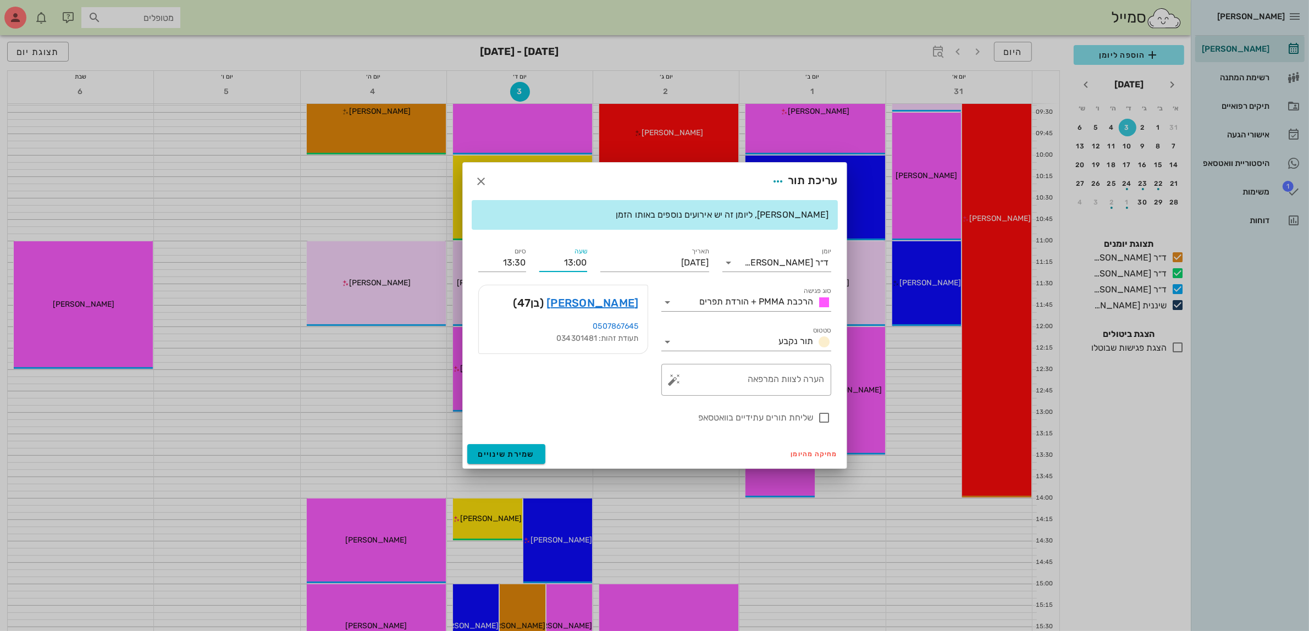
click at [573, 264] on input "13:00" at bounding box center [563, 263] width 48 height 18
click at [566, 341] on div "13:30" at bounding box center [563, 345] width 30 height 9
type input "13:30"
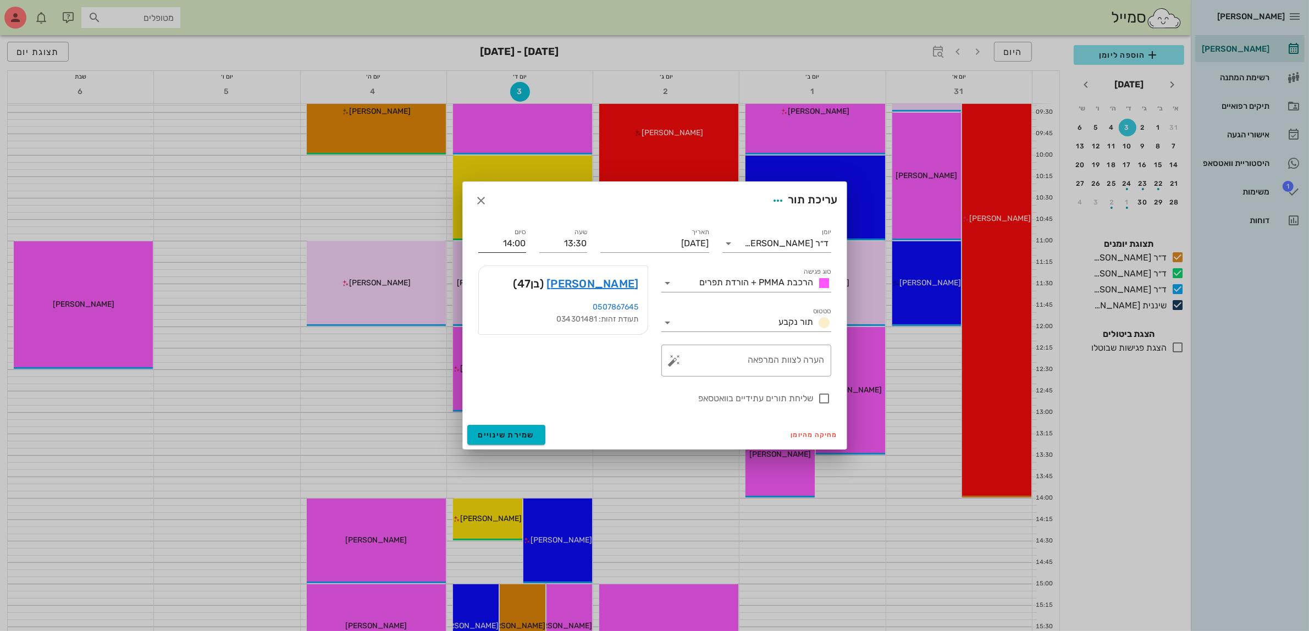
click at [518, 240] on input "14:00" at bounding box center [502, 244] width 48 height 18
click at [506, 306] on div "14:30 (שעה)" at bounding box center [472, 310] width 67 height 9
type input "14:30"
click at [510, 440] on button "שמירת שינויים" at bounding box center [506, 435] width 79 height 20
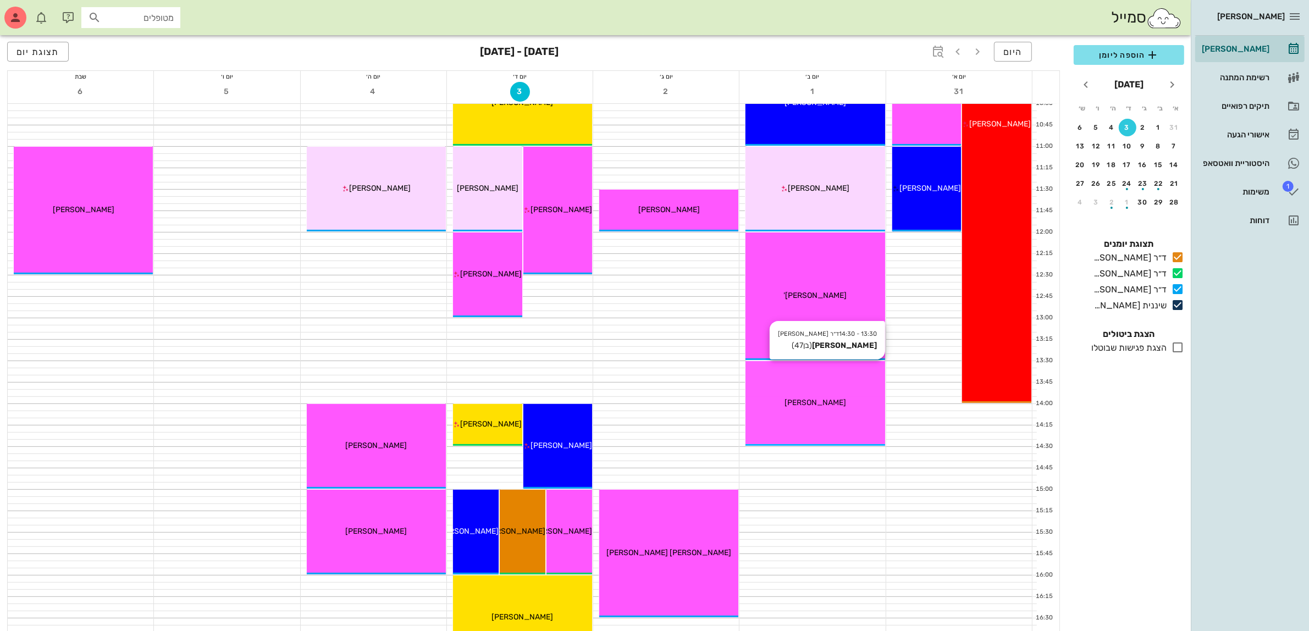
scroll to position [412, 0]
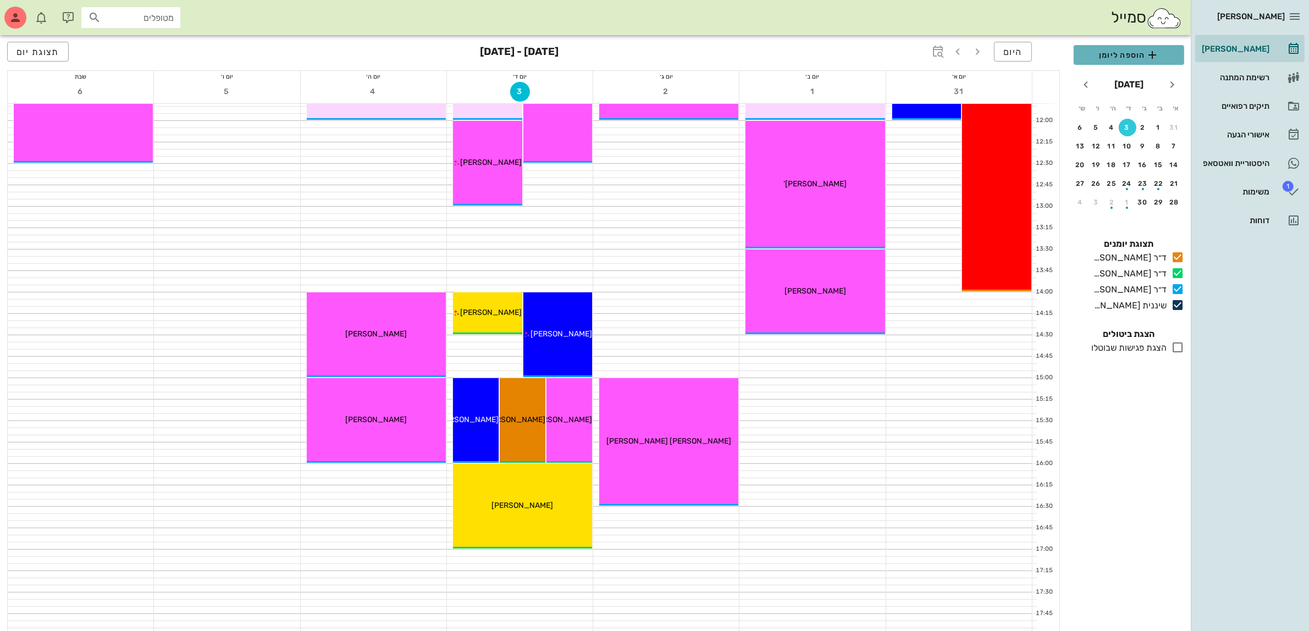
click at [1117, 56] on span "הוספה ליומן" at bounding box center [1128, 54] width 93 height 13
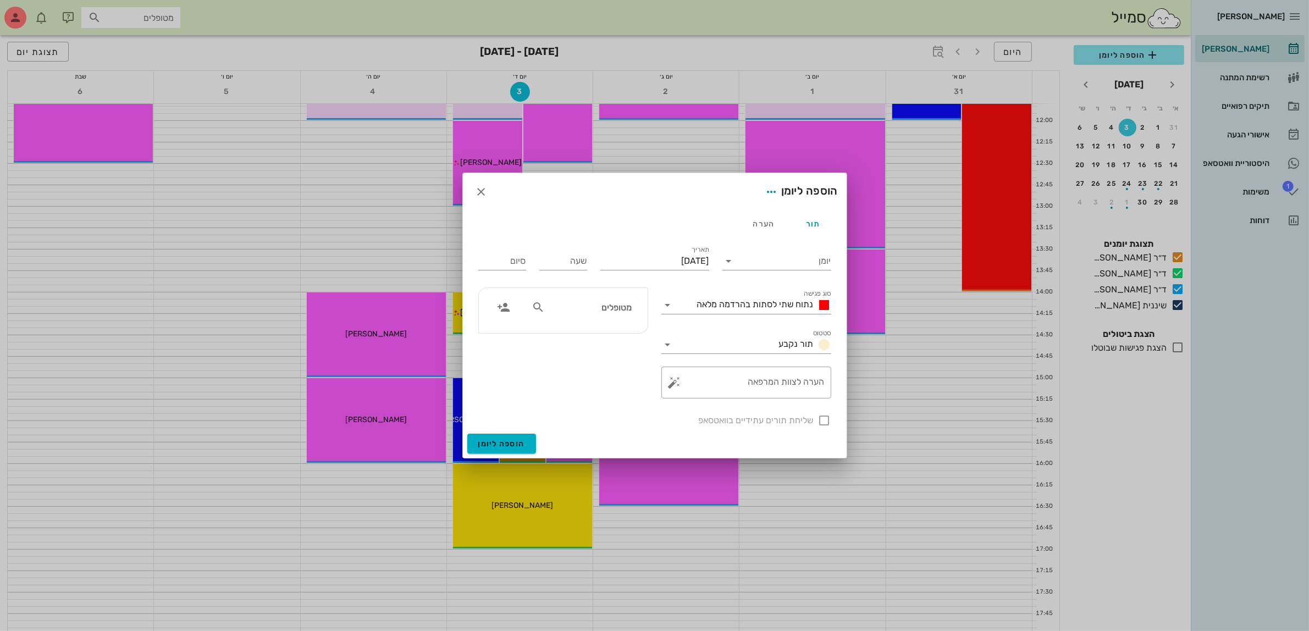
click at [570, 317] on div "מטופלים" at bounding box center [581, 307] width 113 height 21
type input "[PERSON_NAME]"
click at [584, 331] on div "[PERSON_NAME]" at bounding box center [590, 332] width 113 height 9
click at [478, 190] on icon "button" at bounding box center [481, 191] width 13 height 13
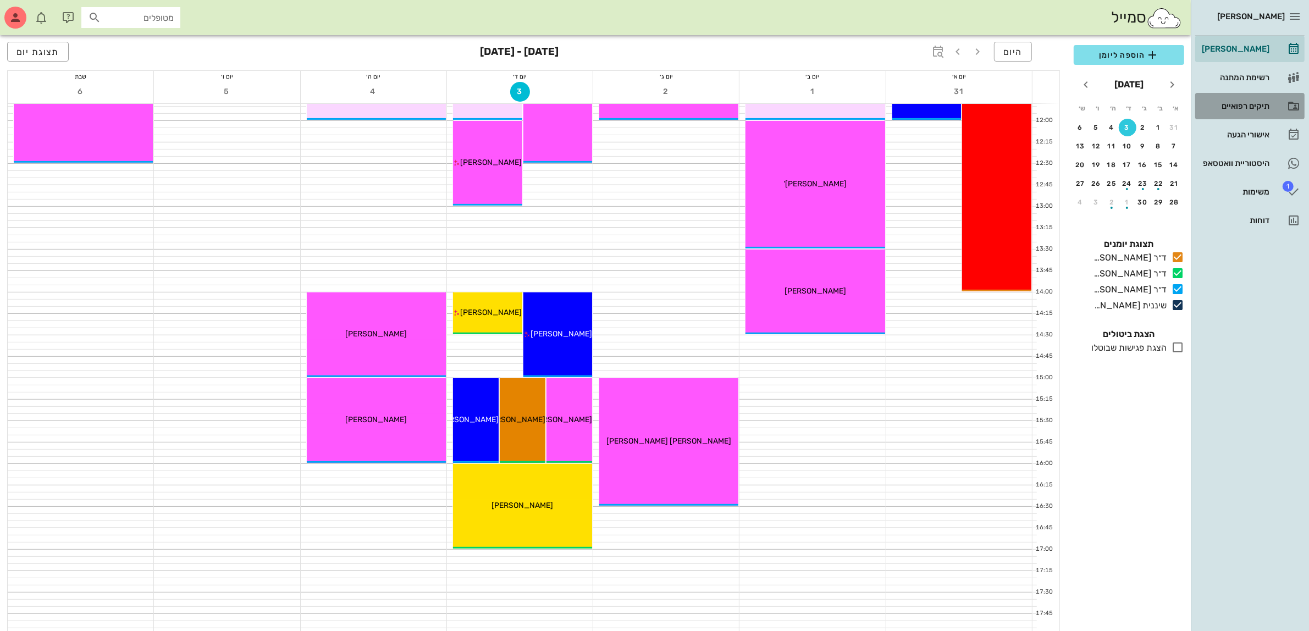
click at [1249, 106] on div "תיקים רפואיים" at bounding box center [1234, 106] width 70 height 9
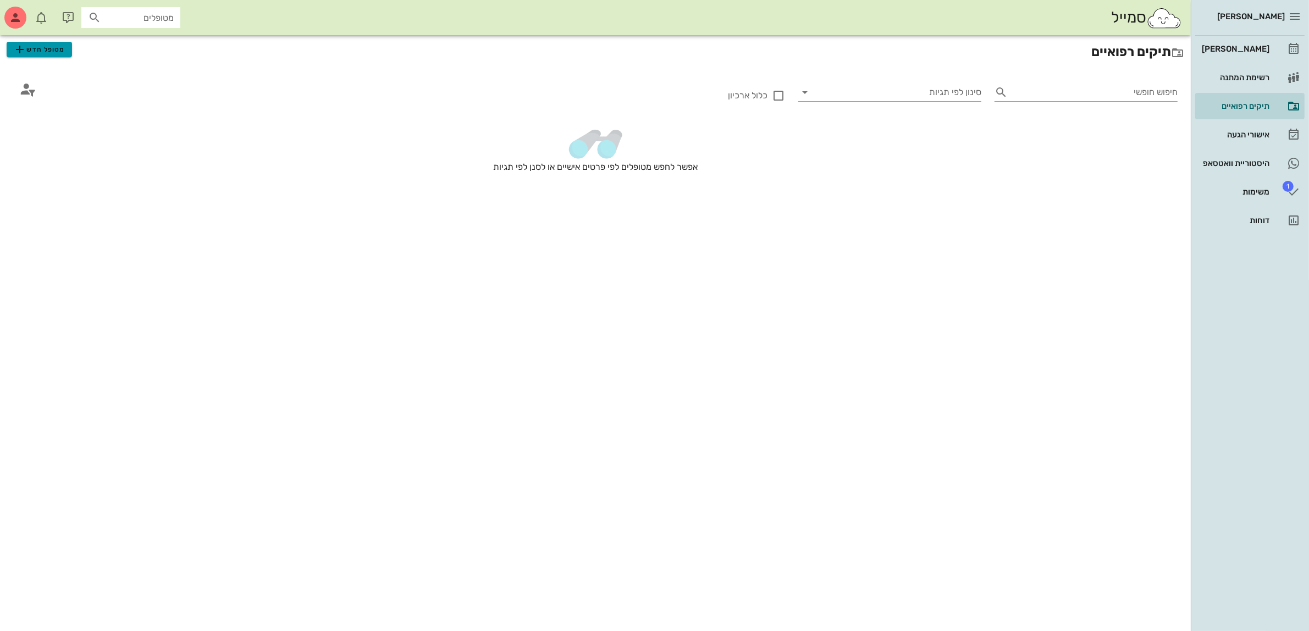
click at [52, 48] on span "מטופל חדש" at bounding box center [39, 49] width 52 height 13
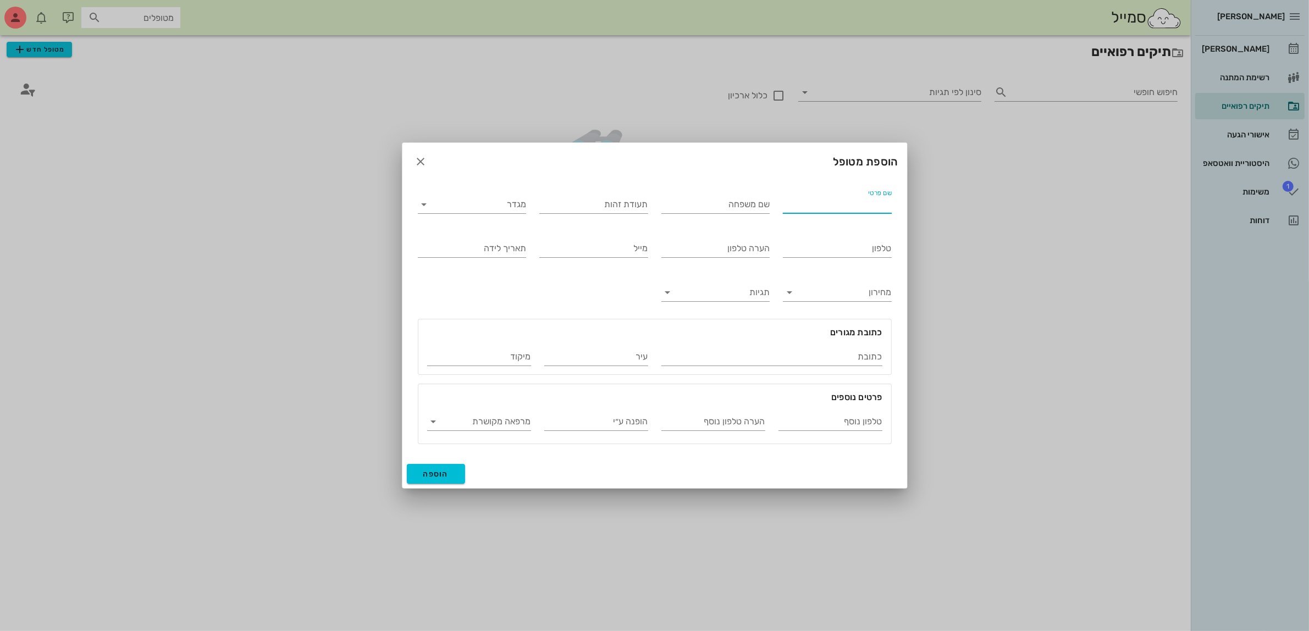
click at [842, 204] on input "שם פרטי" at bounding box center [837, 205] width 109 height 18
type input "ציון"
type input "קרן"
click at [503, 210] on input "מגדר" at bounding box center [480, 205] width 91 height 18
click at [512, 213] on div "זכר" at bounding box center [472, 213] width 91 height 10
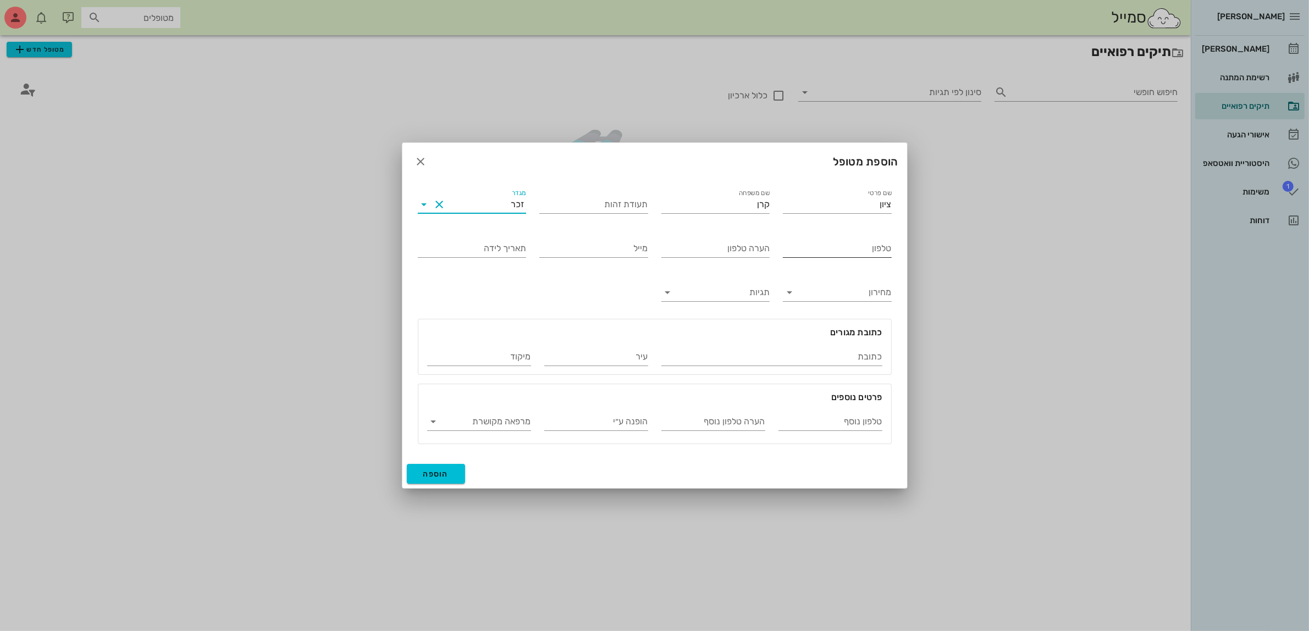
click at [821, 250] on input "טלפון" at bounding box center [837, 249] width 109 height 18
type input "052-3210895"
click at [449, 474] on button "הוספה" at bounding box center [436, 474] width 59 height 20
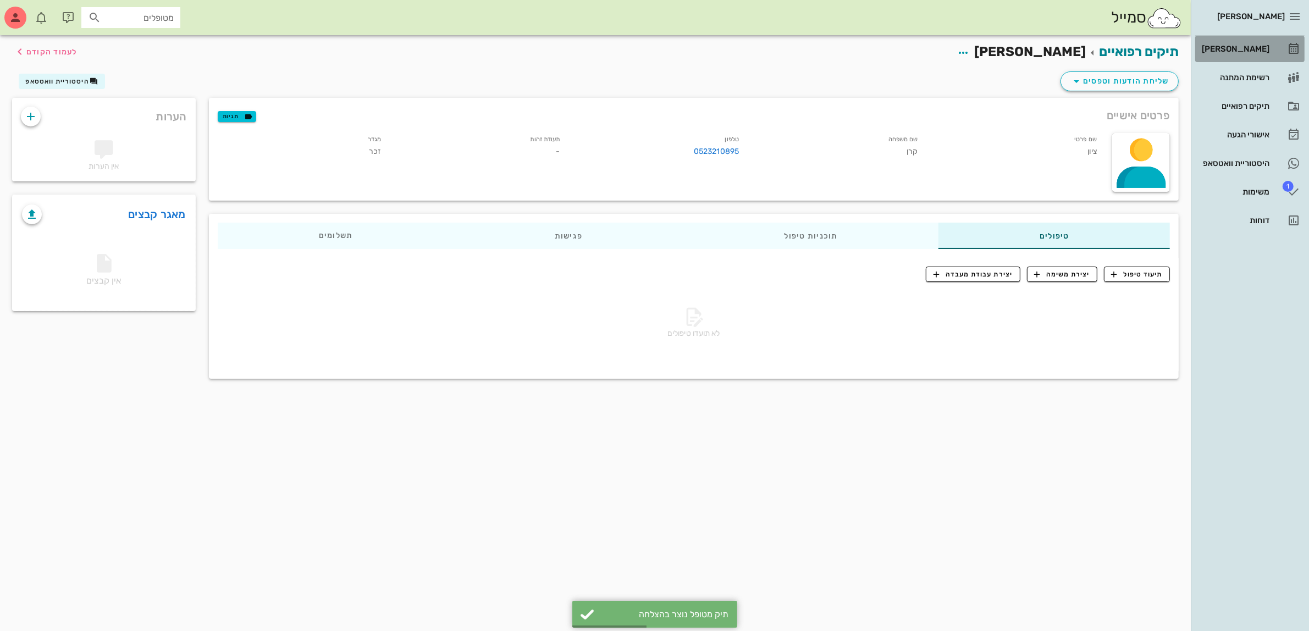
click at [1234, 49] on div "[PERSON_NAME]" at bounding box center [1234, 49] width 70 height 9
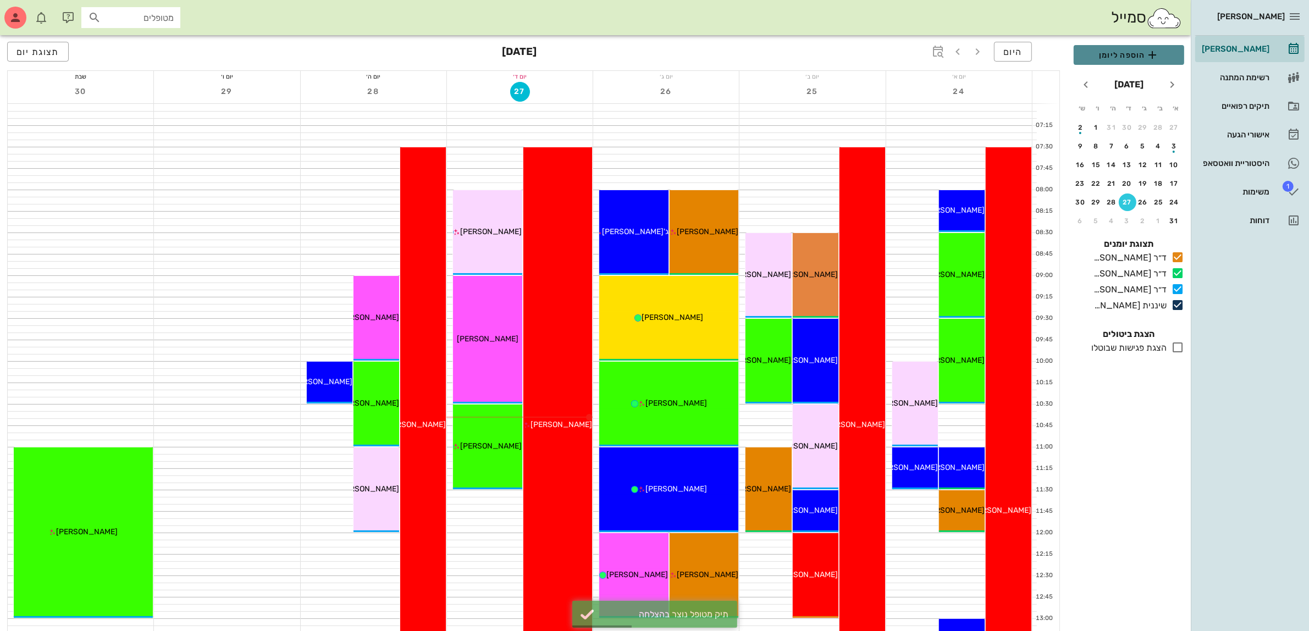
click at [1136, 58] on span "הוספה ליומן" at bounding box center [1128, 54] width 93 height 13
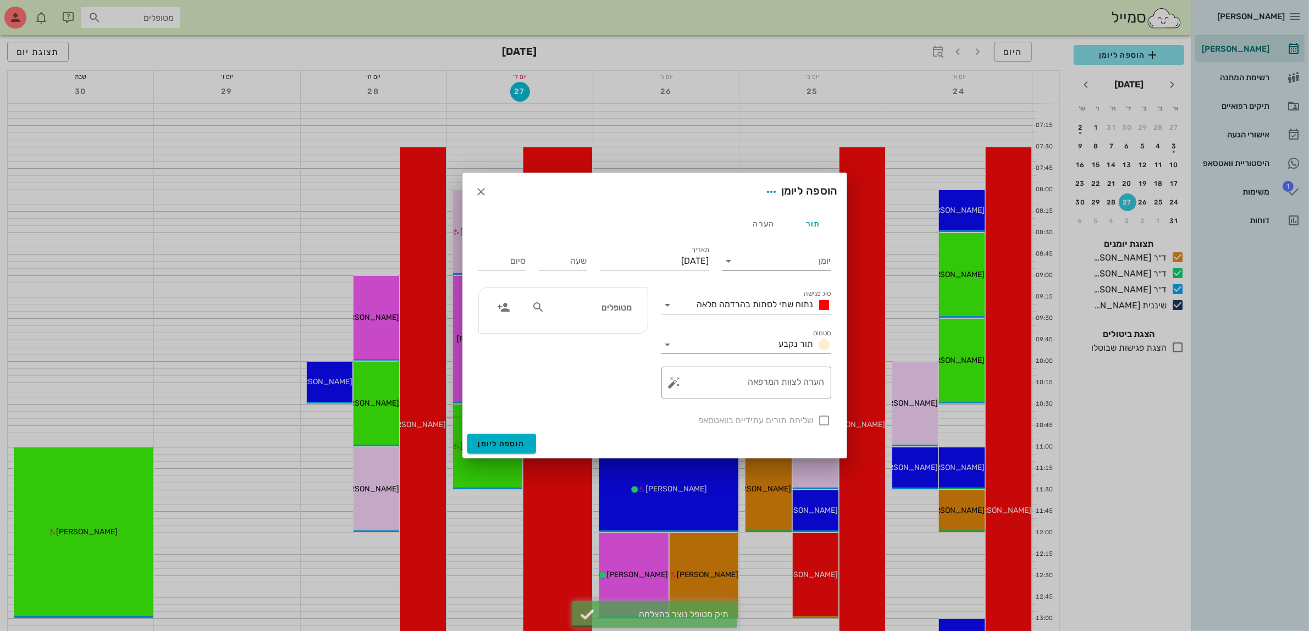
click at [757, 264] on input "יומן" at bounding box center [784, 261] width 93 height 18
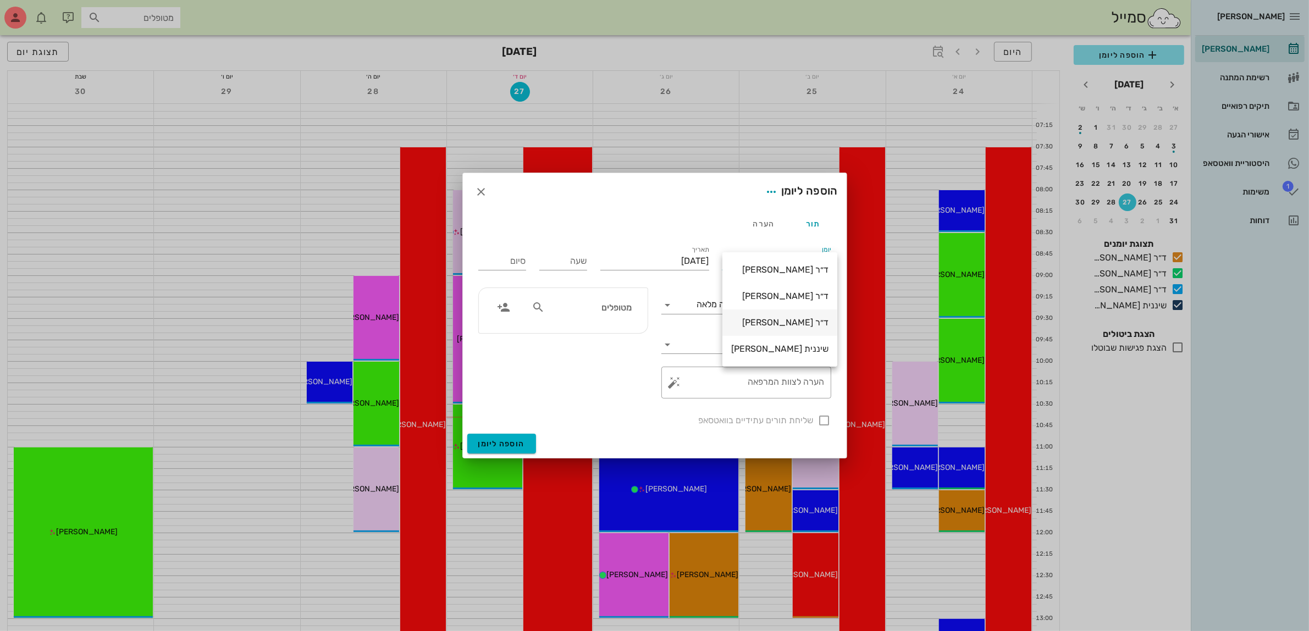
click at [764, 322] on div "ד״ר [PERSON_NAME]" at bounding box center [779, 322] width 97 height 10
click at [760, 304] on span "נתוח שתי לסתות בהרדמה מלאה" at bounding box center [755, 304] width 117 height 10
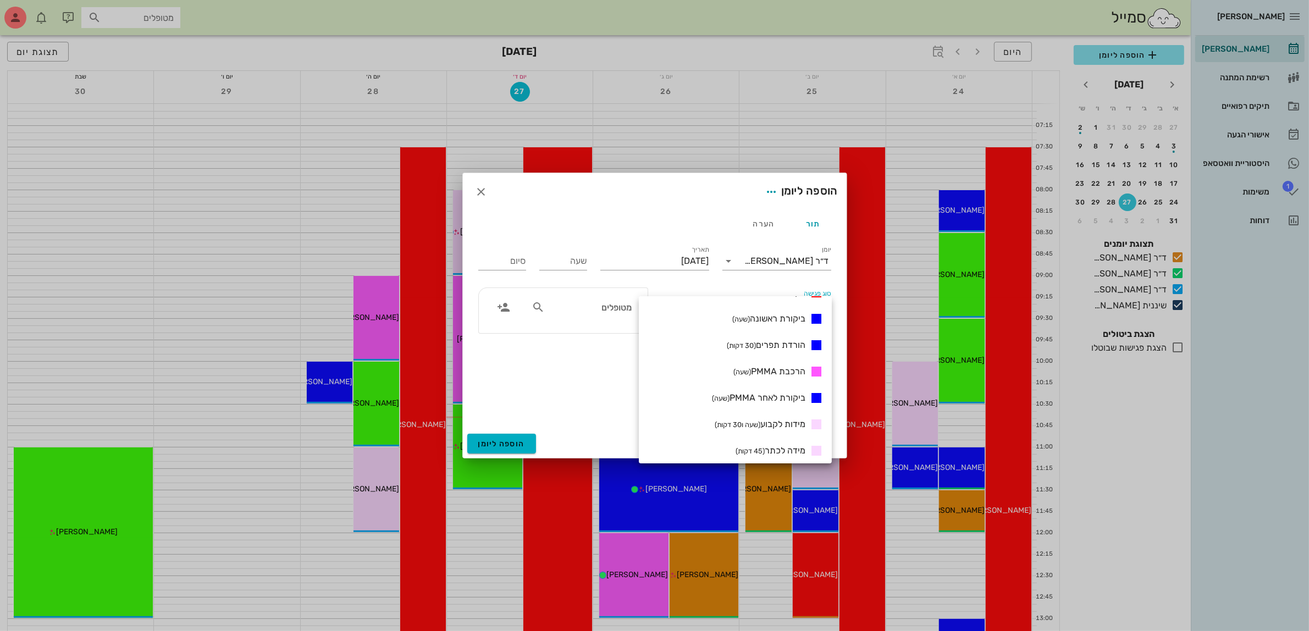
scroll to position [232, 0]
click at [787, 367] on span "הרכבת PMMA (שעה)" at bounding box center [769, 372] width 72 height 10
type input "01:00"
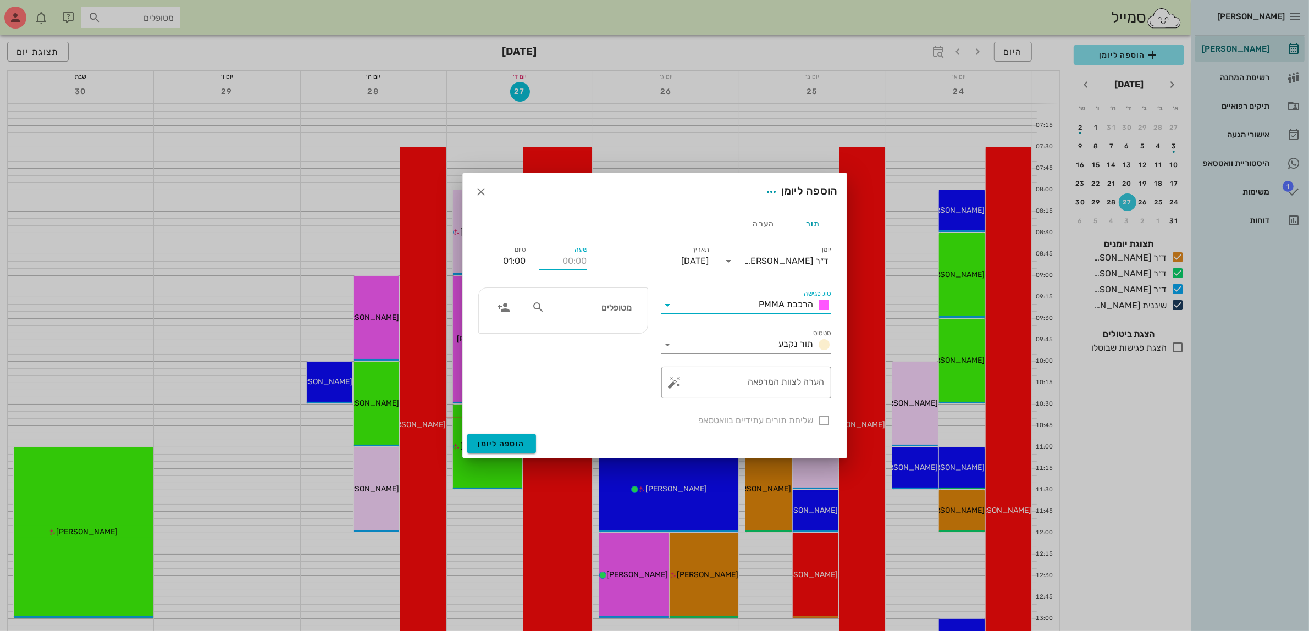
drag, startPoint x: 571, startPoint y: 263, endPoint x: 571, endPoint y: 218, distance: 44.5
click at [571, 262] on input "שעה" at bounding box center [563, 261] width 48 height 18
type input "14:30"
drag, startPoint x: 497, startPoint y: 254, endPoint x: 624, endPoint y: 257, distance: 127.0
click at [621, 264] on div "יומן ד״ר [PERSON_NAME] סוג פגישה הרכבת PMMA סטטוס תור נקבע תאריך [DATE] שעה 14:…" at bounding box center [655, 335] width 366 height 197
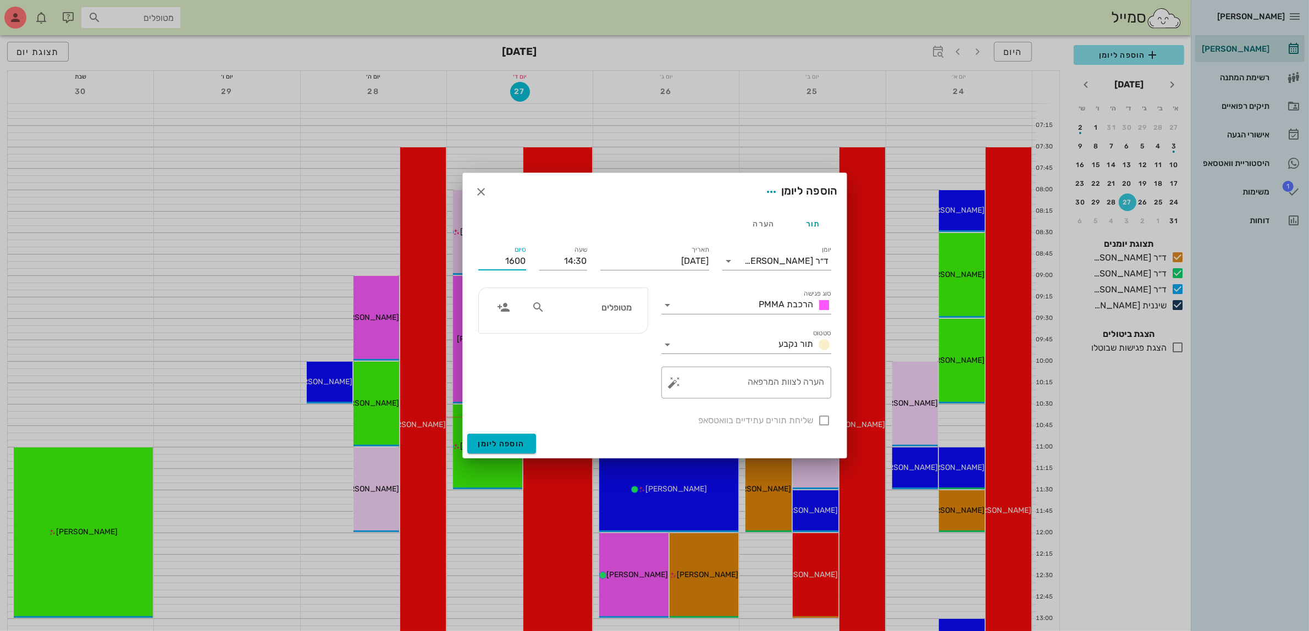
click at [619, 316] on div "מטופלים" at bounding box center [581, 307] width 113 height 21
type input "16:00"
type input "[PERSON_NAME]"
click at [609, 334] on div "[PERSON_NAME]" at bounding box center [590, 332] width 113 height 9
click at [507, 444] on span "הוספה ליומן" at bounding box center [501, 443] width 47 height 9
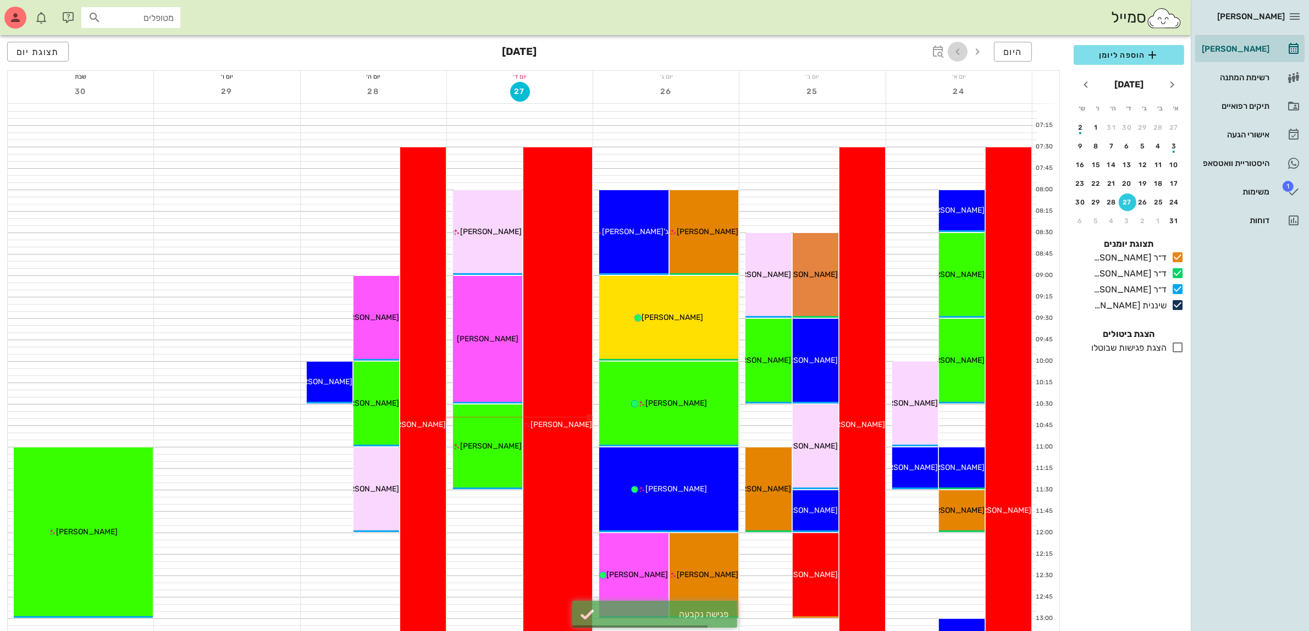
click at [960, 51] on icon "button" at bounding box center [957, 51] width 13 height 13
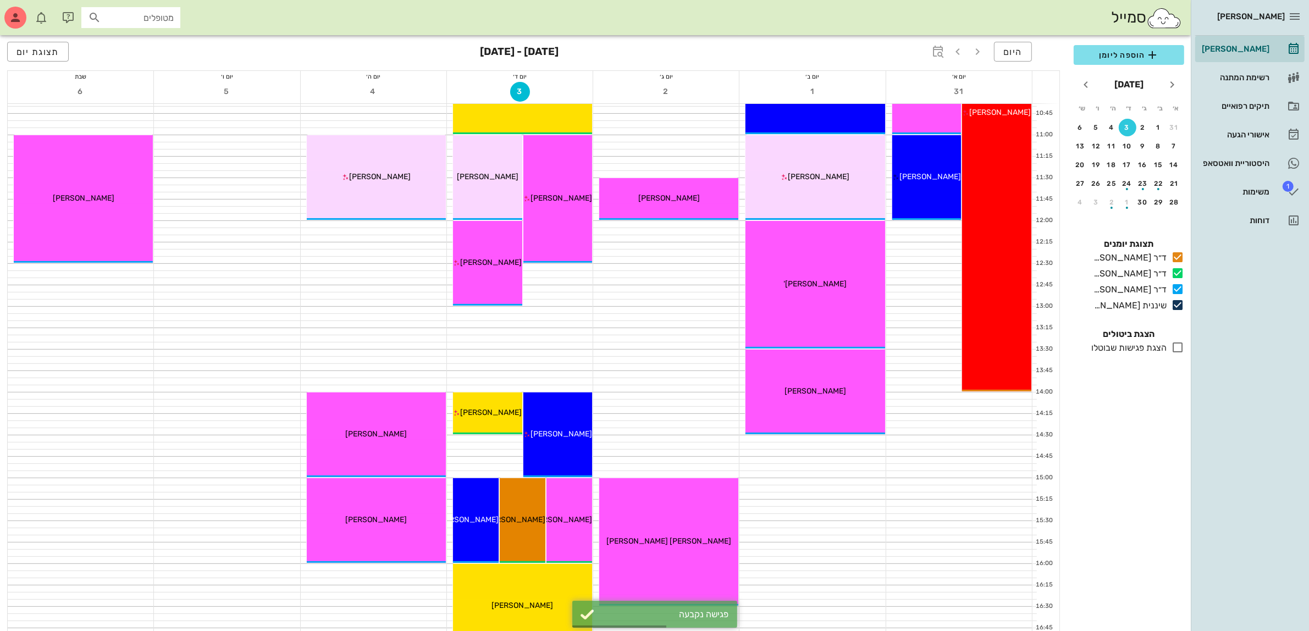
scroll to position [344, 0]
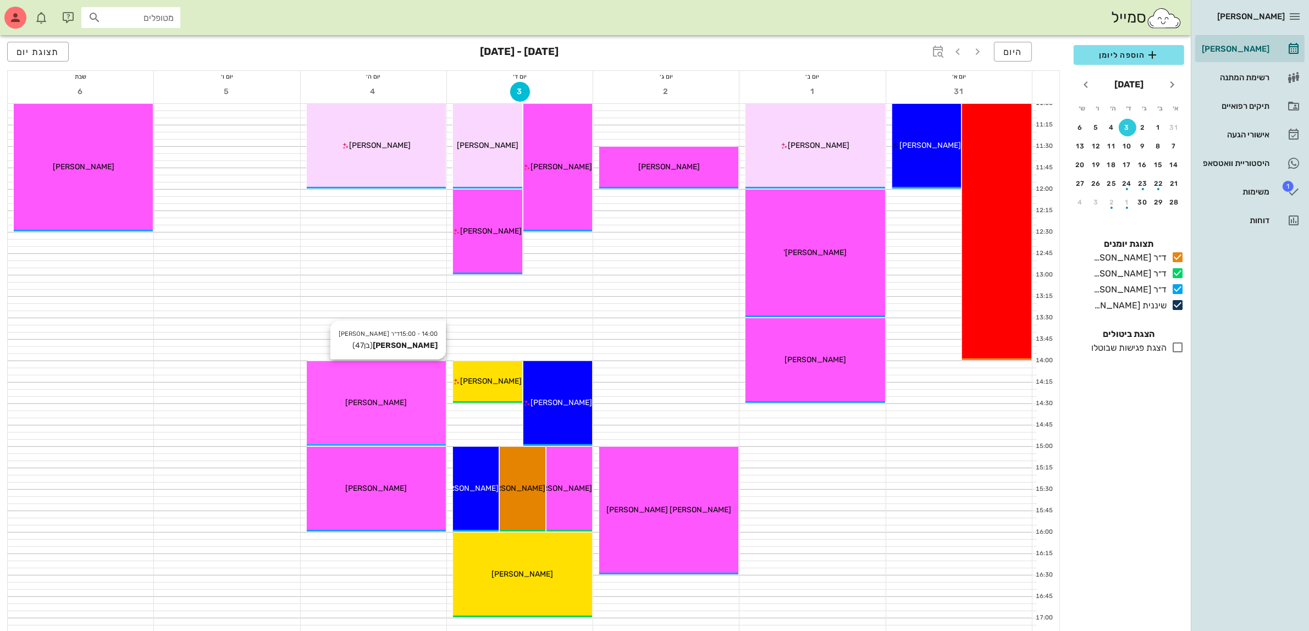
click at [400, 412] on div "14:00 - 15:00 ד״ר [PERSON_NAME] [PERSON_NAME] (בן 47 ) [PERSON_NAME]" at bounding box center [376, 403] width 139 height 85
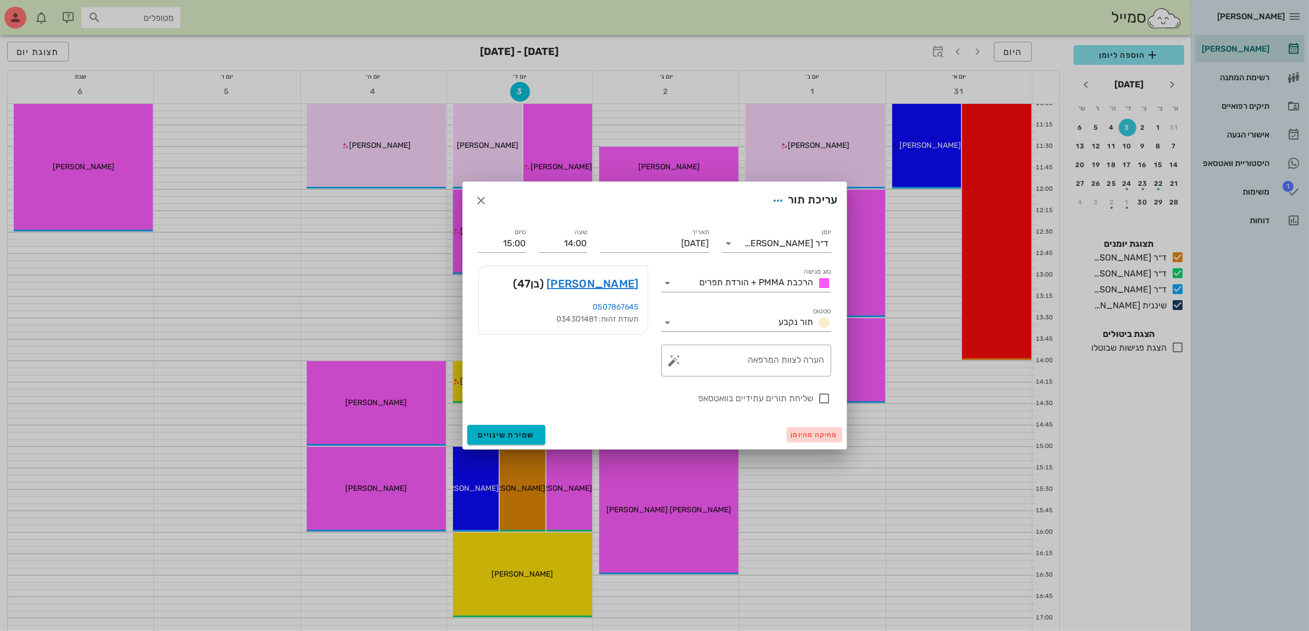
click at [801, 438] on span "מחיקה מהיומן" at bounding box center [814, 435] width 47 height 8
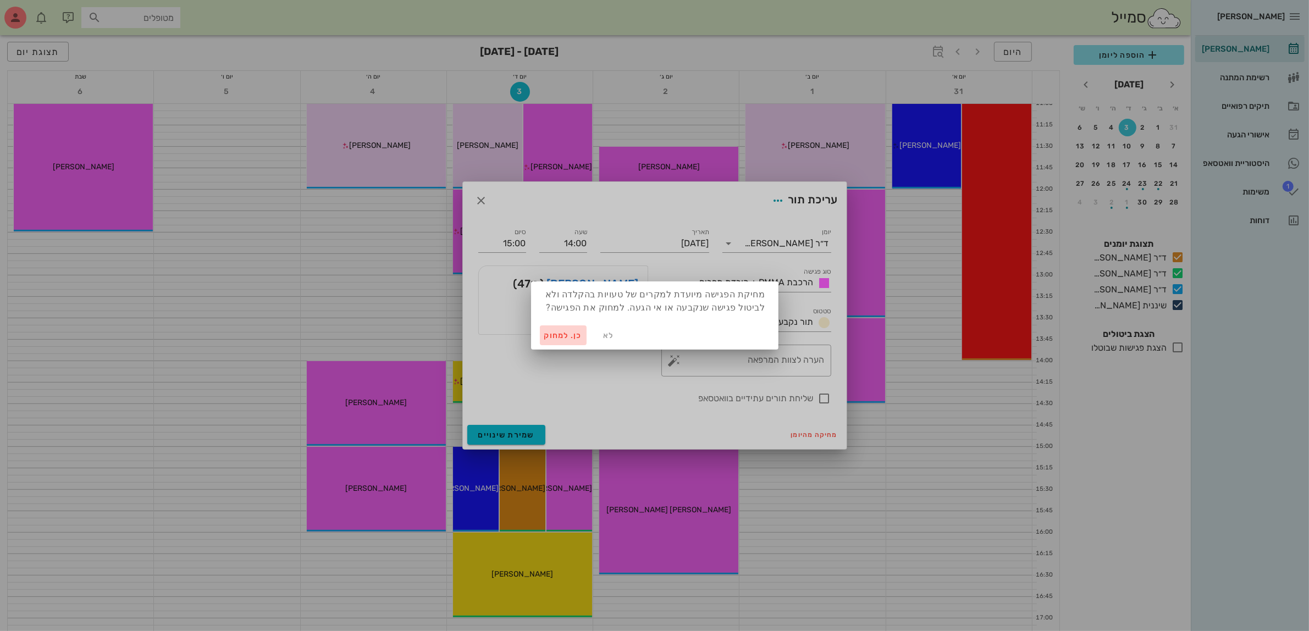
click at [564, 336] on span "כן. למחוק" at bounding box center [563, 335] width 38 height 9
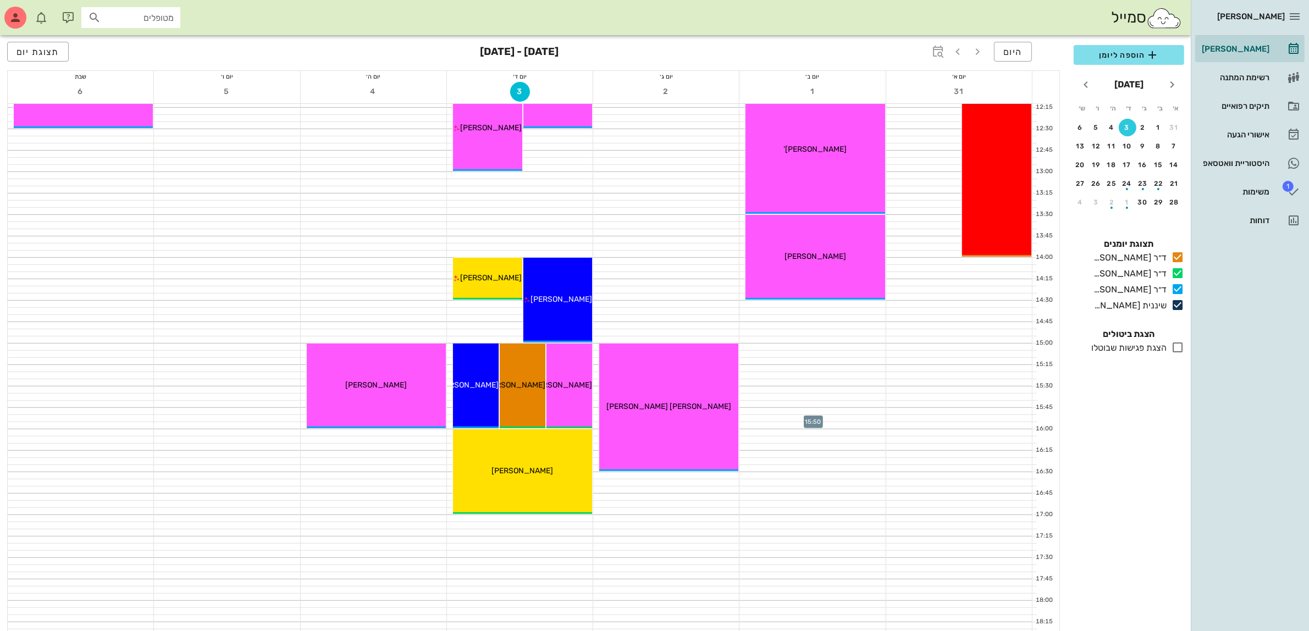
scroll to position [330, 0]
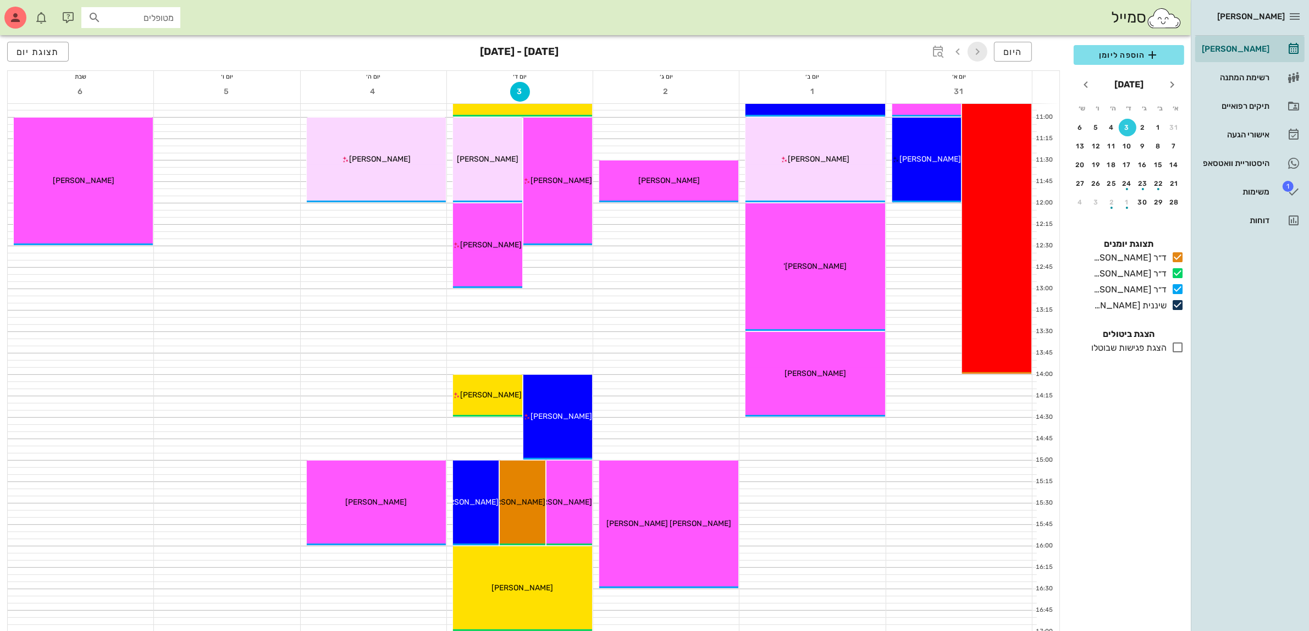
click at [976, 56] on icon "button" at bounding box center [977, 51] width 13 height 13
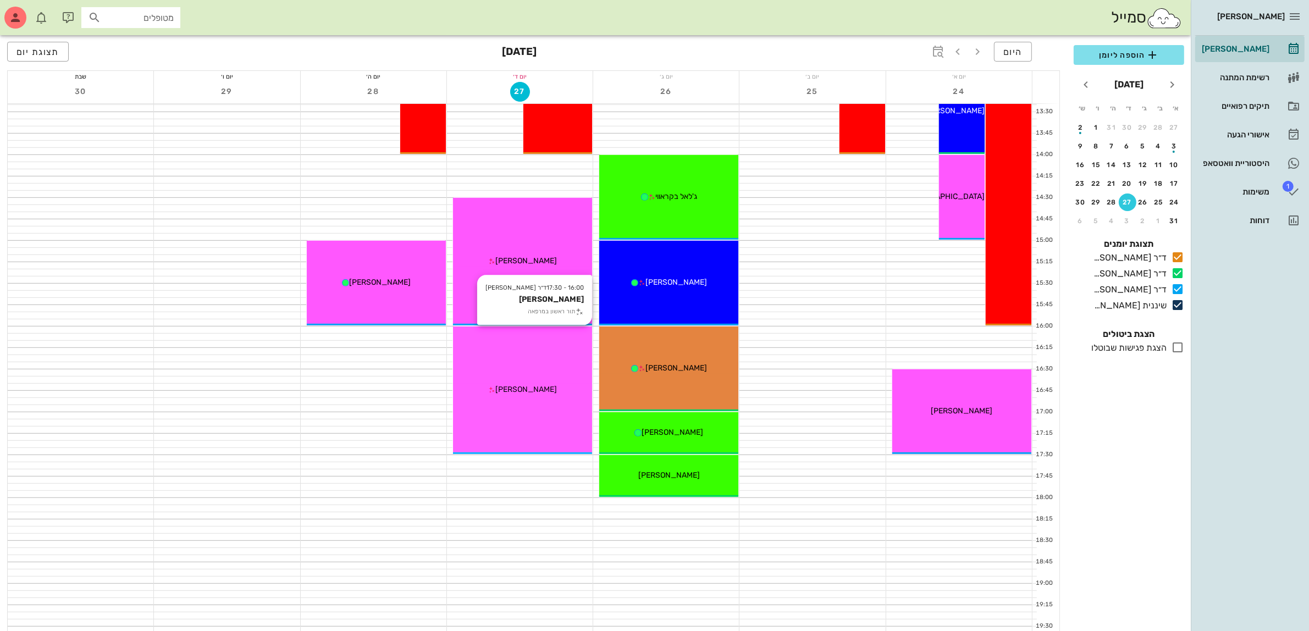
scroll to position [536, 0]
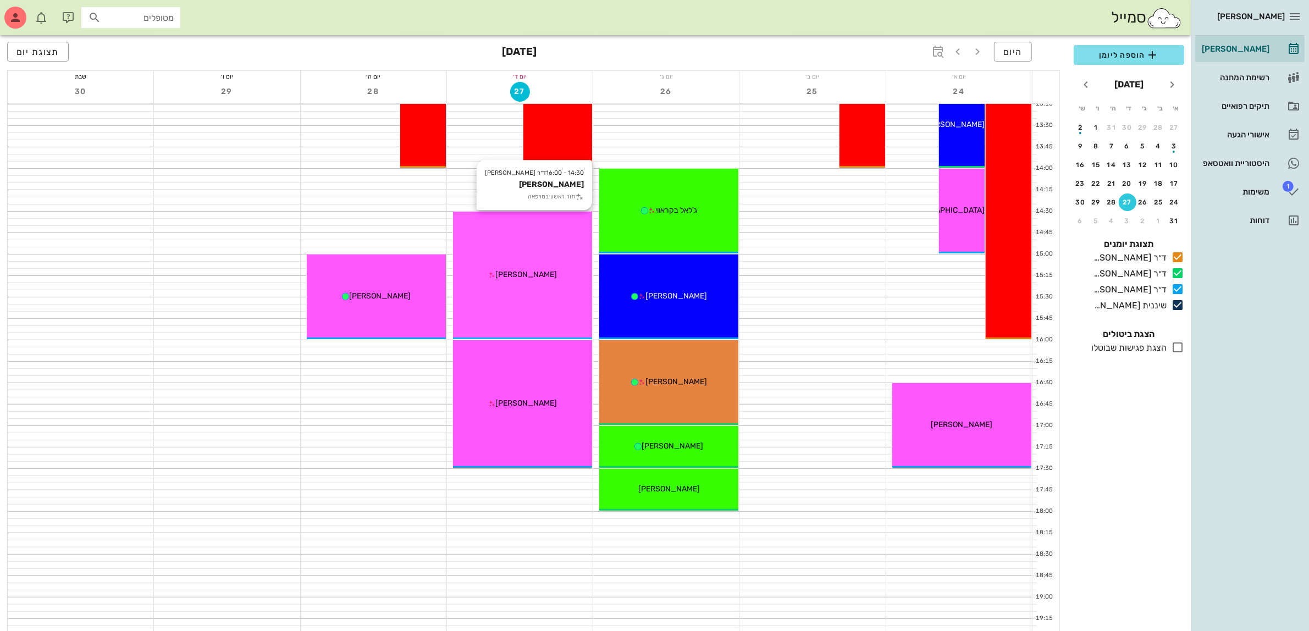
click at [522, 264] on div "14:30 - 16:00 ד״ר [PERSON_NAME] תור ראשון במרפאה ציון קרן" at bounding box center [522, 276] width 139 height 128
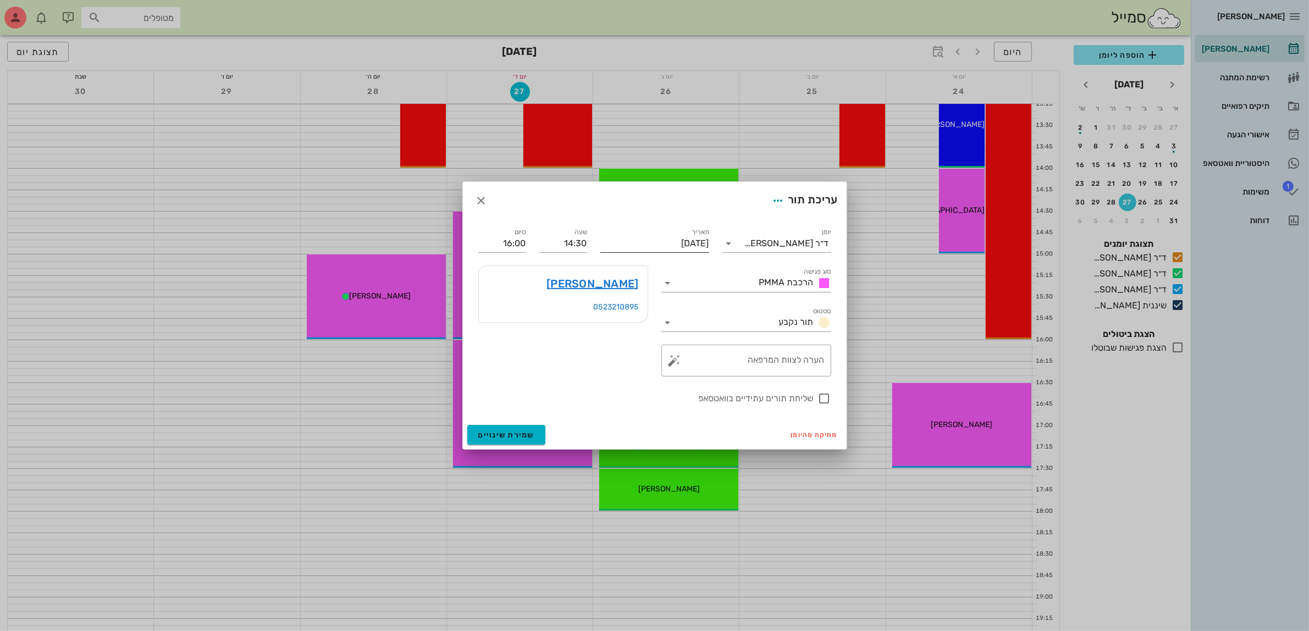
click at [682, 245] on input "[DATE]" at bounding box center [654, 244] width 109 height 18
click at [588, 267] on icon "חודש הבא" at bounding box center [590, 265] width 13 height 13
click at [693, 309] on div "1" at bounding box center [693, 309] width 18 height 8
type input "[DATE]"
click at [517, 434] on span "שמירת שינויים" at bounding box center [506, 434] width 57 height 9
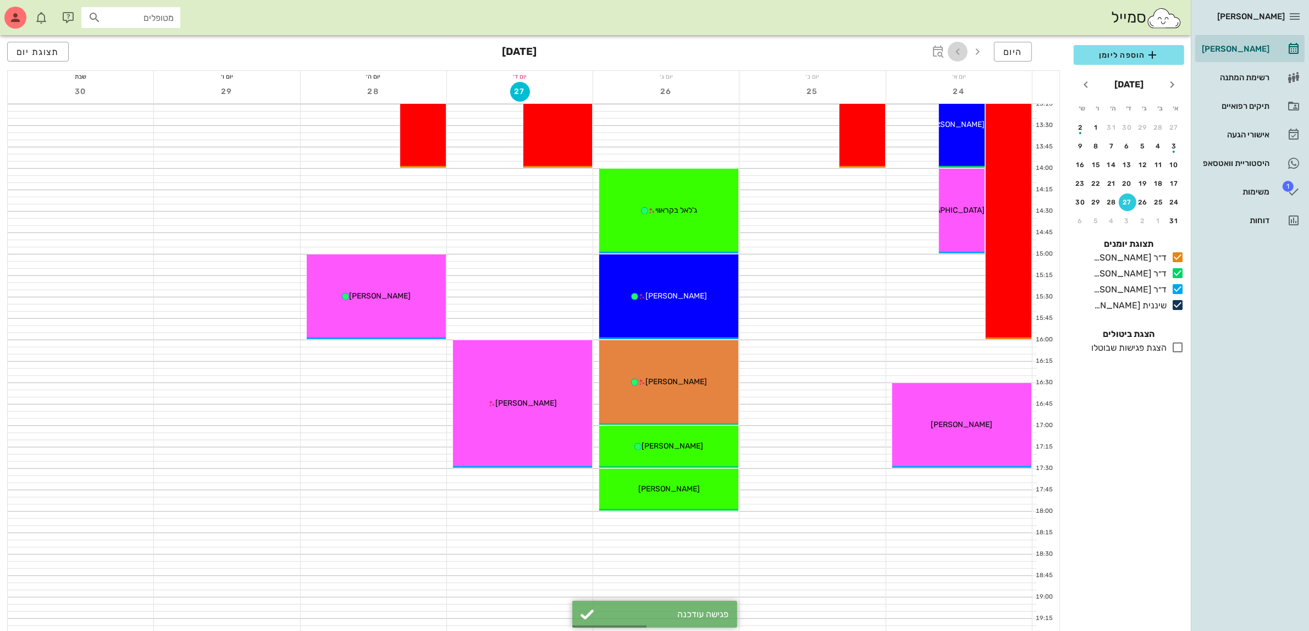
click at [951, 51] on icon "button" at bounding box center [957, 51] width 13 height 13
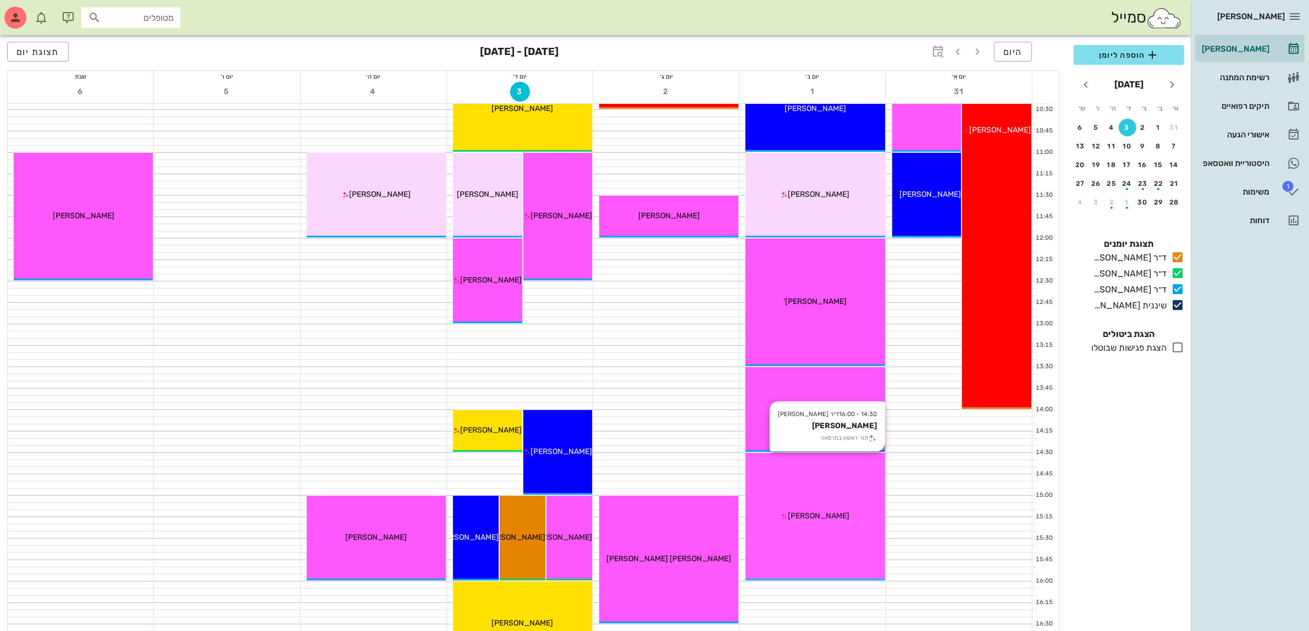
scroll to position [192, 0]
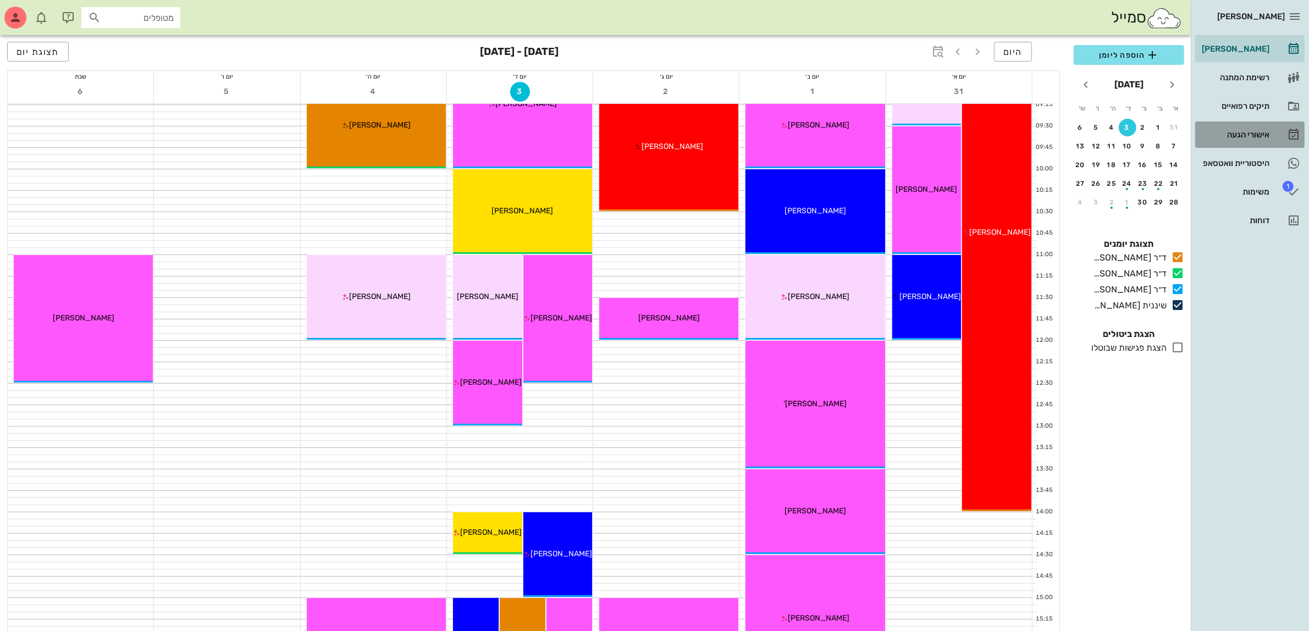
click at [1235, 128] on div "אישורי הגעה" at bounding box center [1234, 135] width 70 height 18
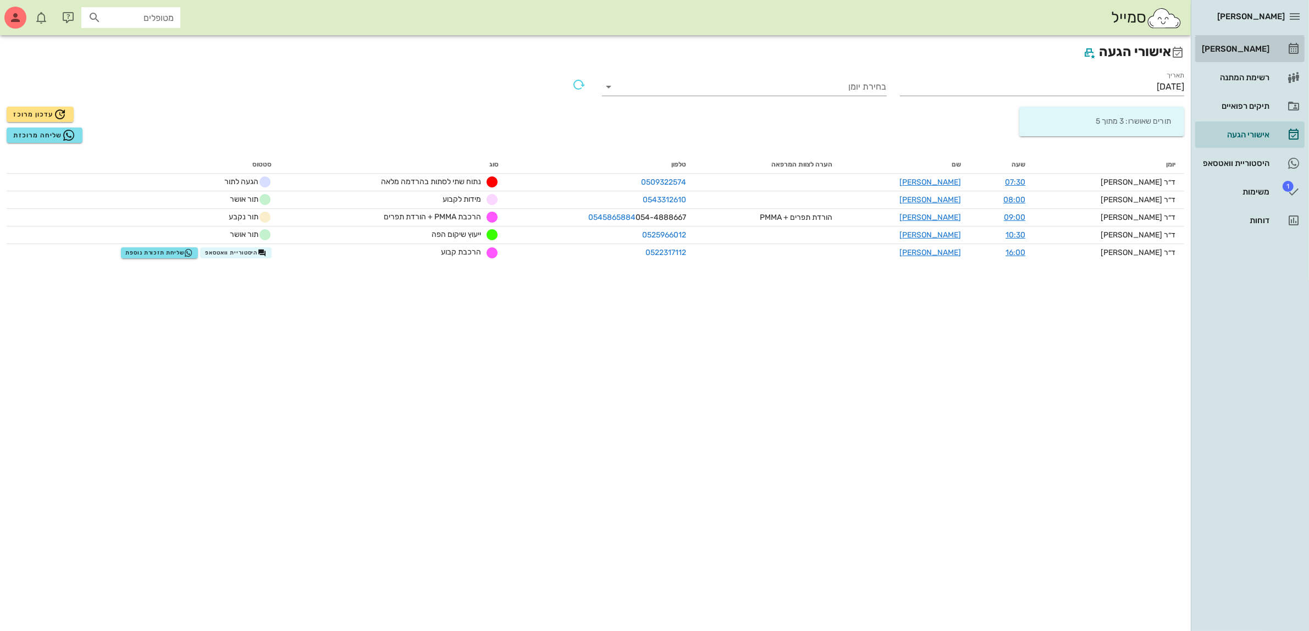
click at [1230, 48] on div "[PERSON_NAME]" at bounding box center [1234, 49] width 70 height 9
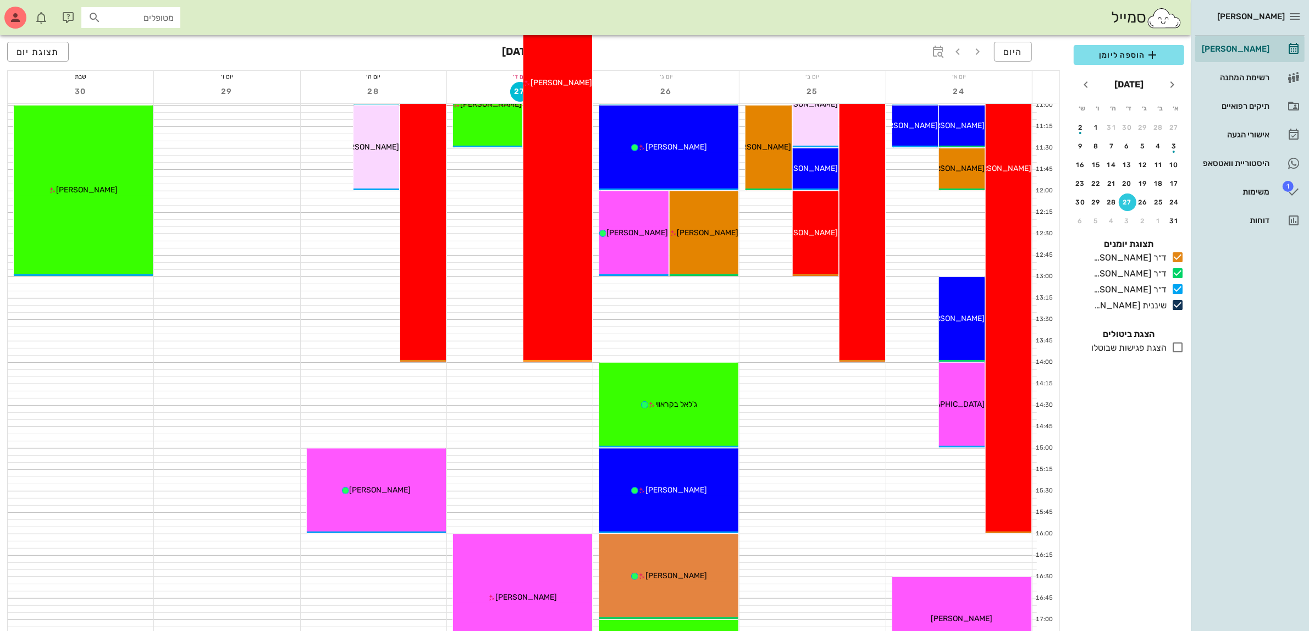
scroll to position [344, 0]
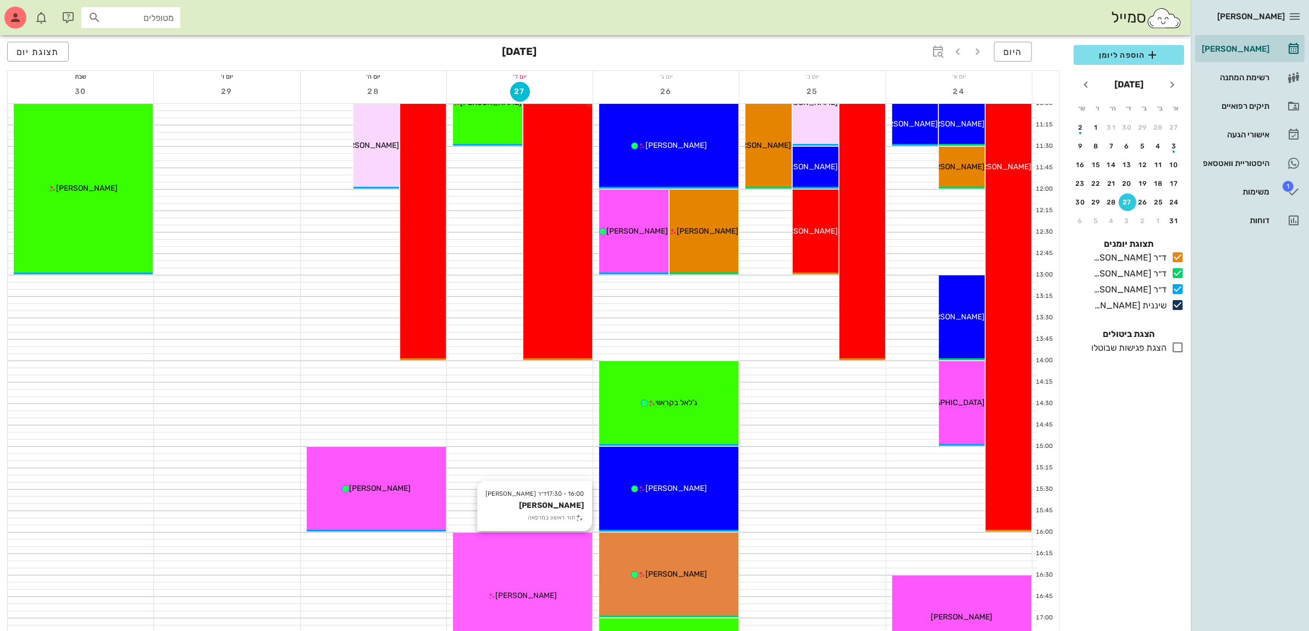
click at [511, 567] on div "16:00 - 17:30 ד״ר [PERSON_NAME] [PERSON_NAME] תור ראשון במרפאה [PERSON_NAME]" at bounding box center [522, 597] width 139 height 128
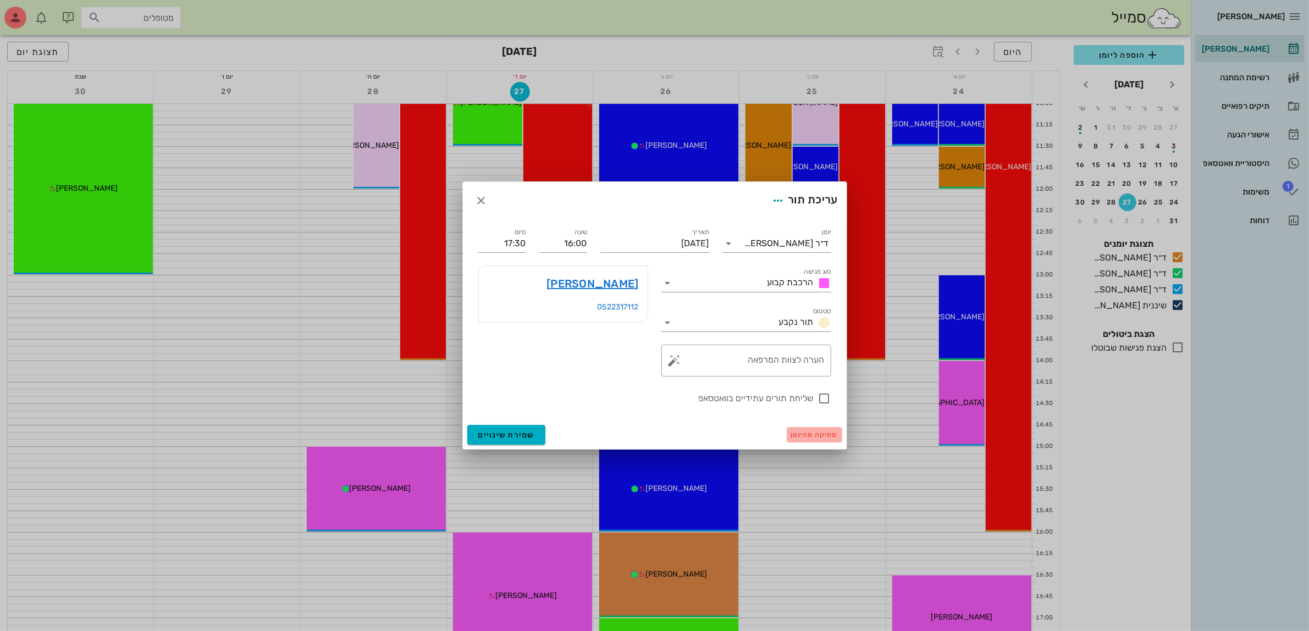
click at [801, 437] on span "מחיקה מהיומן" at bounding box center [814, 435] width 47 height 8
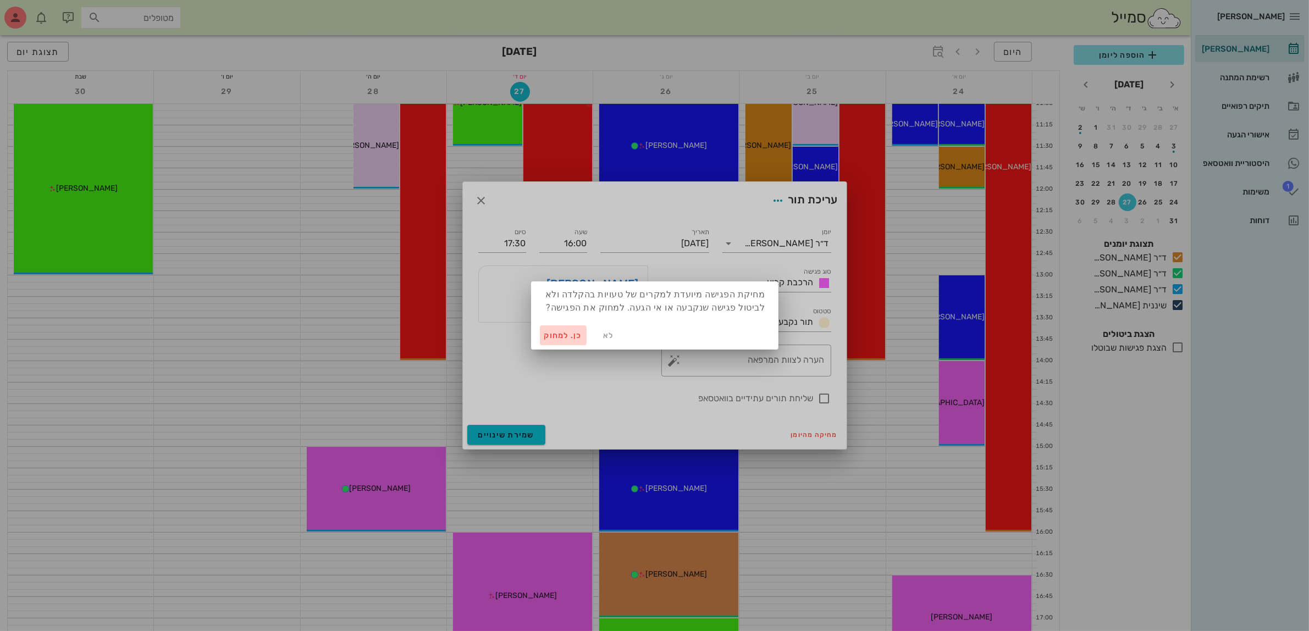
click at [551, 337] on span "כן. למחוק" at bounding box center [563, 335] width 38 height 9
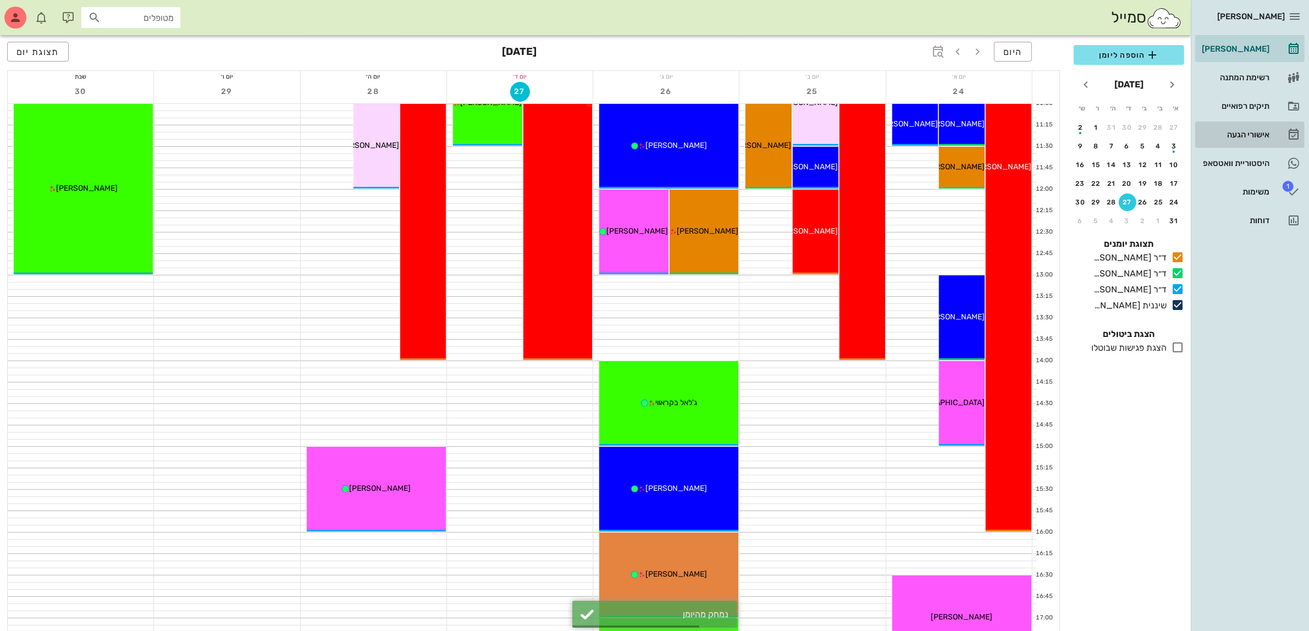
click at [1233, 130] on div "אישורי הגעה" at bounding box center [1234, 134] width 70 height 9
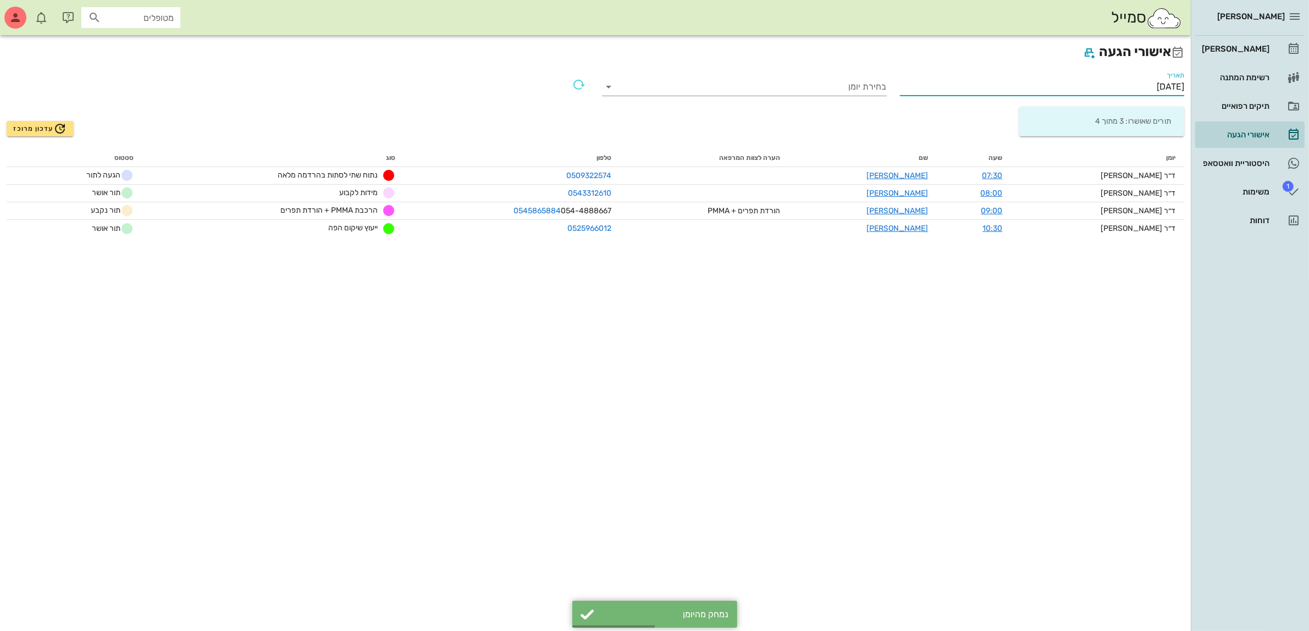
click at [1139, 82] on input "[DATE]" at bounding box center [1042, 87] width 285 height 18
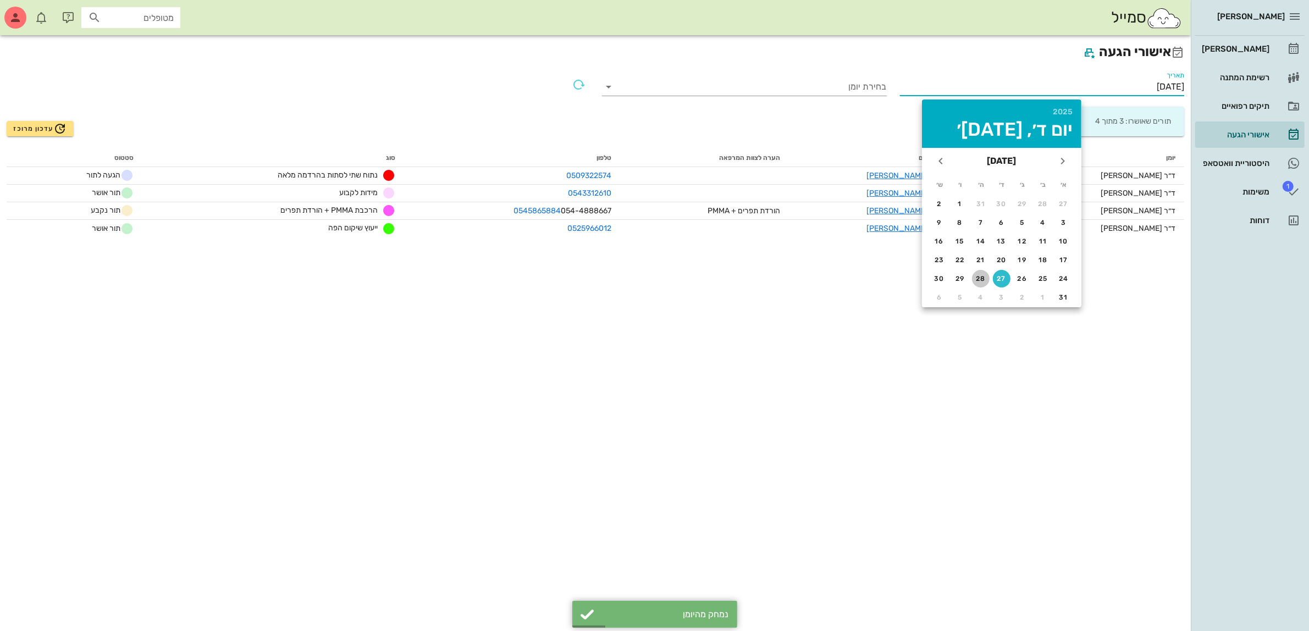
click at [986, 276] on div "28" at bounding box center [981, 279] width 18 height 8
type input "[DATE]"
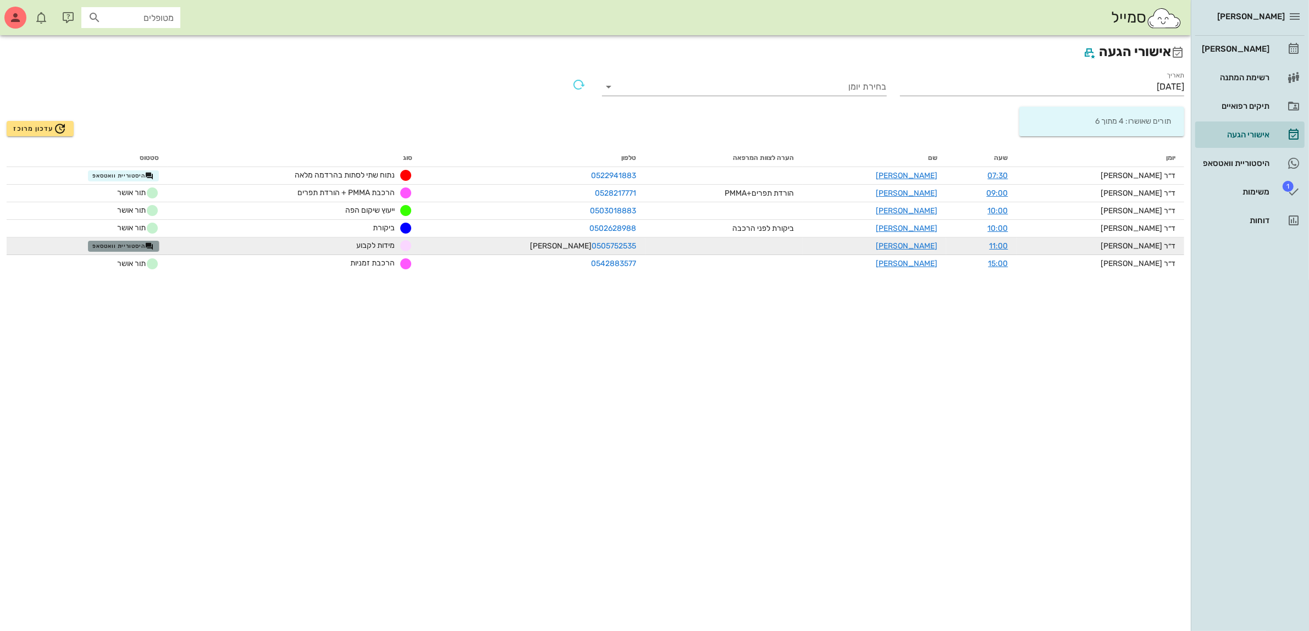
click at [135, 248] on span "היסטוריית וואטסאפ" at bounding box center [123, 246] width 62 height 9
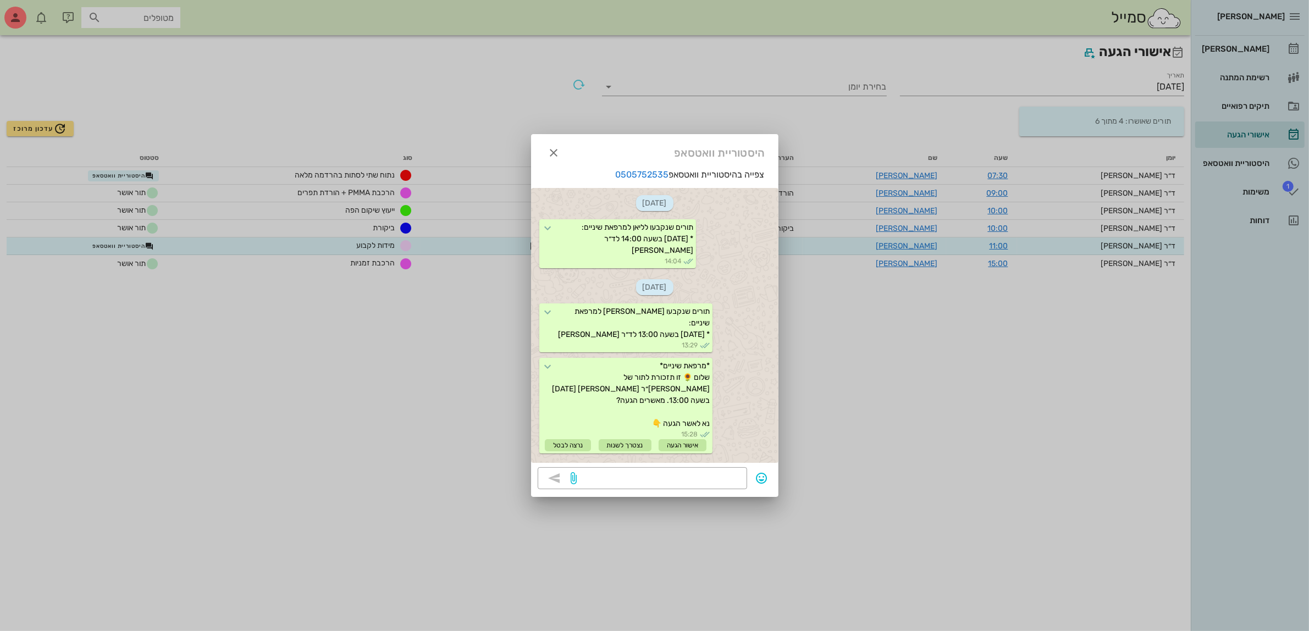
scroll to position [1183, 0]
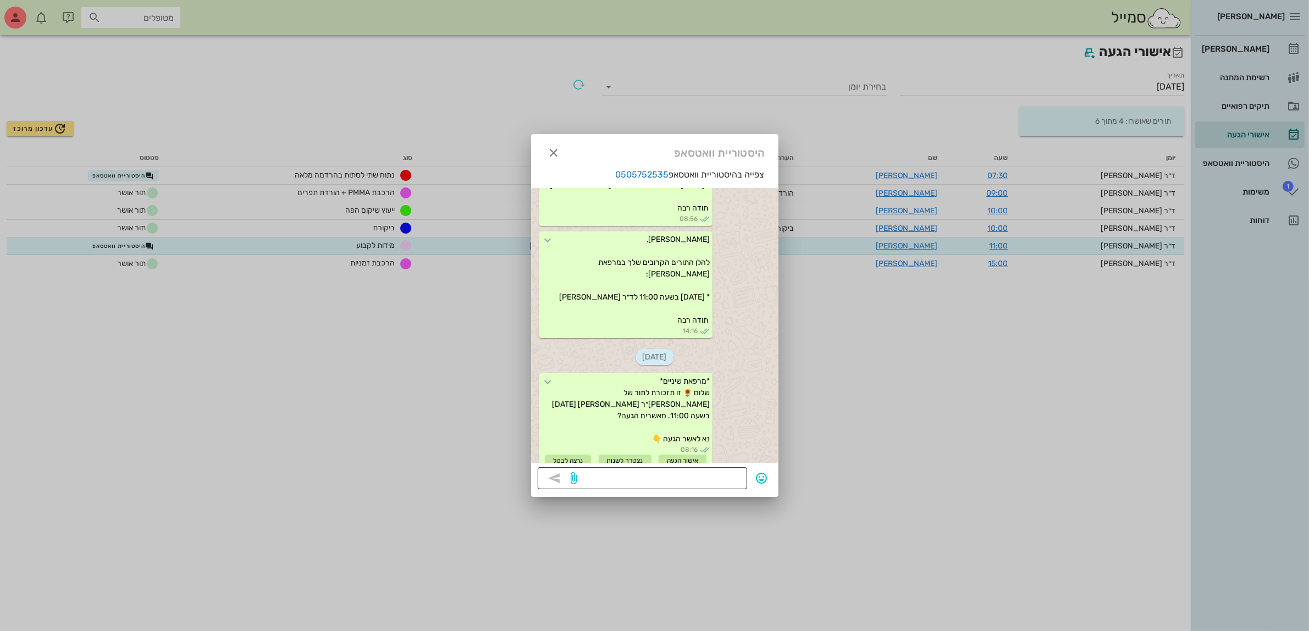
click at [733, 477] on textarea at bounding box center [659, 480] width 161 height 18
type textarea "?"
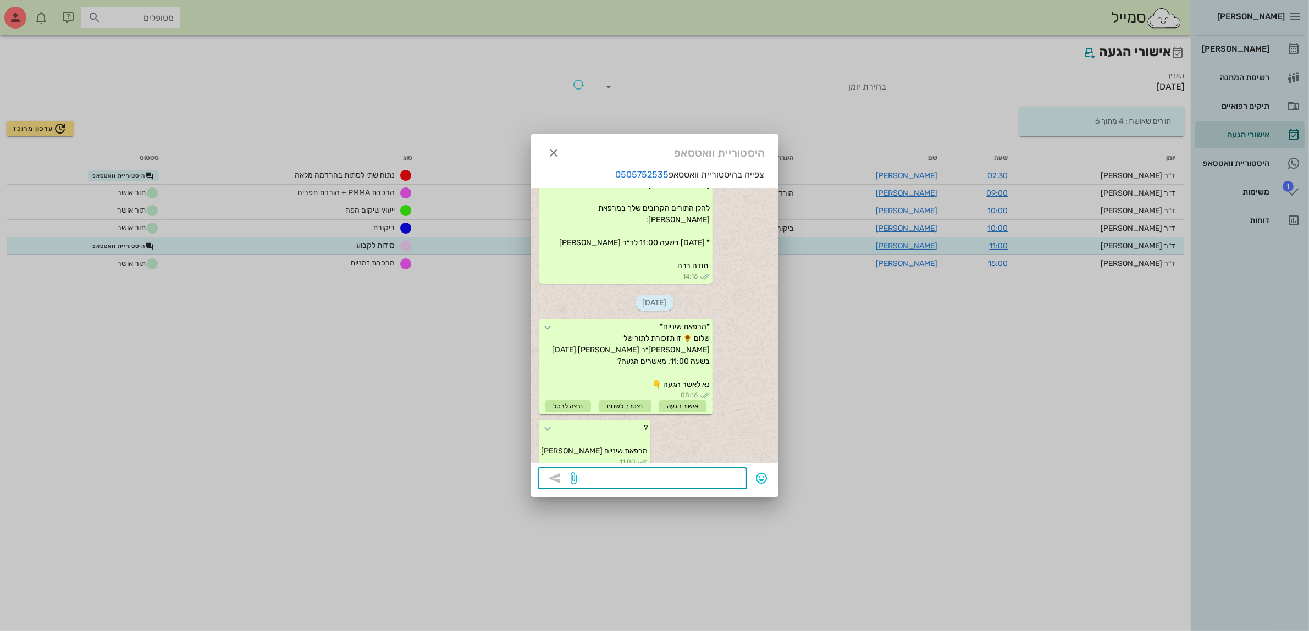
scroll to position [1393, 0]
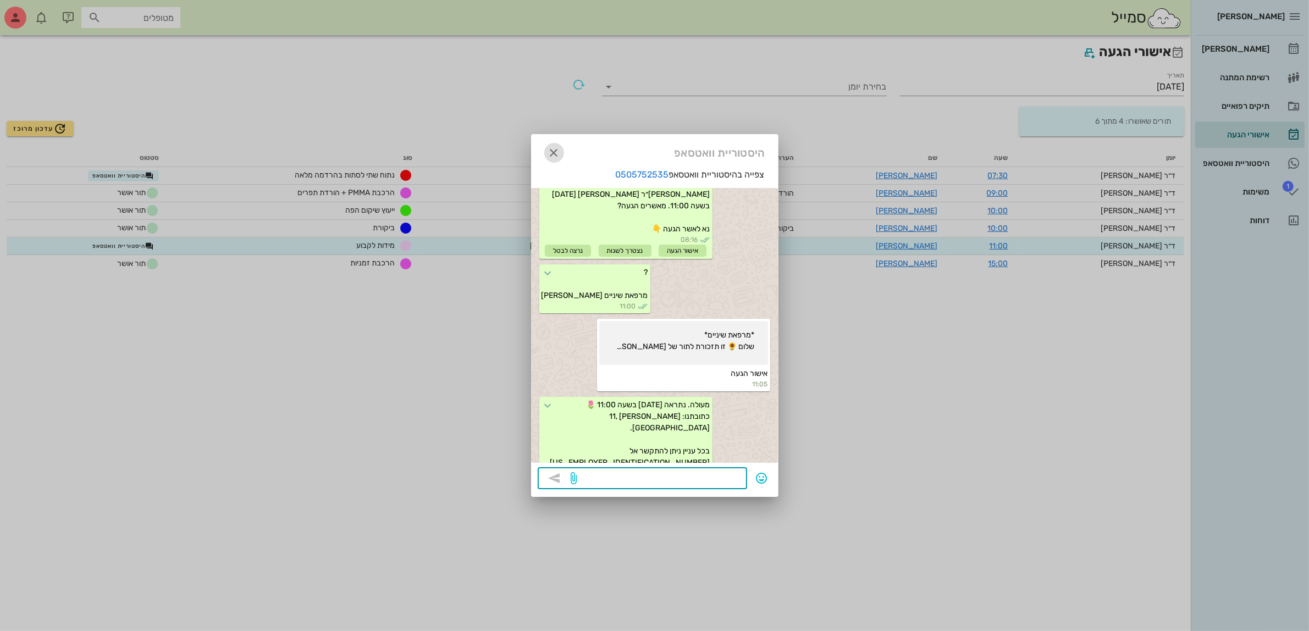
click at [560, 150] on icon "button" at bounding box center [553, 152] width 13 height 13
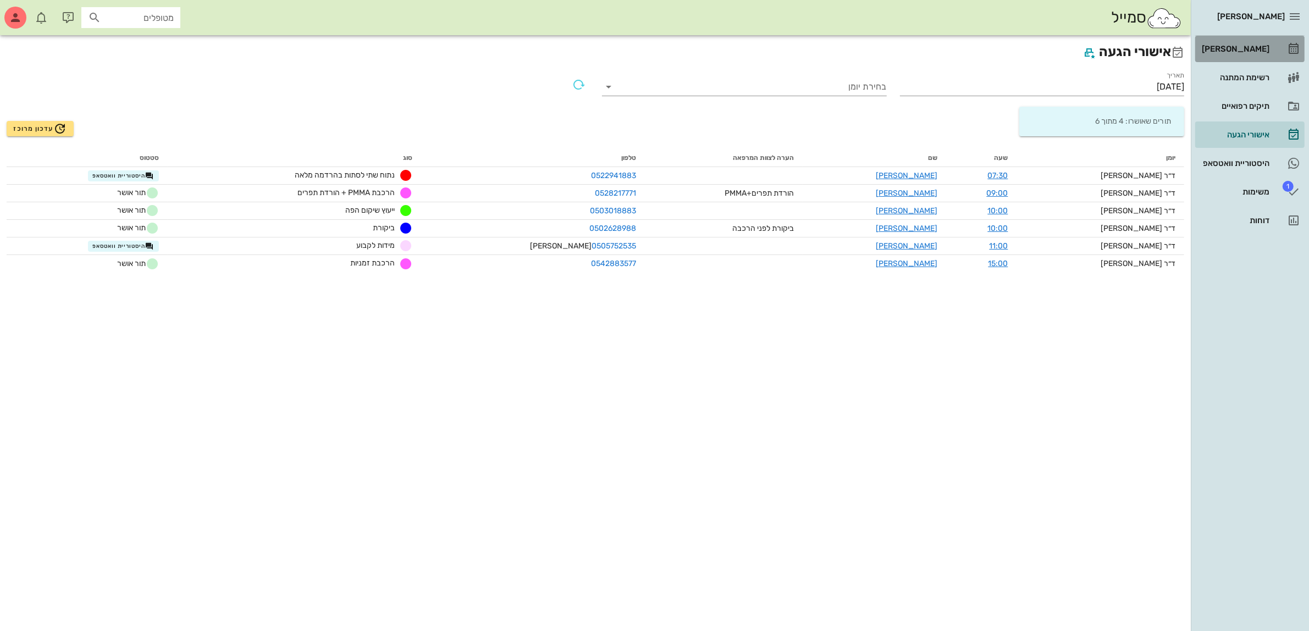
click at [1243, 48] on div "[PERSON_NAME]" at bounding box center [1234, 49] width 70 height 9
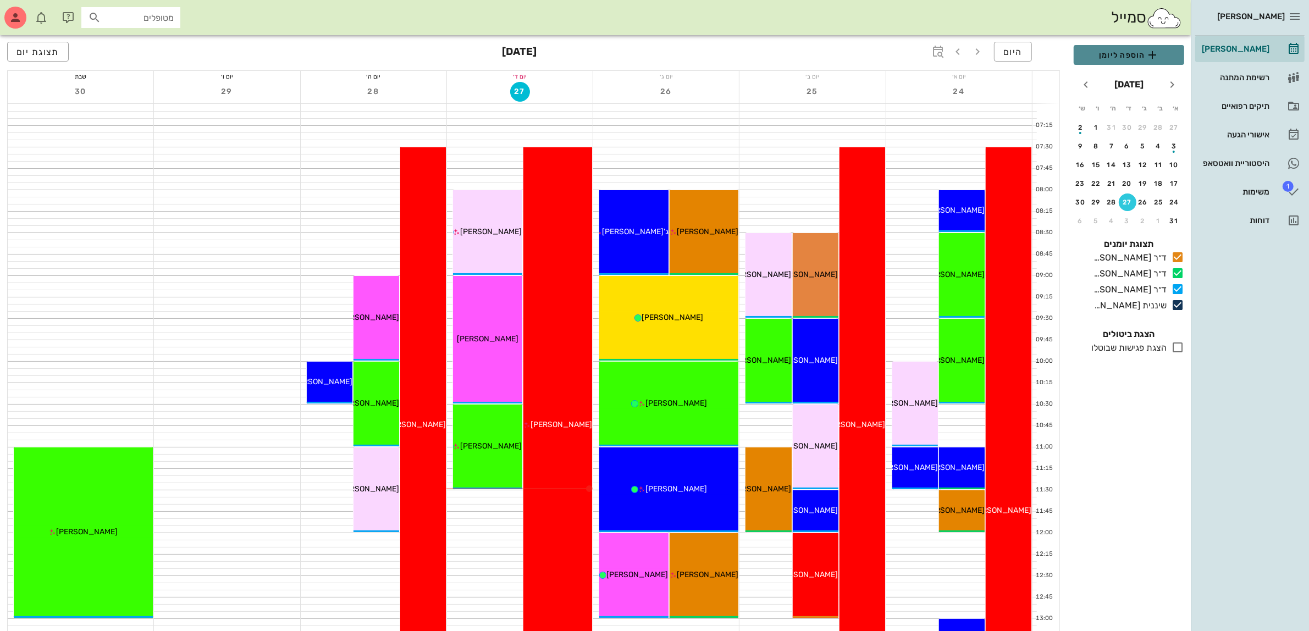
click at [1144, 52] on span "הוספה ליומן" at bounding box center [1128, 54] width 93 height 13
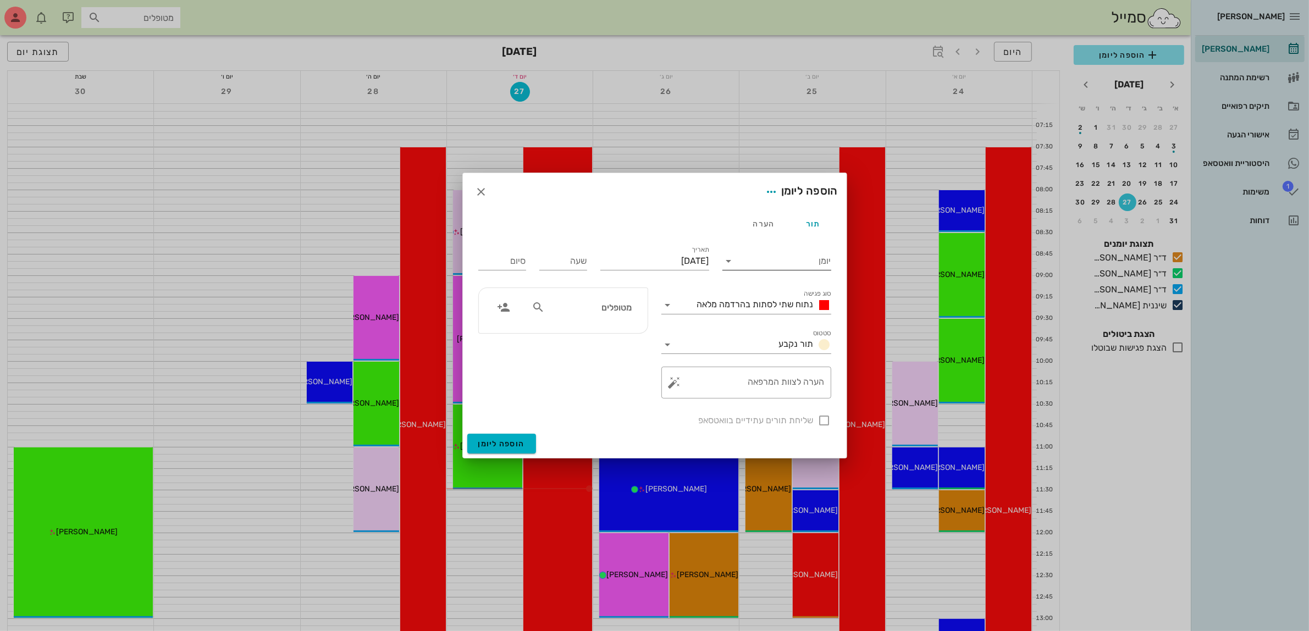
click at [760, 263] on input "יומן" at bounding box center [784, 261] width 93 height 18
click at [776, 320] on div "ד״ר [PERSON_NAME]" at bounding box center [779, 322] width 97 height 10
click at [760, 301] on span "נתוח שתי לסתות בהרדמה מלאה" at bounding box center [755, 304] width 117 height 10
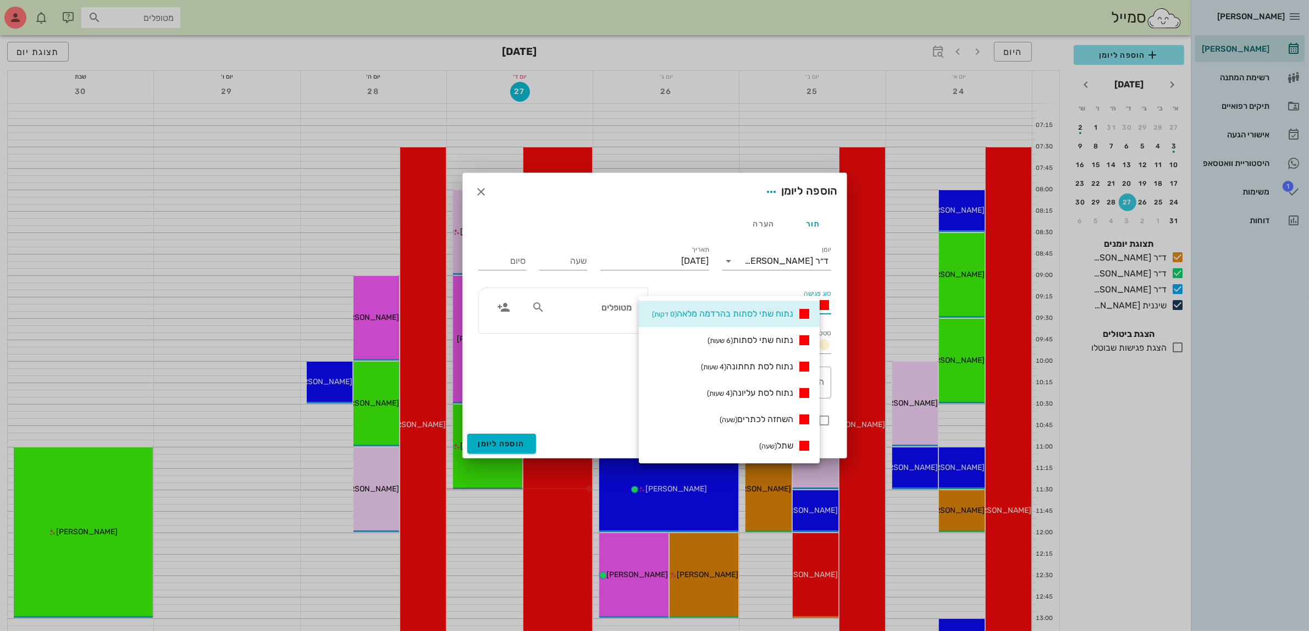
scroll to position [206, 0]
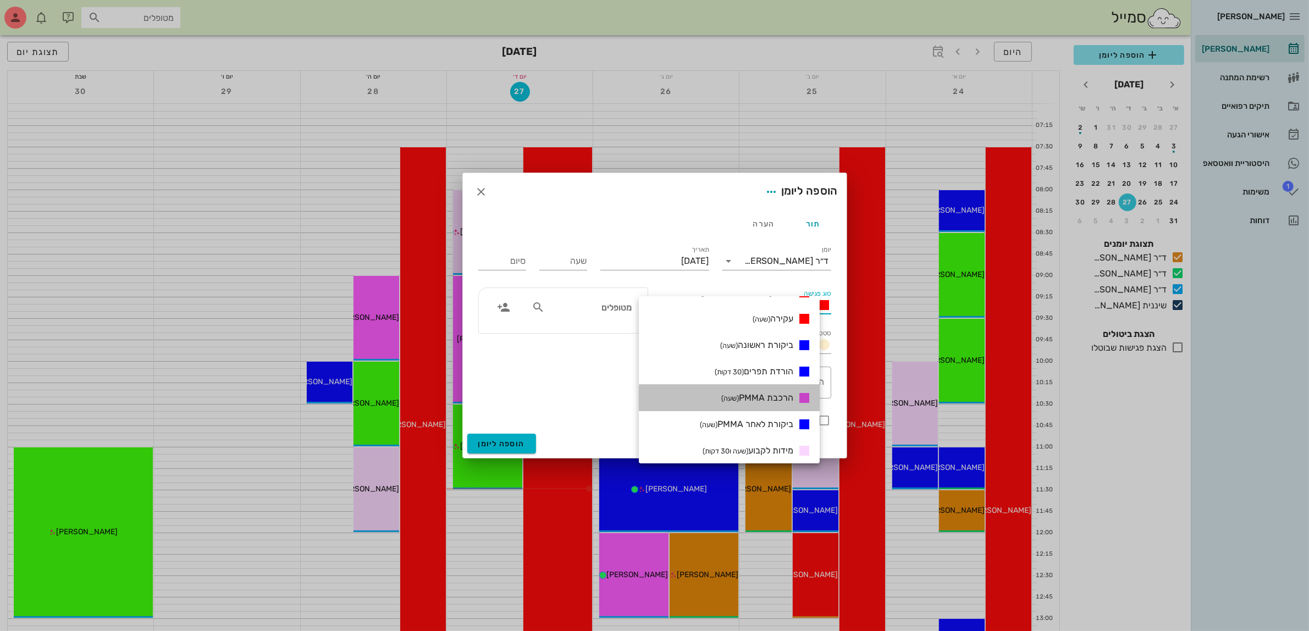
click at [775, 396] on span "הרכבת PMMA (שעה)" at bounding box center [757, 397] width 72 height 10
type input "01:00"
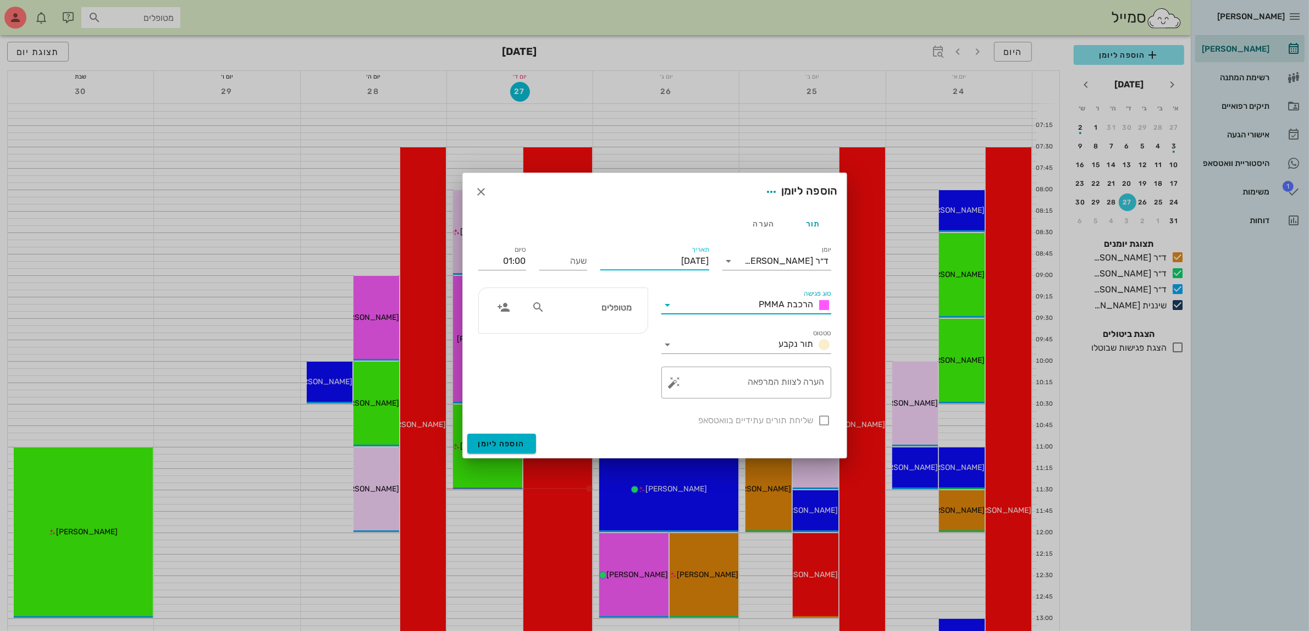
click at [671, 258] on input "[DATE]" at bounding box center [654, 261] width 109 height 18
click at [586, 287] on icon "חודש הבא" at bounding box center [590, 287] width 13 height 13
click at [696, 327] on div "1" at bounding box center [693, 330] width 18 height 8
type input "[DATE]"
click at [555, 262] on input "שעה" at bounding box center [563, 261] width 48 height 18
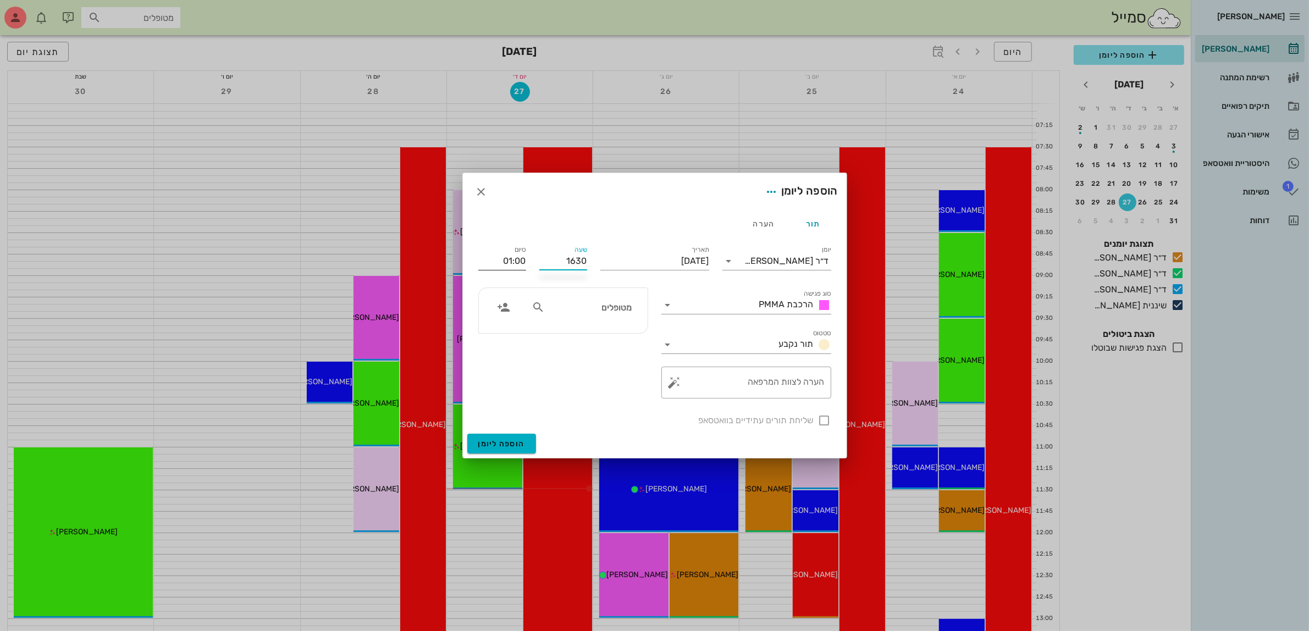
type input "16:30"
click at [518, 263] on input "17:30" at bounding box center [502, 261] width 48 height 18
drag, startPoint x: 500, startPoint y: 262, endPoint x: 533, endPoint y: 262, distance: 33.0
click at [533, 262] on div "יומן ד״ר [PERSON_NAME] סוג פגישה הרכבת PMMA סטטוס תור נקבע תאריך [DATE] שעה 16:…" at bounding box center [655, 335] width 366 height 197
click at [517, 259] on input "17:30" at bounding box center [502, 261] width 48 height 18
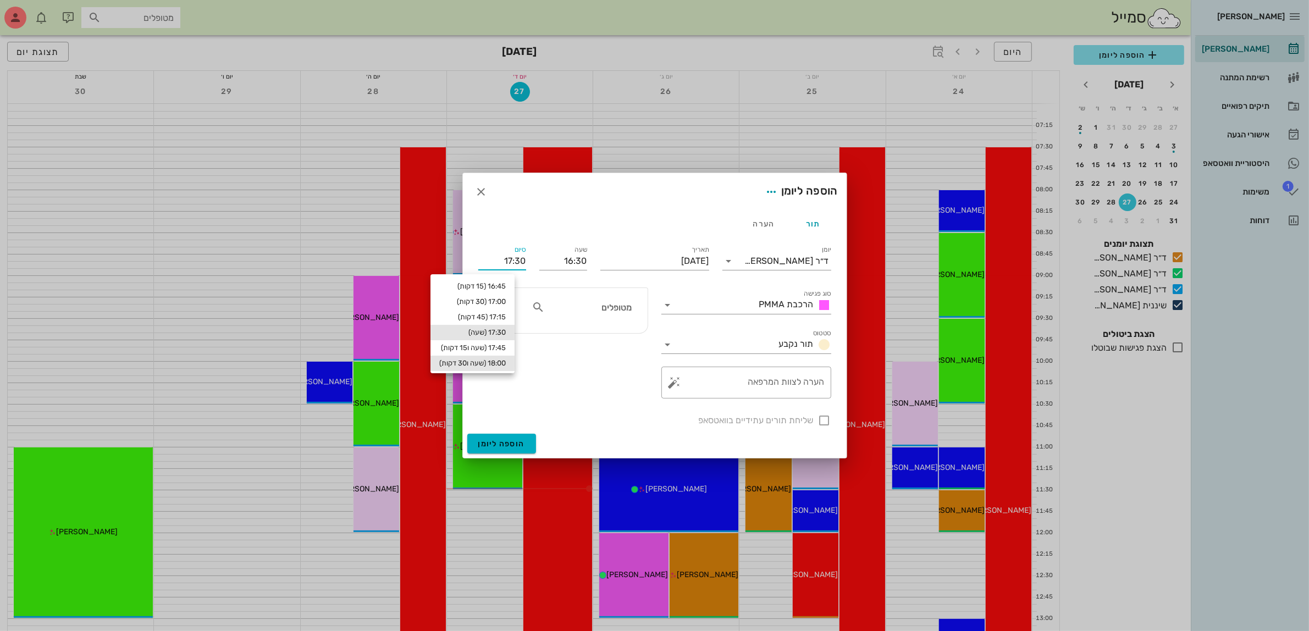
click at [509, 358] on div "18:00 (שעה ו30 דקות)" at bounding box center [472, 363] width 84 height 15
type input "18:00"
click at [606, 311] on input "text" at bounding box center [589, 307] width 85 height 14
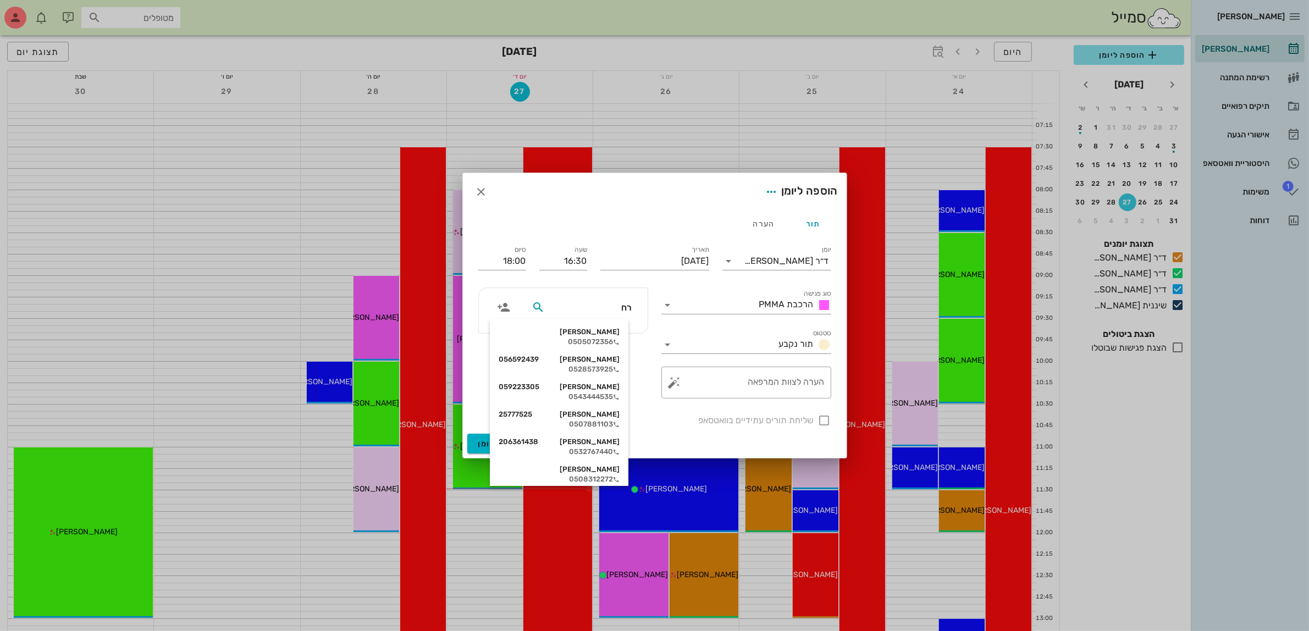
type input "[PERSON_NAME]"
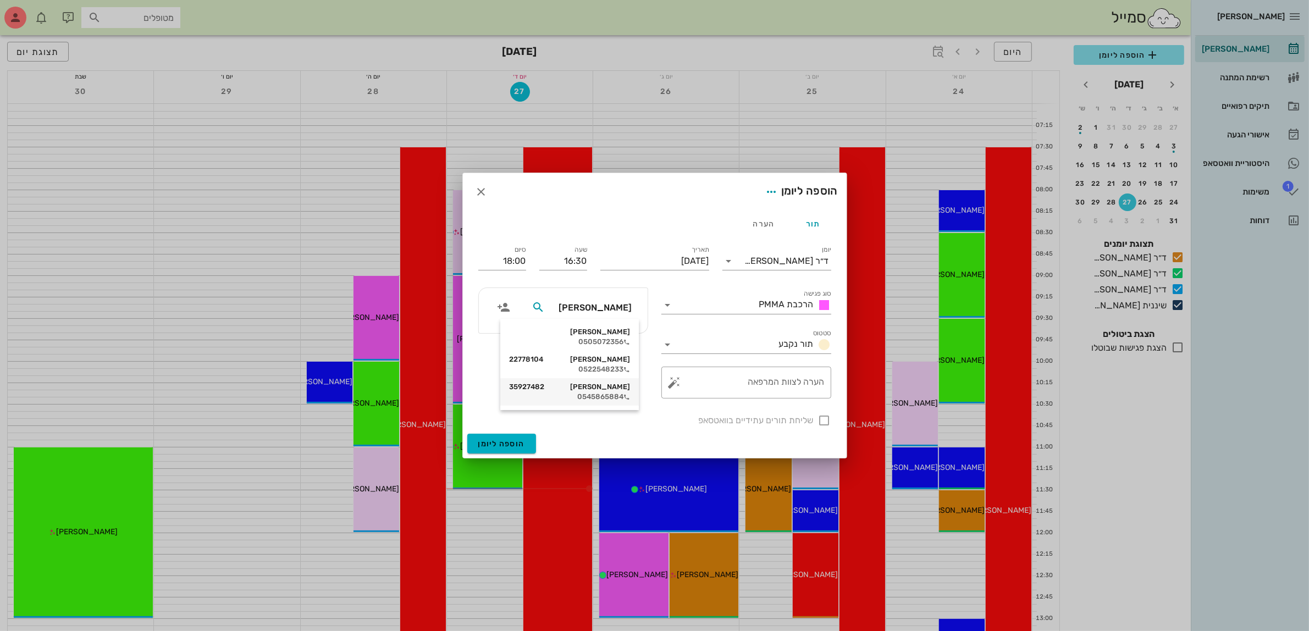
click at [602, 390] on div "[PERSON_NAME] 35927482" at bounding box center [569, 387] width 121 height 9
click at [822, 420] on div at bounding box center [824, 420] width 19 height 19
checkbox input "true"
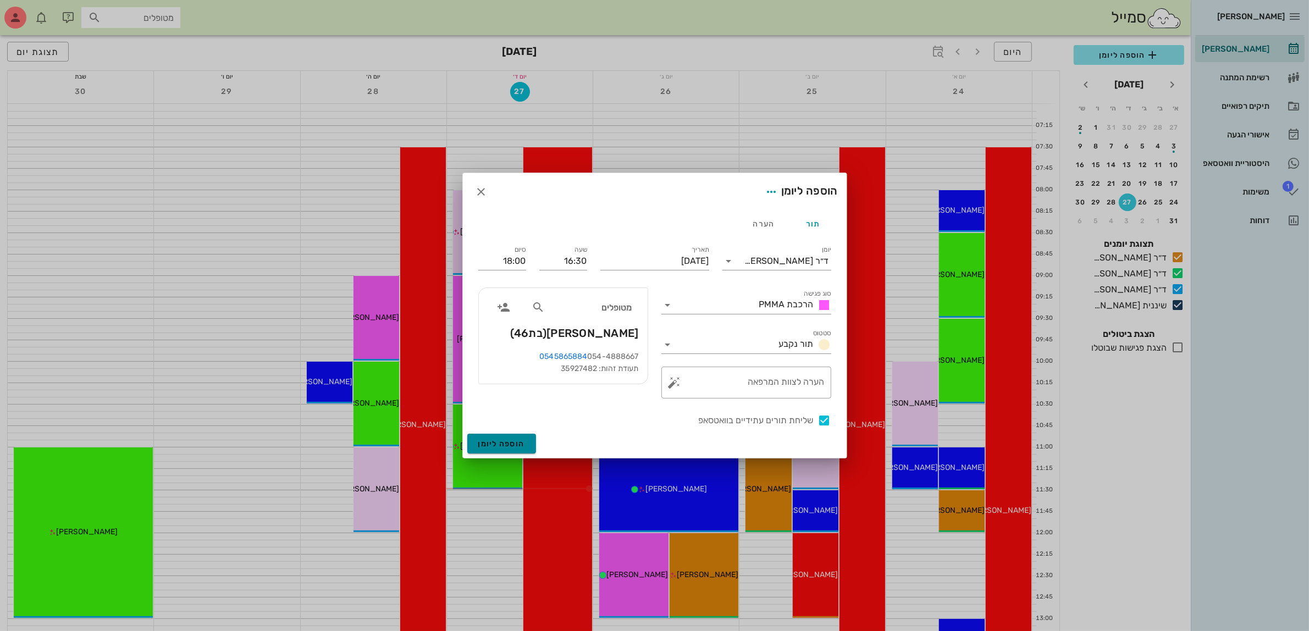
click at [500, 444] on span "הוספה ליומן" at bounding box center [501, 443] width 47 height 9
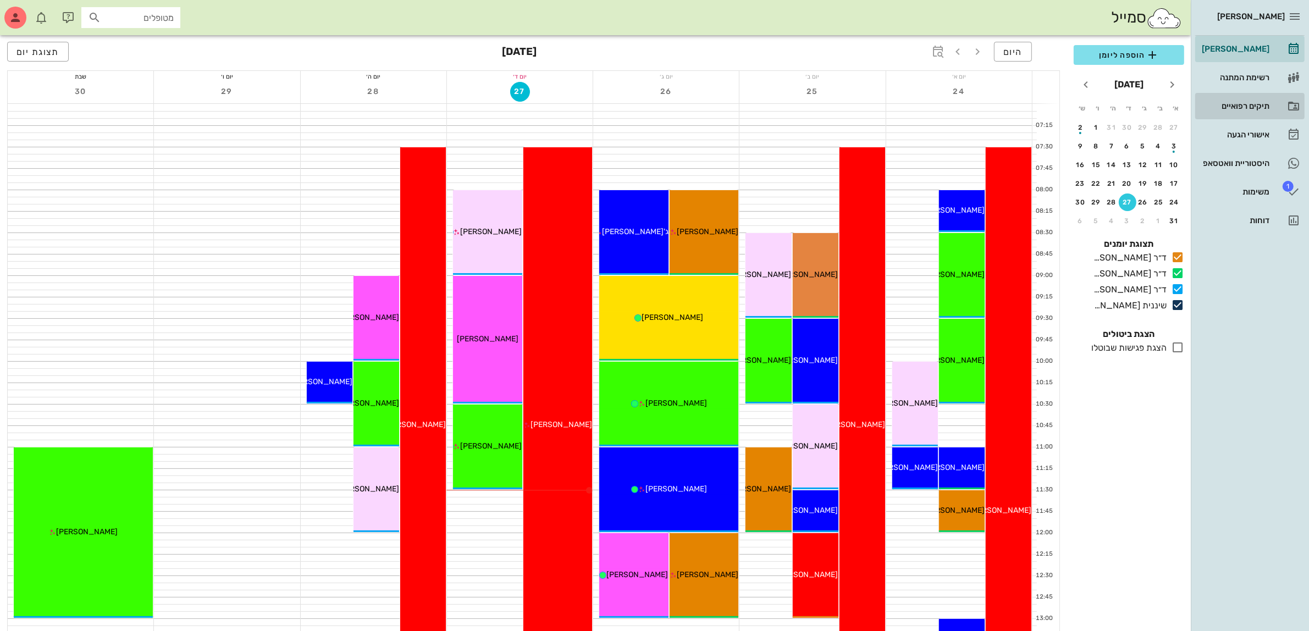
click at [1242, 102] on div "תיקים רפואיים" at bounding box center [1234, 106] width 70 height 9
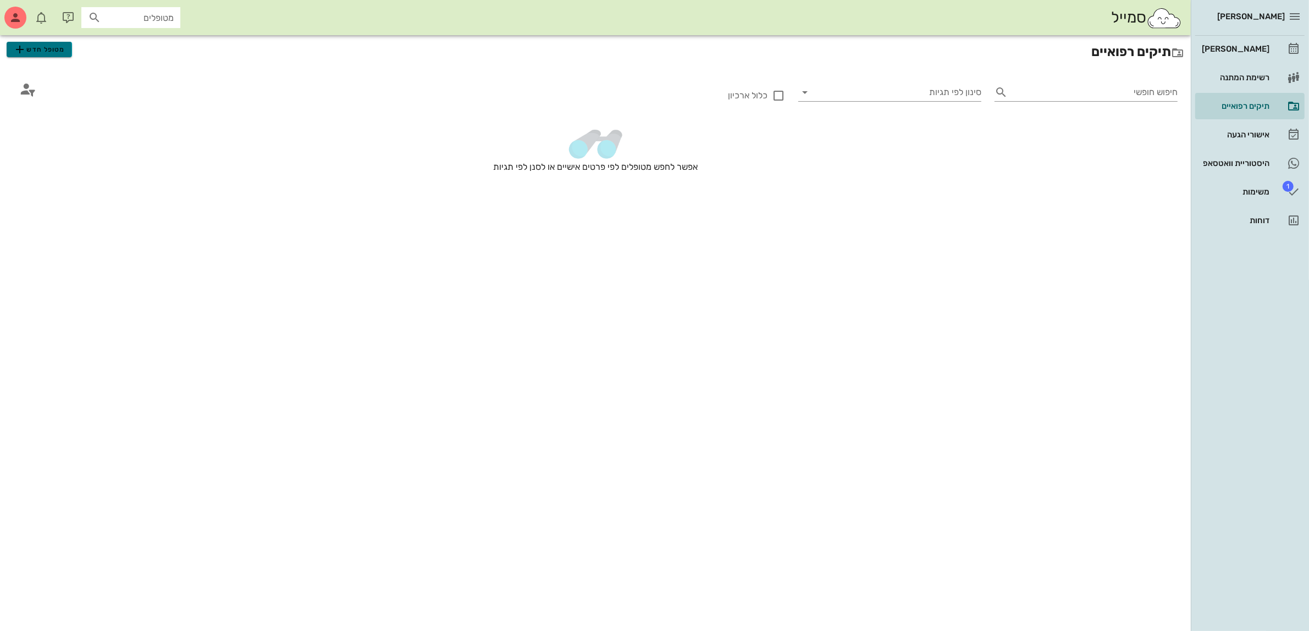
click at [45, 49] on span "מטופל חדש" at bounding box center [39, 49] width 52 height 13
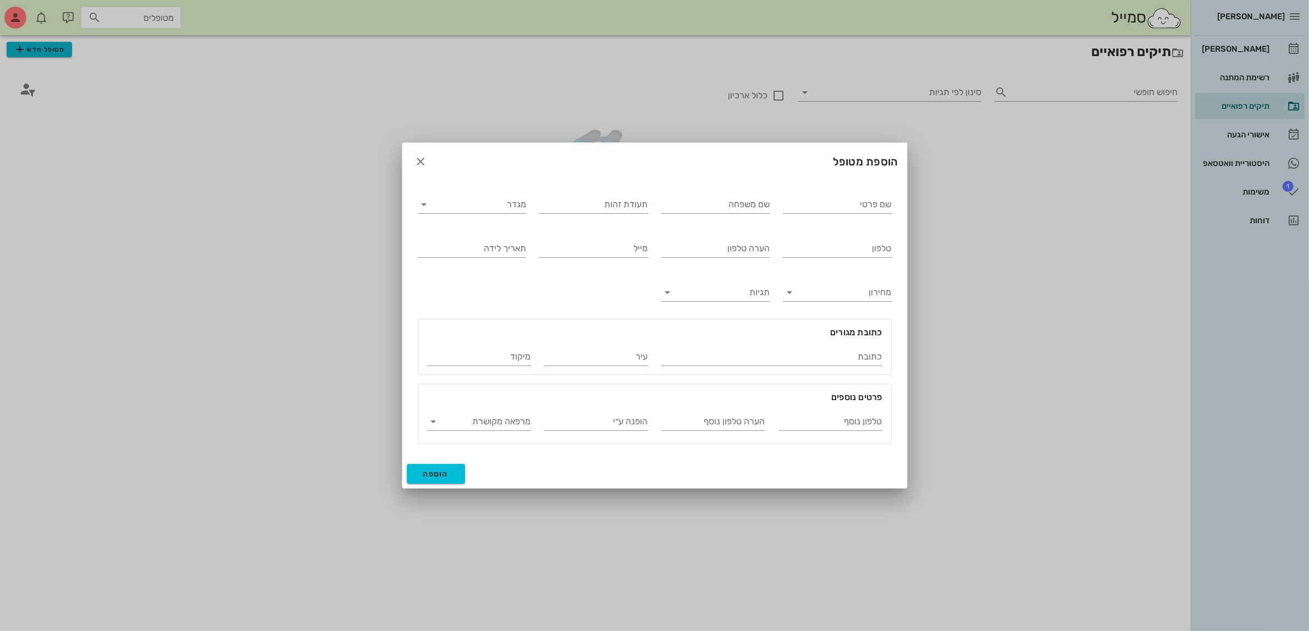
click at [45, 49] on div at bounding box center [654, 315] width 1309 height 631
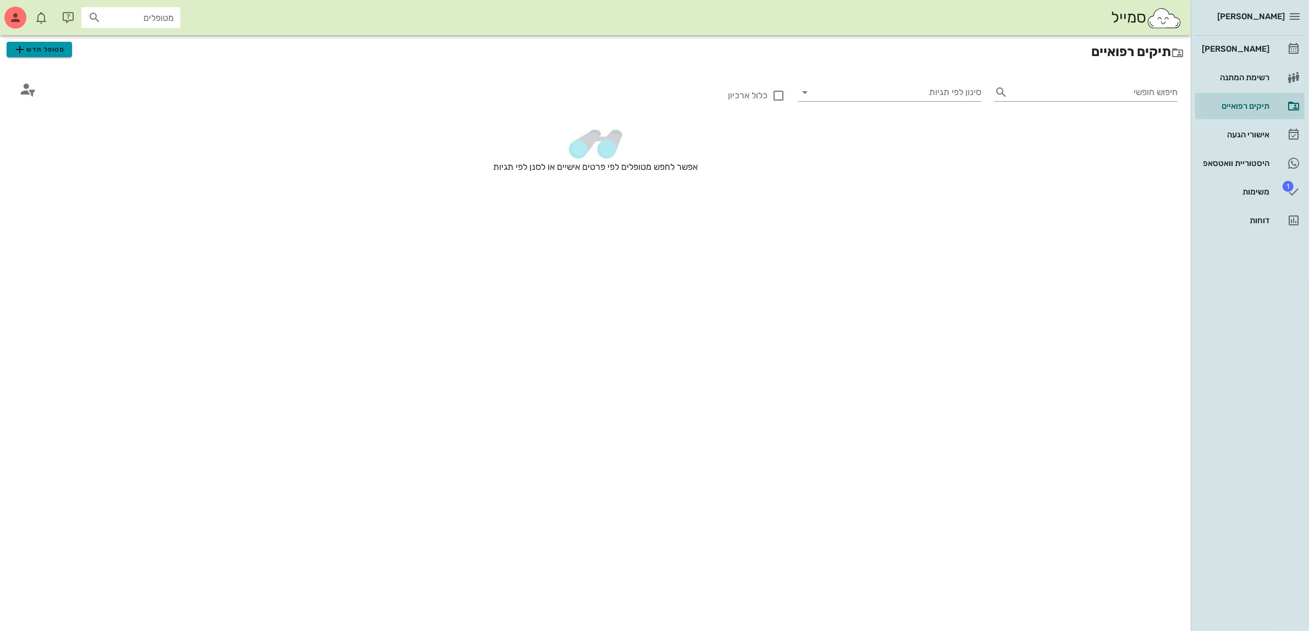
click at [41, 55] on span "מטופל חדש" at bounding box center [39, 49] width 52 height 13
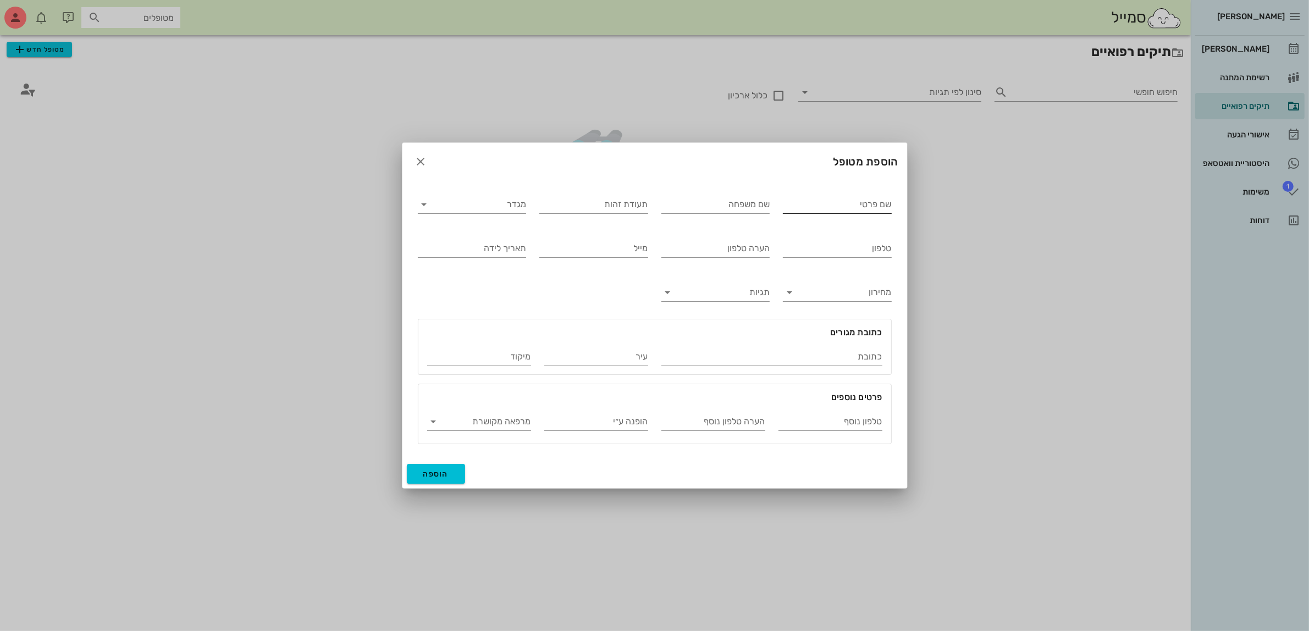
click at [831, 207] on input "שם פרטי" at bounding box center [837, 205] width 109 height 18
type input "[PERSON_NAME]"
type input "שמש"
click at [508, 197] on input "מגדר" at bounding box center [480, 205] width 91 height 18
click at [508, 210] on div "זכר" at bounding box center [472, 213] width 91 height 10
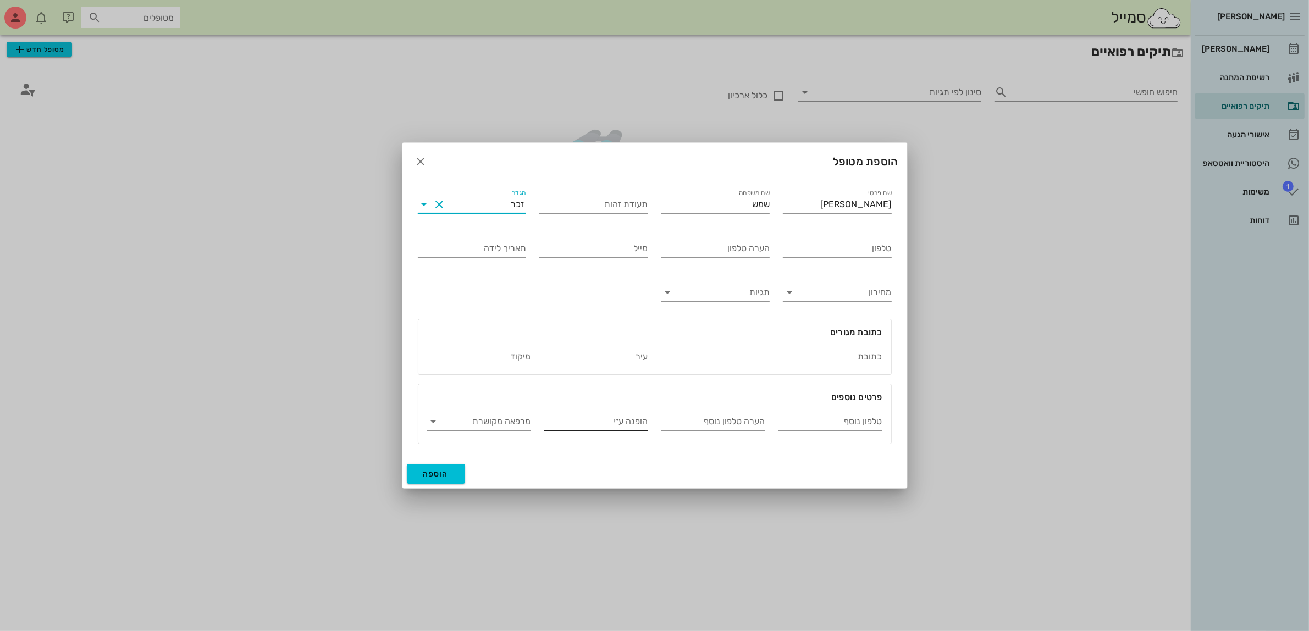
click at [632, 424] on input "הופנה ע״י" at bounding box center [596, 422] width 104 height 18
type input "[PERSON_NAME]"
click at [856, 246] on input "טלפון" at bounding box center [837, 249] width 109 height 18
type input "053-3271772"
click at [446, 472] on span "הוספה" at bounding box center [436, 473] width 26 height 9
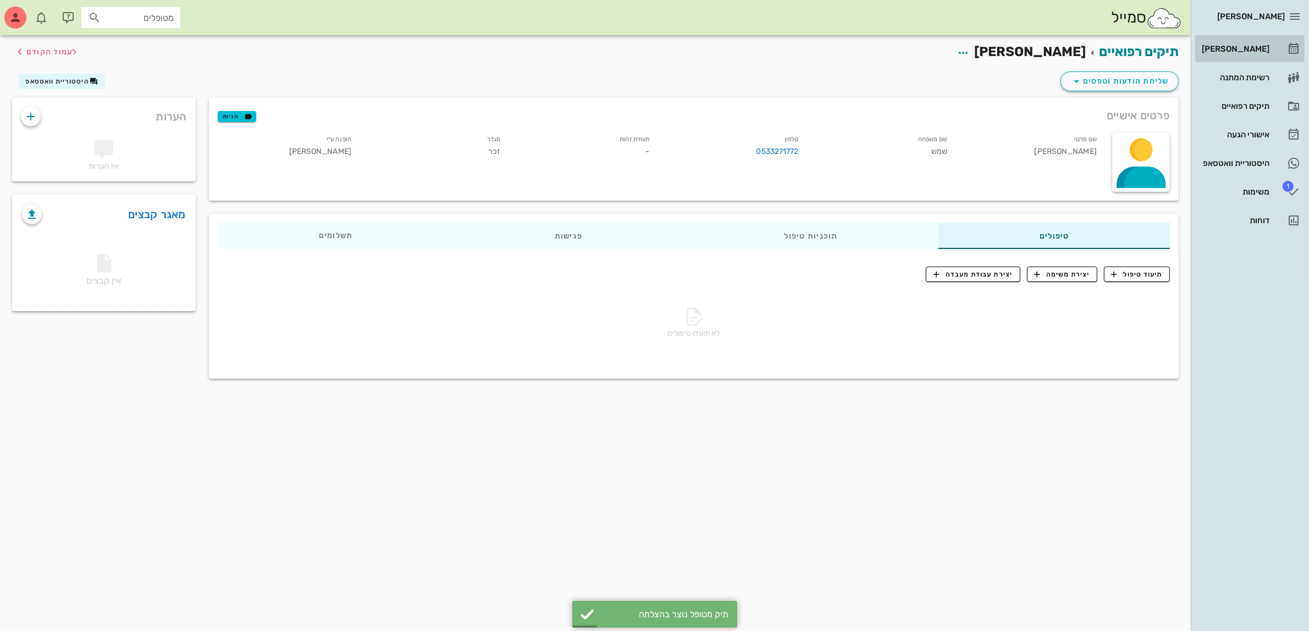
click at [1235, 47] on div "[PERSON_NAME]" at bounding box center [1234, 49] width 70 height 9
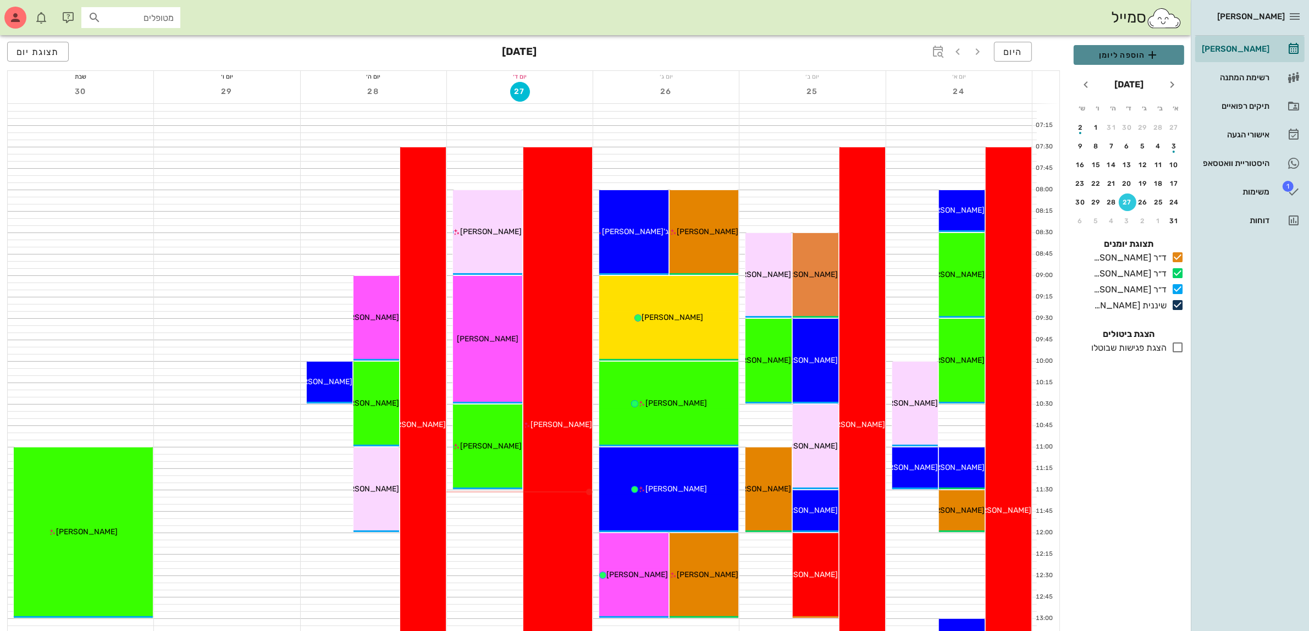
click at [1105, 52] on span "הוספה ליומן" at bounding box center [1128, 54] width 93 height 13
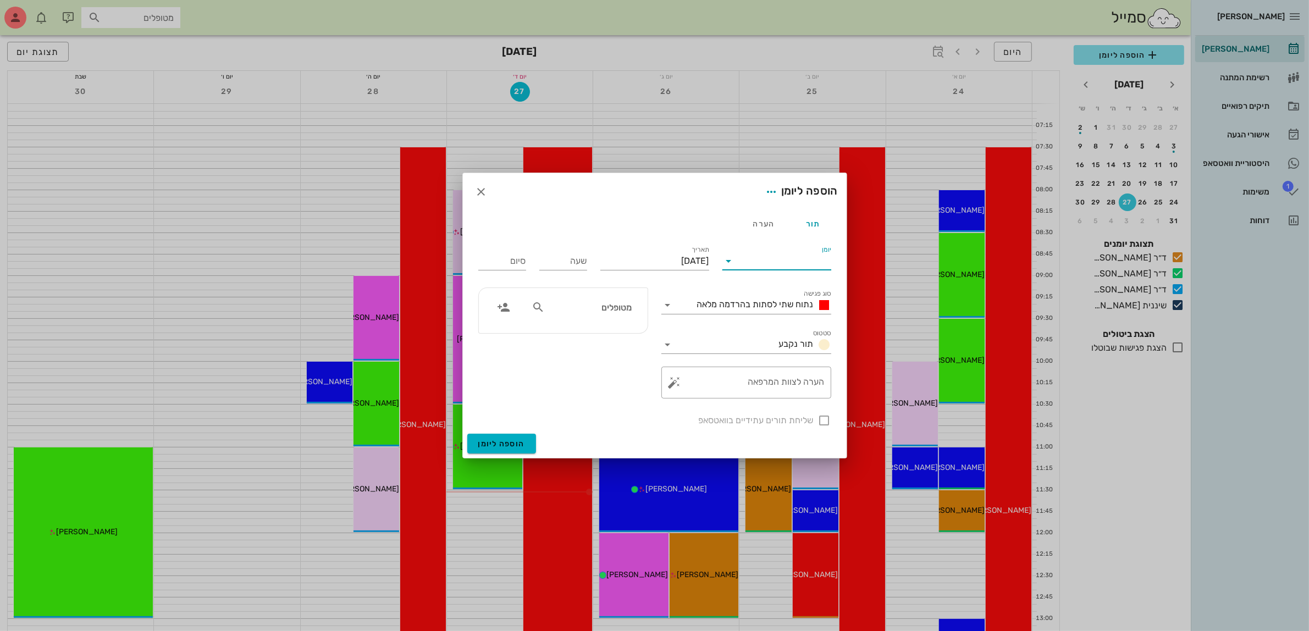
click at [754, 259] on input "יומן" at bounding box center [784, 261] width 93 height 18
click at [779, 314] on div "ד״ר [PERSON_NAME]" at bounding box center [779, 323] width 97 height 24
click at [767, 303] on span "נתוח שתי לסתות בהרדמה מלאה" at bounding box center [755, 304] width 117 height 10
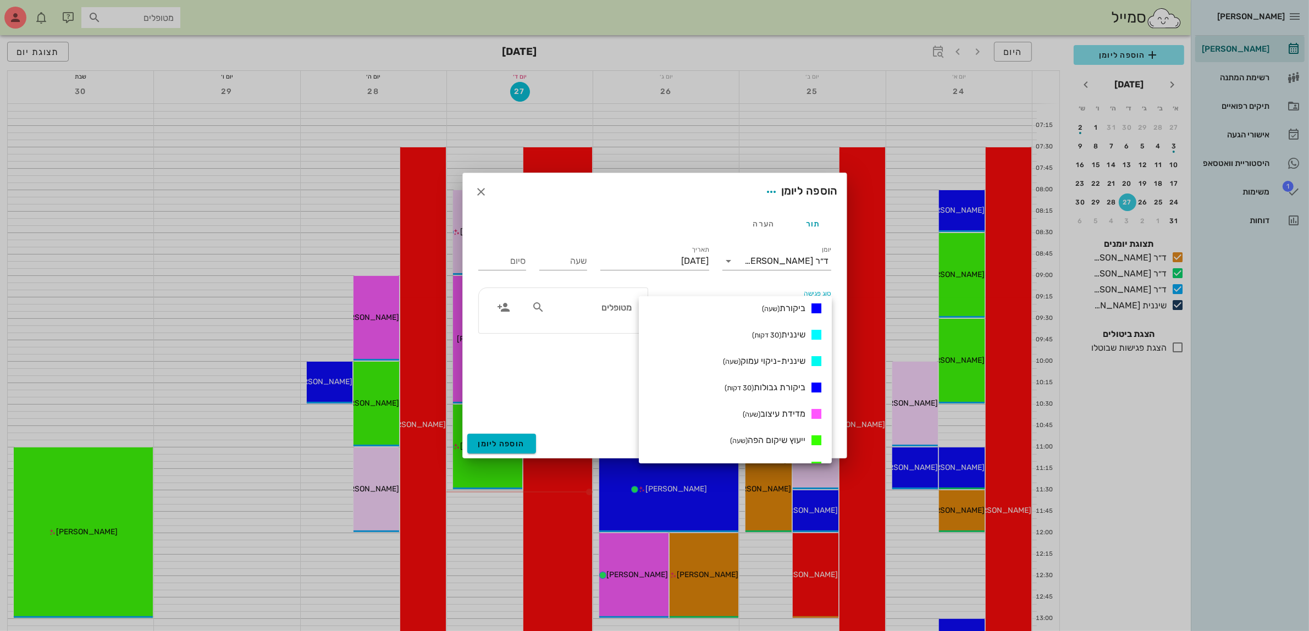
scroll to position [575, 0]
click at [779, 371] on span "ייעוץ שיקום הפה (שעה)" at bounding box center [767, 371] width 75 height 10
type input "01:00"
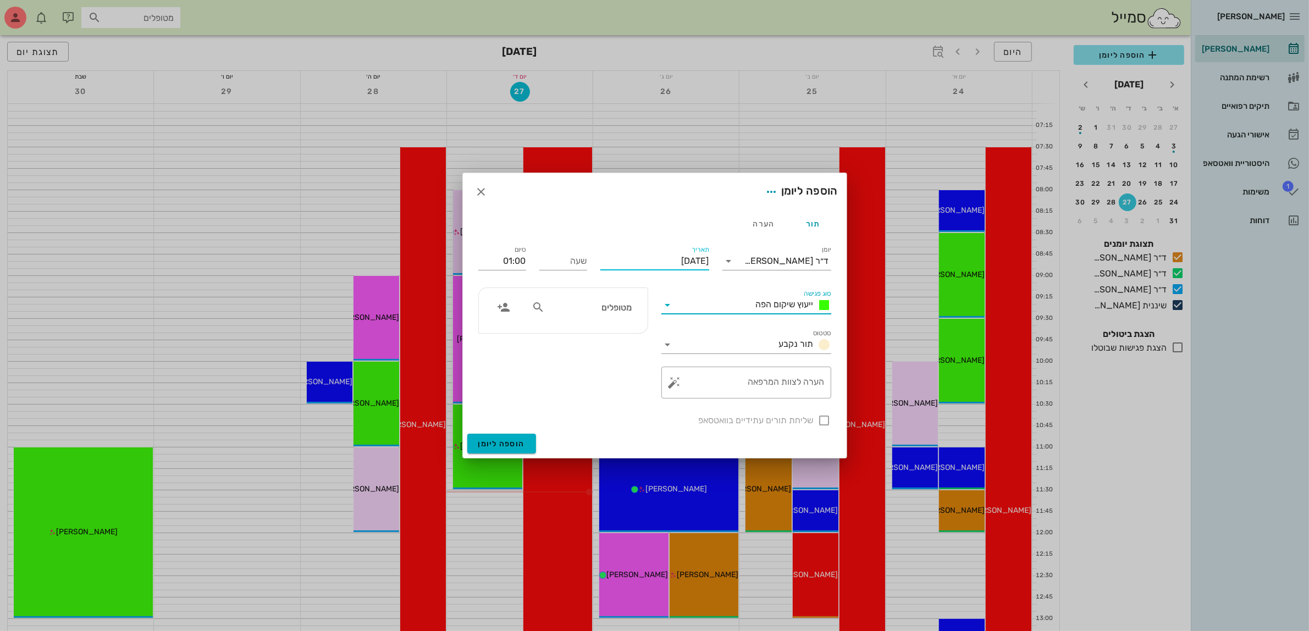
click at [677, 264] on input "[DATE]" at bounding box center [654, 261] width 109 height 18
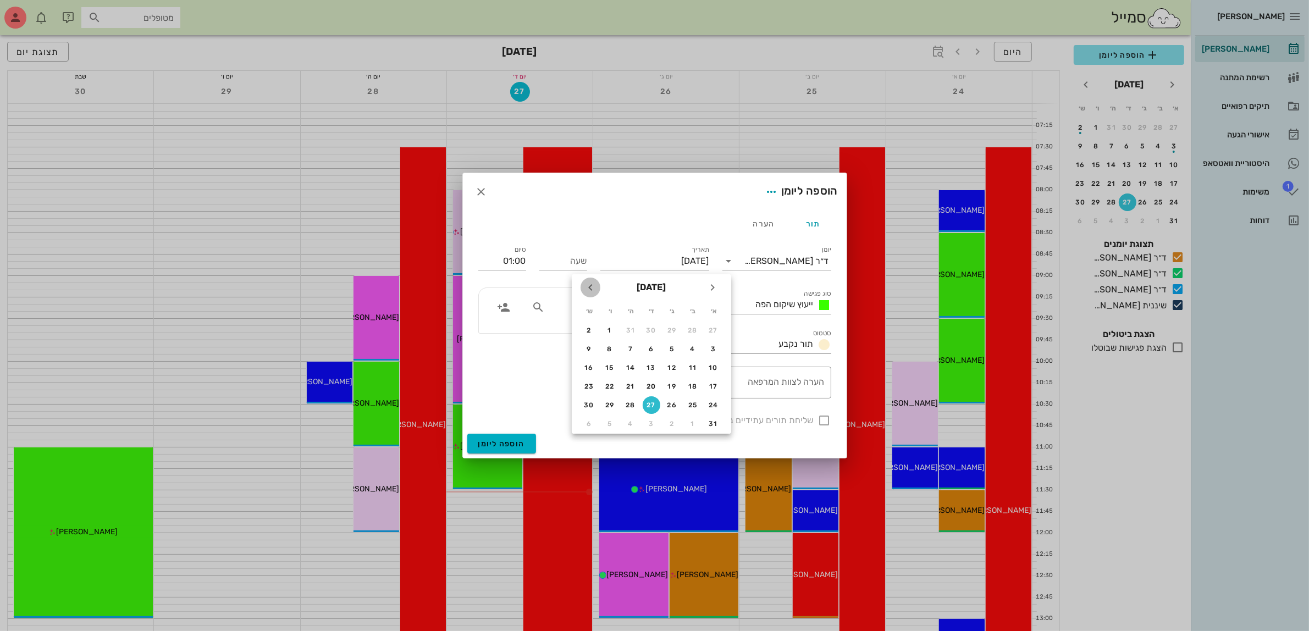
click at [588, 289] on icon "חודש הבא" at bounding box center [590, 287] width 13 height 13
click at [707, 347] on div "7" at bounding box center [714, 349] width 18 height 8
type input "[DATE]"
click at [569, 262] on input "שעה" at bounding box center [563, 261] width 48 height 18
type input "12:00"
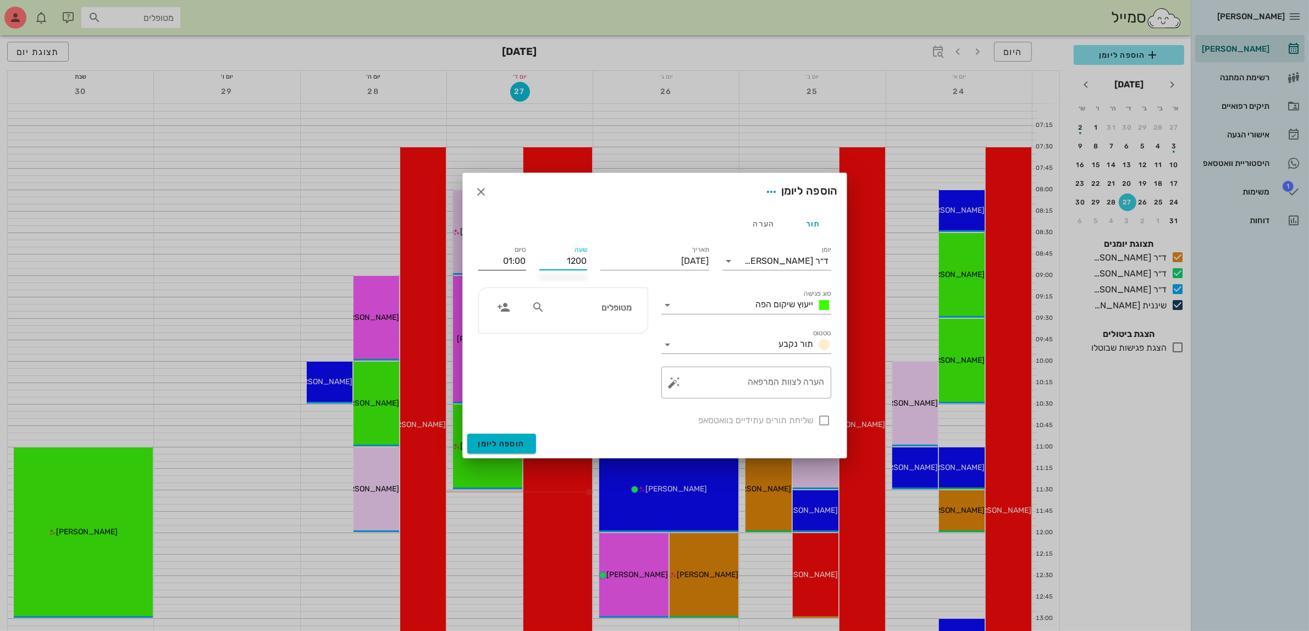
type input "13:00"
click at [506, 264] on input "13:00" at bounding box center [502, 261] width 48 height 18
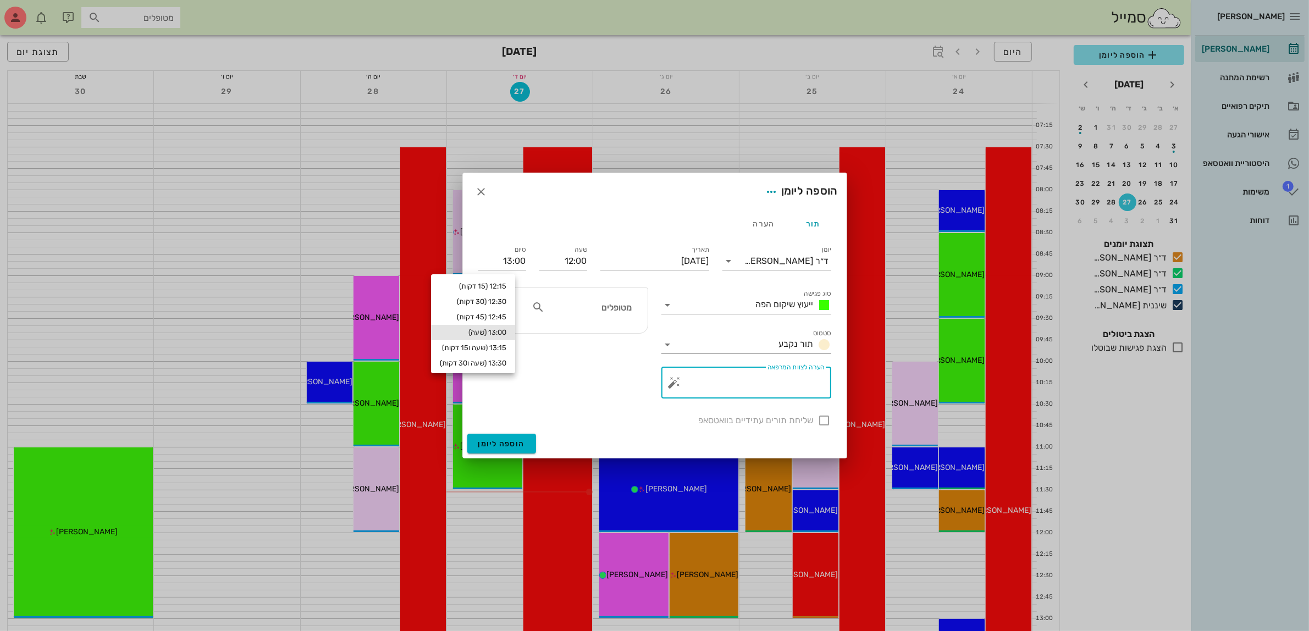
click at [750, 389] on textarea "הערה לצוות המרפאה" at bounding box center [751, 385] width 148 height 26
click at [597, 303] on input "מטופלים" at bounding box center [589, 307] width 85 height 14
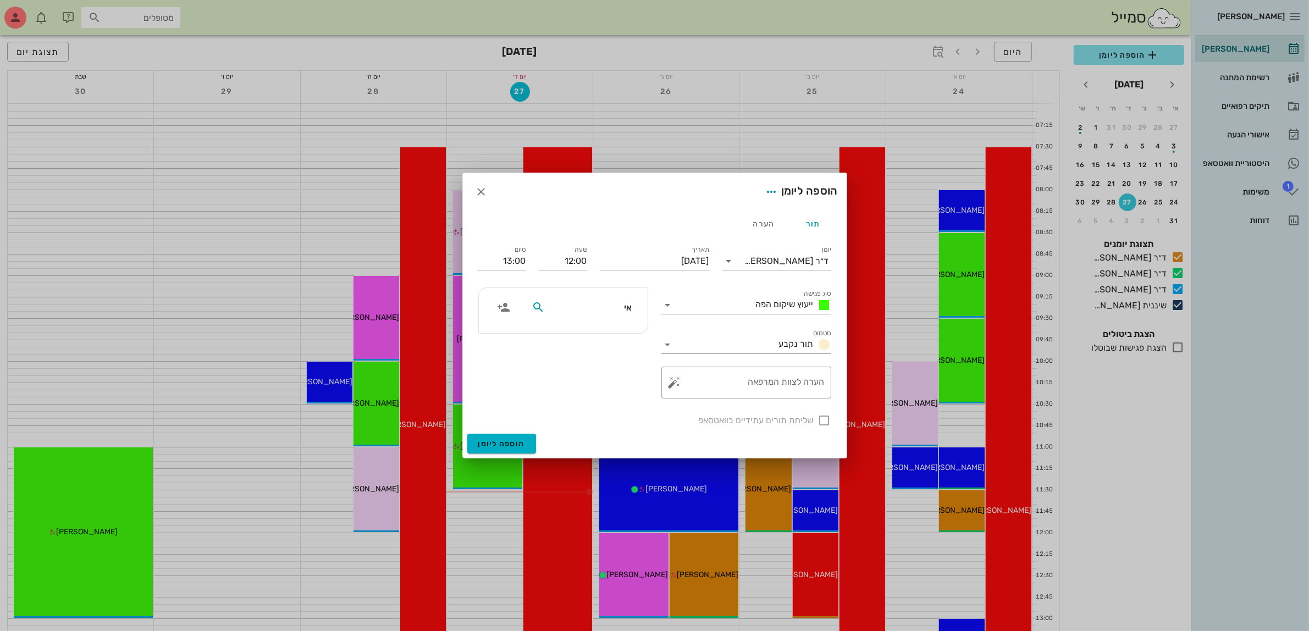
type input "אית"
click at [606, 331] on div "[PERSON_NAME]" at bounding box center [573, 332] width 121 height 9
click at [770, 383] on textarea "הערה לצוות המרפאה" at bounding box center [751, 385] width 148 height 26
type textarea "יעוץ [PERSON_NAME]"
click at [827, 423] on div at bounding box center [824, 420] width 19 height 19
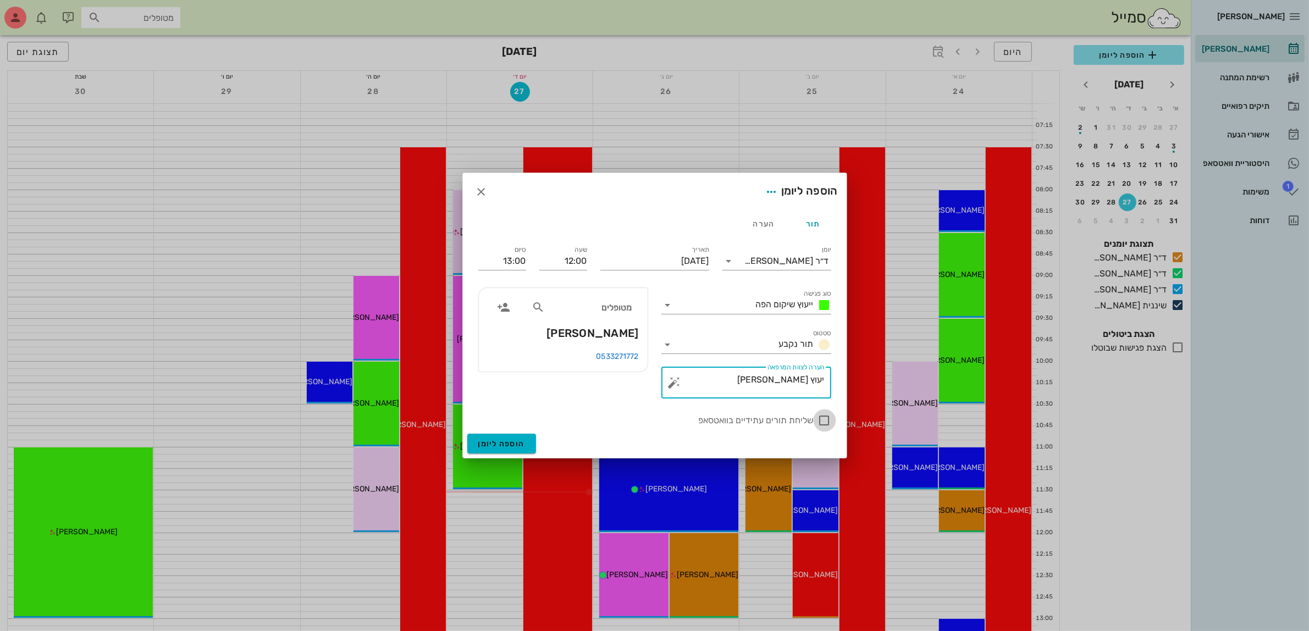
checkbox input "true"
click at [504, 438] on button "הוספה ליומן" at bounding box center [501, 444] width 69 height 20
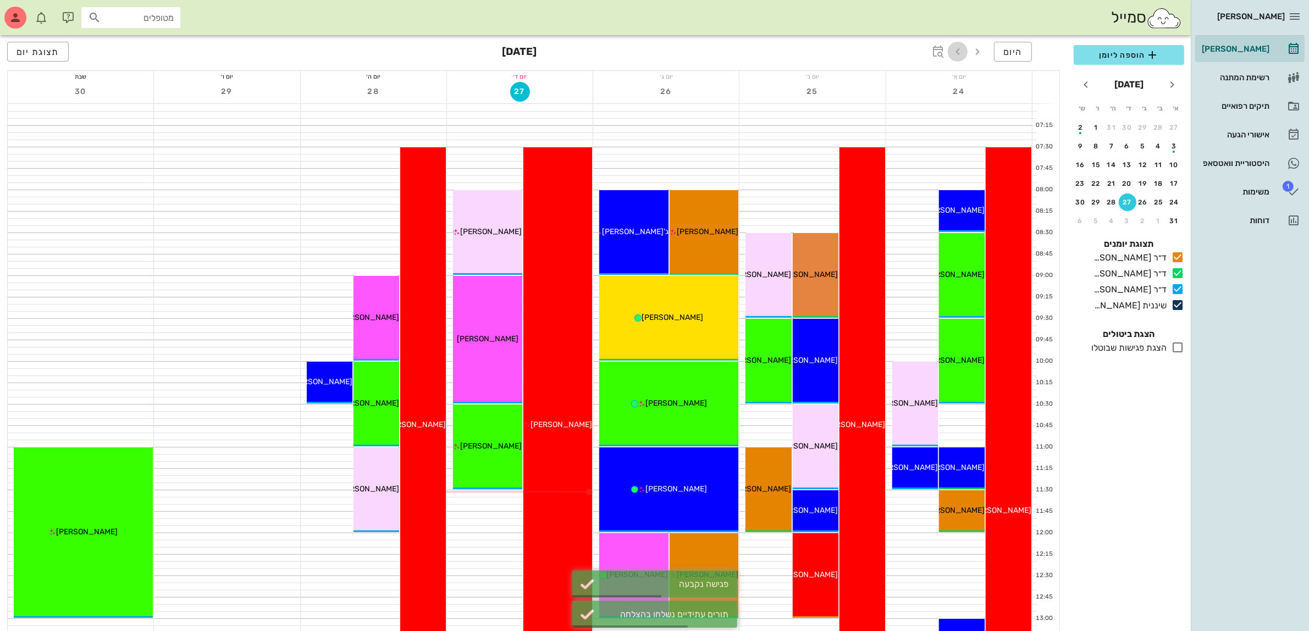
click at [960, 51] on icon "button" at bounding box center [957, 51] width 13 height 13
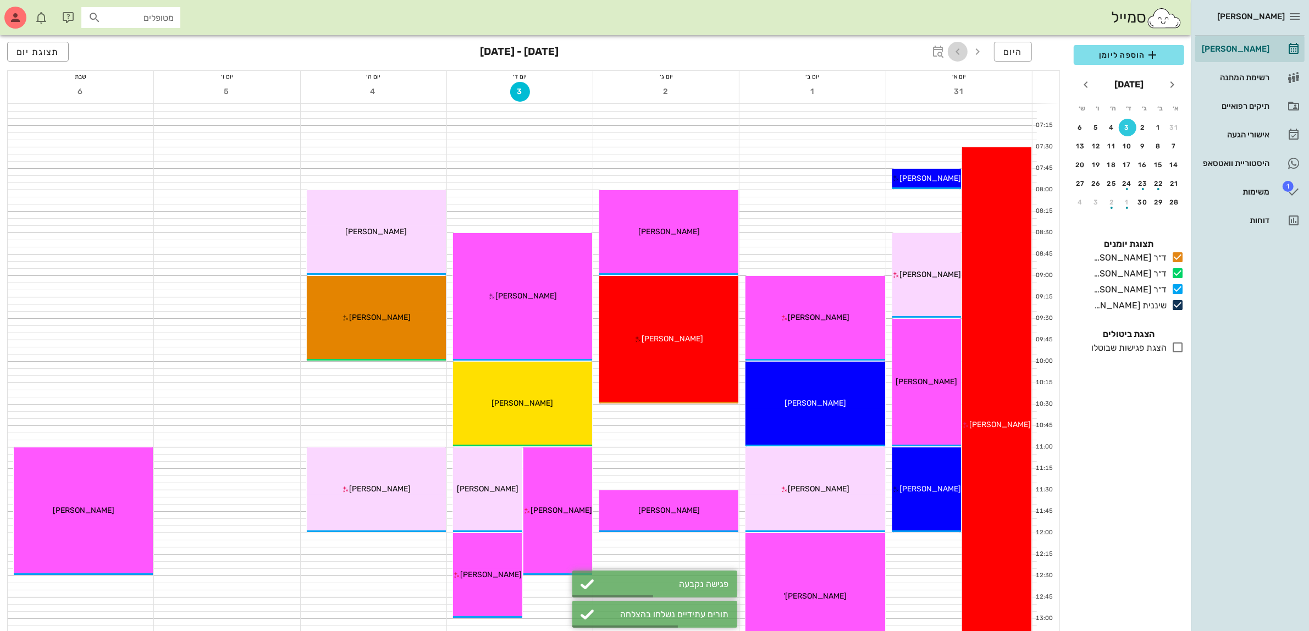
click at [960, 51] on icon "button" at bounding box center [957, 51] width 13 height 13
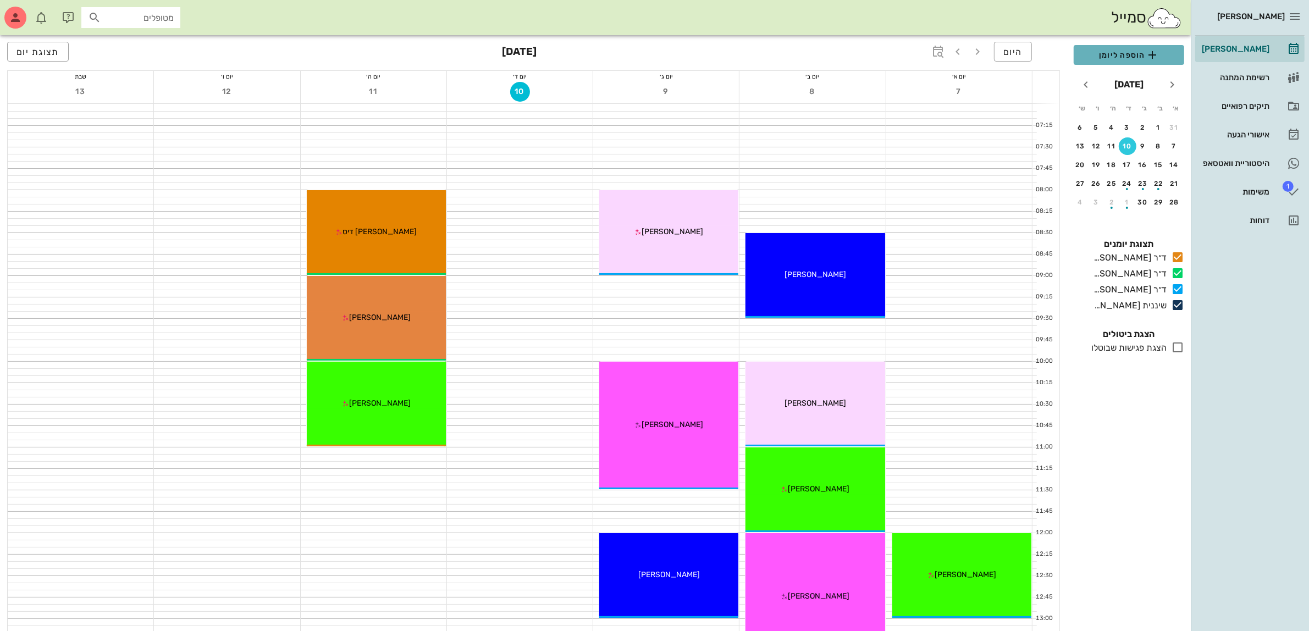
click at [1138, 53] on span "הוספה ליומן" at bounding box center [1128, 54] width 93 height 13
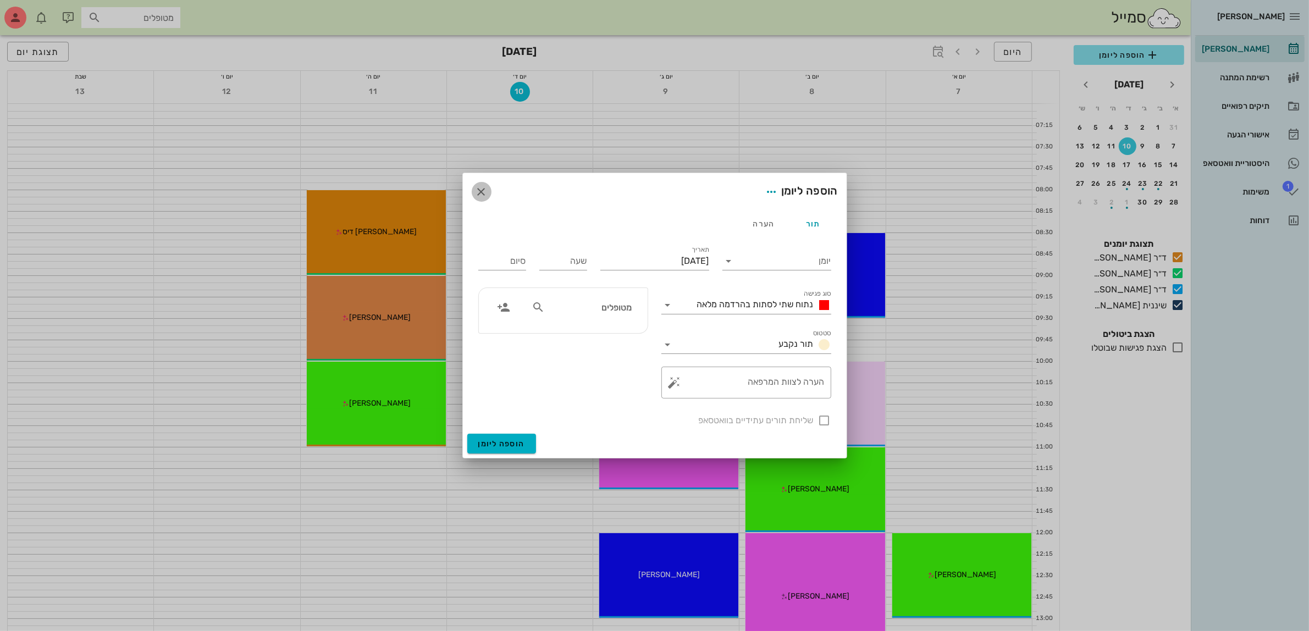
drag, startPoint x: 489, startPoint y: 193, endPoint x: 808, endPoint y: 7, distance: 369.0
click at [490, 193] on span "button" at bounding box center [482, 191] width 20 height 13
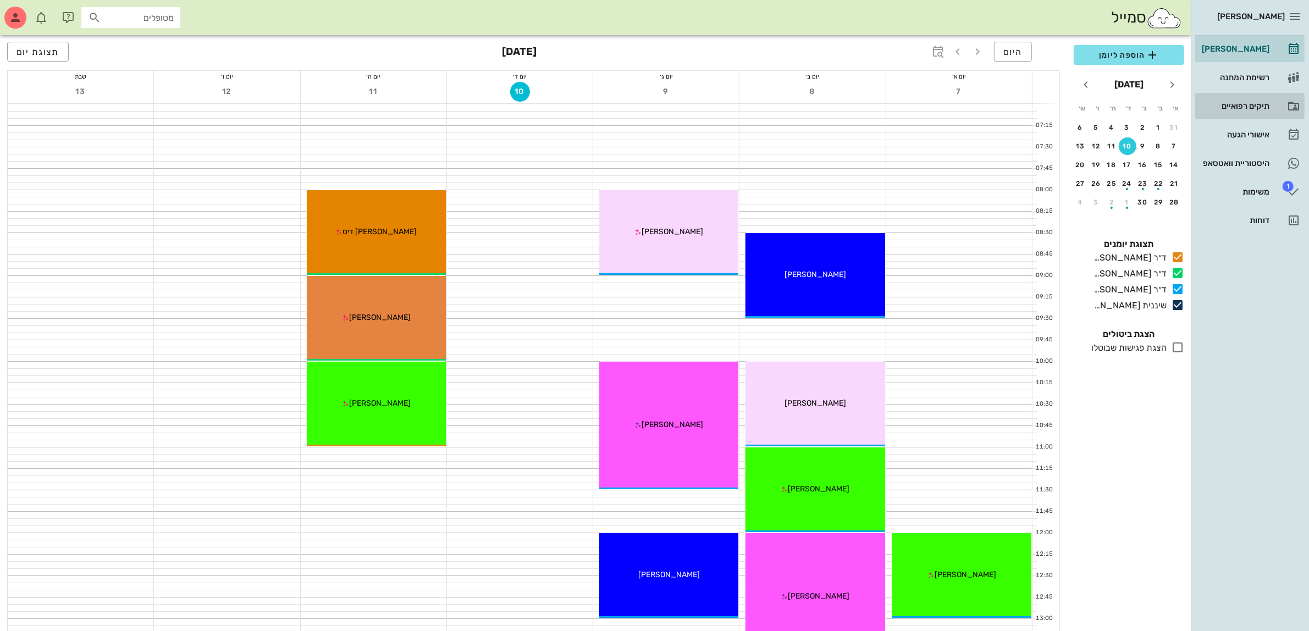
click at [1235, 106] on div "תיקים רפואיים" at bounding box center [1234, 106] width 70 height 9
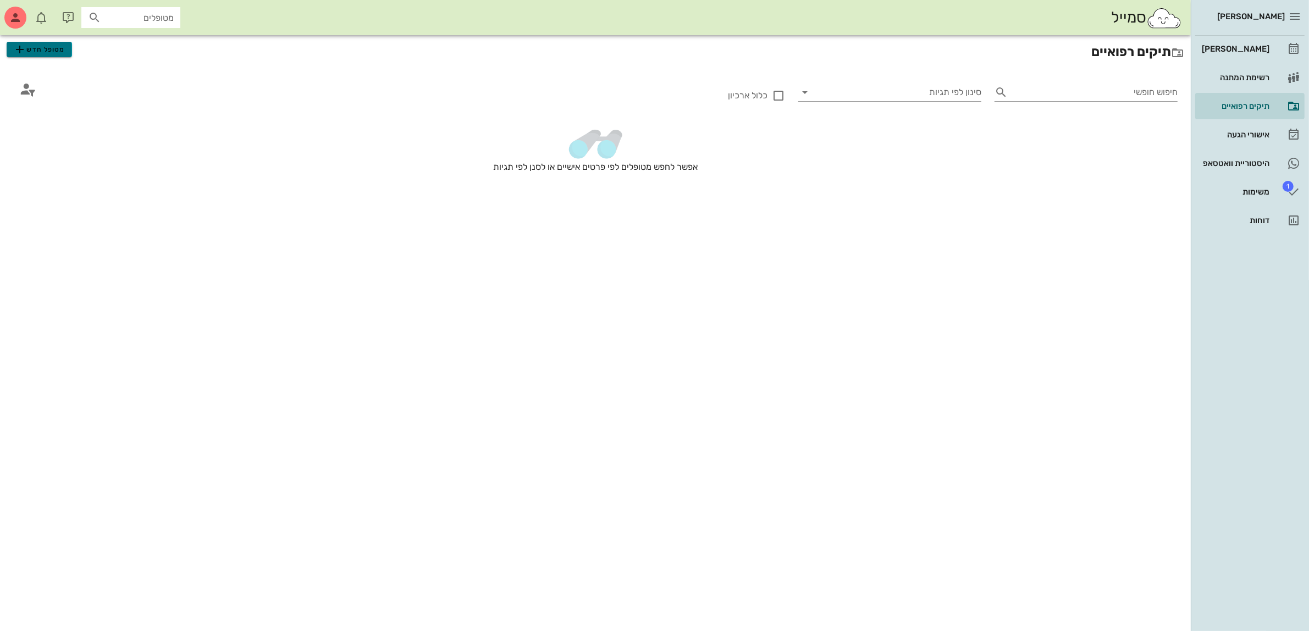
click at [39, 51] on span "מטופל חדש" at bounding box center [39, 49] width 52 height 13
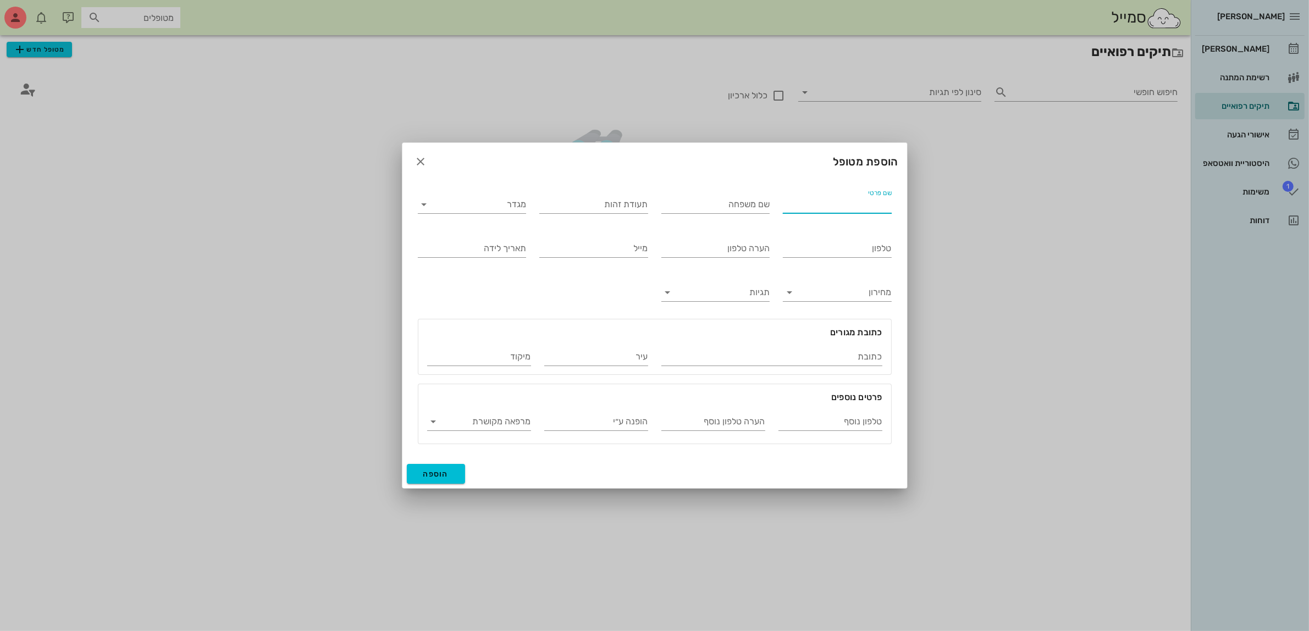
click at [853, 202] on input "שם פרטי" at bounding box center [837, 205] width 109 height 18
type input "[PERSON_NAME]"
click at [517, 207] on input "מגדר" at bounding box center [480, 205] width 91 height 18
click at [507, 209] on div "זכר" at bounding box center [472, 213] width 91 height 10
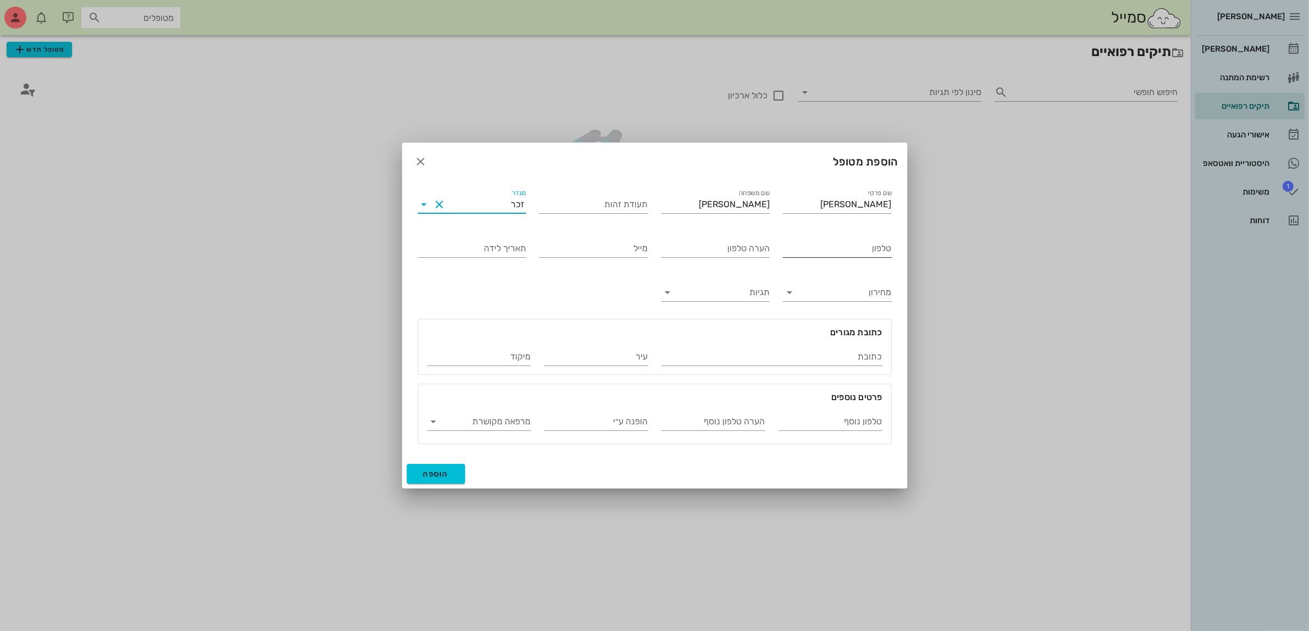
click at [826, 251] on input "טלפון" at bounding box center [837, 249] width 109 height 18
type input "050-9007293"
click at [718, 246] on input "הערה טלפון" at bounding box center [715, 249] width 109 height 18
type input "[PERSON_NAME] אמא [PERSON_NAME]"
click at [430, 473] on span "הוספה" at bounding box center [436, 473] width 26 height 9
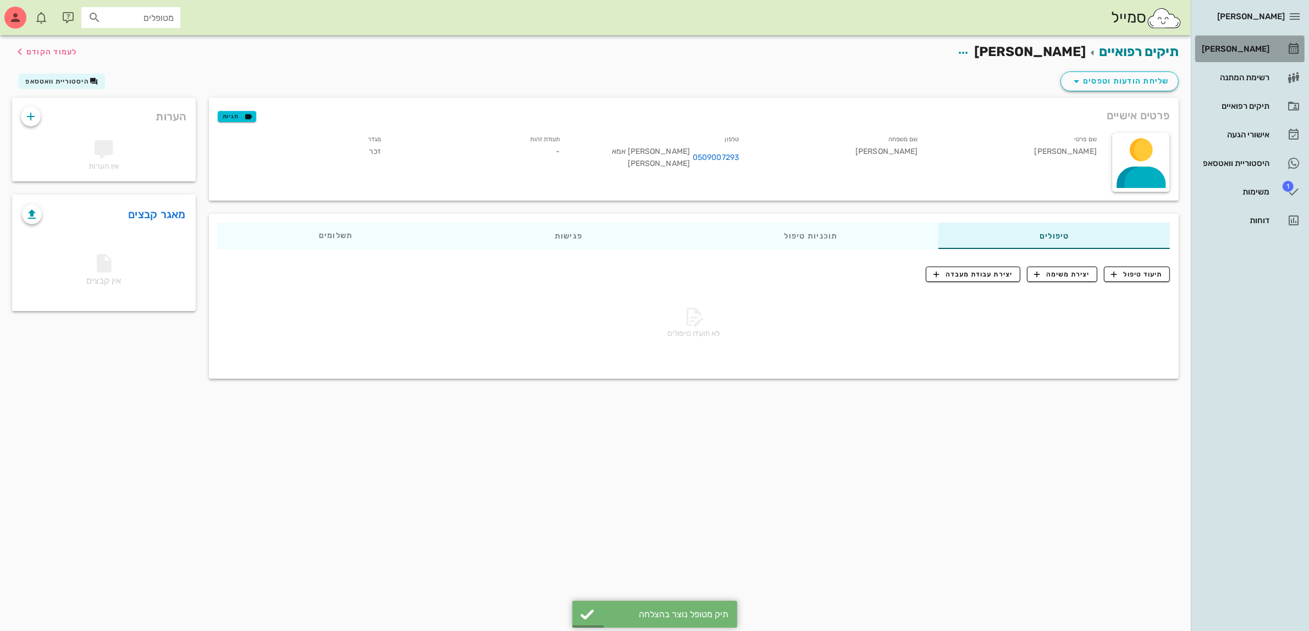
click at [1237, 42] on div "[PERSON_NAME]" at bounding box center [1234, 49] width 70 height 18
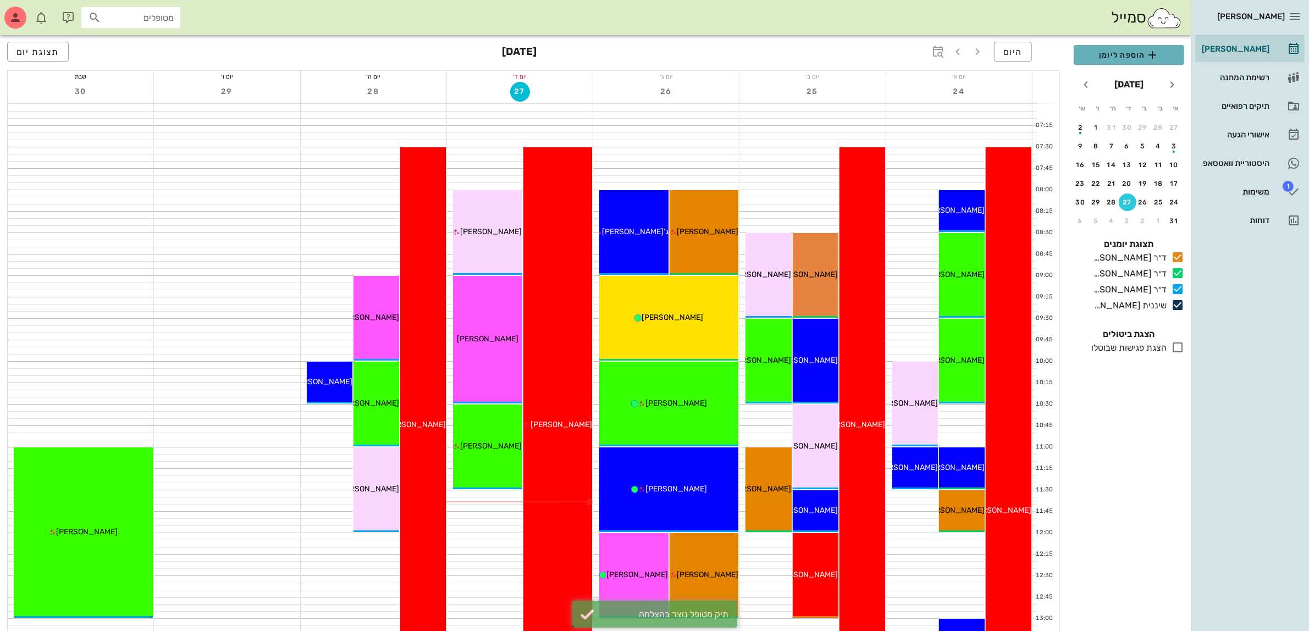
click at [1138, 52] on span "הוספה ליומן" at bounding box center [1128, 54] width 93 height 13
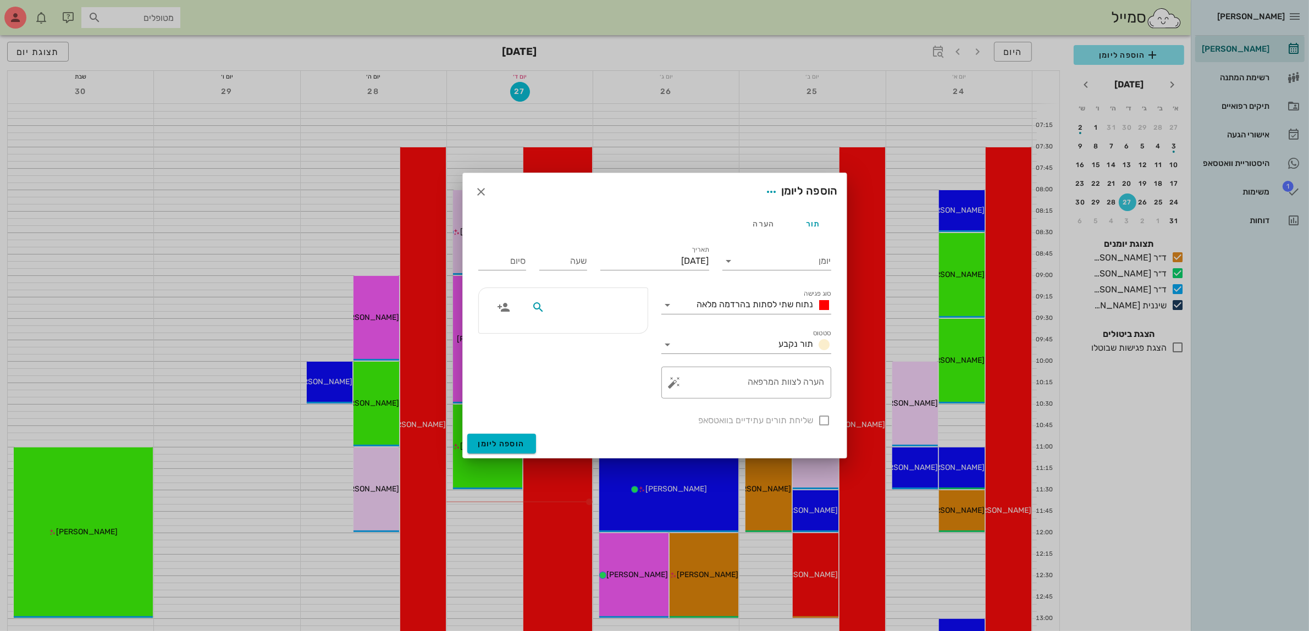
click at [616, 306] on input "text" at bounding box center [589, 307] width 85 height 14
type input "גבר"
click at [611, 336] on div "[PERSON_NAME]" at bounding box center [590, 332] width 112 height 9
click at [759, 262] on input "יומן" at bounding box center [784, 261] width 93 height 18
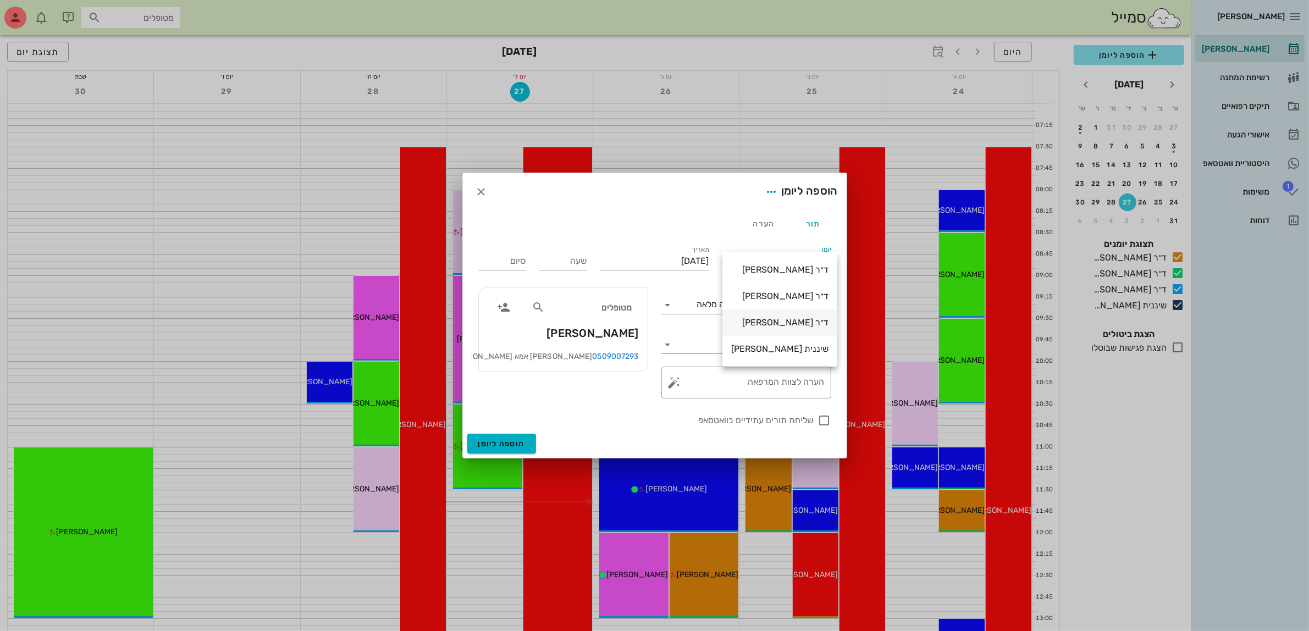
click at [755, 319] on div "ד״ר [PERSON_NAME]" at bounding box center [779, 322] width 97 height 10
click at [749, 303] on span "נתוח שתי לסתות בהרדמה מלאה" at bounding box center [755, 304] width 117 height 10
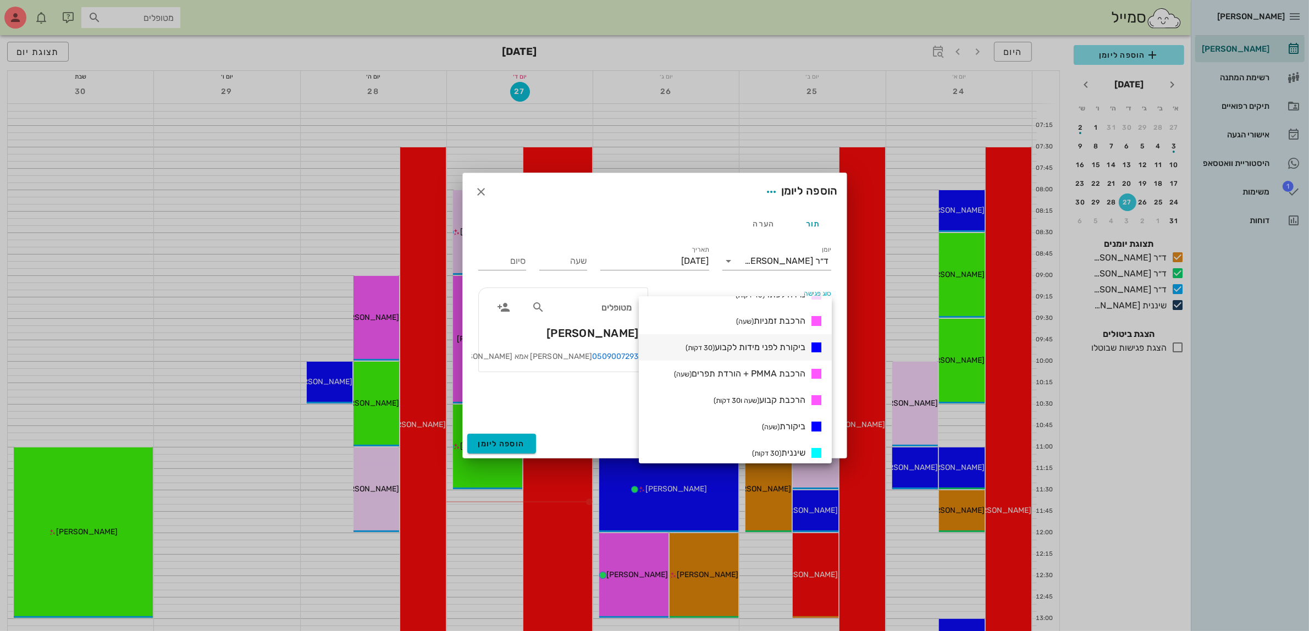
scroll to position [412, 0]
click at [762, 401] on small "(שעה)" at bounding box center [771, 403] width 18 height 8
type input "01:00"
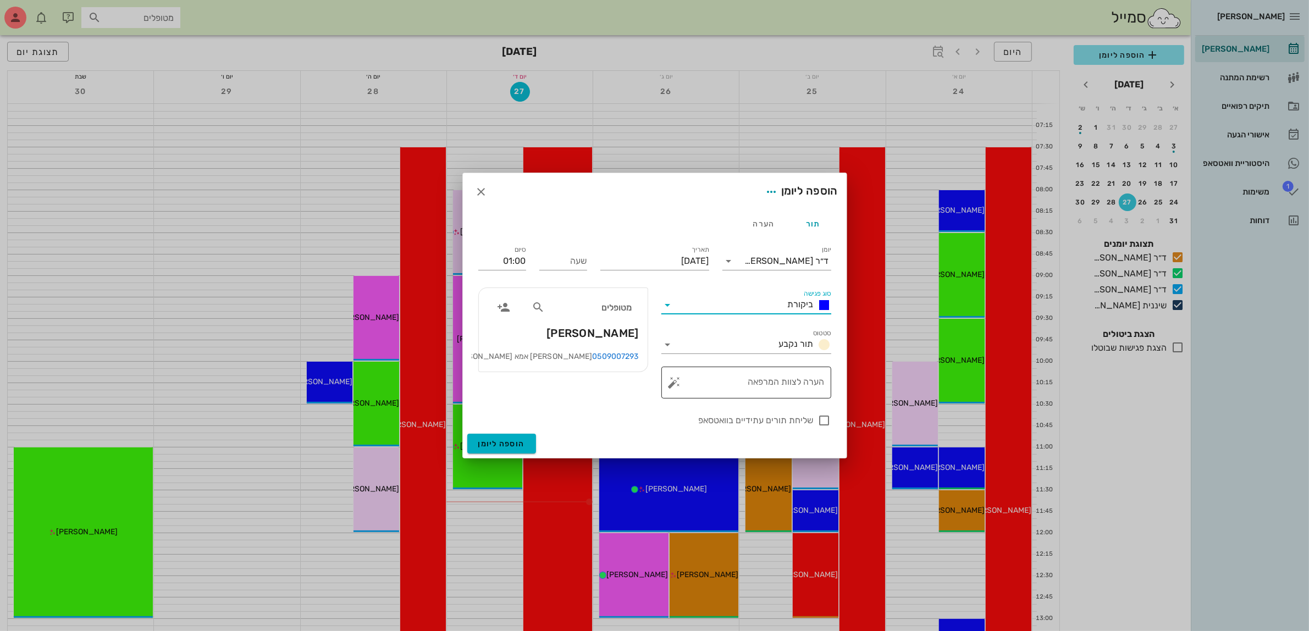
click at [741, 381] on textarea "הערה לצוות המרפאה" at bounding box center [751, 385] width 148 height 26
type textarea "תזוזה עליונה"
click at [578, 261] on input "שעה" at bounding box center [563, 261] width 48 height 18
type input "17:00"
type input "18:00"
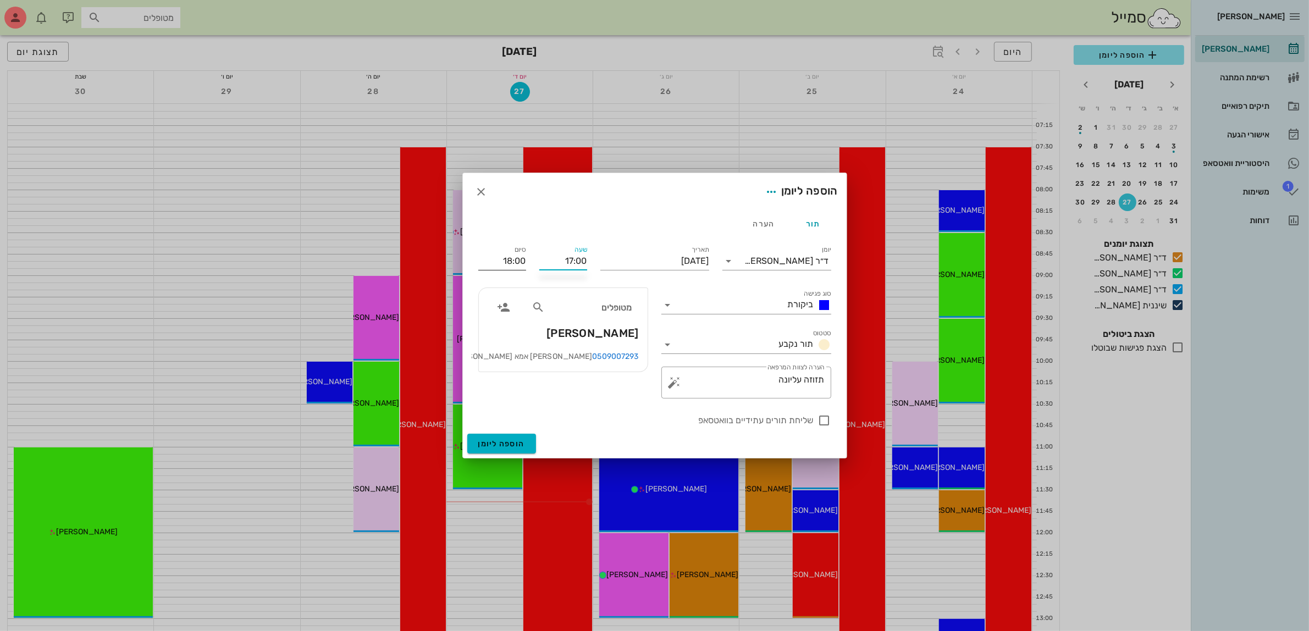
click at [521, 260] on input "18:00" at bounding box center [502, 261] width 48 height 18
click at [501, 328] on div "18:00 (שעה)" at bounding box center [472, 332] width 67 height 9
type input "18:00"
click at [818, 419] on div at bounding box center [824, 420] width 19 height 19
checkbox input "true"
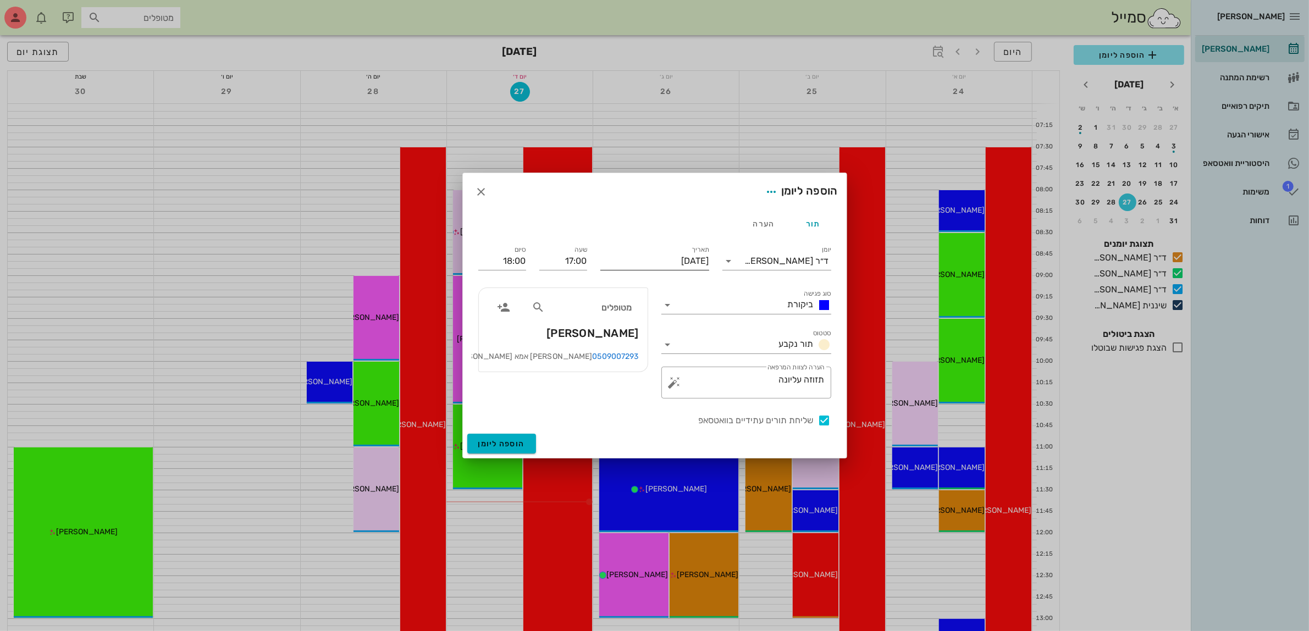
click at [666, 262] on input "[DATE]" at bounding box center [654, 261] width 109 height 18
click at [584, 287] on icon "חודש הבא" at bounding box center [590, 287] width 13 height 13
click at [631, 326] on div "4" at bounding box center [631, 330] width 18 height 8
type input "[DATE]"
click at [502, 441] on span "הוספה ליומן" at bounding box center [501, 443] width 47 height 9
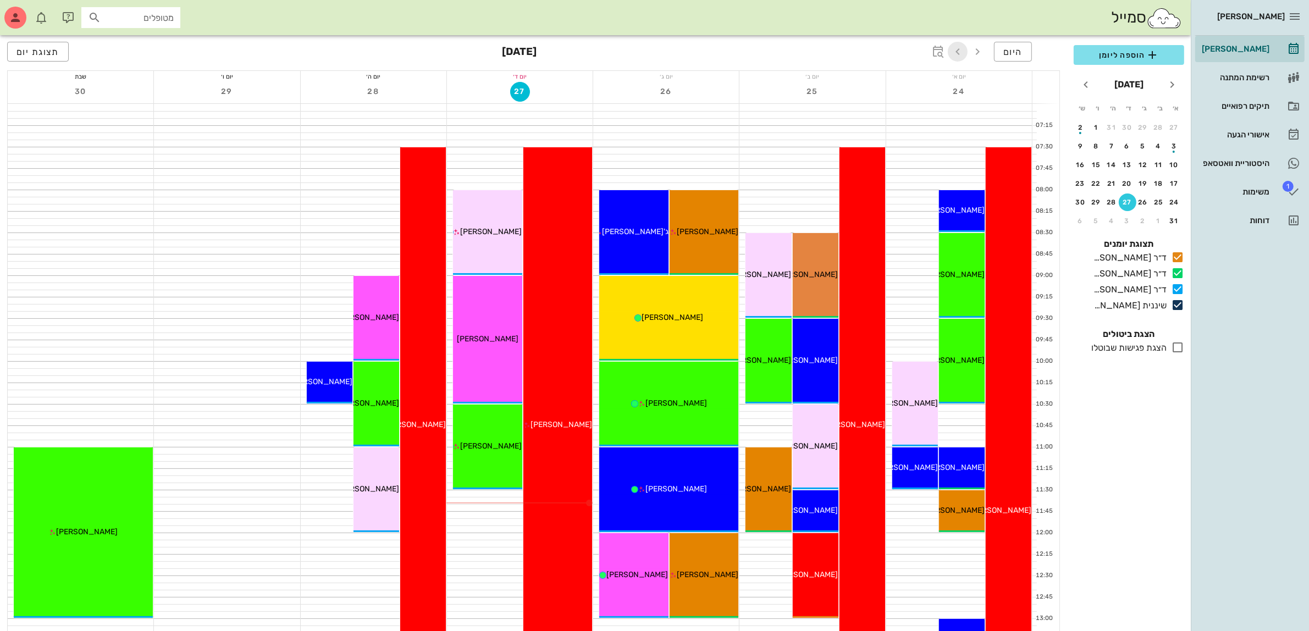
click at [955, 51] on icon "button" at bounding box center [957, 51] width 13 height 13
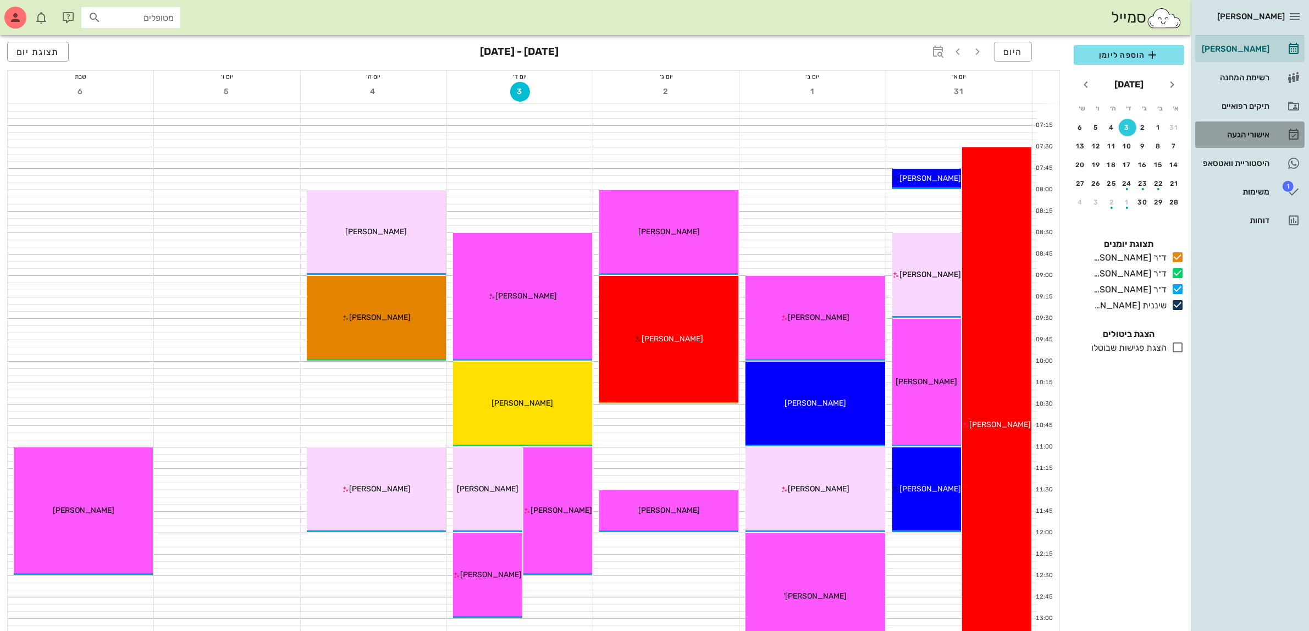
click at [1243, 134] on div "אישורי הגעה" at bounding box center [1234, 134] width 70 height 9
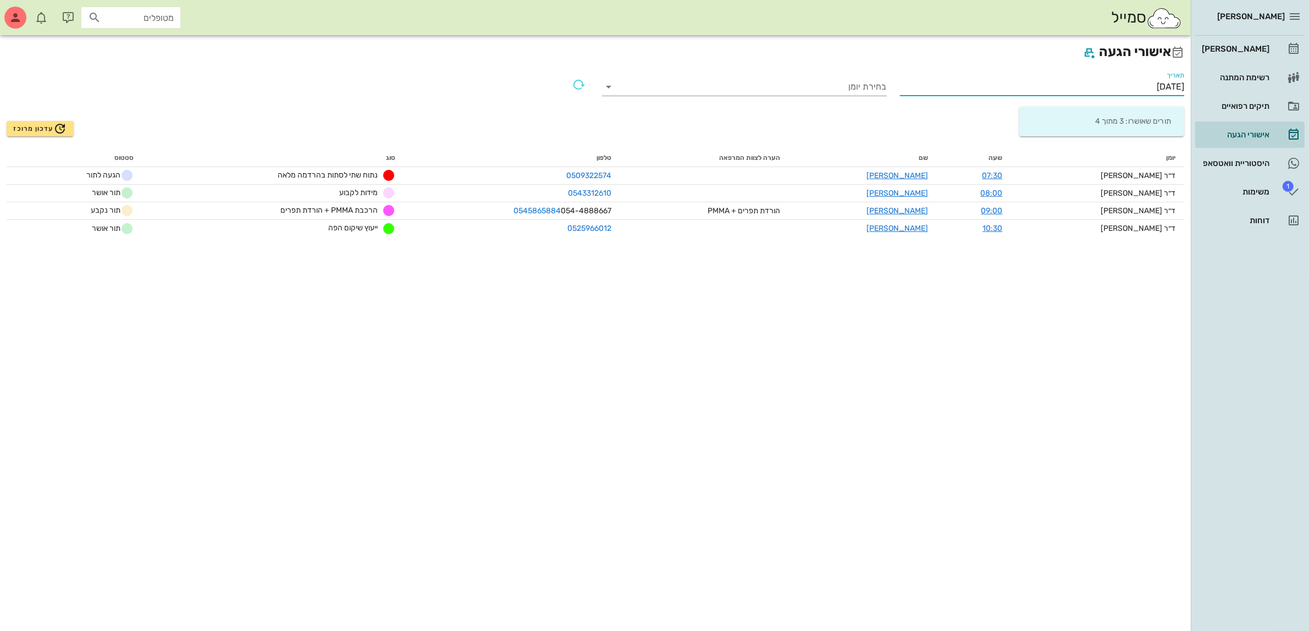
click at [1138, 81] on input "[DATE]" at bounding box center [1042, 87] width 285 height 18
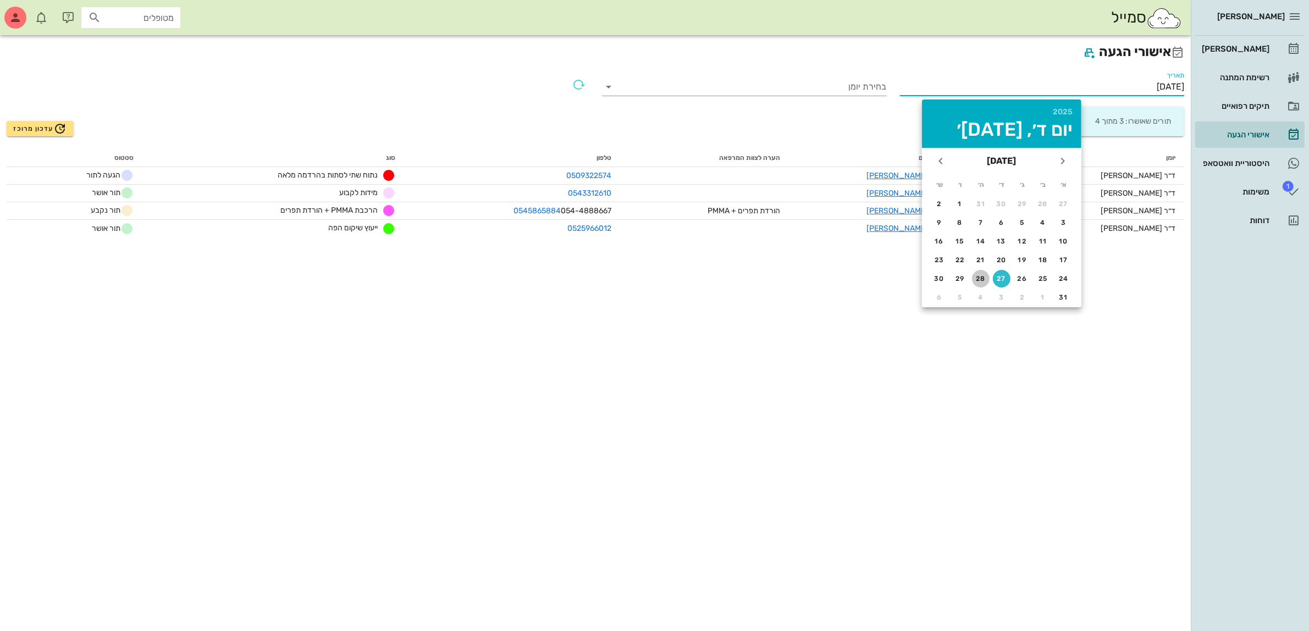
click at [984, 275] on div "28" at bounding box center [981, 279] width 18 height 8
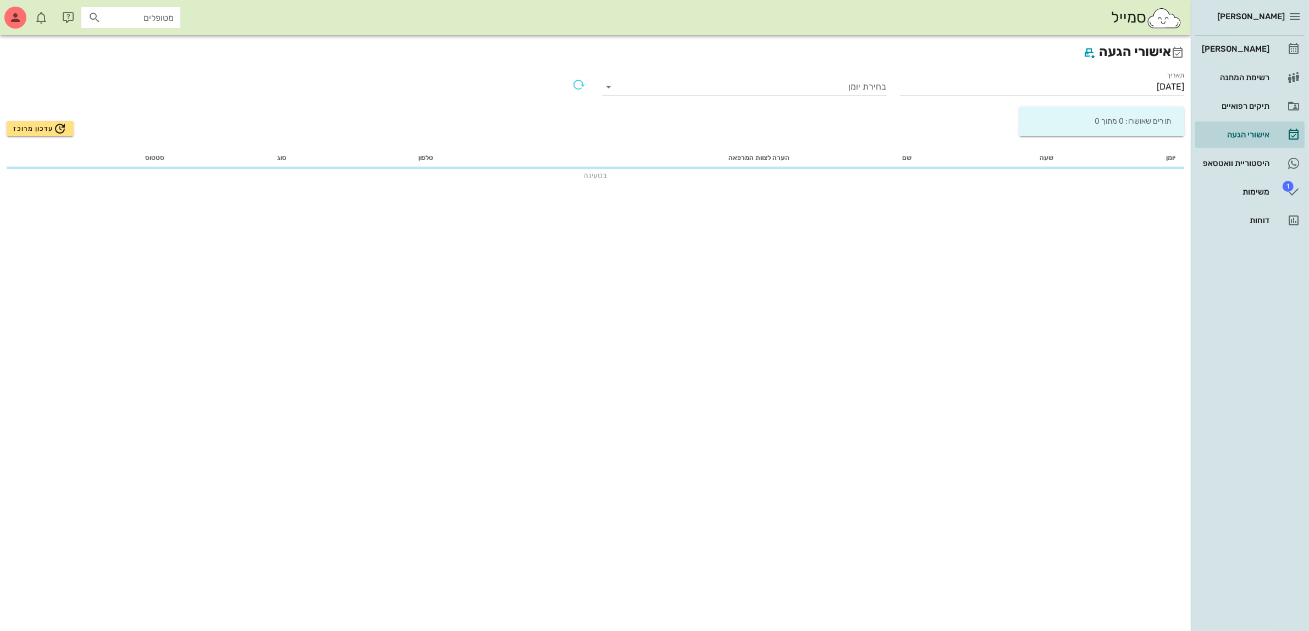
type input "[DATE]"
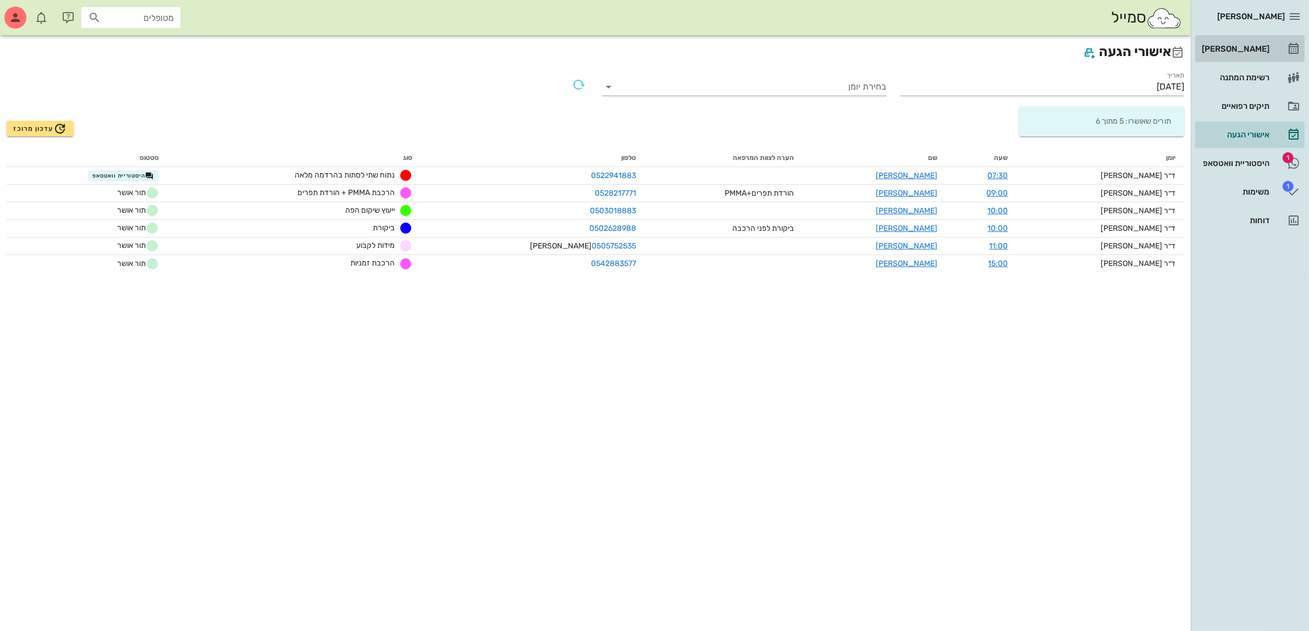
click at [1238, 51] on div "[PERSON_NAME]" at bounding box center [1234, 49] width 70 height 9
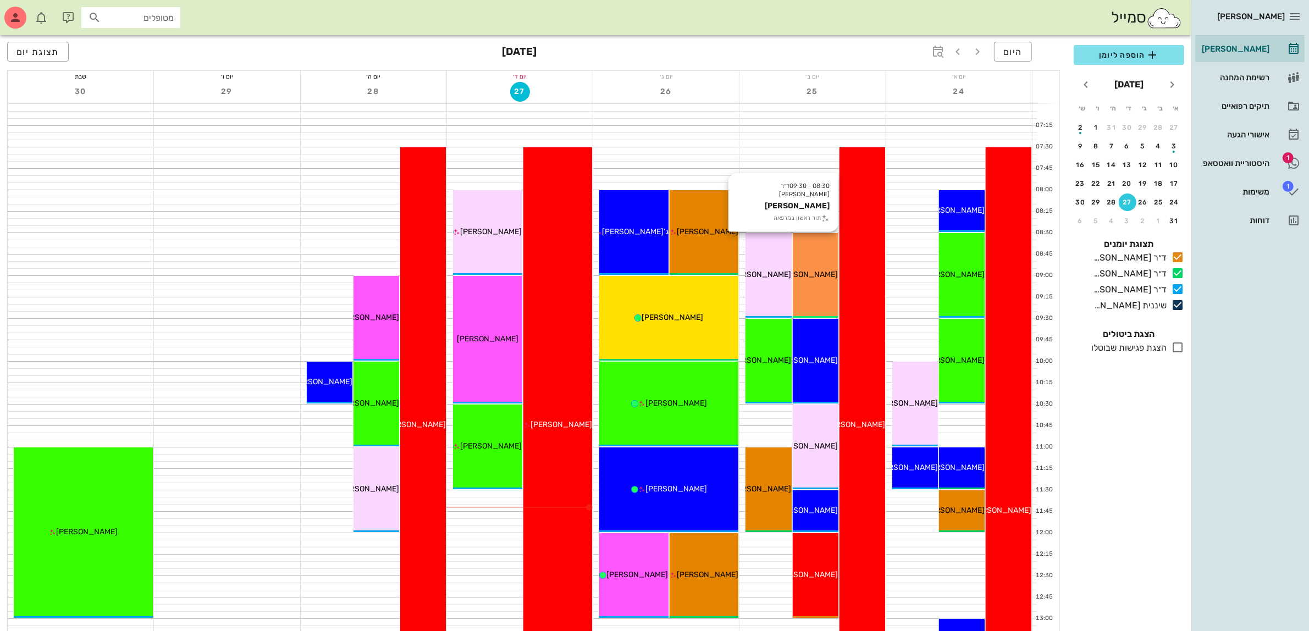
scroll to position [69, 0]
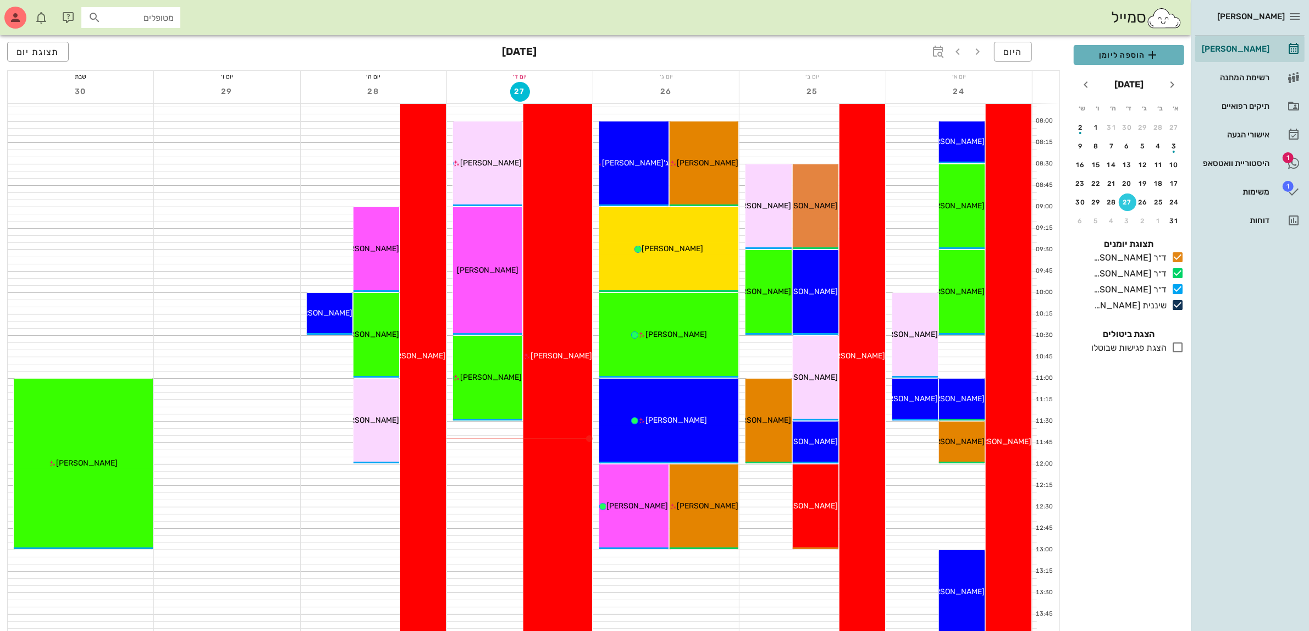
click at [1098, 53] on span "הוספה ליומן" at bounding box center [1128, 54] width 93 height 13
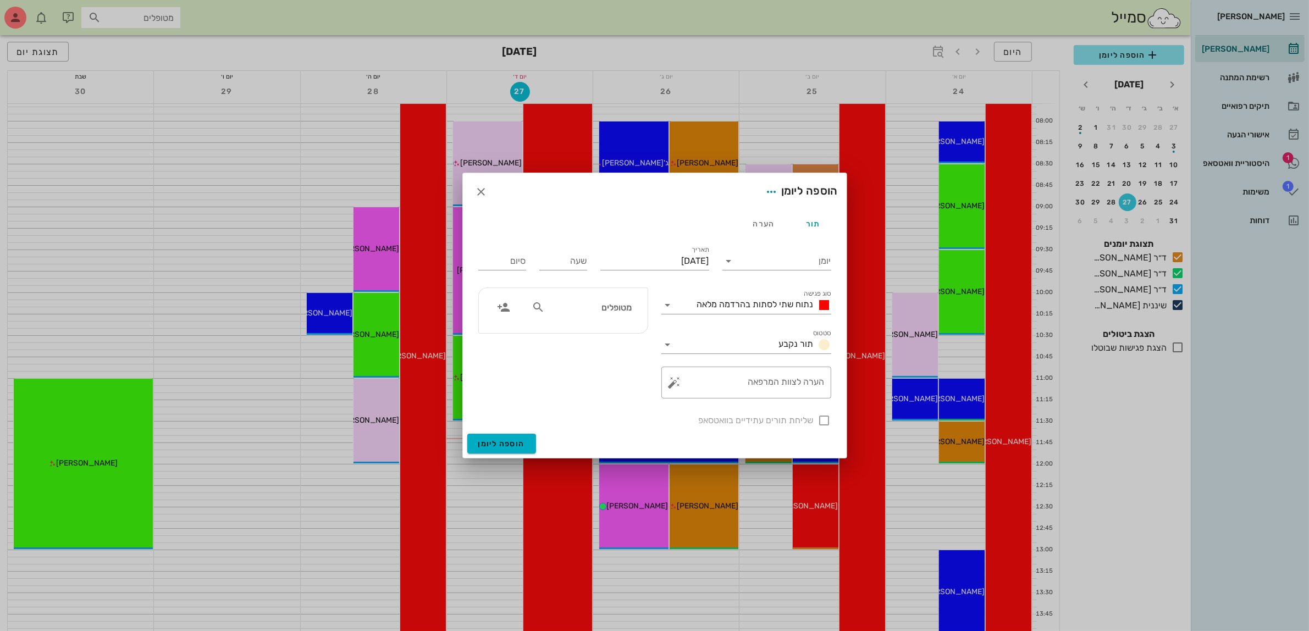
click at [614, 303] on input "מטופלים" at bounding box center [589, 307] width 85 height 14
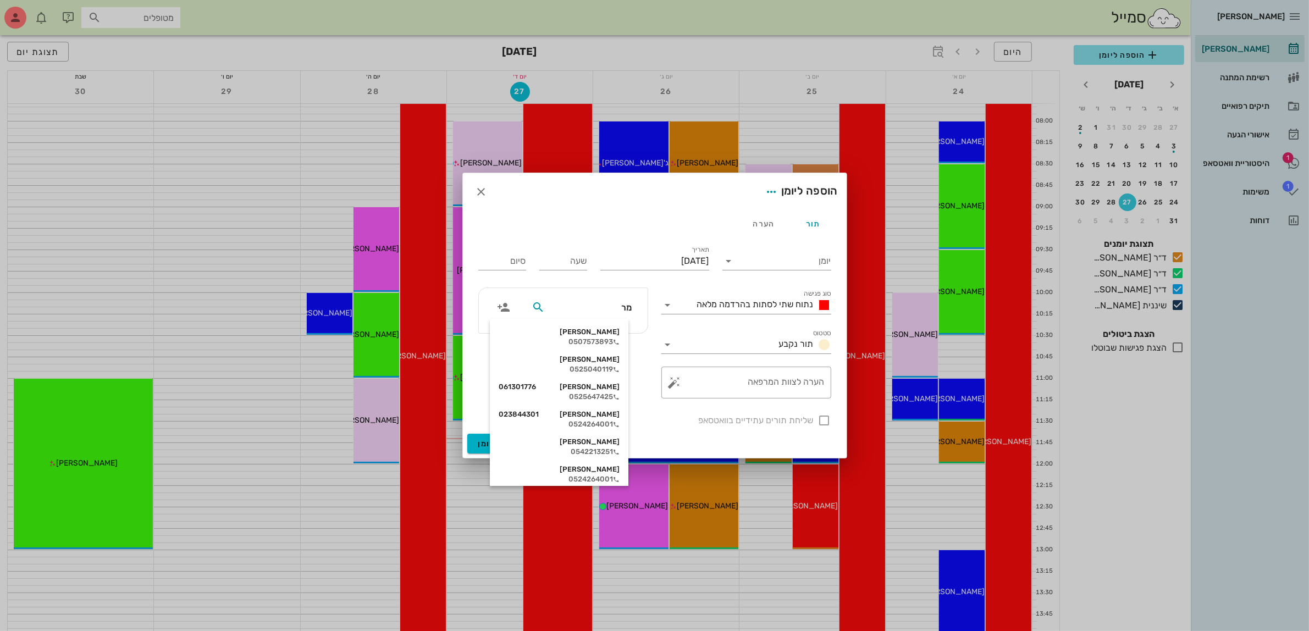
type input "מרי"
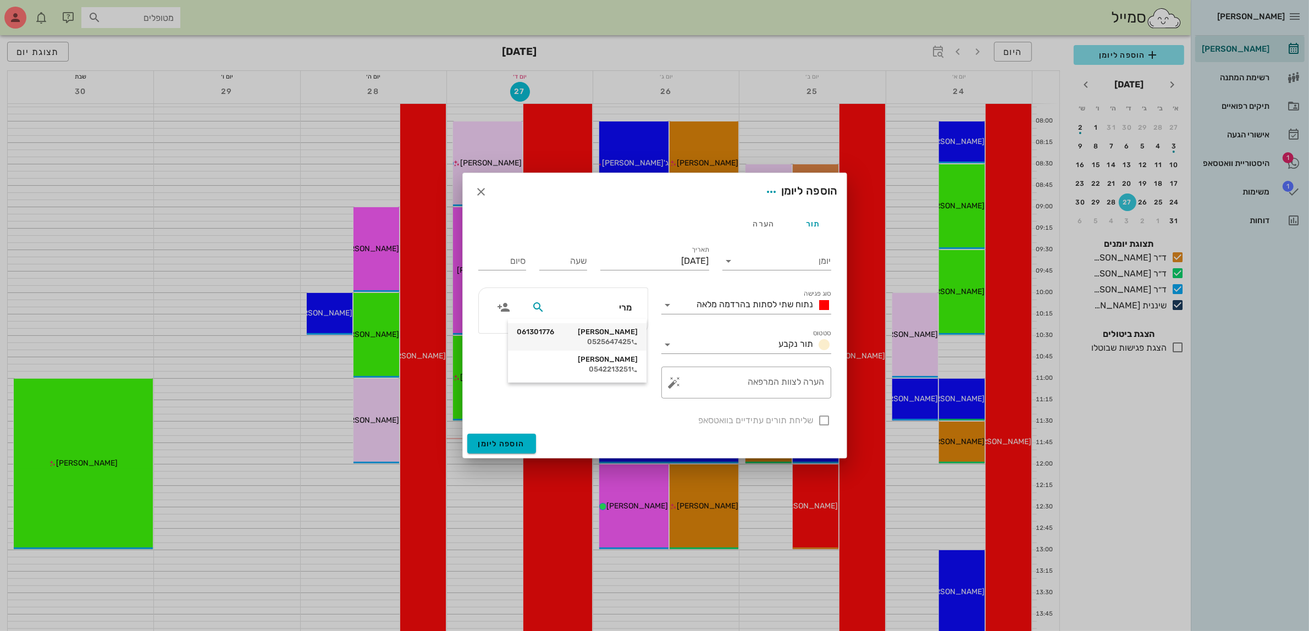
click at [606, 337] on div "0525647425" at bounding box center [577, 341] width 121 height 9
click at [776, 267] on input "יומן" at bounding box center [784, 261] width 93 height 18
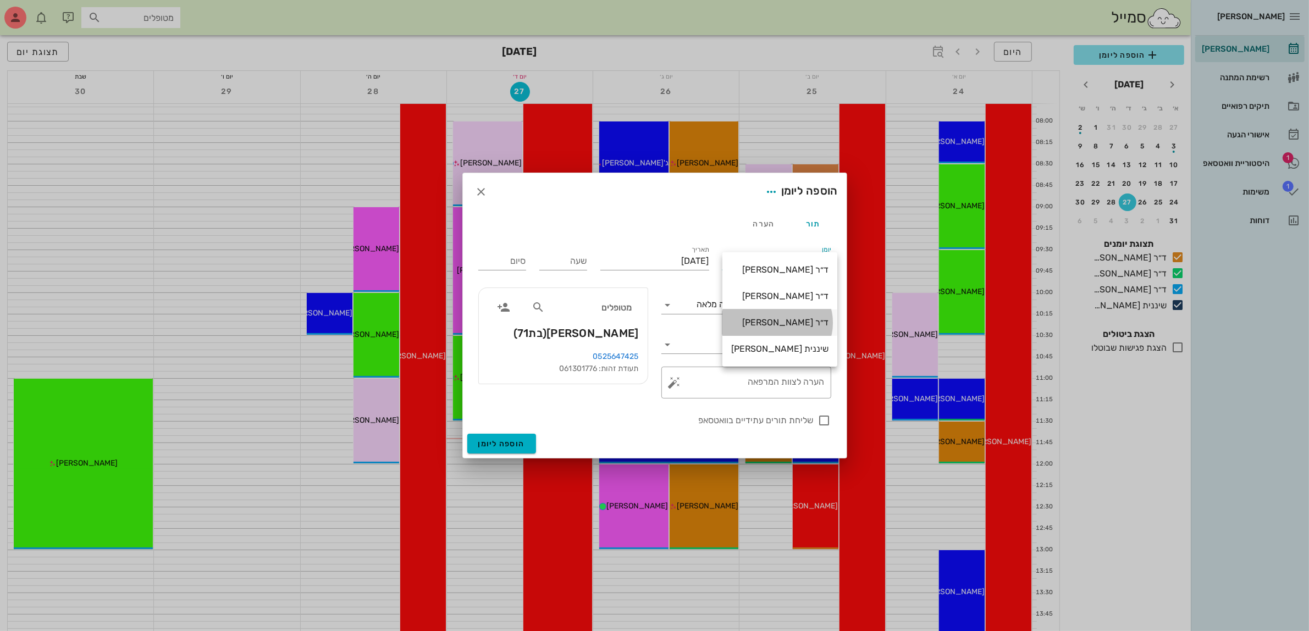
click at [773, 317] on div "ד״ר [PERSON_NAME]" at bounding box center [779, 322] width 97 height 10
click at [762, 297] on div "נתוח שתי לסתות בהרדמה מלאה" at bounding box center [754, 305] width 154 height 18
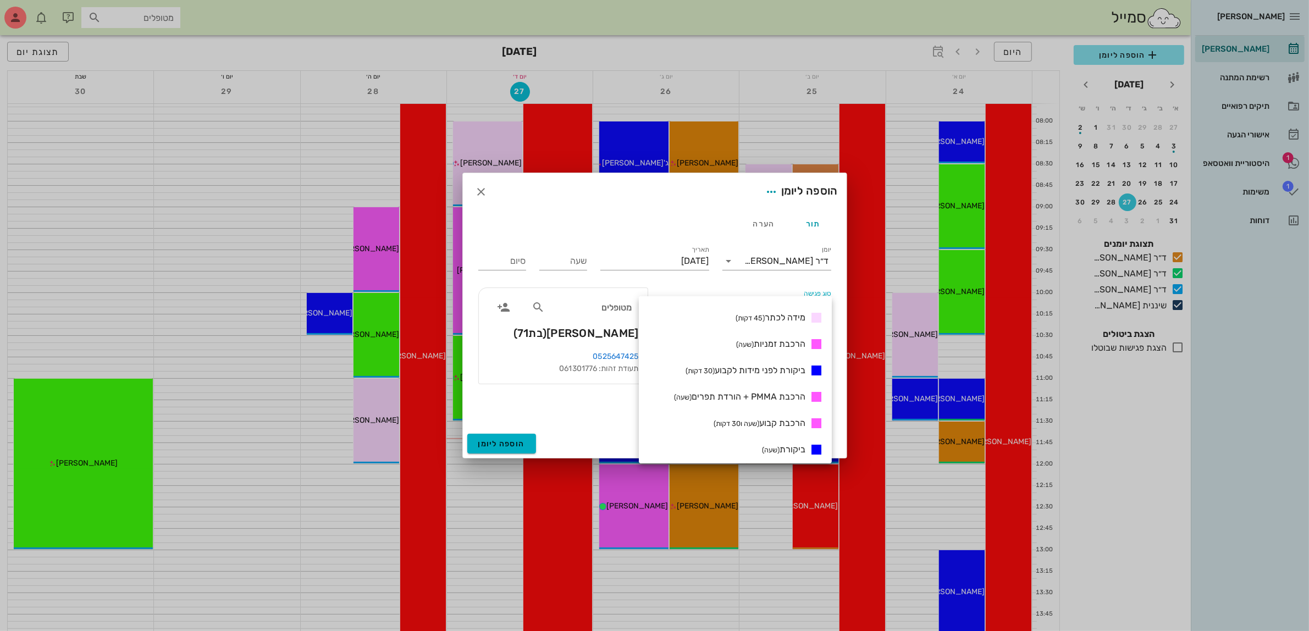
scroll to position [369, 0]
click at [778, 417] on span "הרכבת קבוע (שעה ו30 דקות)" at bounding box center [759, 419] width 92 height 10
type input "01:30"
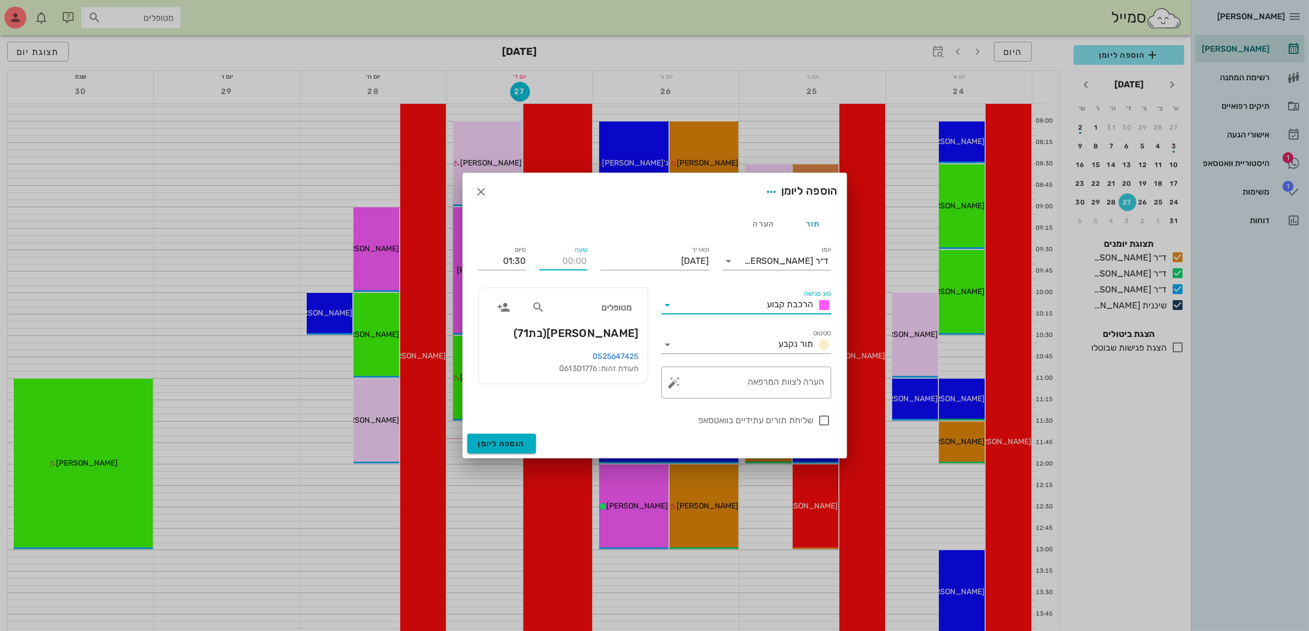
click at [564, 263] on input "שעה" at bounding box center [563, 261] width 48 height 18
click at [496, 257] on input "01:30" at bounding box center [502, 261] width 48 height 18
type input "16:00"
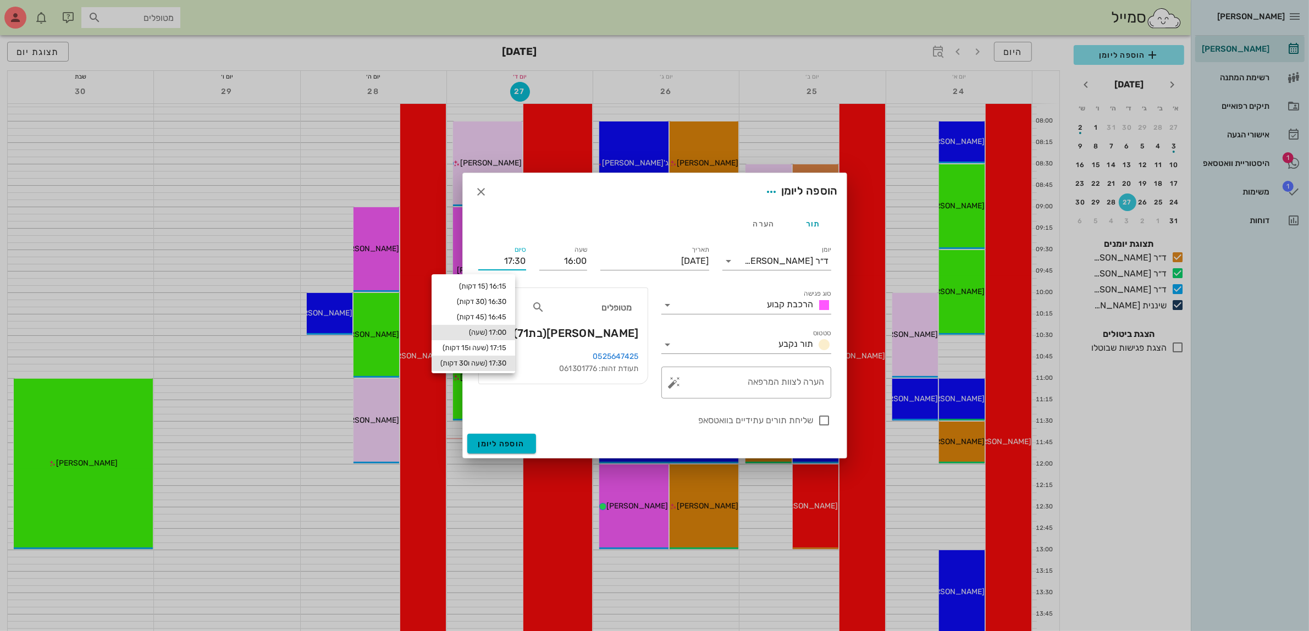
click at [503, 329] on div "17:00 (שעה)" at bounding box center [473, 332] width 66 height 9
type input "17:00"
click at [679, 260] on input "[DATE]" at bounding box center [654, 261] width 109 height 18
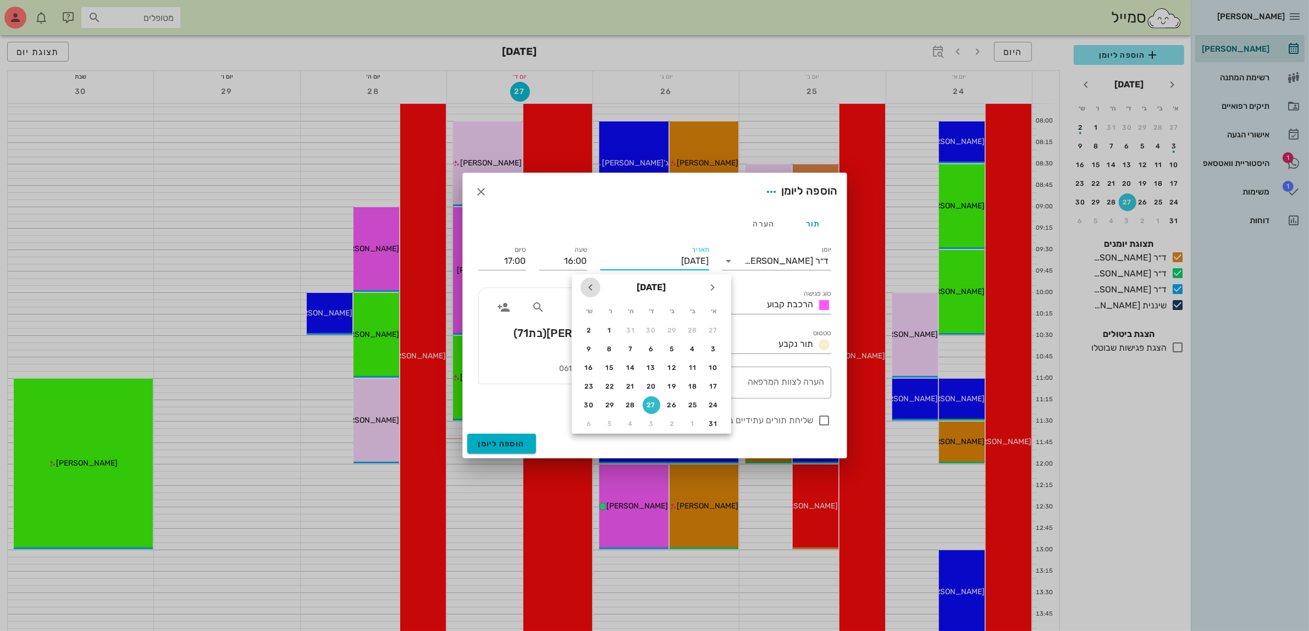
click at [590, 285] on icon "חודש הבא" at bounding box center [590, 287] width 13 height 13
click at [652, 327] on div "3" at bounding box center [652, 330] width 18 height 8
type input "[DATE]"
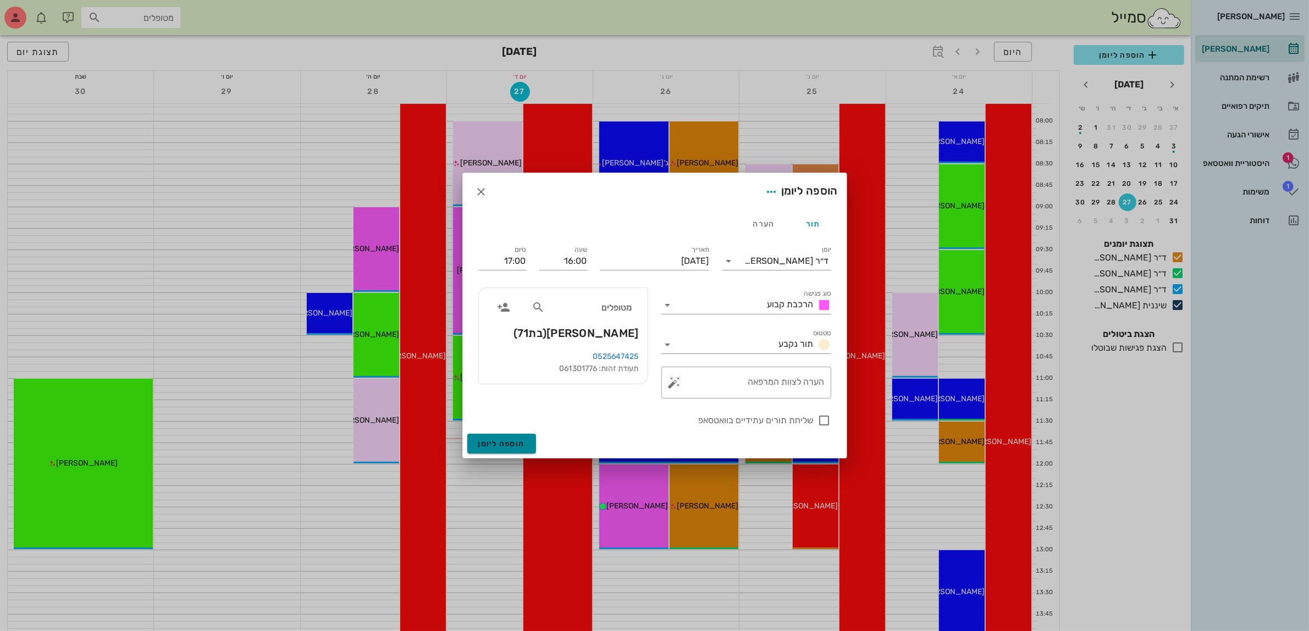
click at [484, 443] on span "הוספה ליומן" at bounding box center [501, 443] width 47 height 9
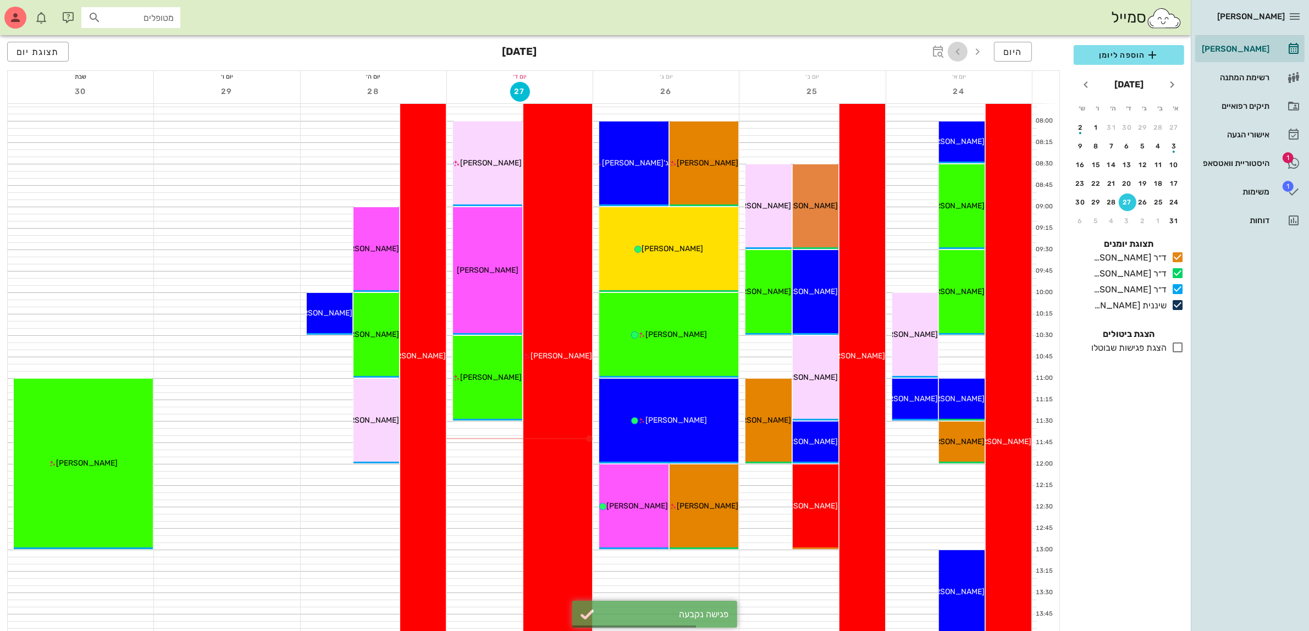
click at [952, 48] on icon "button" at bounding box center [957, 51] width 13 height 13
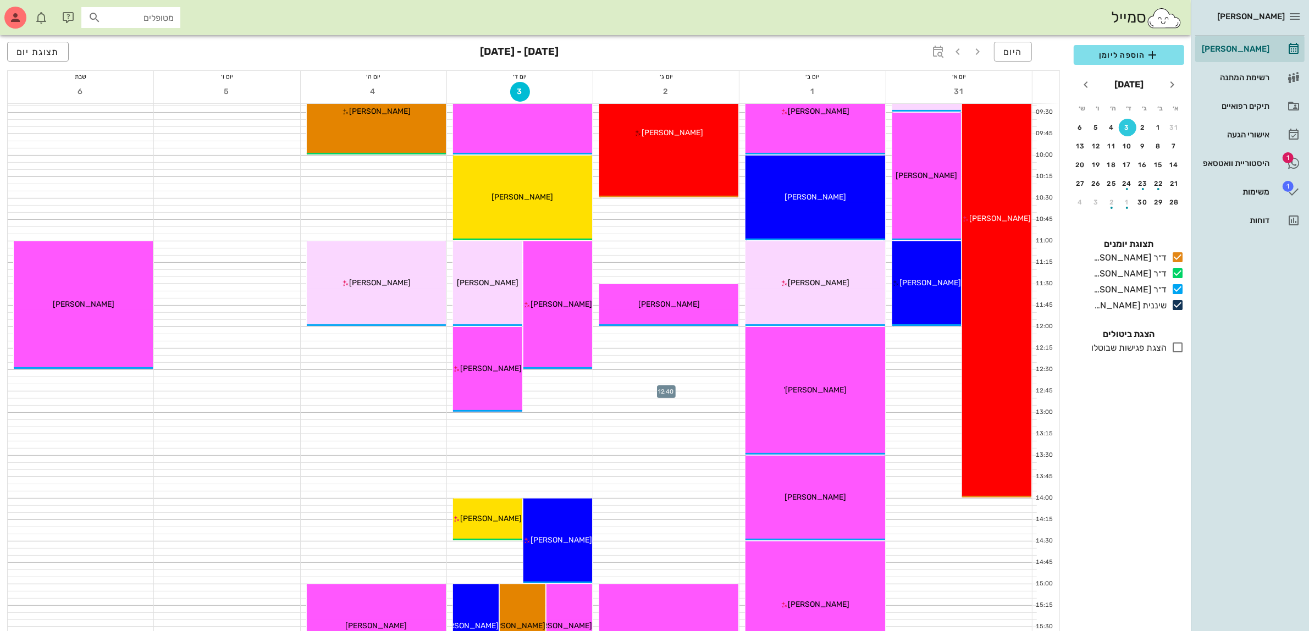
scroll to position [137, 0]
